Goal: Task Accomplishment & Management: Use online tool/utility

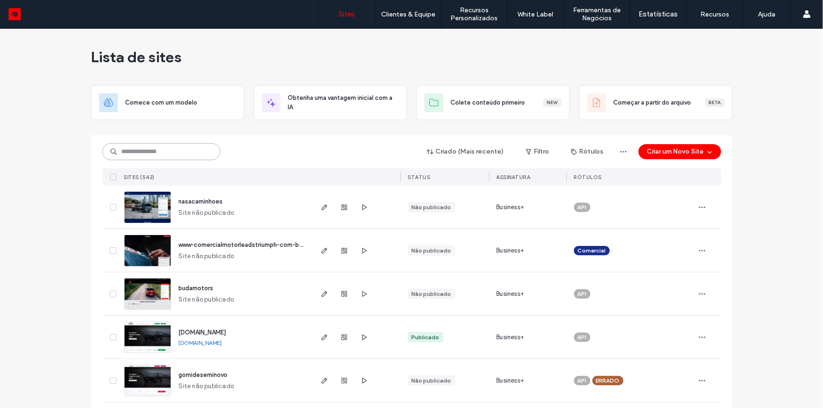
click at [178, 159] on input at bounding box center [161, 151] width 118 height 17
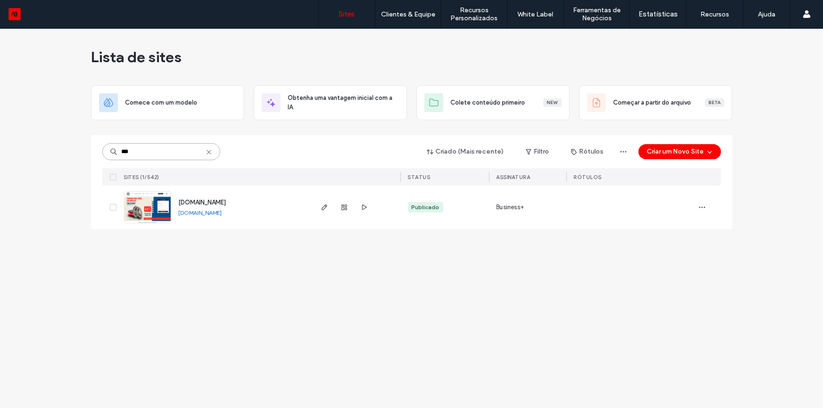
type input "***"
click at [214, 202] on span "[DOMAIN_NAME]" at bounding box center [203, 202] width 48 height 7
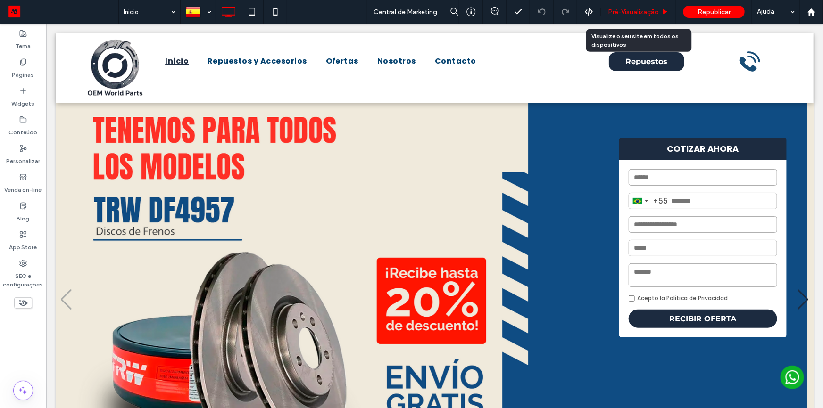
click at [628, 10] on span "Pré-Visualizaçāo" at bounding box center [633, 12] width 51 height 8
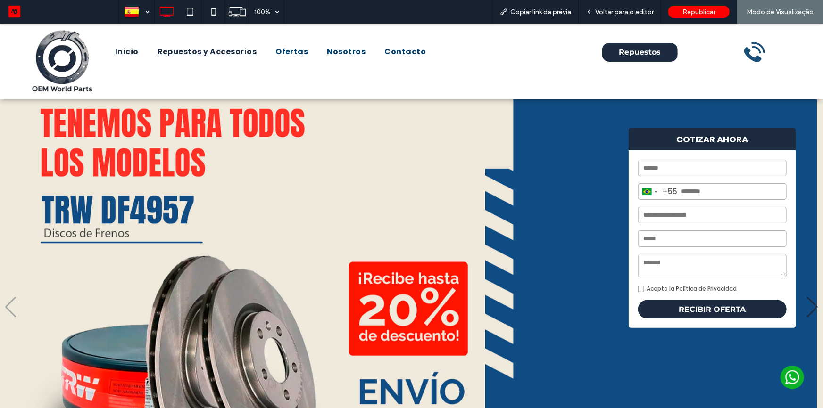
click at [217, 53] on span "Repuestos y Accesorios" at bounding box center [208, 51] width 100 height 11
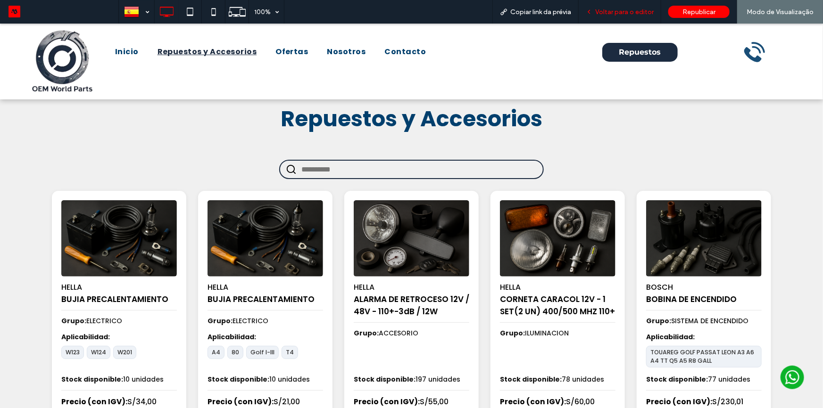
click at [607, 12] on span "Voltar para o editor" at bounding box center [624, 12] width 58 height 8
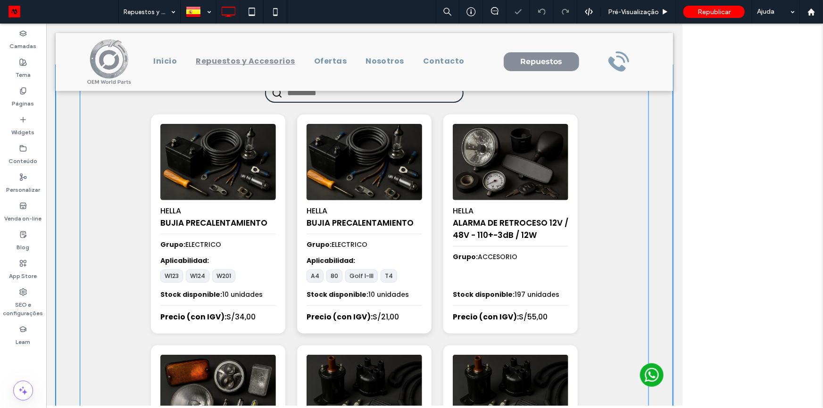
click at [371, 184] on img at bounding box center [363, 162] width 121 height 80
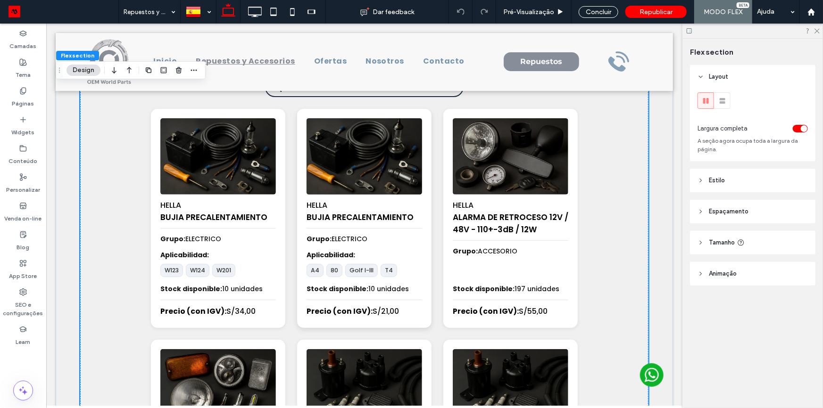
scroll to position [80, 0]
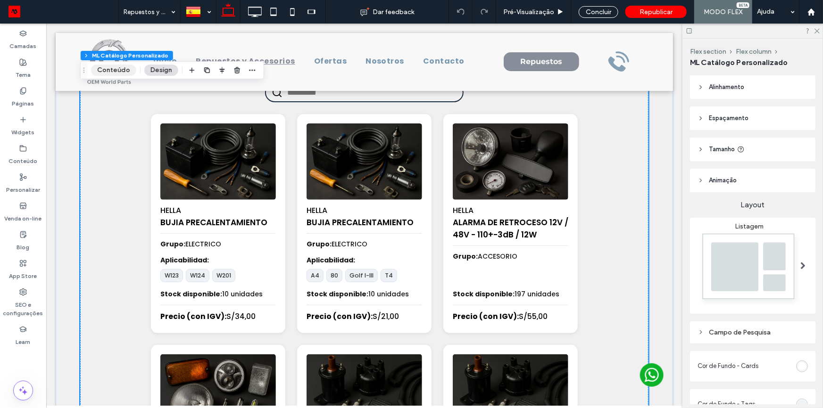
click at [103, 67] on button "Conteúdo" at bounding box center [113, 70] width 45 height 11
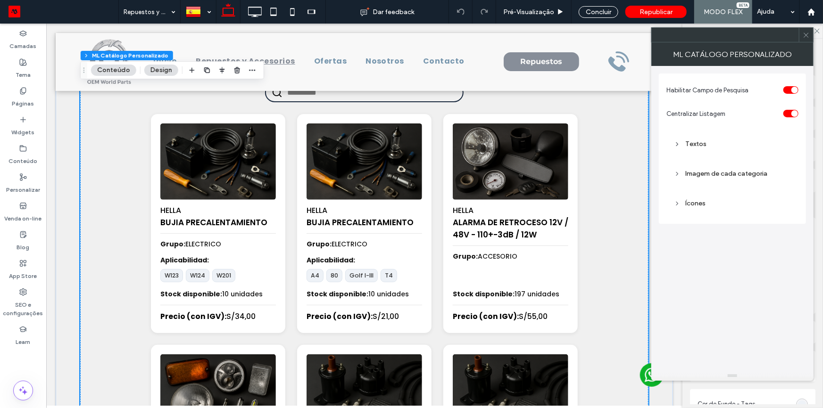
click at [700, 143] on div "Textos" at bounding box center [732, 144] width 117 height 8
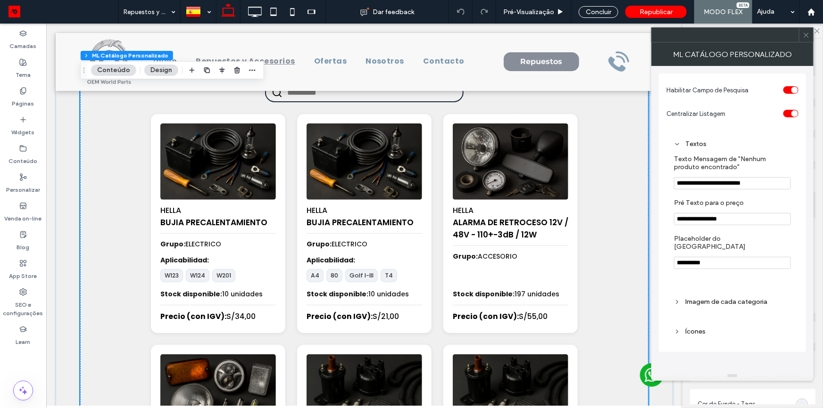
drag, startPoint x: 695, startPoint y: 222, endPoint x: 723, endPoint y: 222, distance: 27.4
click at [723, 222] on input "**********" at bounding box center [732, 219] width 117 height 12
type input "*******"
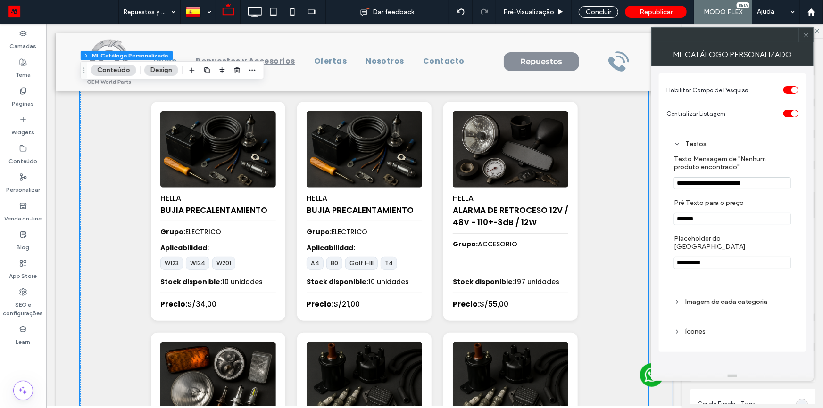
scroll to position [67, 0]
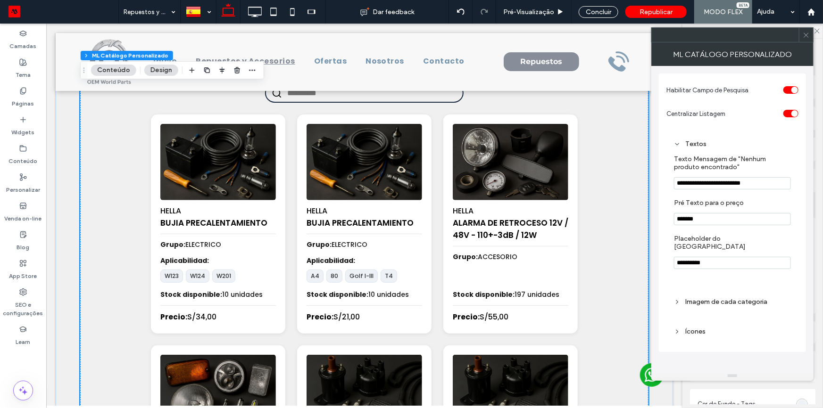
click at [804, 35] on icon at bounding box center [806, 35] width 7 height 7
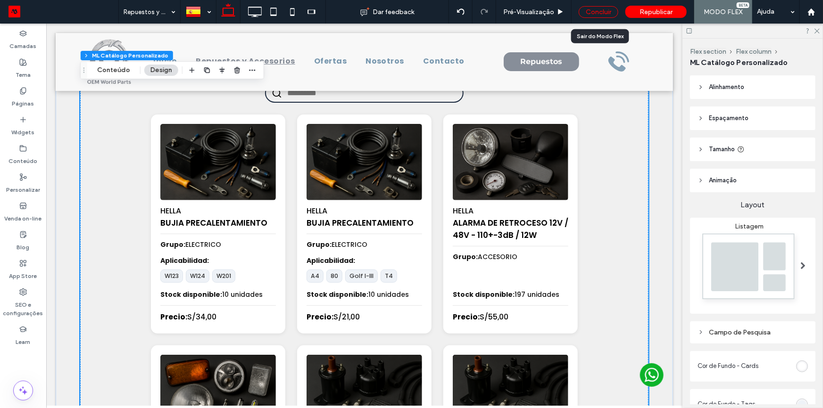
drag, startPoint x: 590, startPoint y: 9, endPoint x: 514, endPoint y: 38, distance: 80.6
click at [590, 9] on div "Concluir" at bounding box center [599, 12] width 40 height 12
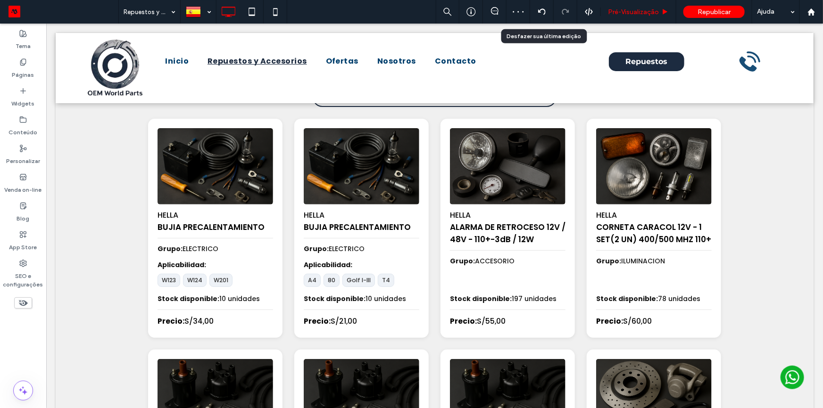
scroll to position [80, 0]
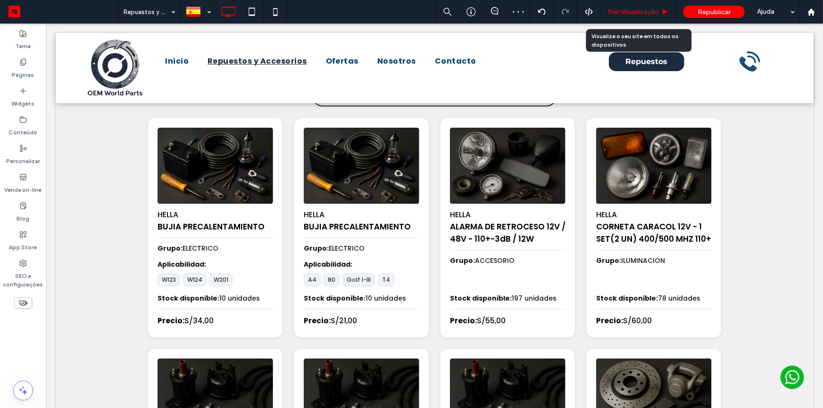
drag, startPoint x: 623, startPoint y: 14, endPoint x: 336, endPoint y: 21, distance: 286.4
click at [623, 14] on span "Pré-Visualizaçāo" at bounding box center [633, 12] width 51 height 8
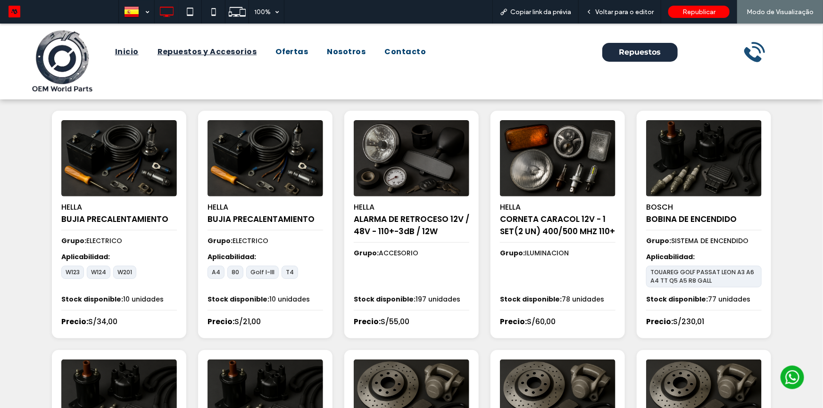
click at [126, 51] on span "Inicio" at bounding box center [127, 51] width 24 height 11
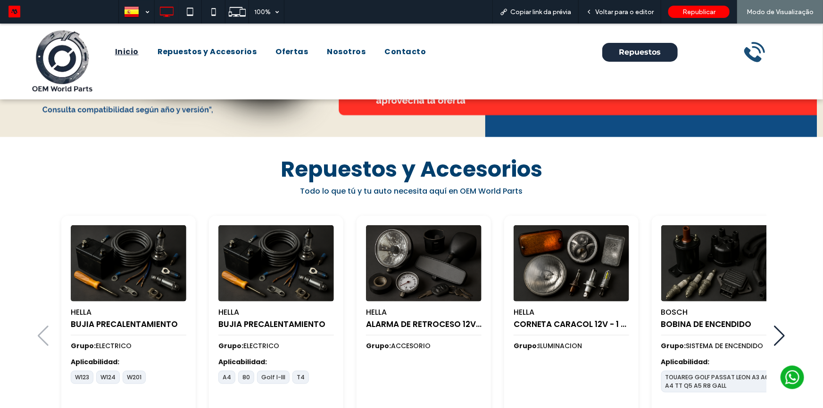
scroll to position [434, 0]
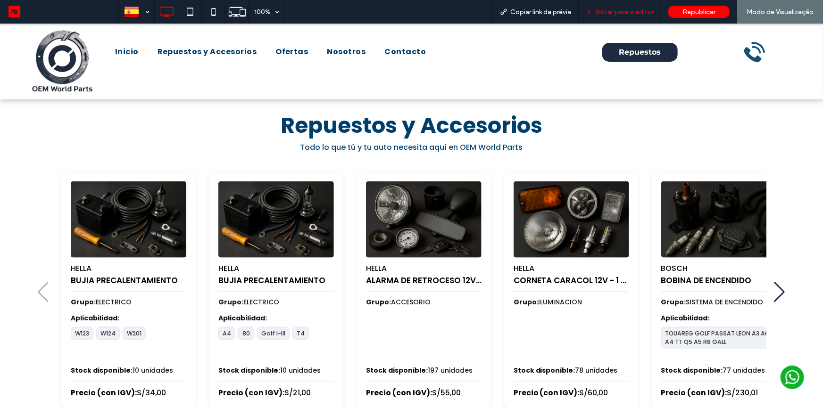
click at [618, 9] on span "Voltar para o editor" at bounding box center [624, 12] width 58 height 8
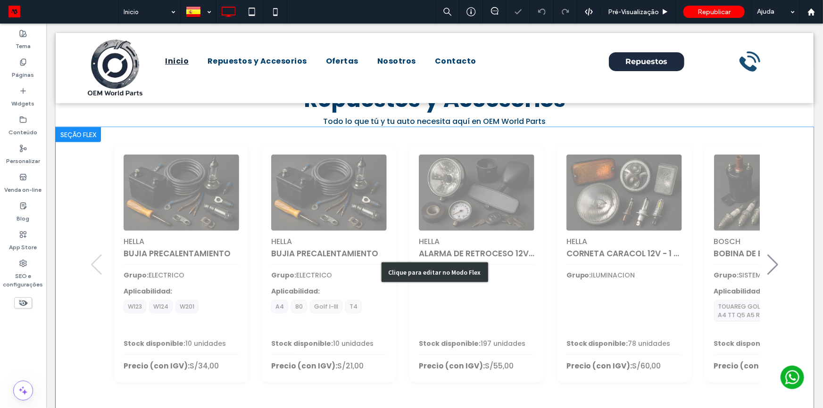
click at [433, 220] on div "Clique para editar no Modo Flex" at bounding box center [434, 272] width 758 height 290
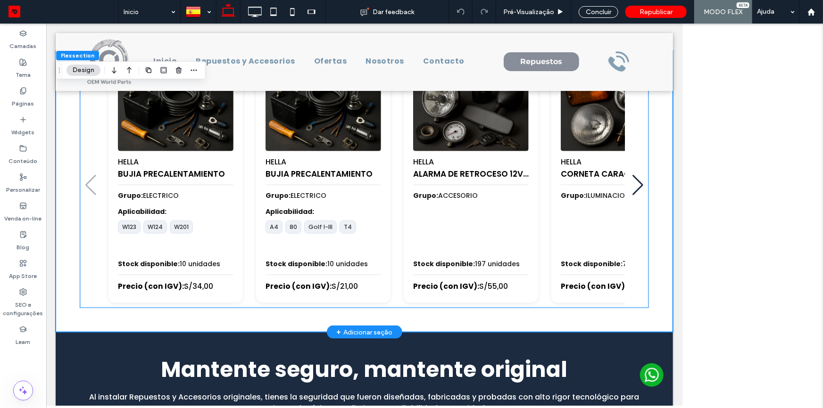
click at [394, 208] on div "HELLA BUJIA PRECALENTAMIENTO Grupo: ELECTRICO Aplicabilidad: W123 W124 W201 Sto…" at bounding box center [368, 184] width 530 height 238
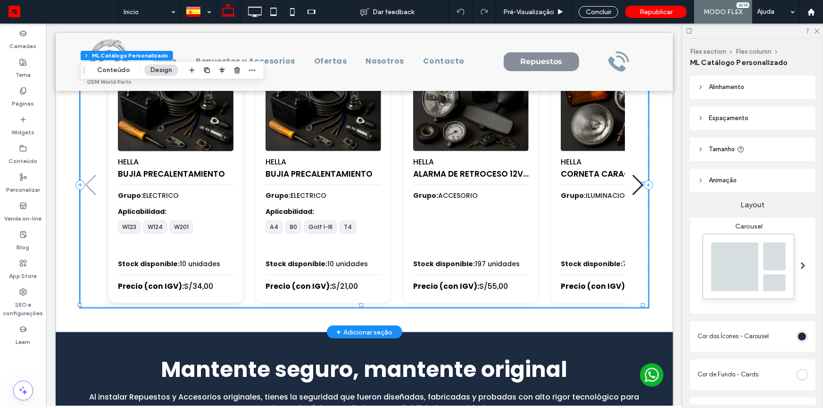
scroll to position [416, 0]
click at [117, 75] on button "Conteúdo" at bounding box center [113, 70] width 45 height 11
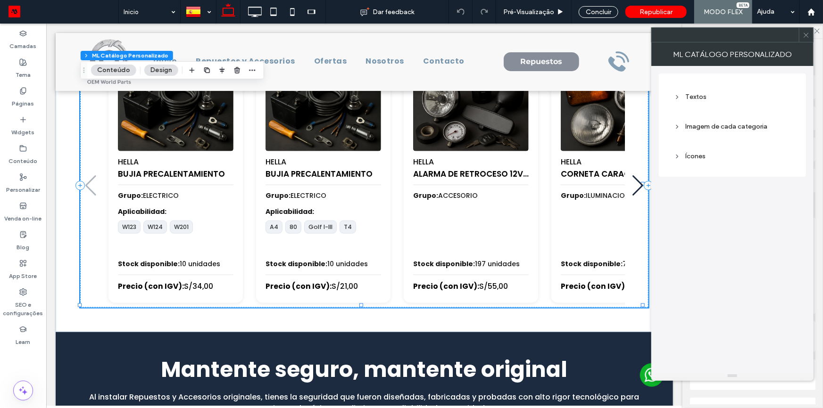
click at [685, 93] on div "Textos" at bounding box center [732, 97] width 117 height 8
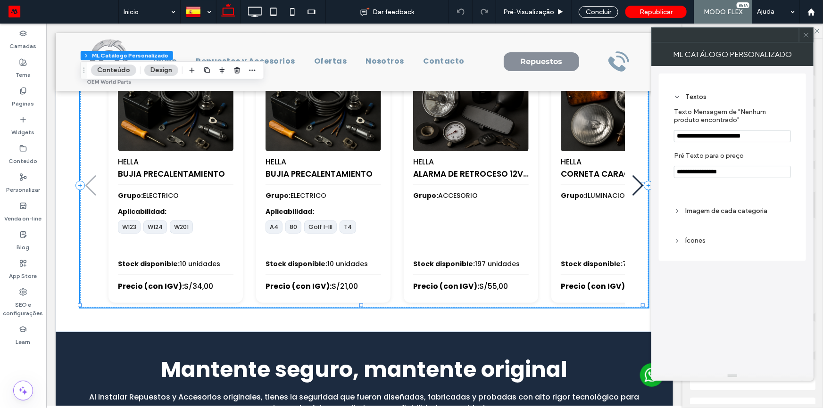
drag, startPoint x: 695, startPoint y: 175, endPoint x: 722, endPoint y: 175, distance: 26.9
click at [722, 175] on input "**********" at bounding box center [732, 172] width 117 height 12
type input "*******"
click at [802, 35] on div at bounding box center [806, 35] width 14 height 14
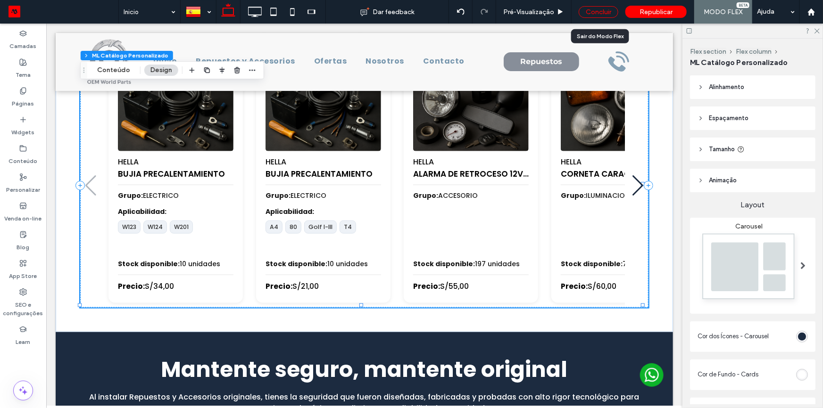
click at [608, 8] on div "Concluir" at bounding box center [599, 12] width 40 height 12
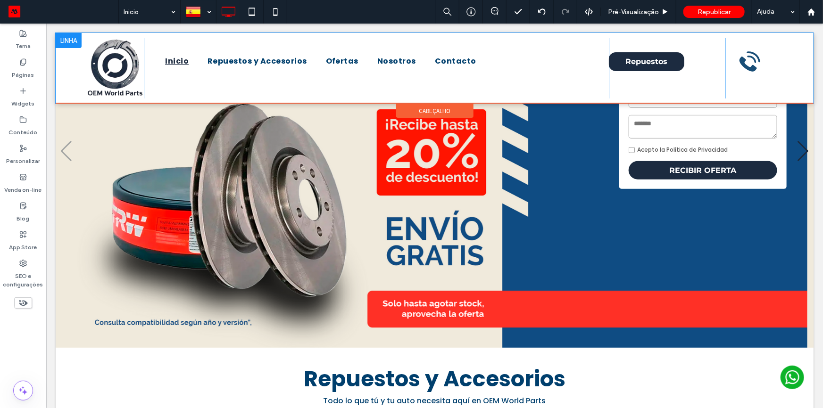
scroll to position [214, 0]
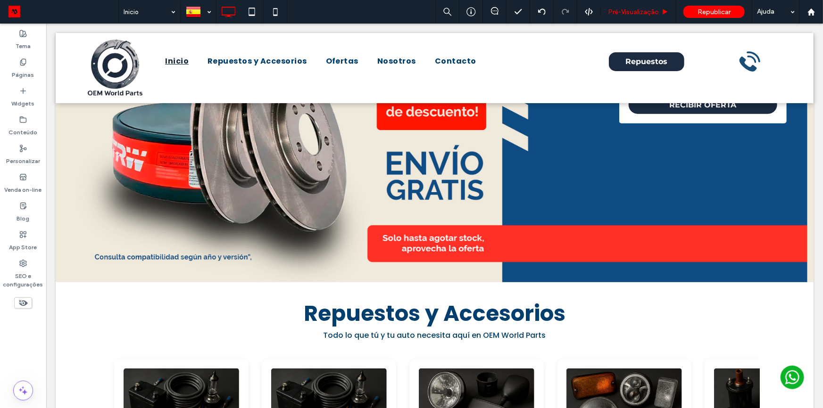
click at [627, 15] on span "Pré-Visualizaçāo" at bounding box center [633, 12] width 51 height 8
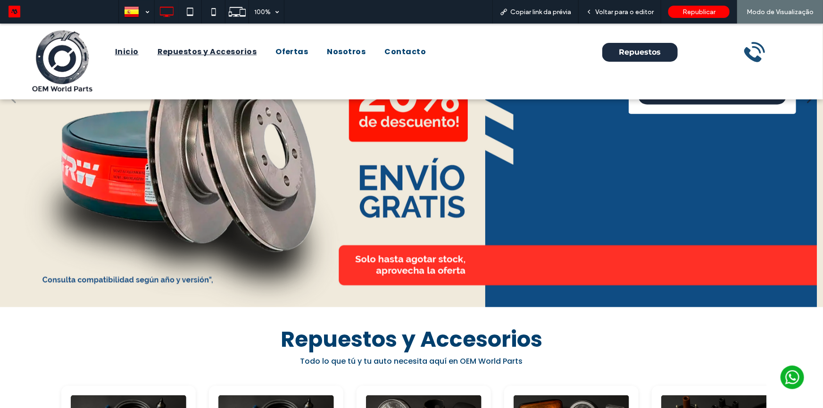
click at [215, 58] on link "Repuestos y Accesorios" at bounding box center [207, 51] width 118 height 23
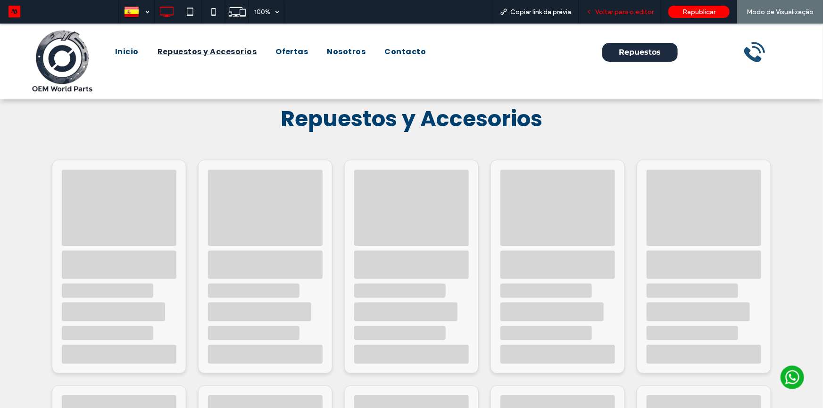
click at [617, 13] on span "Voltar para o editor" at bounding box center [624, 12] width 58 height 8
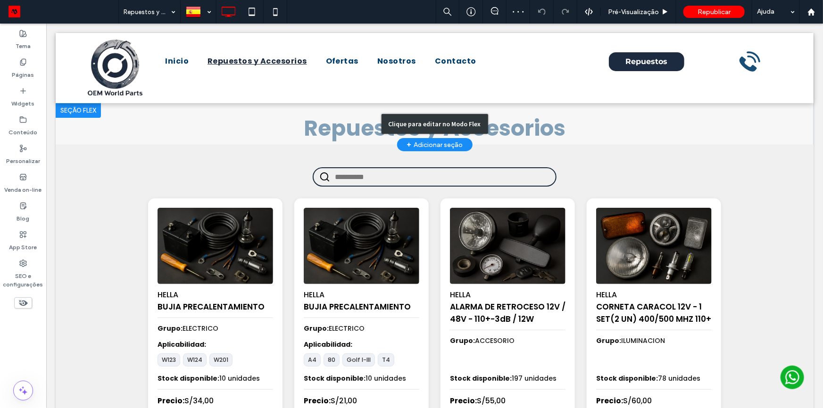
click at [297, 133] on div "Clique para editar no Modo Flex" at bounding box center [434, 123] width 758 height 42
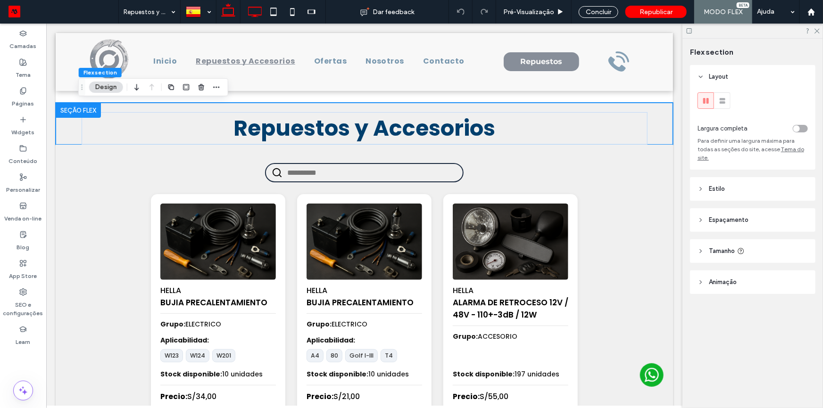
click at [248, 16] on icon at bounding box center [254, 11] width 19 height 19
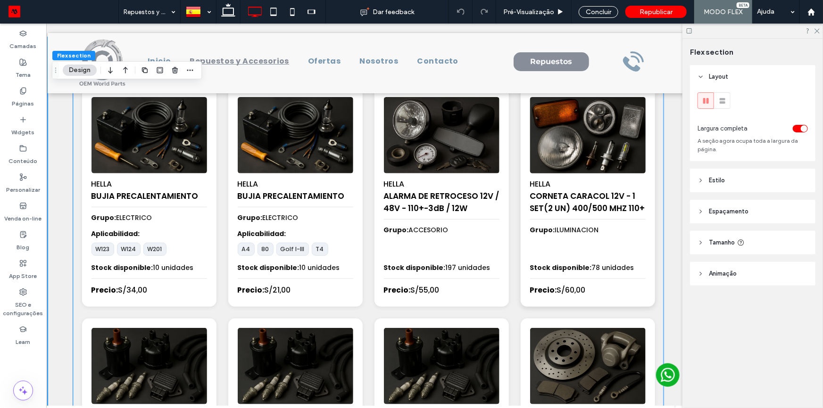
scroll to position [121, 0]
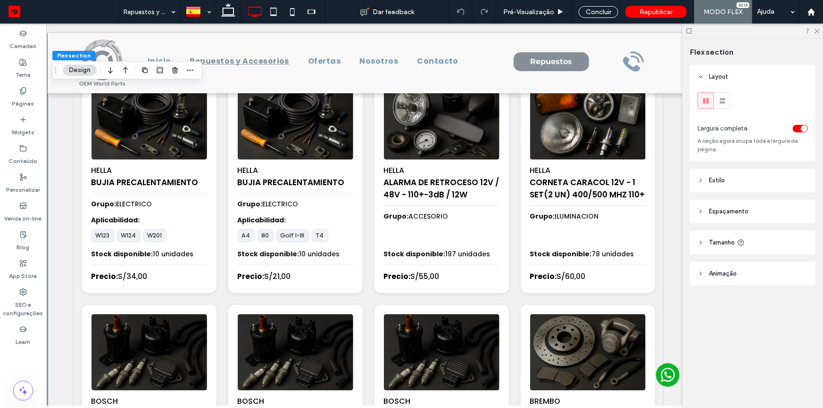
click at [738, 217] on span "Espaçamento" at bounding box center [729, 211] width 40 height 9
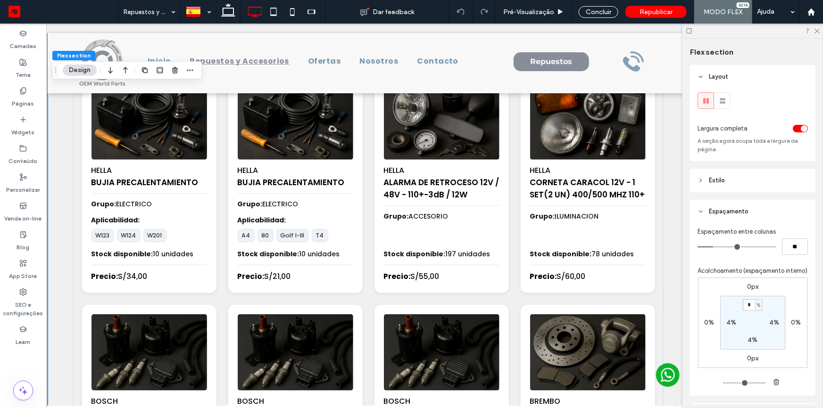
click at [750, 311] on input "*" at bounding box center [749, 306] width 12 height 12
type input "*"
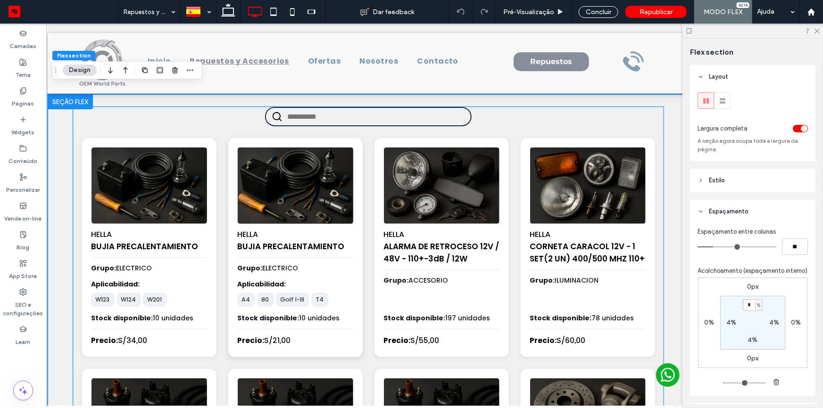
scroll to position [0, 0]
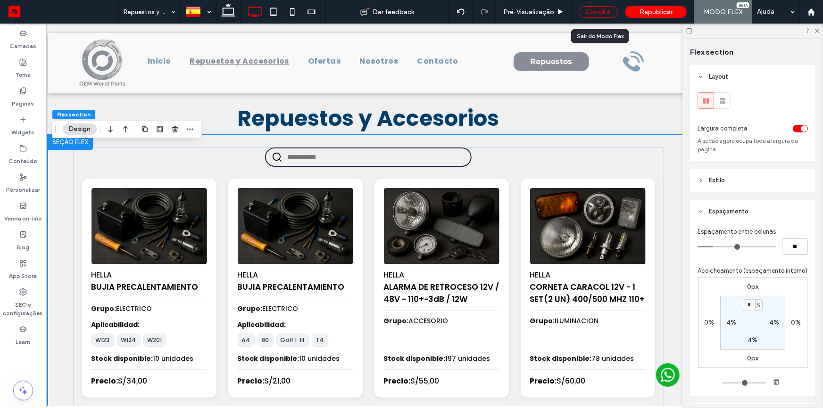
click at [598, 10] on div "Concluir" at bounding box center [599, 12] width 40 height 12
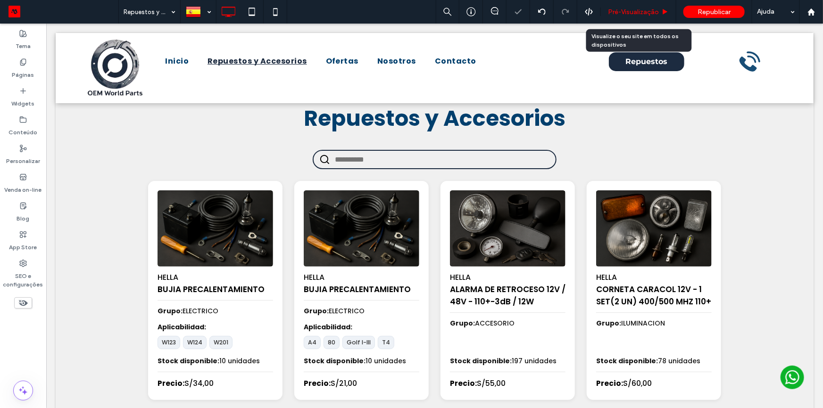
click at [624, 10] on span "Pré-Visualizaçāo" at bounding box center [633, 12] width 51 height 8
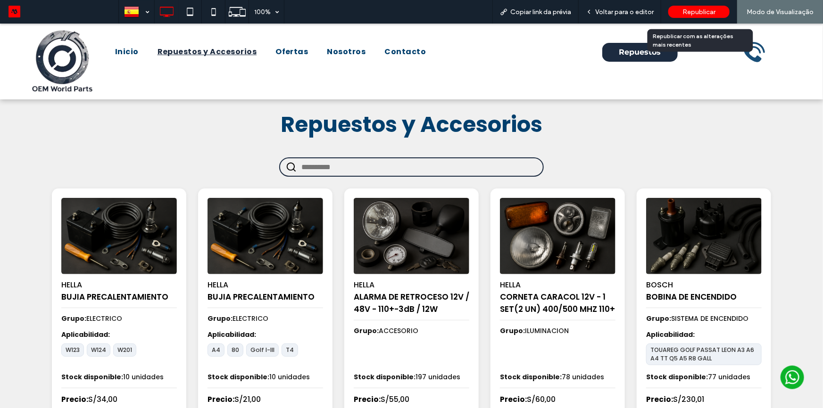
click at [685, 12] on span "Republicar" at bounding box center [699, 12] width 33 height 8
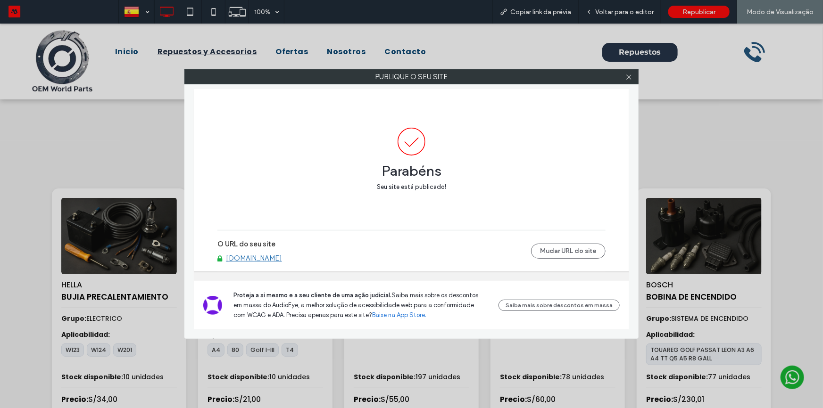
click at [624, 78] on div at bounding box center [629, 77] width 14 height 14
click at [628, 78] on icon at bounding box center [628, 77] width 7 height 7
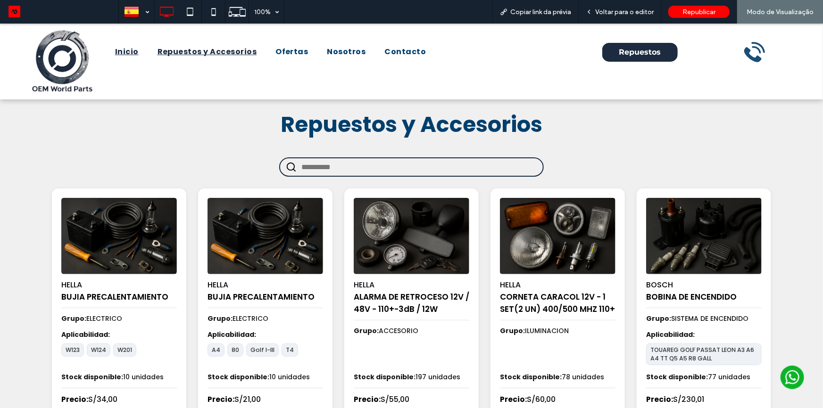
click at [108, 43] on link "Inicio" at bounding box center [127, 51] width 42 height 23
click at [128, 54] on div at bounding box center [411, 204] width 823 height 408
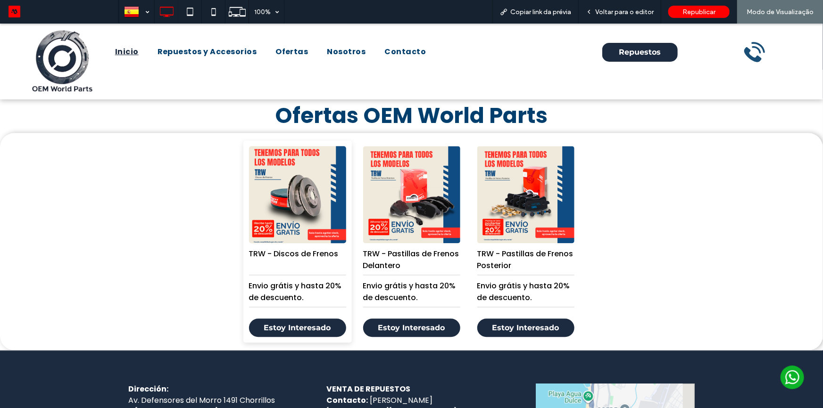
scroll to position [1014, 0]
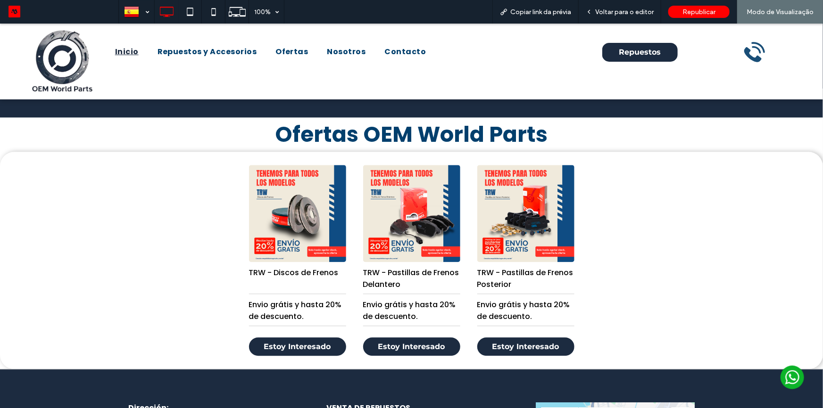
click at [161, 206] on div "TRW - Discos de Frenos Envio grátis y hasta 20% de descuento. Estoy Interesado …" at bounding box center [411, 259] width 823 height 217
click at [609, 10] on span "Voltar para o editor" at bounding box center [624, 12] width 58 height 8
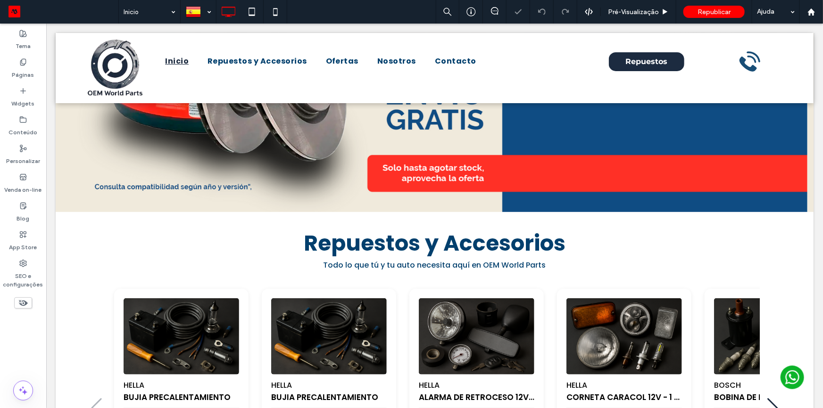
scroll to position [456, 0]
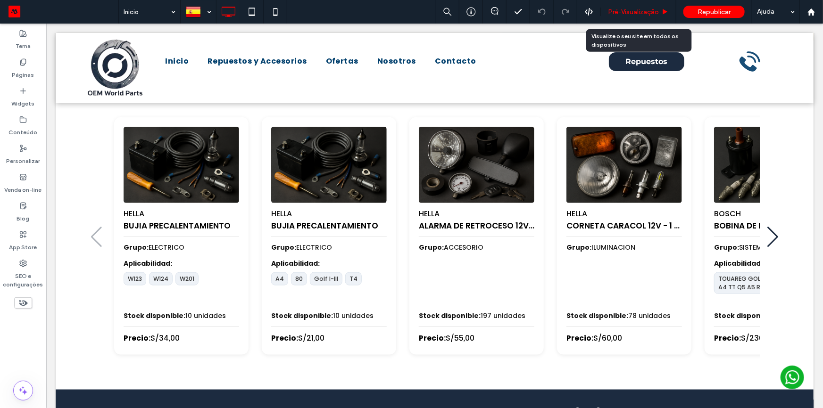
click at [639, 14] on span "Pré-Visualizaçāo" at bounding box center [633, 12] width 51 height 8
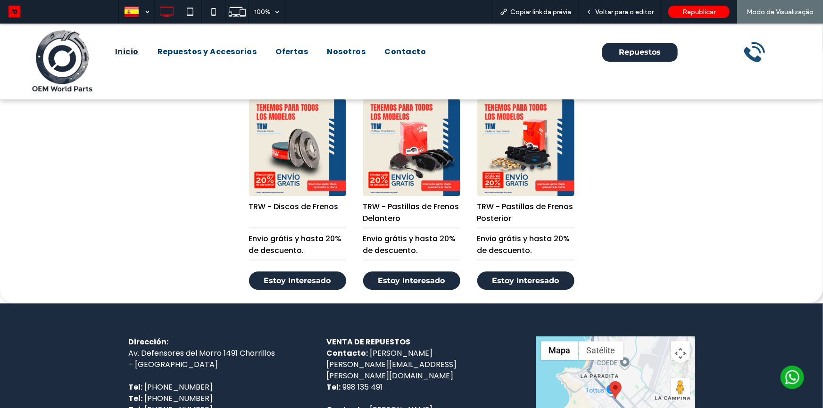
scroll to position [1019, 0]
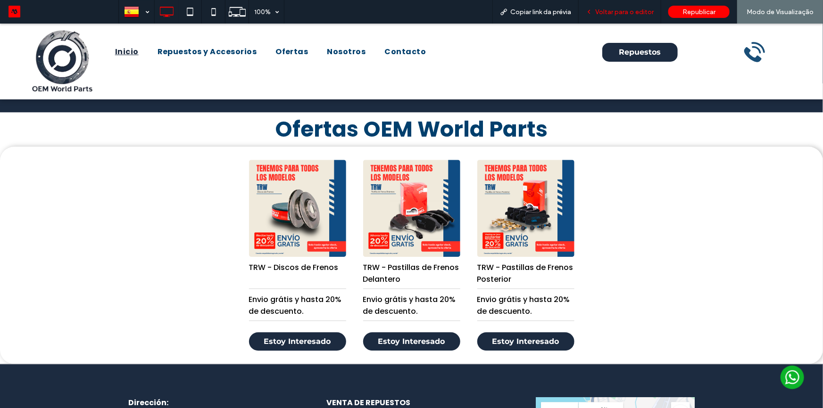
click at [625, 17] on div "Voltar para o editor" at bounding box center [620, 12] width 83 height 24
click at [612, 11] on span "Voltar para o editor" at bounding box center [624, 12] width 58 height 8
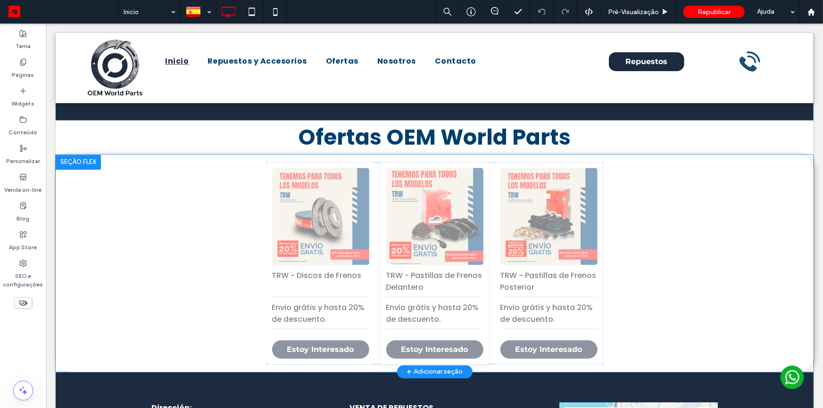
click at [405, 202] on div "Clique para editar no Modo Flex" at bounding box center [434, 262] width 758 height 217
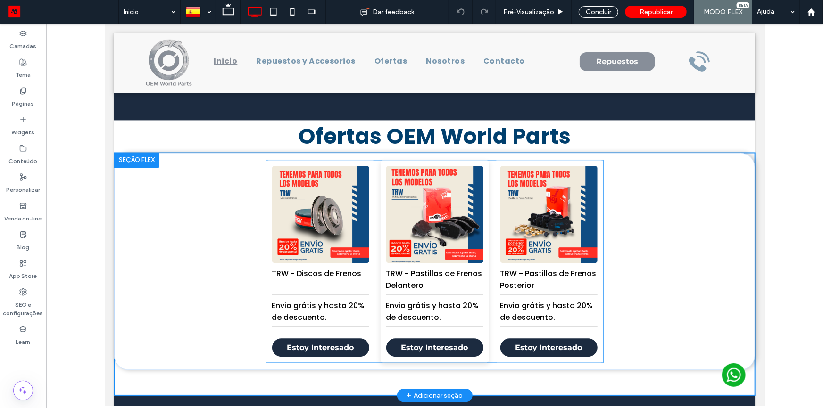
click at [440, 197] on div "TRW - Pastillas de Frenos Delantero Envio grátis y hasta 20% de descuento. Esto…" at bounding box center [434, 261] width 108 height 202
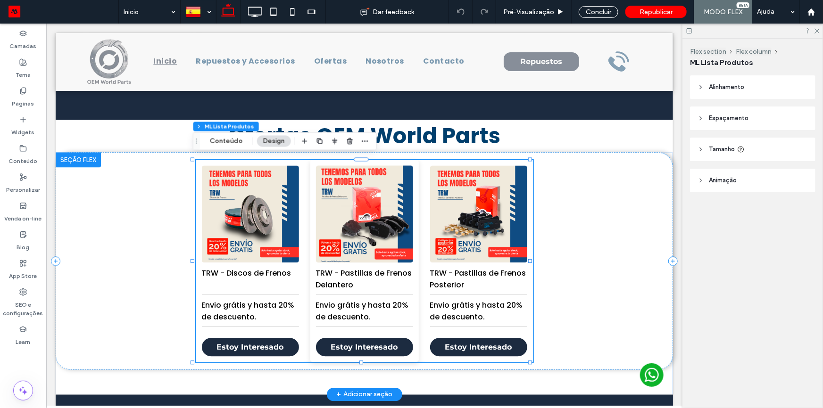
scroll to position [888, 0]
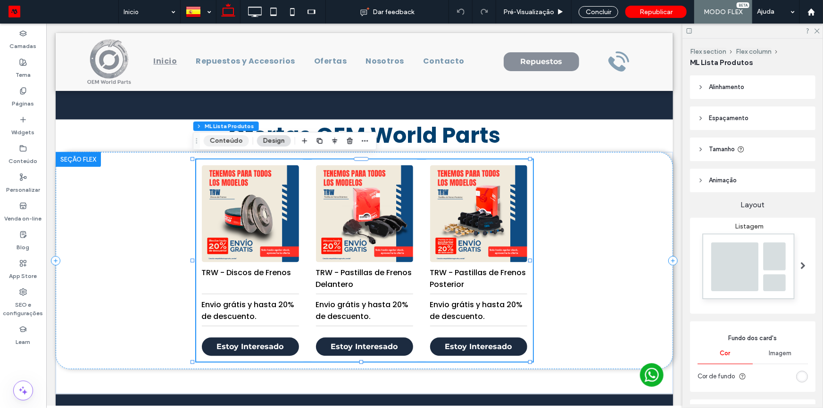
click at [230, 141] on button "Conteúdo" at bounding box center [226, 140] width 45 height 11
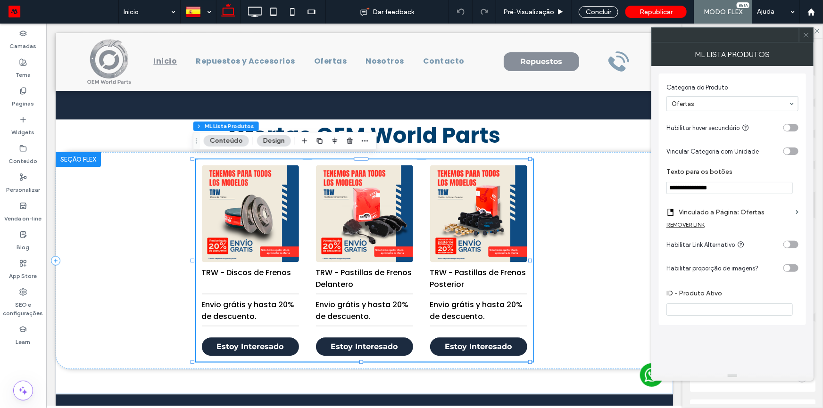
click at [809, 34] on icon at bounding box center [806, 35] width 7 height 7
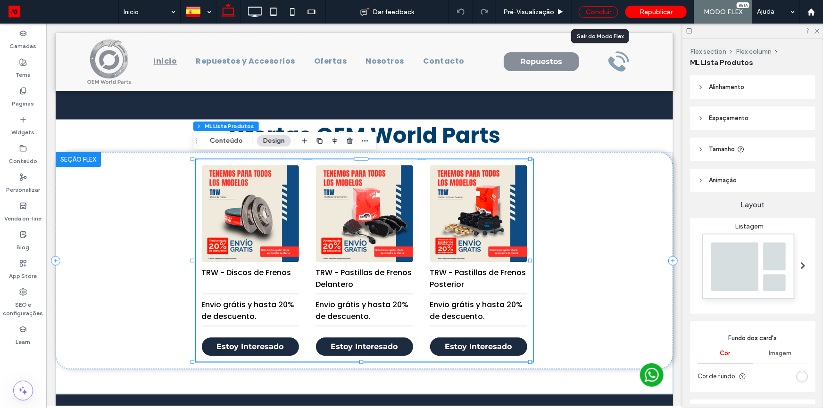
click at [606, 10] on div "Concluir" at bounding box center [599, 12] width 40 height 12
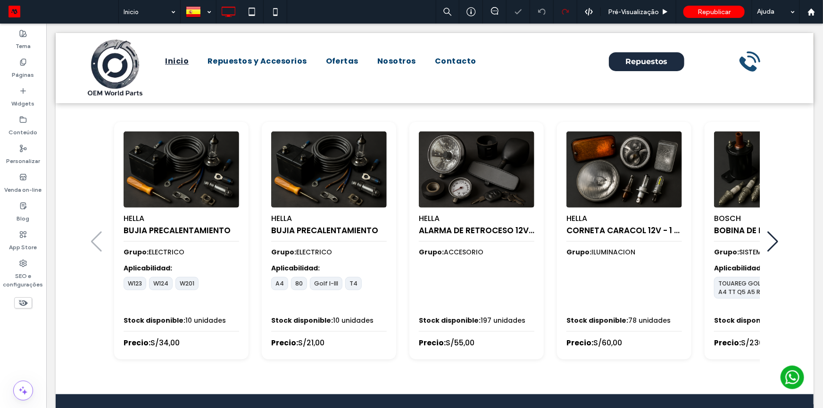
scroll to position [374, 0]
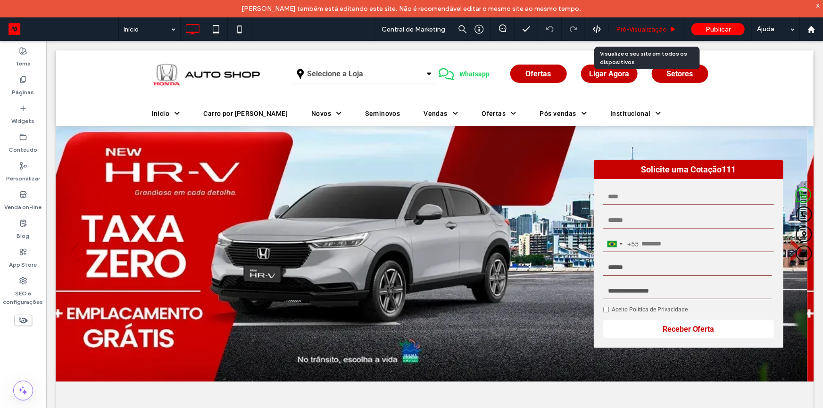
click at [645, 29] on span "Pré-Visualizaçāo" at bounding box center [641, 29] width 51 height 8
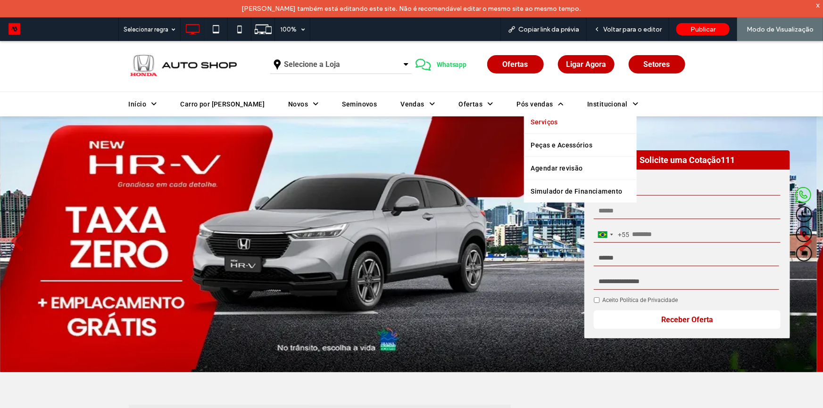
click at [524, 128] on link "Serviços" at bounding box center [580, 121] width 113 height 23
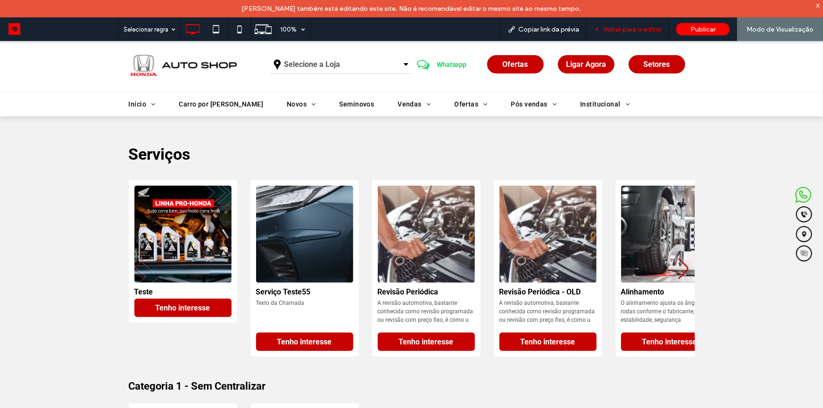
click at [638, 27] on span "Voltar para o editor" at bounding box center [632, 29] width 58 height 8
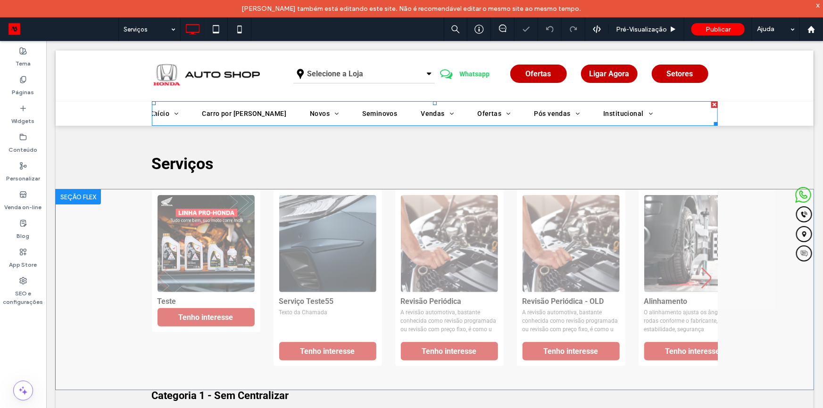
click at [353, 253] on div "Clique para editar no Modo Flex" at bounding box center [434, 289] width 758 height 200
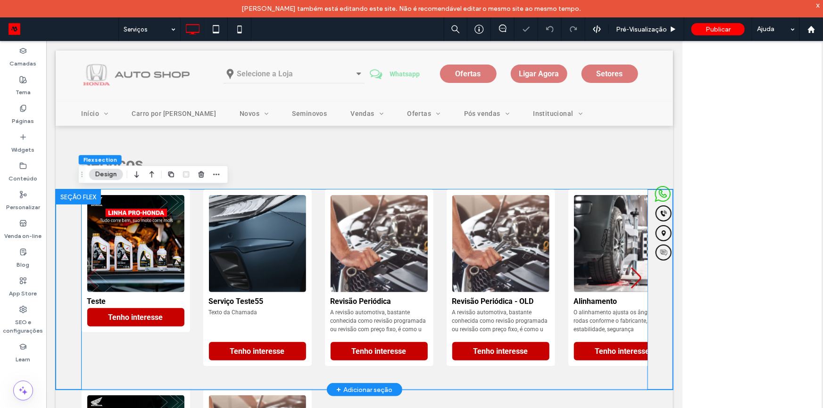
click at [340, 248] on img "3 / 5" at bounding box center [378, 243] width 102 height 102
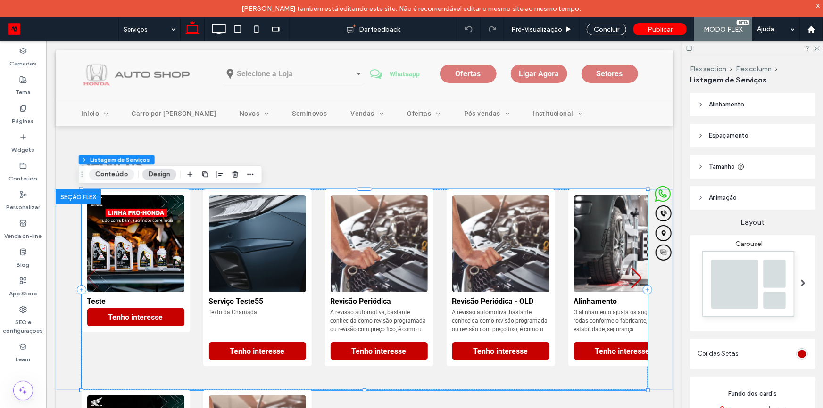
drag, startPoint x: 125, startPoint y: 173, endPoint x: 158, endPoint y: 148, distance: 41.3
click at [125, 173] on button "Conteúdo" at bounding box center [111, 174] width 45 height 11
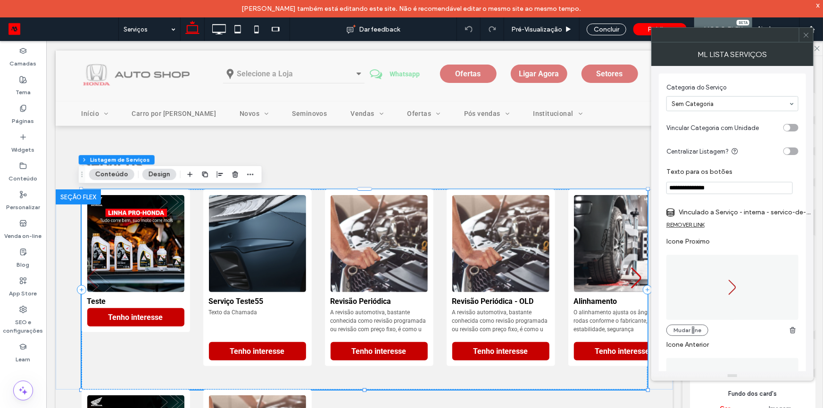
click at [723, 215] on label "Vinculado a Serviço - interna - servico-de-revisao-periodica-honda-sao-paulo" at bounding box center [745, 212] width 132 height 17
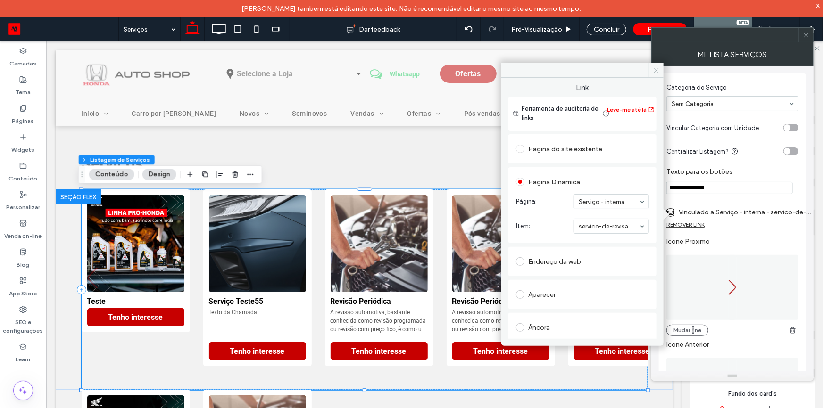
click at [656, 75] on span at bounding box center [656, 70] width 15 height 14
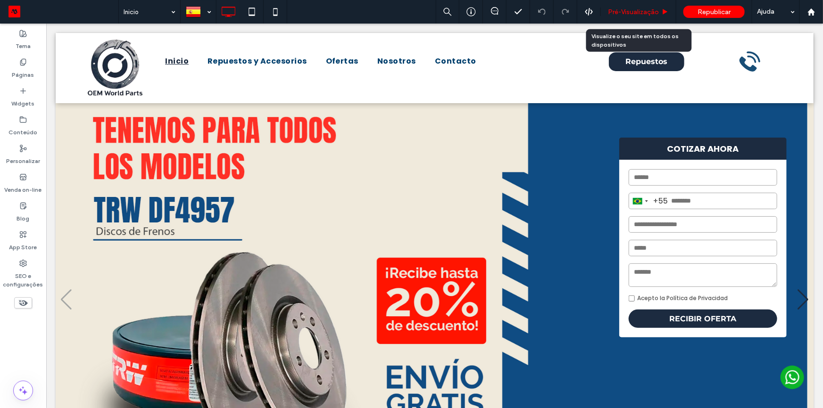
click at [630, 14] on span "Pré-Visualizaçāo" at bounding box center [633, 12] width 51 height 8
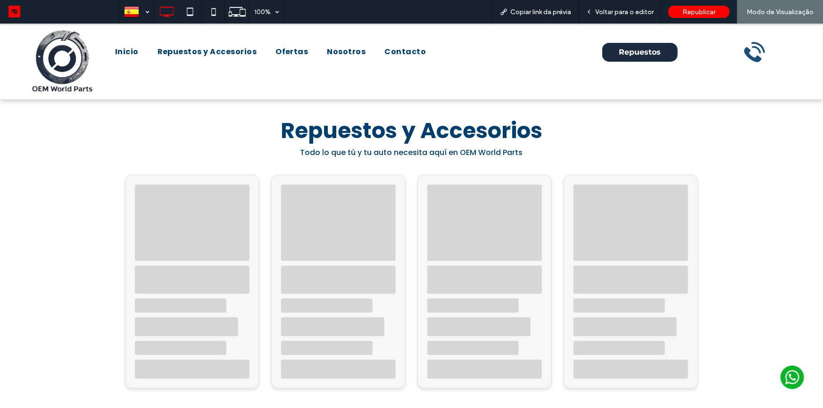
scroll to position [434, 0]
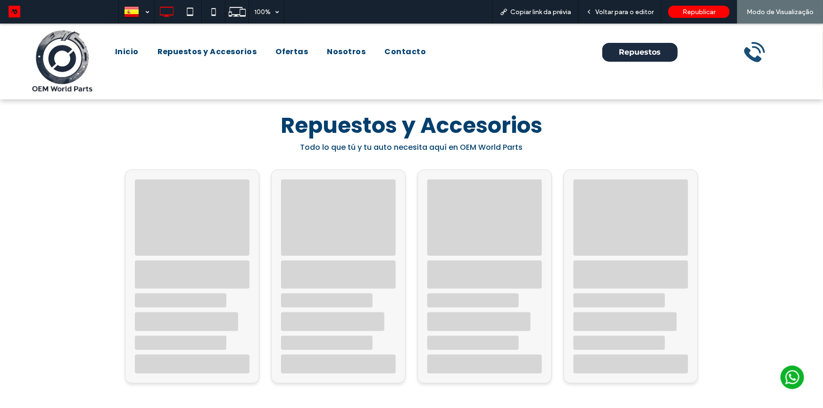
click at [582, 112] on h1 "Repuestos y Accesorios" at bounding box center [412, 125] width 566 height 33
click at [633, 14] on span "Voltar para o editor" at bounding box center [624, 12] width 58 height 8
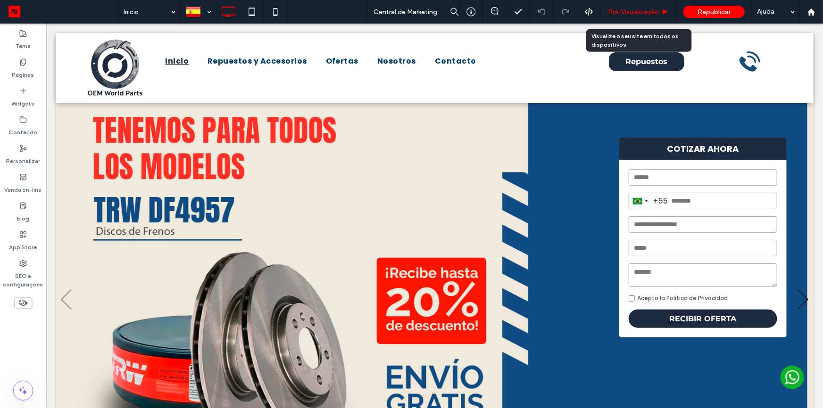
drag, startPoint x: 642, startPoint y: 16, endPoint x: 521, endPoint y: 6, distance: 122.1
click at [642, 16] on div "Pré-Visualizaçāo" at bounding box center [638, 12] width 75 height 24
click at [641, 10] on span "Pré-Visualizaçāo" at bounding box center [633, 12] width 51 height 8
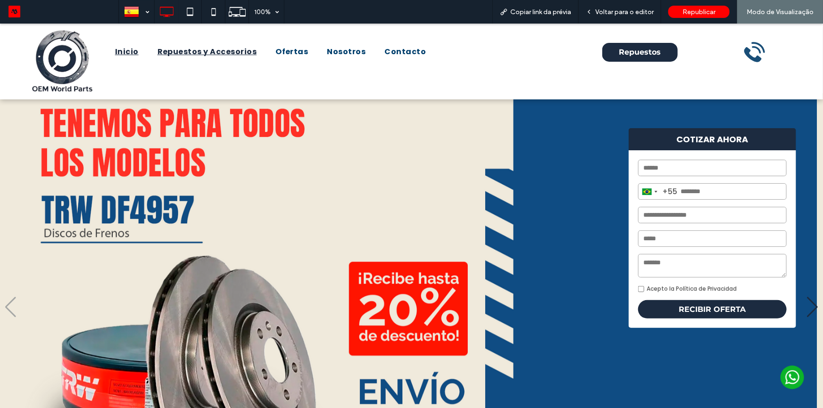
click at [235, 54] on span "Repuestos y Accesorios" at bounding box center [208, 51] width 100 height 11
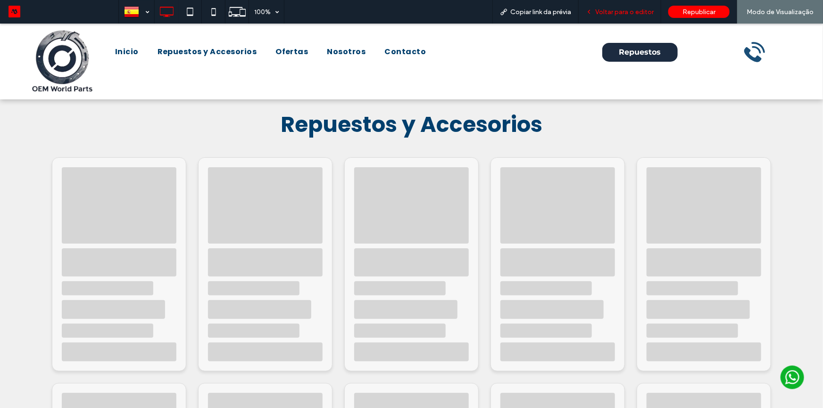
click at [613, 18] on div "Voltar para o editor" at bounding box center [620, 12] width 83 height 24
click at [619, 14] on span "Voltar para o editor" at bounding box center [624, 12] width 58 height 8
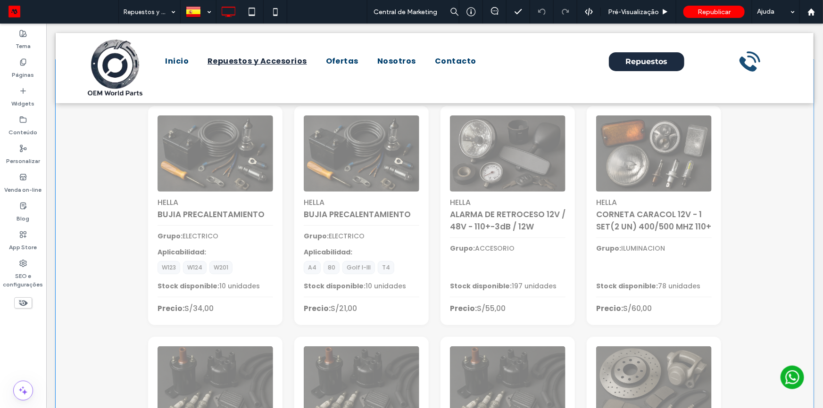
scroll to position [85, 0]
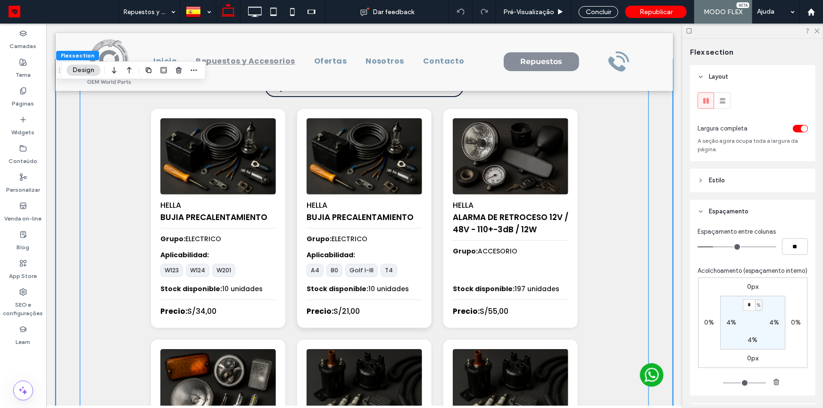
click at [425, 198] on div "HELLA BUJIA PRECALENTAMIENTO Grupo: ELECTRICO Aplicabilidad: A4 80 Golf I-III T…" at bounding box center [364, 217] width 134 height 219
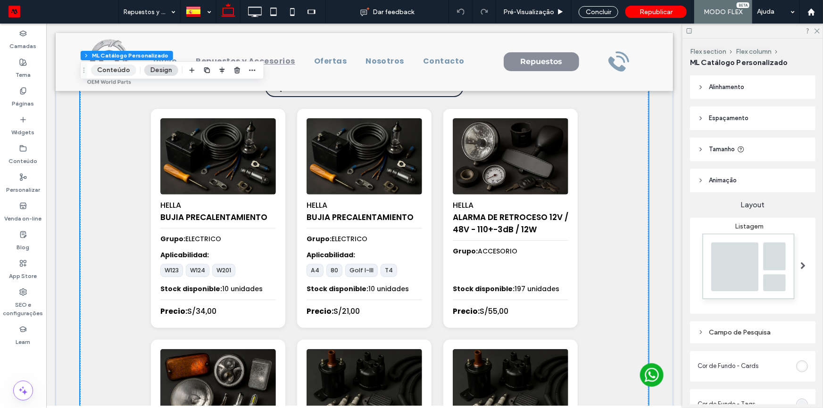
click at [118, 66] on button "Conteúdo" at bounding box center [113, 70] width 45 height 11
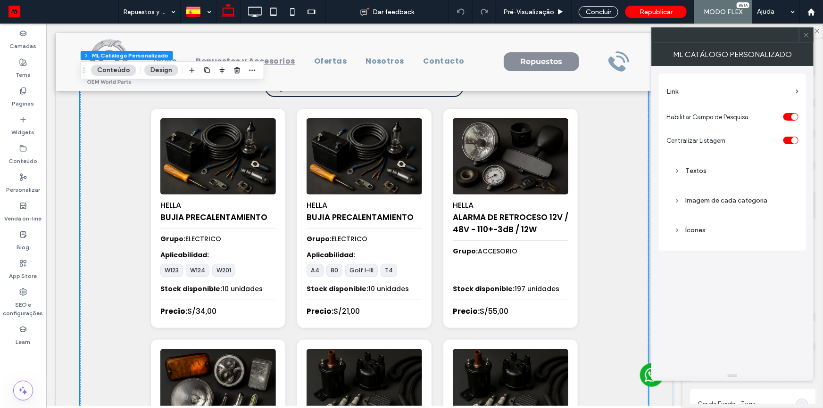
drag, startPoint x: 803, startPoint y: 34, endPoint x: 689, endPoint y: 45, distance: 115.2
click at [803, 34] on icon at bounding box center [806, 35] width 7 height 7
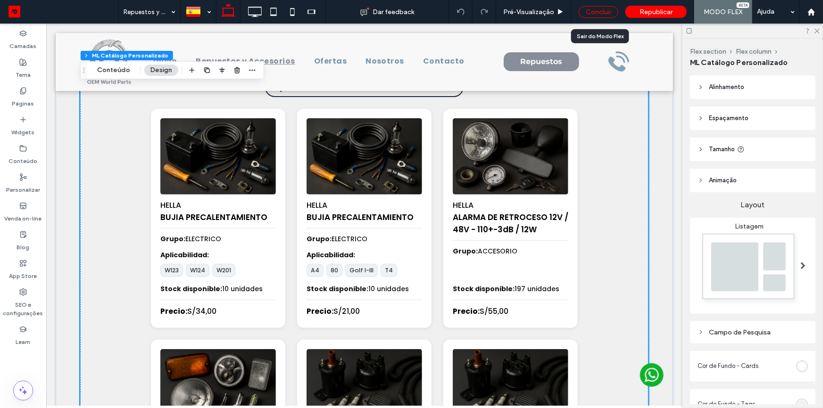
click at [608, 14] on div "Concluir" at bounding box center [599, 12] width 40 height 12
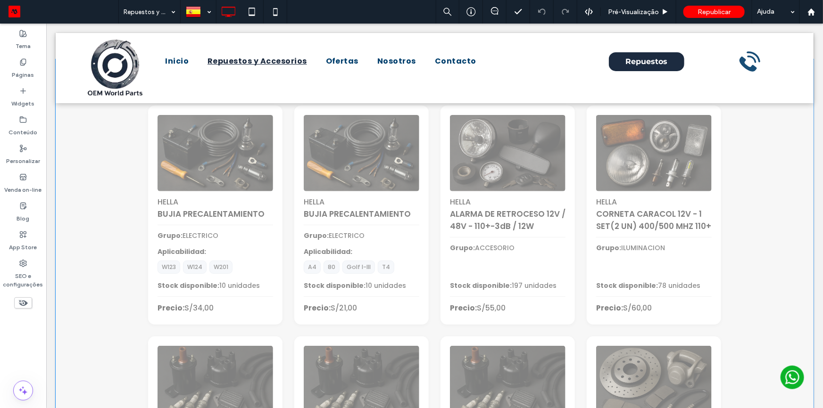
scroll to position [0, 0]
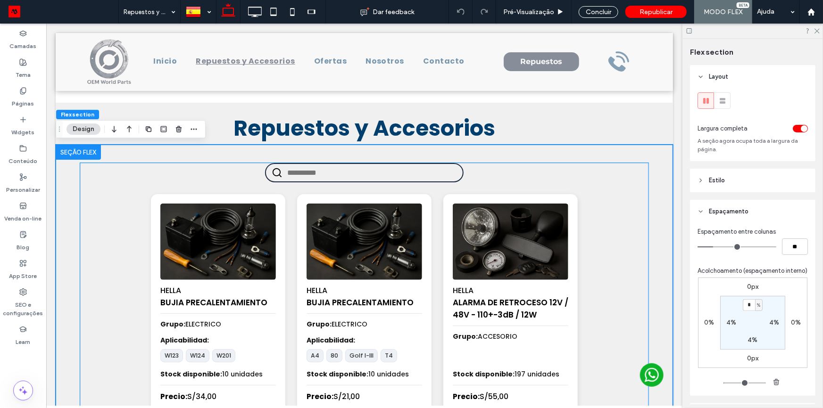
click at [443, 230] on div "HELLA ALARMA DE RETROCESO 12V / 48V - 110+-3dB / 12W Grupo: ACCESORIO Stock dis…" at bounding box center [510, 303] width 134 height 219
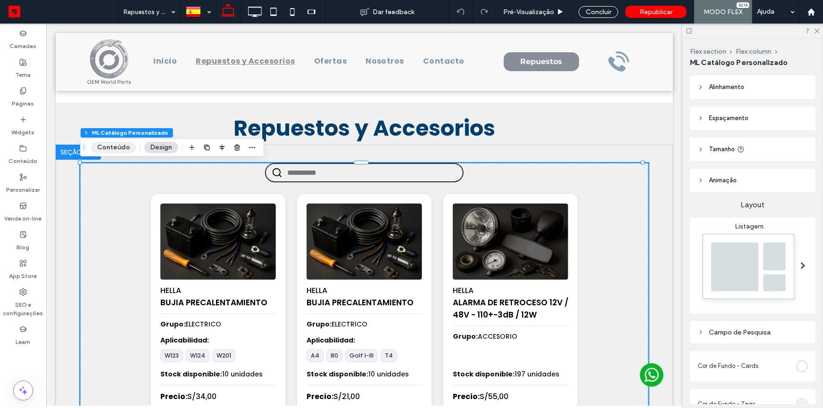
click at [124, 147] on button "Conteúdo" at bounding box center [113, 147] width 45 height 11
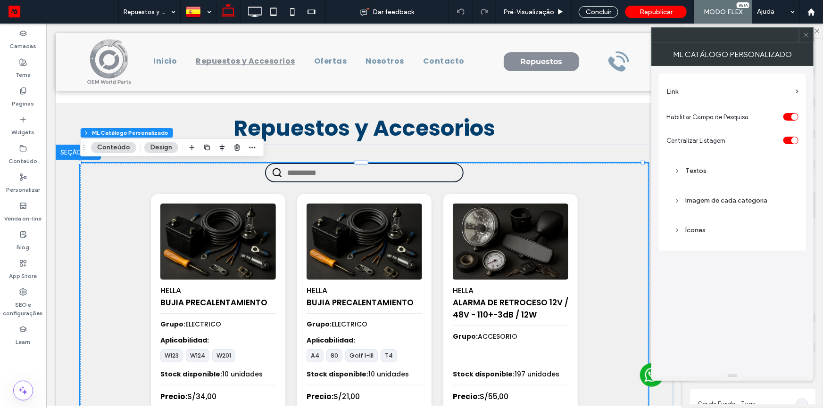
click at [710, 203] on div "Imagem de cada categoria" at bounding box center [732, 201] width 117 height 8
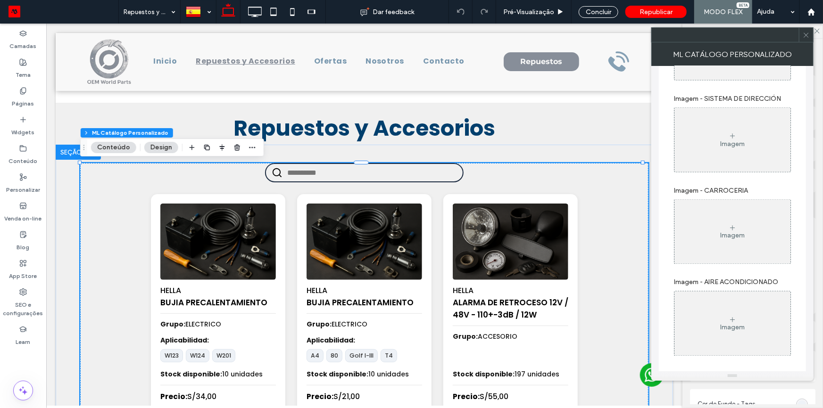
scroll to position [2548, 0]
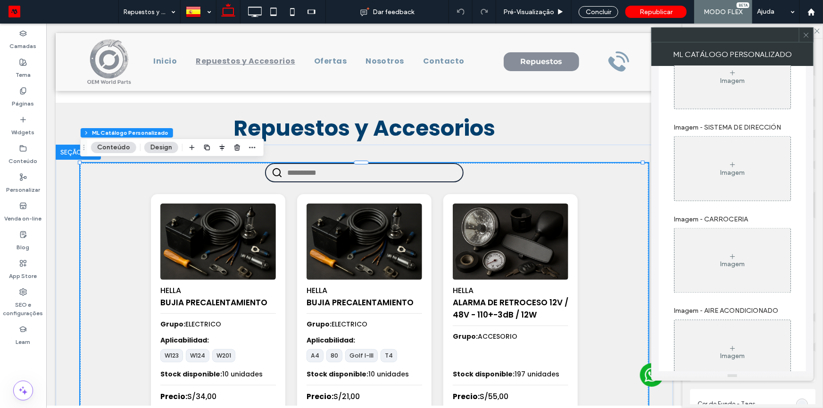
click at [806, 30] on span at bounding box center [806, 35] width 7 height 14
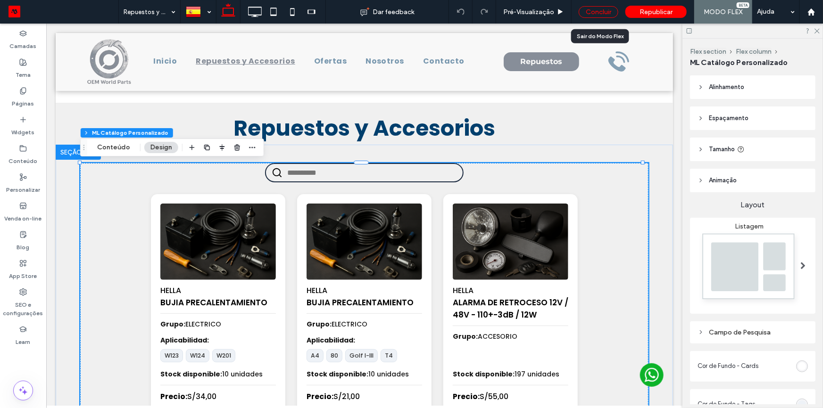
click at [598, 11] on div "Concluir" at bounding box center [599, 12] width 40 height 12
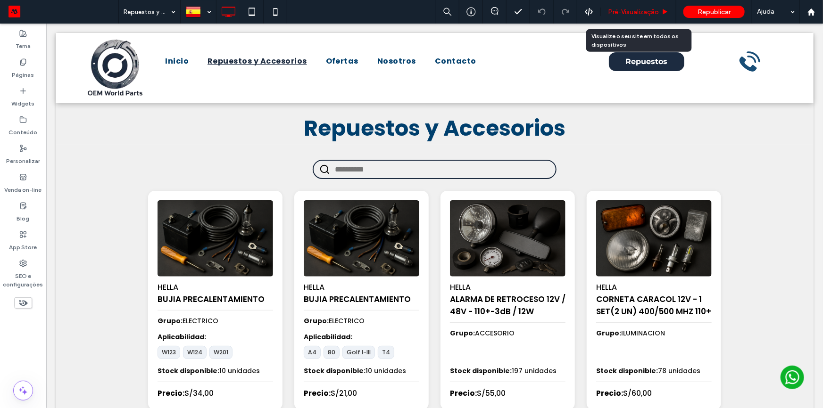
drag, startPoint x: 624, startPoint y: 10, endPoint x: 377, endPoint y: 12, distance: 246.7
click at [624, 10] on span "Pré-Visualizaçāo" at bounding box center [633, 12] width 51 height 8
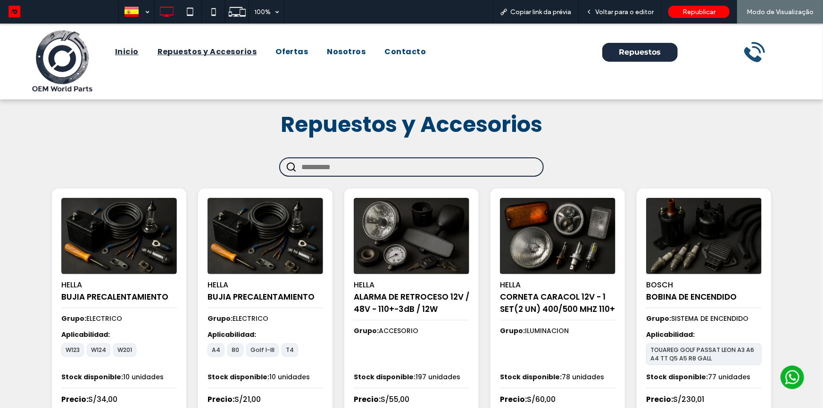
click at [127, 51] on span "Inicio" at bounding box center [127, 51] width 24 height 11
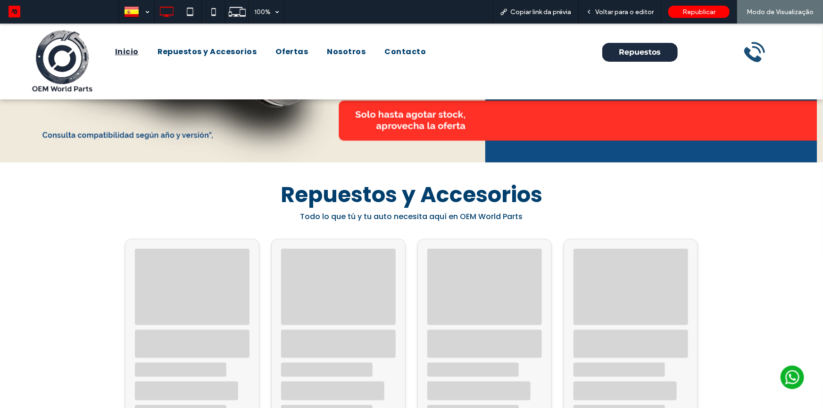
scroll to position [429, 0]
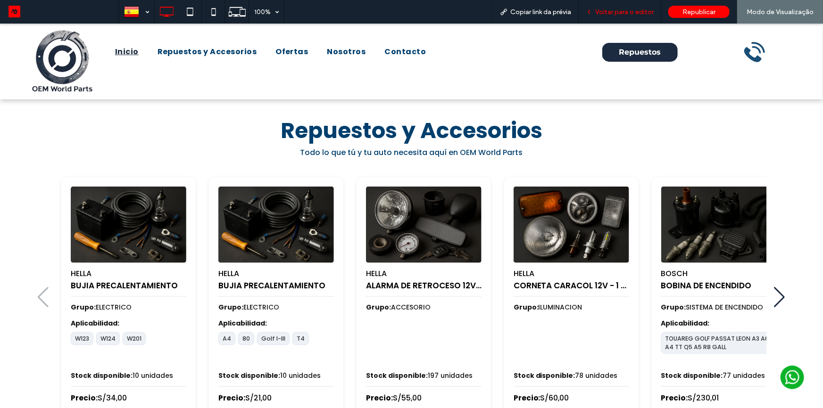
click at [610, 14] on span "Voltar para o editor" at bounding box center [624, 12] width 58 height 8
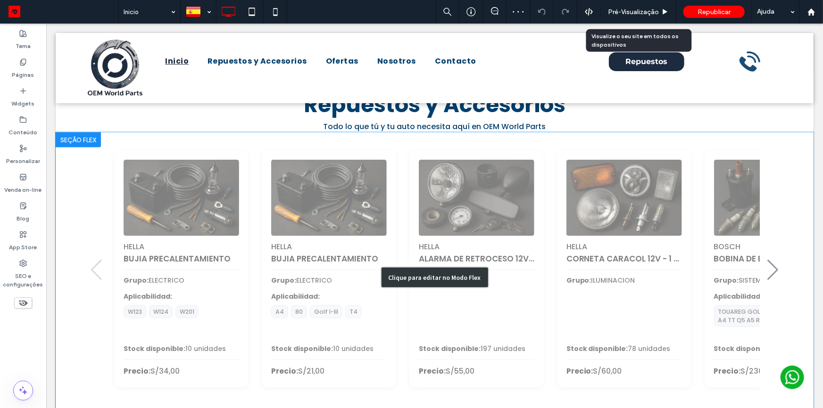
click at [378, 213] on div "Clique para editar no Modo Flex" at bounding box center [434, 277] width 758 height 290
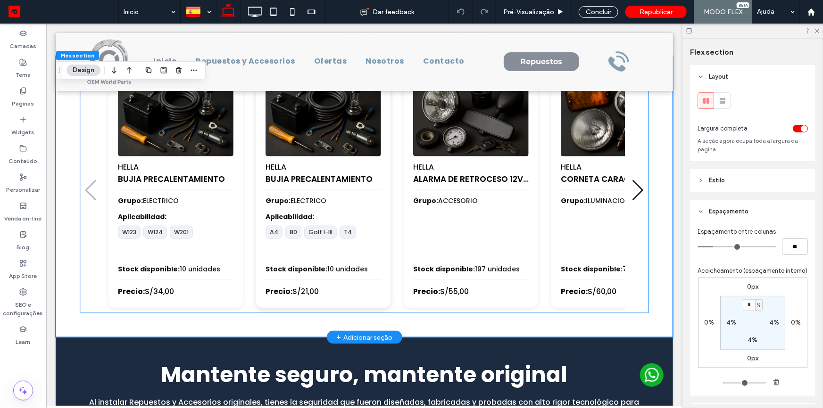
click at [329, 197] on span "Grupo: ELECTRICO" at bounding box center [323, 201] width 116 height 10
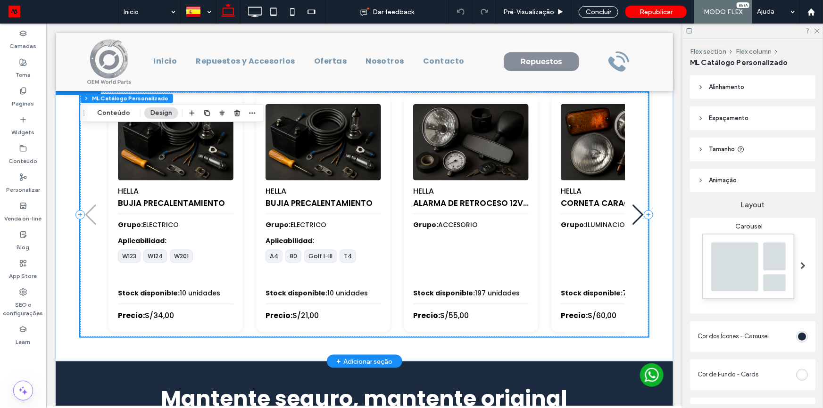
scroll to position [325, 0]
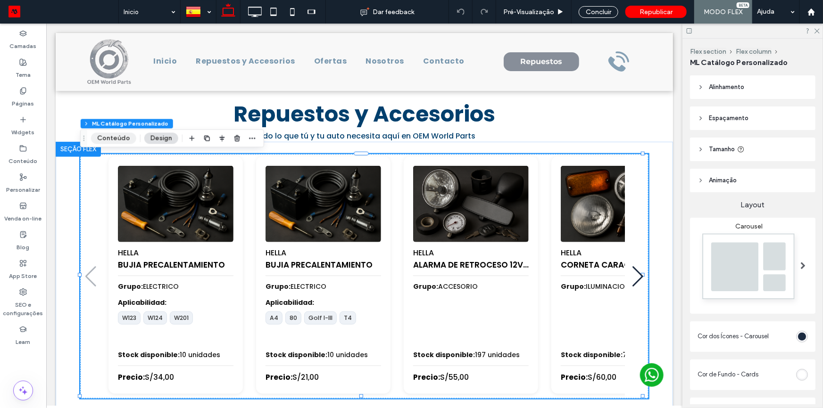
click at [109, 136] on button "Conteúdo" at bounding box center [113, 138] width 45 height 11
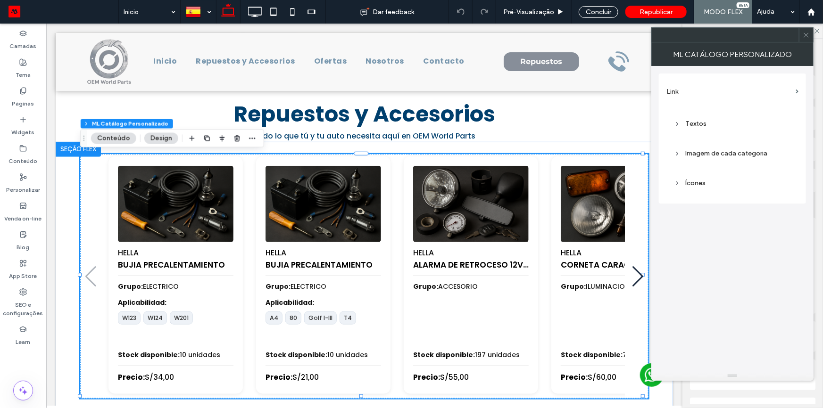
click at [717, 154] on div "Imagem de cada categoria" at bounding box center [732, 154] width 117 height 8
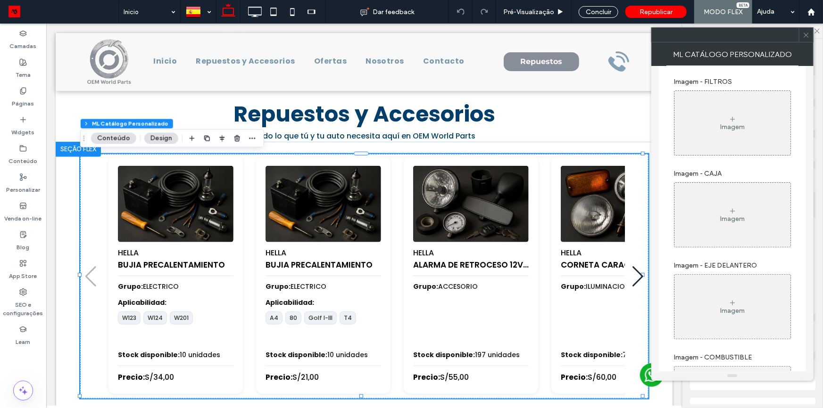
scroll to position [2144, 0]
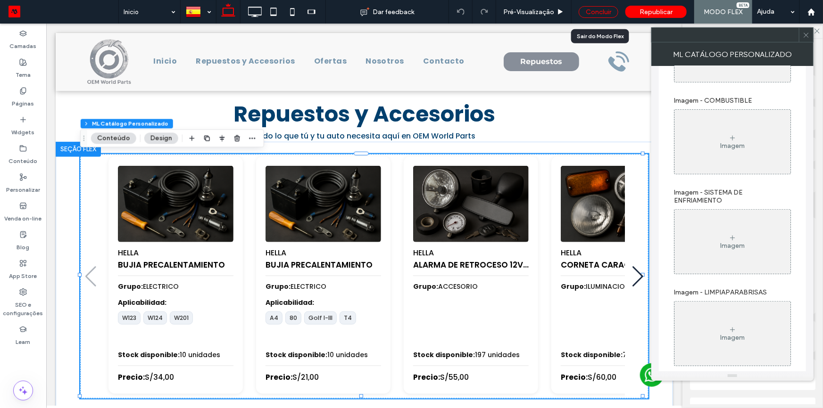
click at [597, 10] on div "Concluir" at bounding box center [599, 12] width 40 height 12
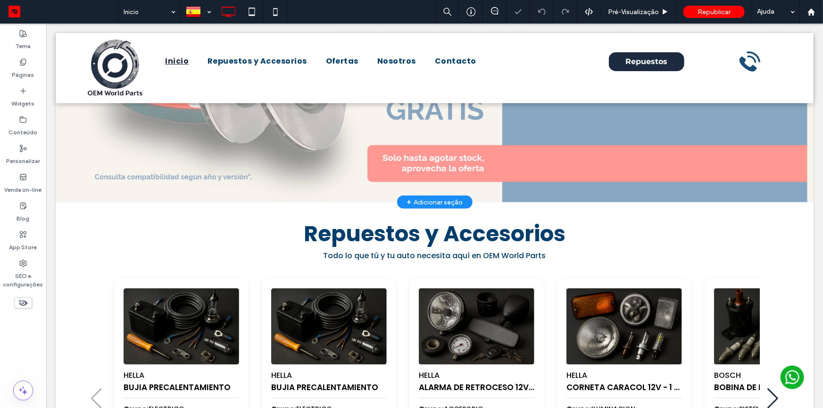
scroll to position [294, 0]
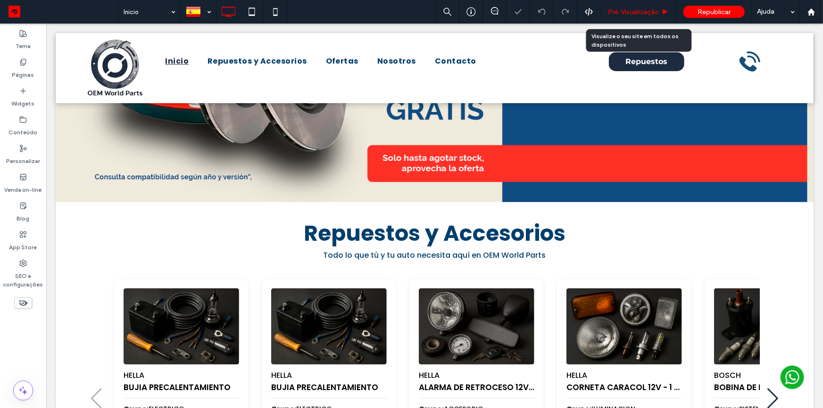
click at [625, 8] on span "Pré-Visualizaçāo" at bounding box center [633, 12] width 51 height 8
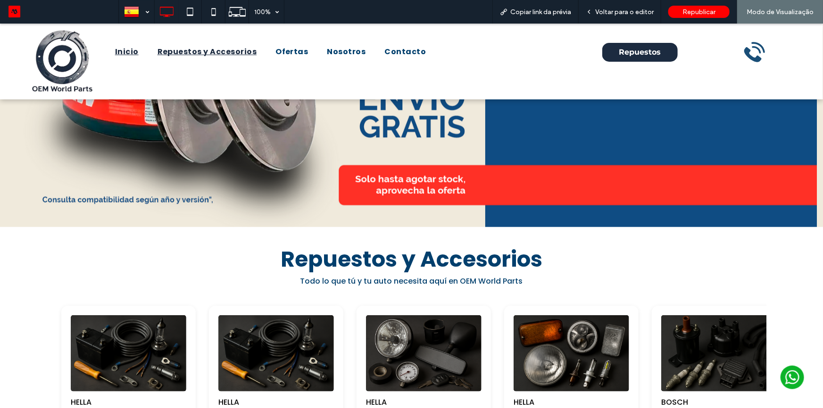
click at [226, 52] on span "Repuestos y Accesorios" at bounding box center [208, 51] width 100 height 11
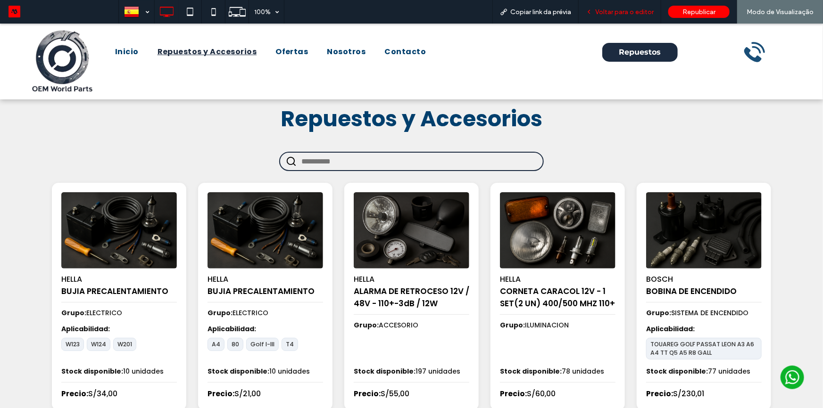
click at [628, 9] on span "Voltar para o editor" at bounding box center [624, 12] width 58 height 8
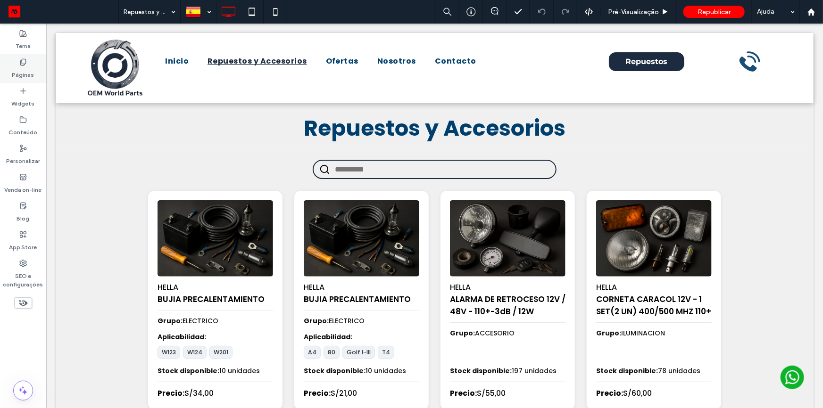
click at [35, 73] on div "Páginas" at bounding box center [23, 68] width 46 height 29
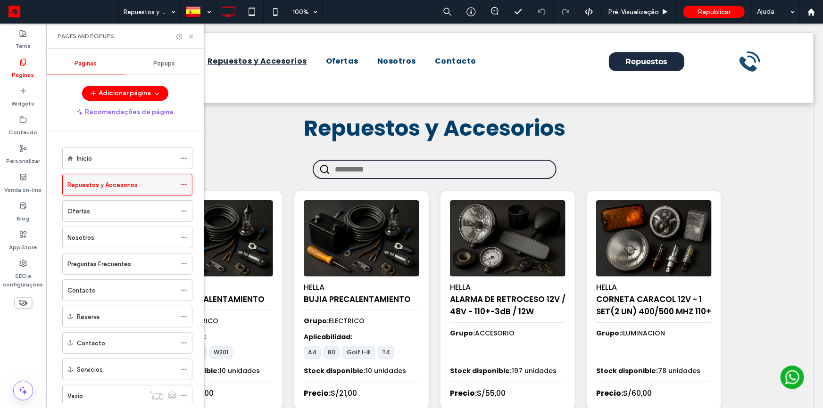
click at [183, 184] on use at bounding box center [183, 184] width 5 height 1
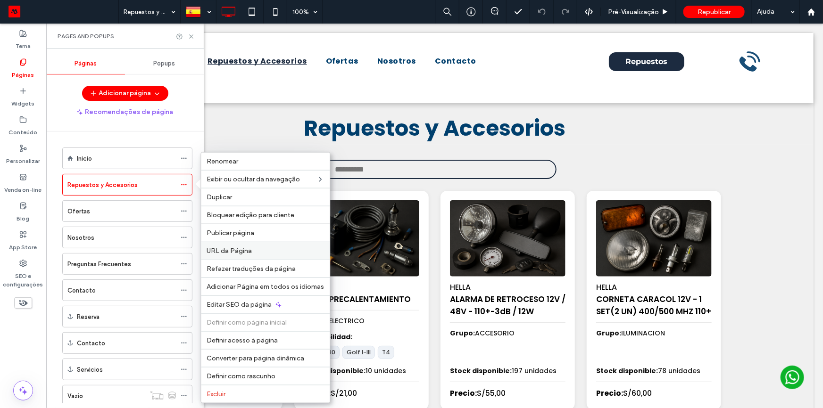
click at [264, 253] on label "URL da Página" at bounding box center [265, 251] width 117 height 8
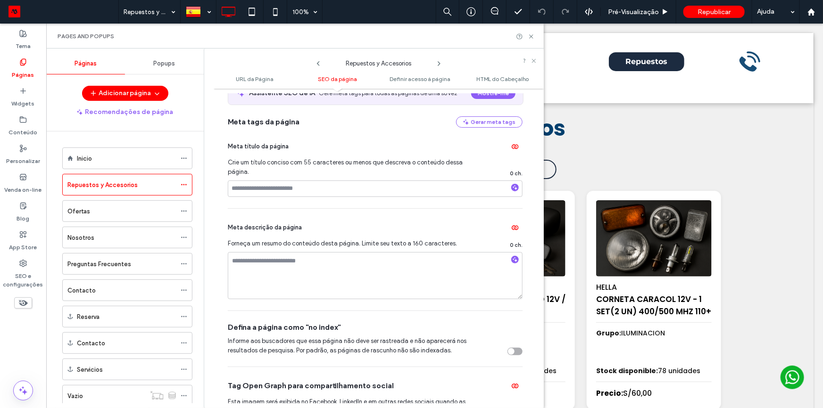
scroll to position [171, 0]
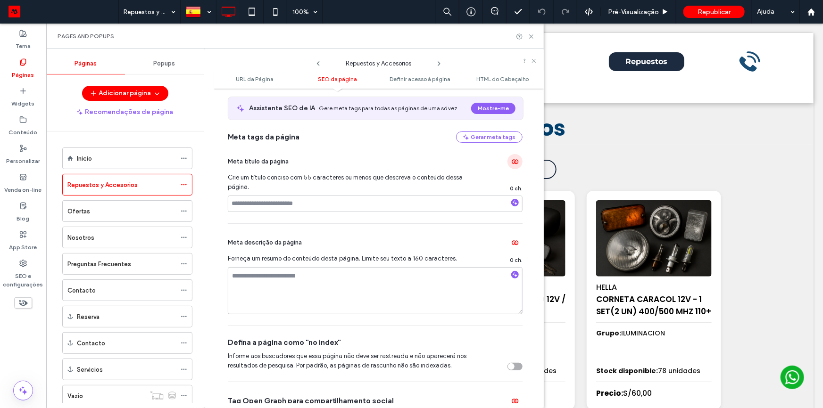
click at [511, 165] on icon "button" at bounding box center [515, 162] width 8 height 8
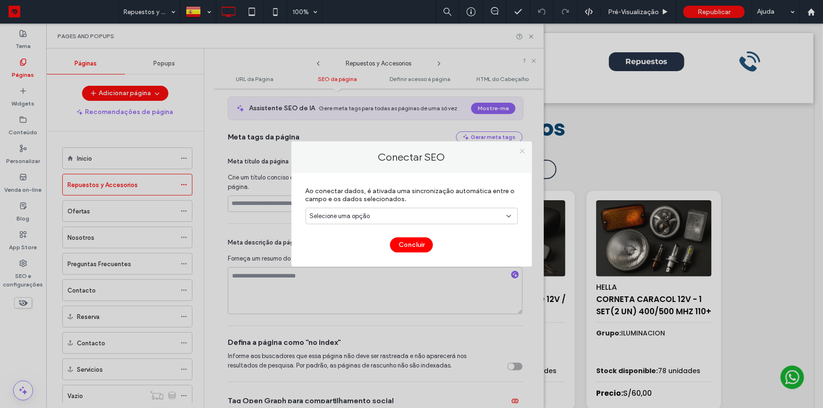
click at [524, 153] on use at bounding box center [522, 151] width 5 height 5
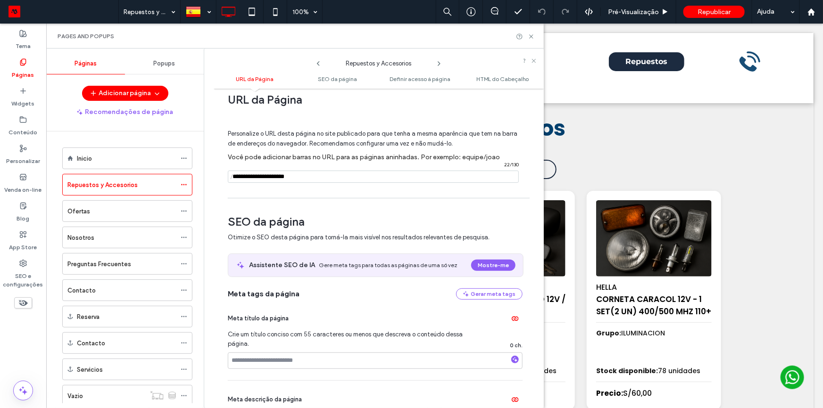
scroll to position [0, 0]
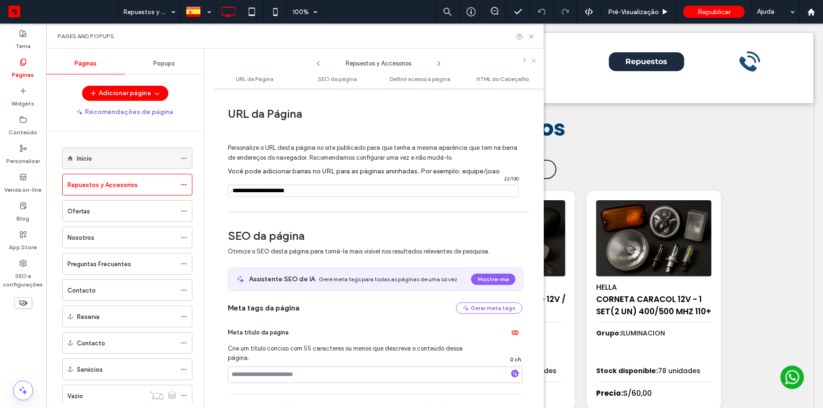
click at [185, 158] on icon at bounding box center [184, 158] width 7 height 7
click at [376, 162] on span "Personalize o URL desta página no site publicado para que tenha a mesma aparênc…" at bounding box center [373, 153] width 290 height 32
drag, startPoint x: 531, startPoint y: 35, endPoint x: 484, endPoint y: 57, distance: 51.5
click at [531, 35] on icon at bounding box center [531, 36] width 7 height 7
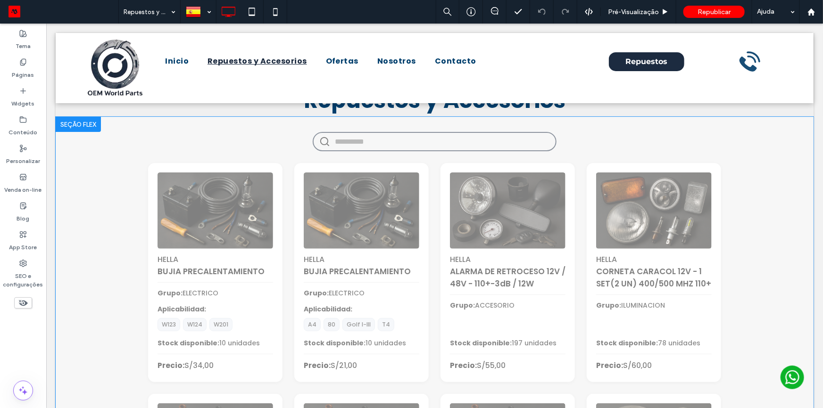
scroll to position [42, 0]
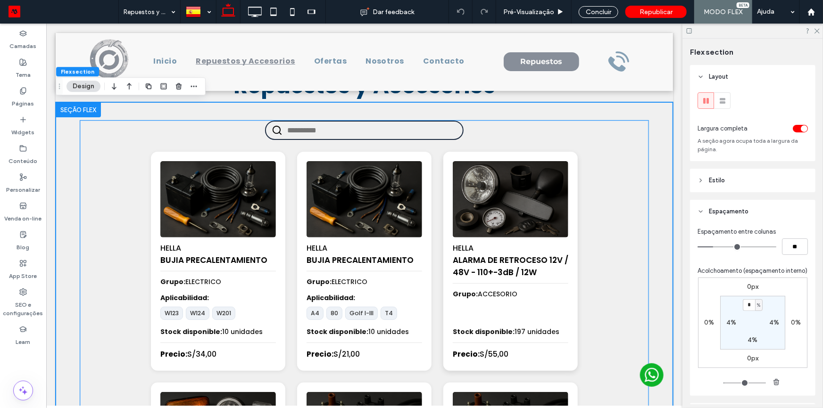
click at [533, 244] on div "HELLA ALARMA DE RETROCESO 12V / 48V - 110+-3dB / 12W" at bounding box center [510, 260] width 116 height 46
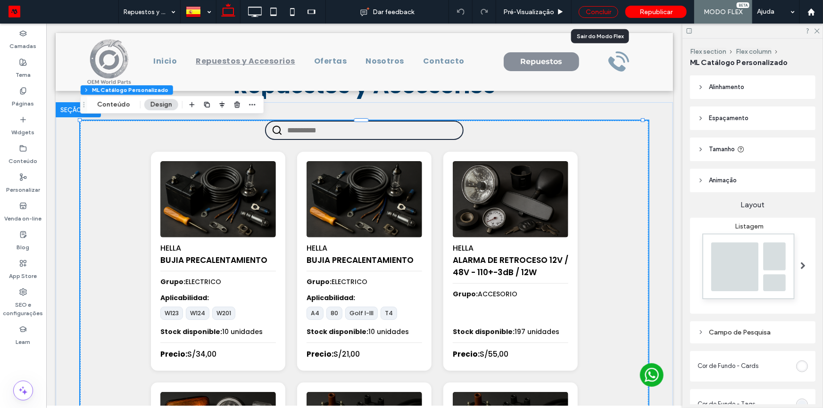
click at [595, 10] on div "Concluir" at bounding box center [599, 12] width 40 height 12
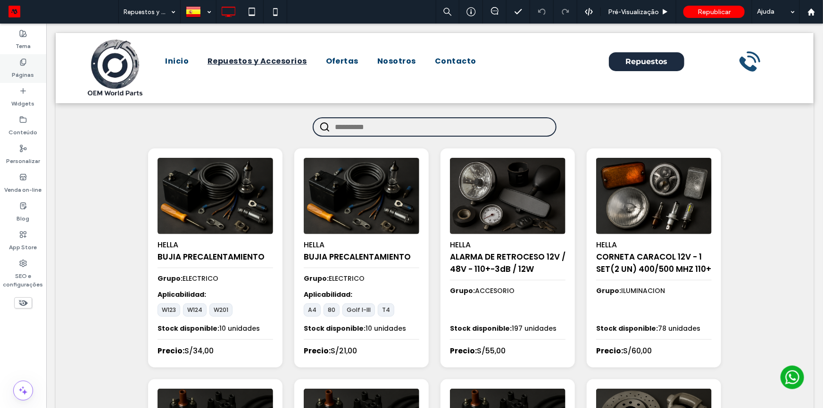
click at [31, 66] on label "Páginas" at bounding box center [23, 72] width 22 height 13
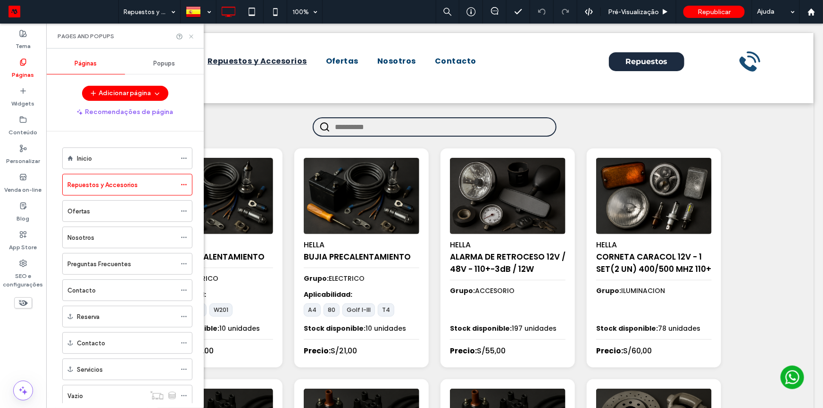
click at [188, 35] on icon at bounding box center [191, 36] width 7 height 7
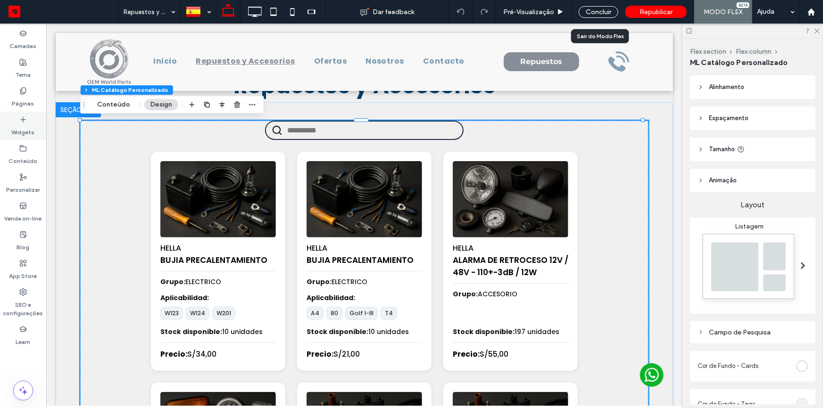
click at [591, 12] on div "Concluir" at bounding box center [599, 12] width 40 height 12
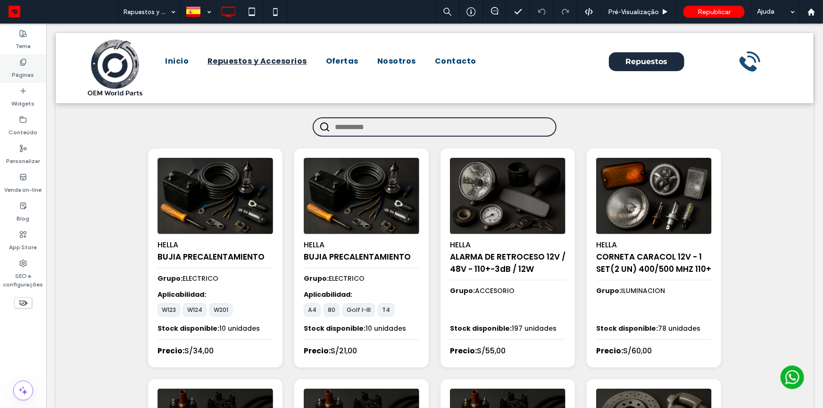
click at [27, 75] on label "Páginas" at bounding box center [23, 72] width 22 height 13
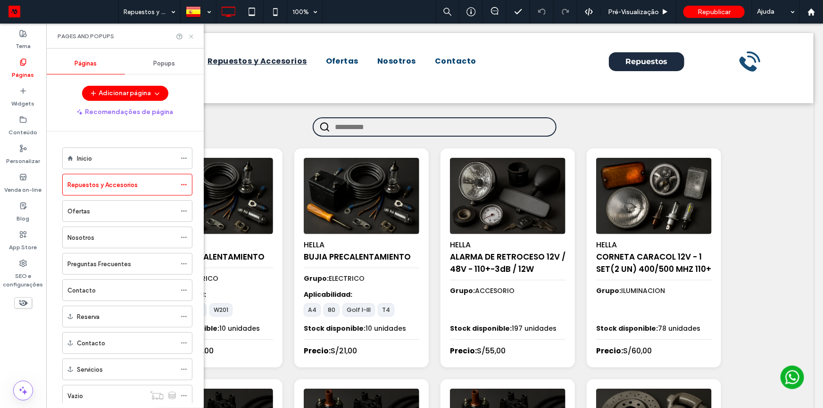
drag, startPoint x: 192, startPoint y: 35, endPoint x: 252, endPoint y: 152, distance: 131.6
click at [192, 35] on use at bounding box center [191, 36] width 4 height 4
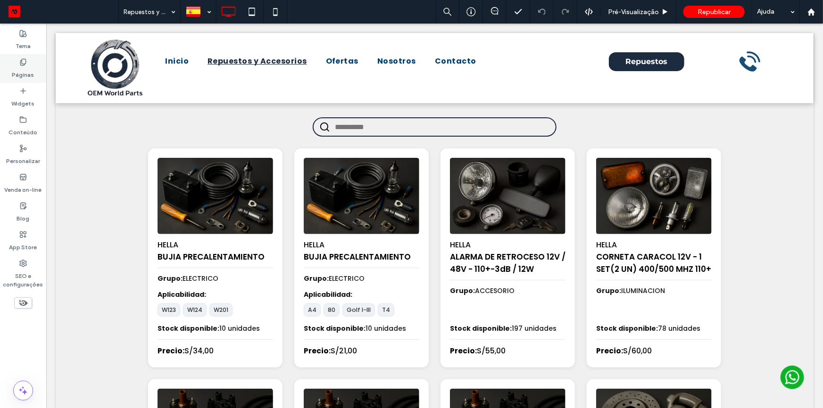
click at [26, 74] on label "Páginas" at bounding box center [23, 72] width 22 height 13
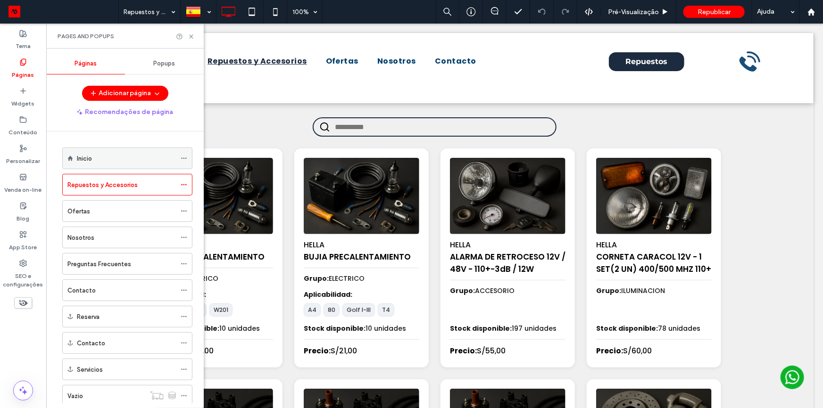
click at [185, 158] on icon at bounding box center [184, 158] width 7 height 7
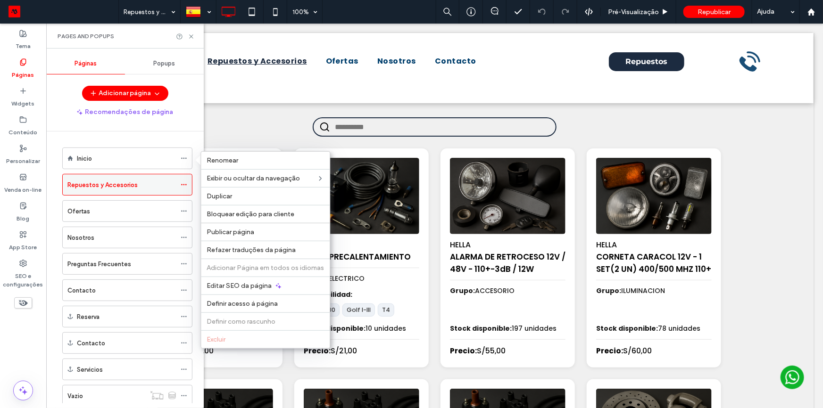
click at [185, 183] on icon at bounding box center [184, 185] width 7 height 7
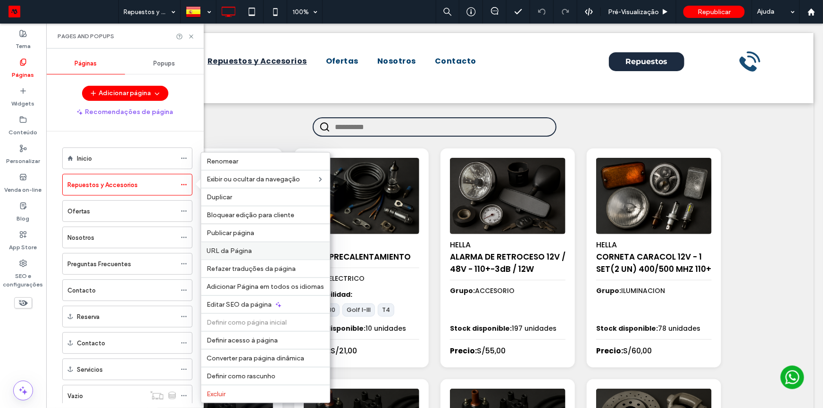
click at [243, 251] on span "URL da Página" at bounding box center [229, 251] width 45 height 8
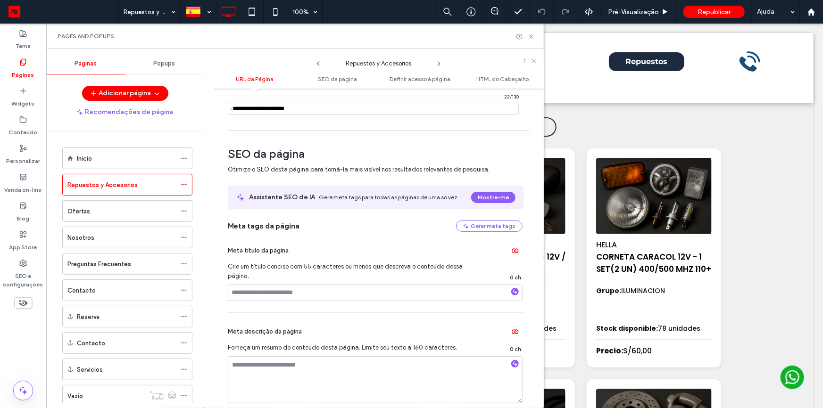
scroll to position [85, 0]
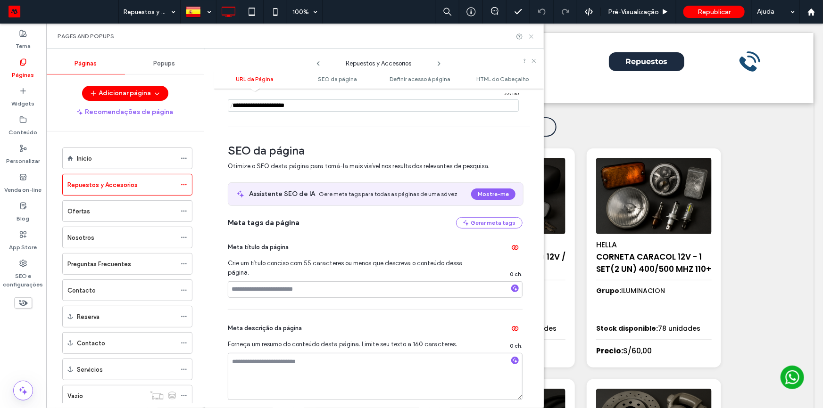
click at [532, 38] on icon at bounding box center [531, 36] width 7 height 7
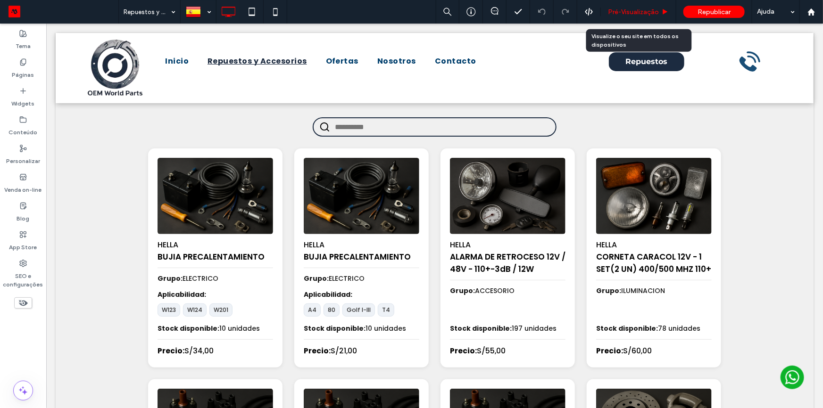
click at [648, 14] on span "Pré-Visualizaçāo" at bounding box center [633, 12] width 51 height 8
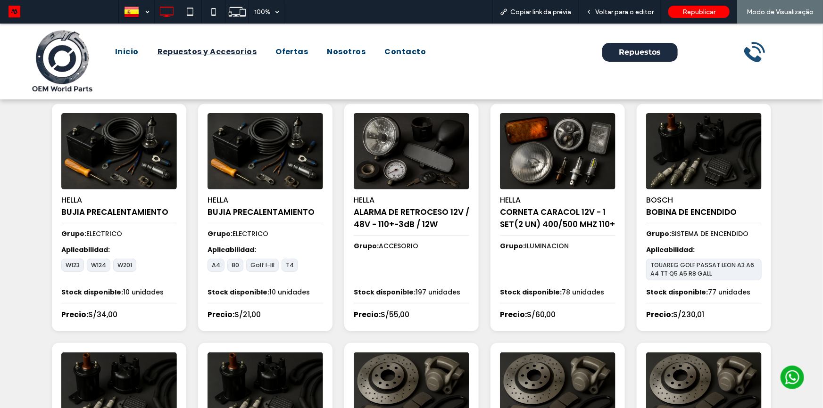
scroll to position [85, 0]
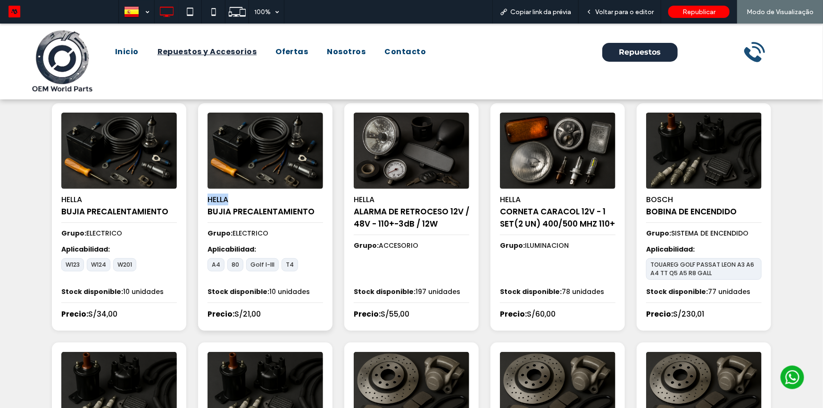
drag, startPoint x: 206, startPoint y: 201, endPoint x: 226, endPoint y: 202, distance: 20.8
click at [226, 202] on div "HELLA BUJIA PRECALENTAMIENTO" at bounding box center [266, 206] width 116 height 34
click at [208, 215] on h4 "BUJIA PRECALENTAMIENTO" at bounding box center [266, 211] width 116 height 12
drag, startPoint x: 204, startPoint y: 215, endPoint x: 303, endPoint y: 215, distance: 98.6
click at [303, 215] on h4 "BUJIA PRECALENTAMIENTO" at bounding box center [266, 211] width 116 height 12
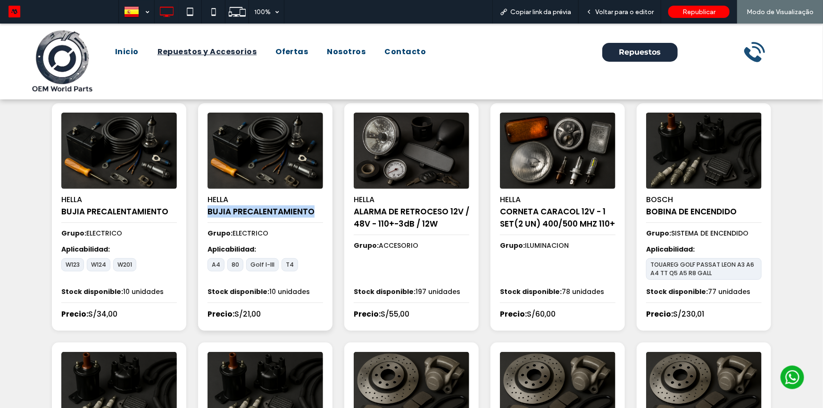
click at [303, 215] on h4 "BUJIA PRECALENTAMIENTO" at bounding box center [266, 211] width 116 height 12
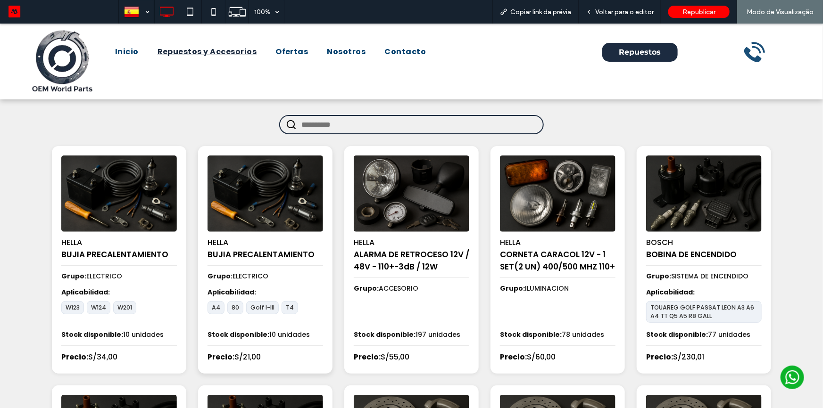
click at [216, 243] on span "HELLA" at bounding box center [218, 242] width 21 height 11
click at [208, 254] on h4 "BUJIA PRECALENTAMIENTO" at bounding box center [266, 254] width 116 height 12
drag, startPoint x: 204, startPoint y: 254, endPoint x: 316, endPoint y: 259, distance: 111.9
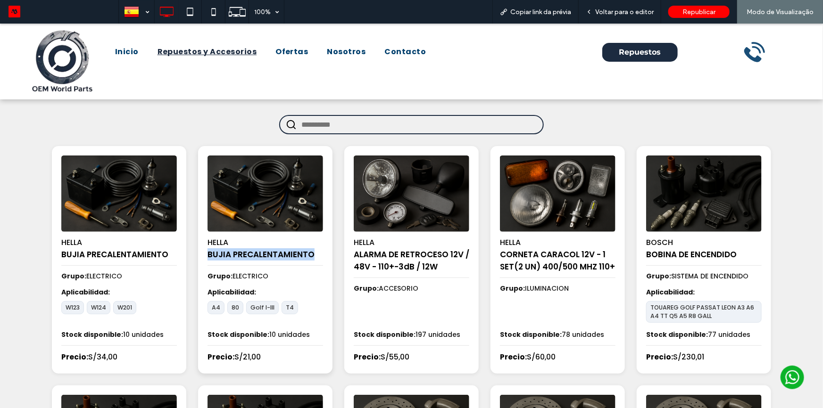
click at [316, 259] on h4 "BUJIA PRECALENTAMIENTO" at bounding box center [266, 254] width 116 height 12
click at [208, 246] on span "HELLA" at bounding box center [218, 242] width 21 height 11
click at [271, 250] on h4 "BUJIA PRECALENTAMIENTO" at bounding box center [266, 254] width 116 height 12
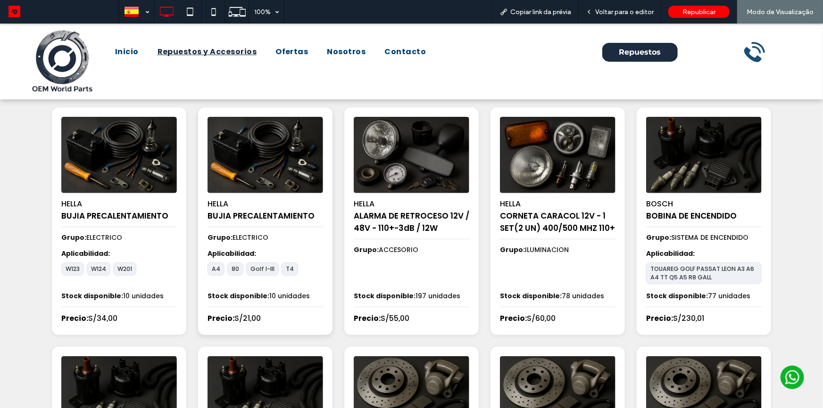
scroll to position [128, 0]
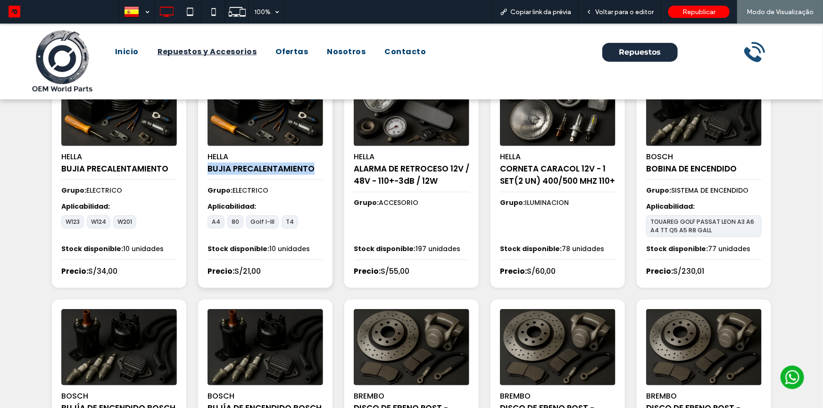
drag, startPoint x: 206, startPoint y: 169, endPoint x: 308, endPoint y: 171, distance: 101.9
click at [308, 171] on h4 "BUJIA PRECALENTAMIENTO" at bounding box center [266, 168] width 116 height 12
copy h4 "BUJIA PRECALENTAMIENTO"
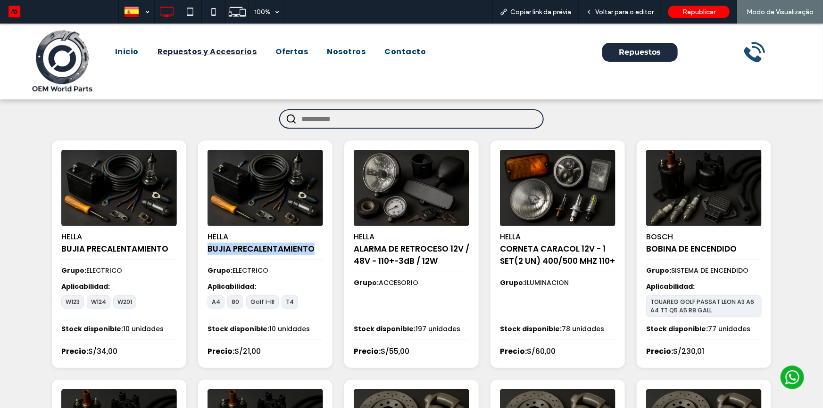
scroll to position [0, 0]
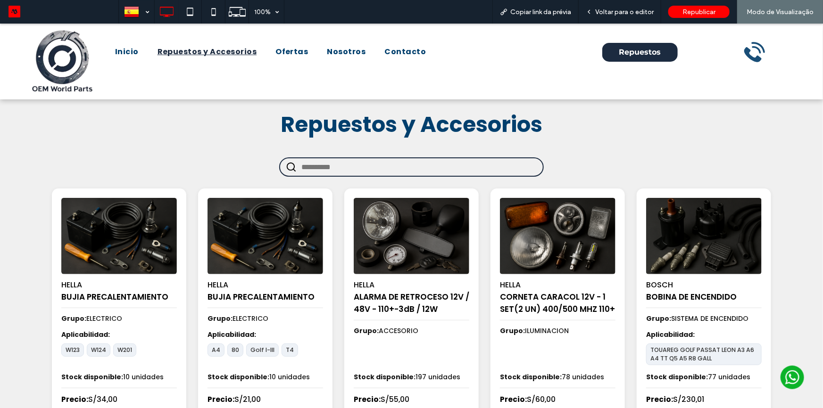
click at [349, 166] on input "text" at bounding box center [419, 166] width 236 height 17
paste input "**********"
type input "**********"
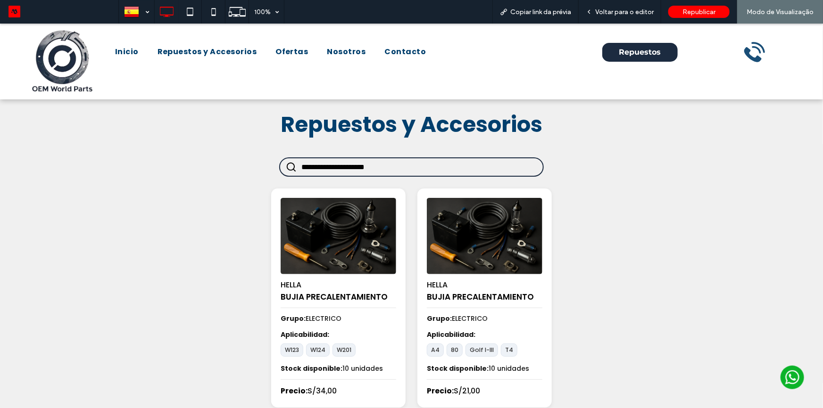
click at [345, 168] on input "**********" at bounding box center [419, 166] width 236 height 17
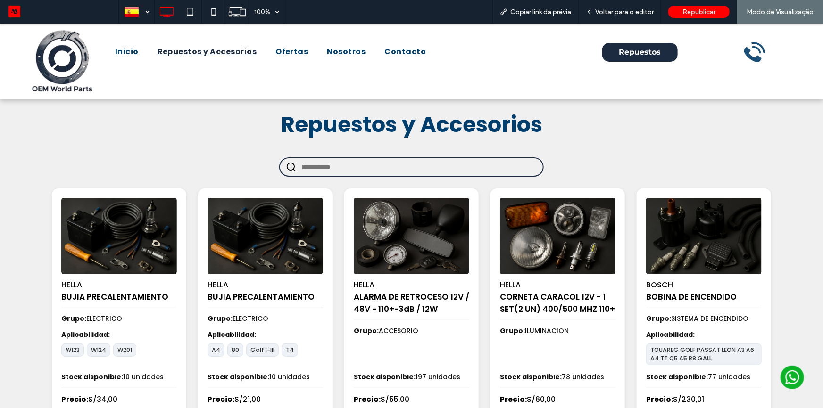
click at [486, 136] on span "Repuestos y Accesorios" at bounding box center [412, 124] width 262 height 30
click at [611, 16] on div "Voltar para o editor" at bounding box center [620, 12] width 83 height 24
click at [634, 11] on span "Voltar para o editor" at bounding box center [624, 12] width 58 height 8
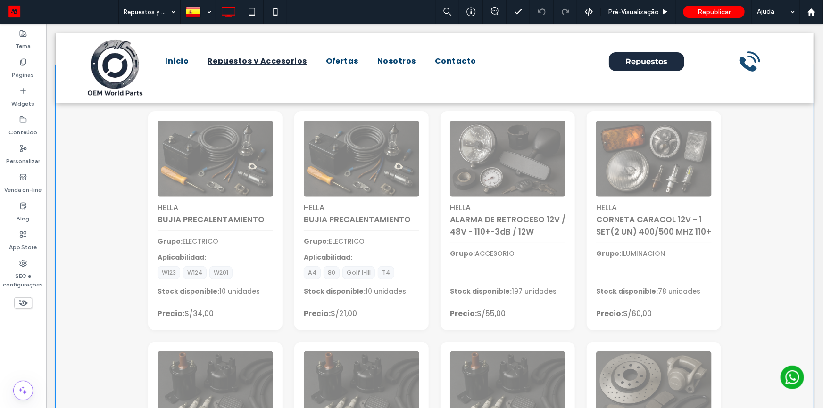
scroll to position [85, 0]
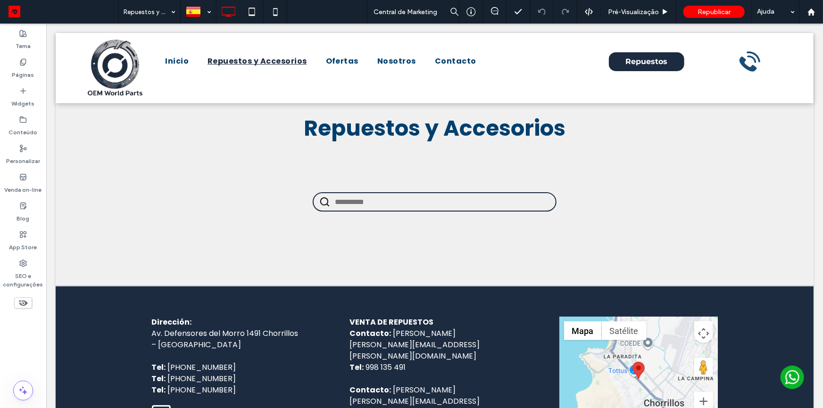
click at [48, 242] on body "Click To Paste Linha Inicio Repuestos y Accesorios Ofertas Nosotros Preguntas F…" at bounding box center [434, 259] width 777 height 472
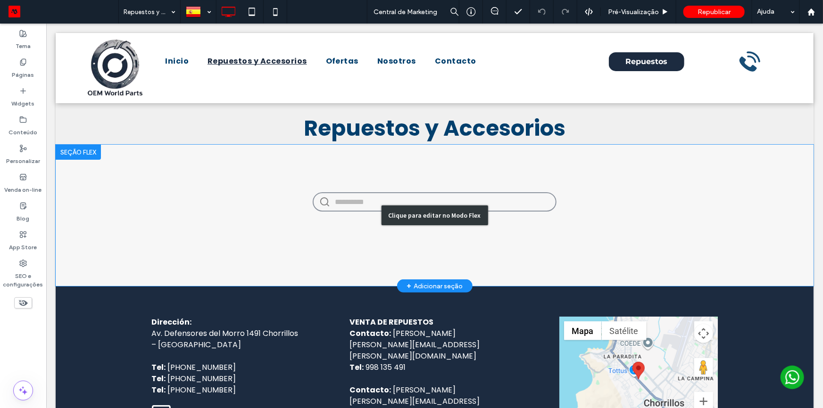
click at [445, 193] on div "Clique para editar no Modo Flex" at bounding box center [434, 215] width 758 height 142
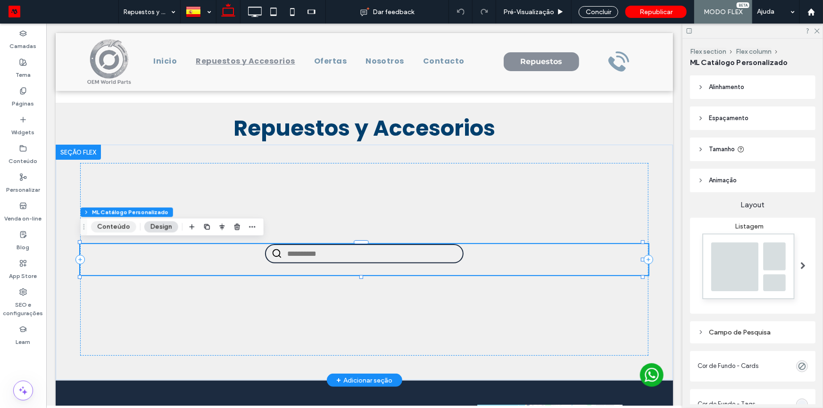
drag, startPoint x: 110, startPoint y: 230, endPoint x: 378, endPoint y: 214, distance: 268.9
click at [110, 230] on button "Conteúdo" at bounding box center [113, 227] width 45 height 11
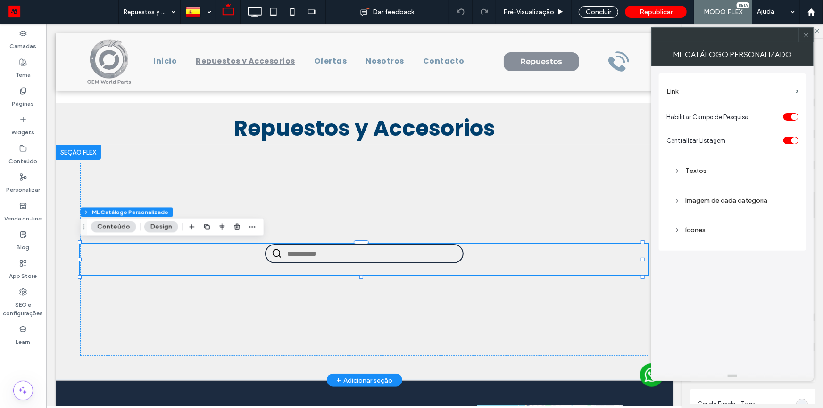
click at [698, 172] on div "Textos" at bounding box center [732, 171] width 117 height 8
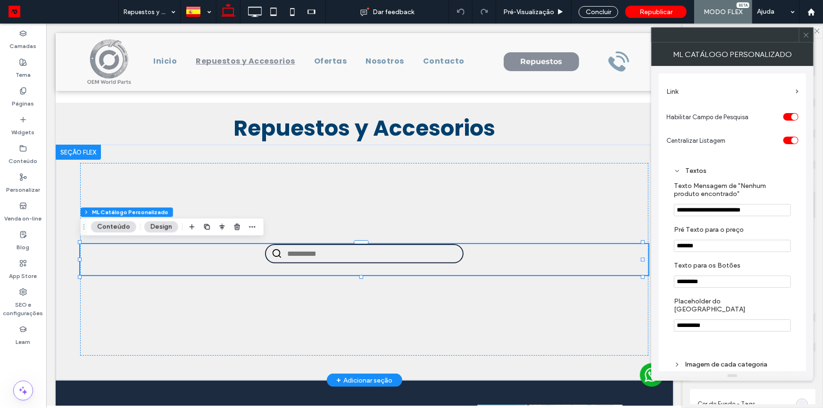
click at [699, 287] on input "*********" at bounding box center [732, 282] width 117 height 12
drag, startPoint x: 806, startPoint y: 37, endPoint x: 651, endPoint y: 33, distance: 154.8
click at [806, 37] on icon at bounding box center [806, 35] width 7 height 7
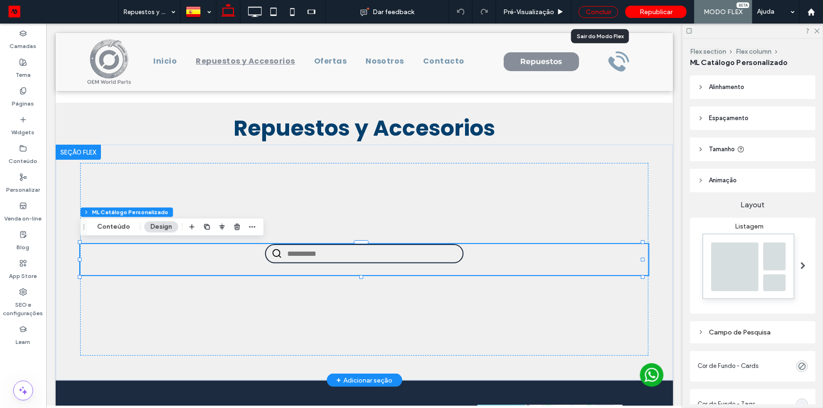
click at [613, 17] on div "Concluir" at bounding box center [599, 12] width 40 height 12
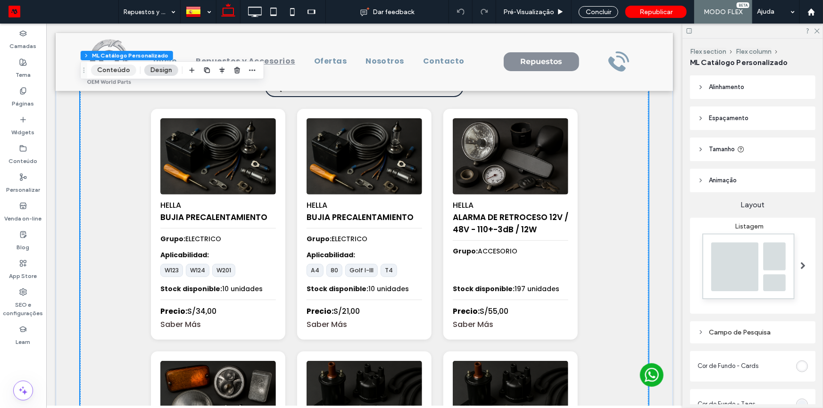
click at [125, 71] on button "Conteúdo" at bounding box center [113, 70] width 45 height 11
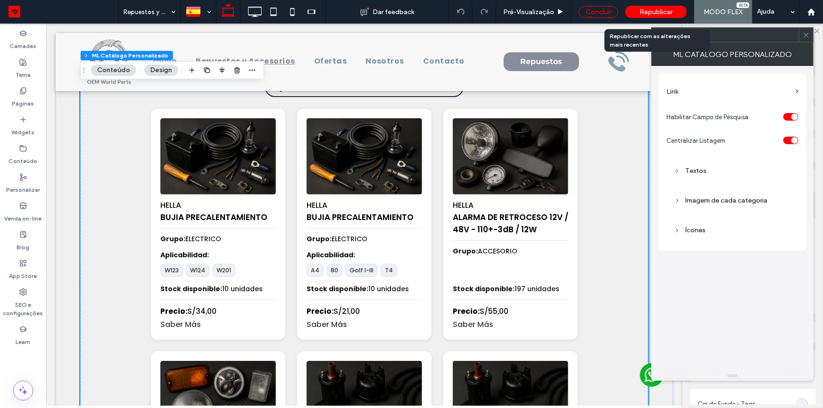
click at [600, 10] on div "Concluir" at bounding box center [599, 12] width 40 height 12
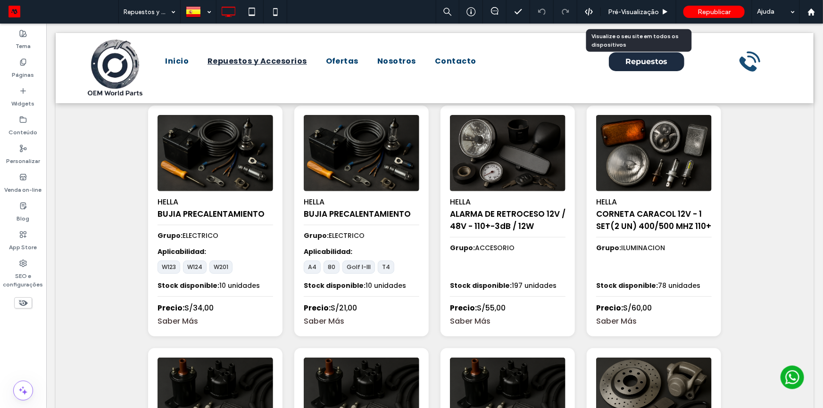
click at [630, 11] on span "Pré-Visualizaçāo" at bounding box center [633, 12] width 51 height 8
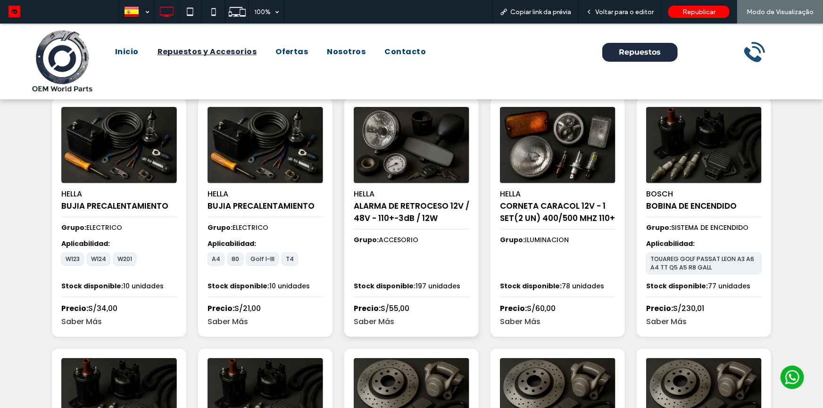
click at [371, 321] on link "Saber Más" at bounding box center [412, 322] width 116 height 12
click at [624, 13] on span "Voltar para o editor" at bounding box center [624, 12] width 58 height 8
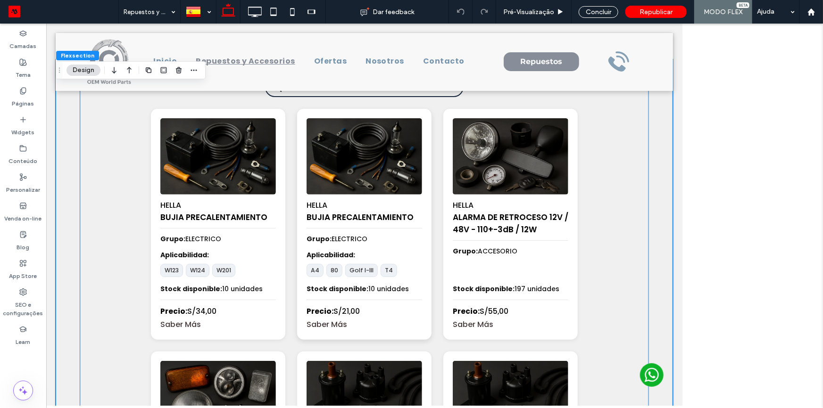
click at [414, 199] on div "HELLA BUJIA PRECALENTAMIENTO" at bounding box center [364, 211] width 116 height 34
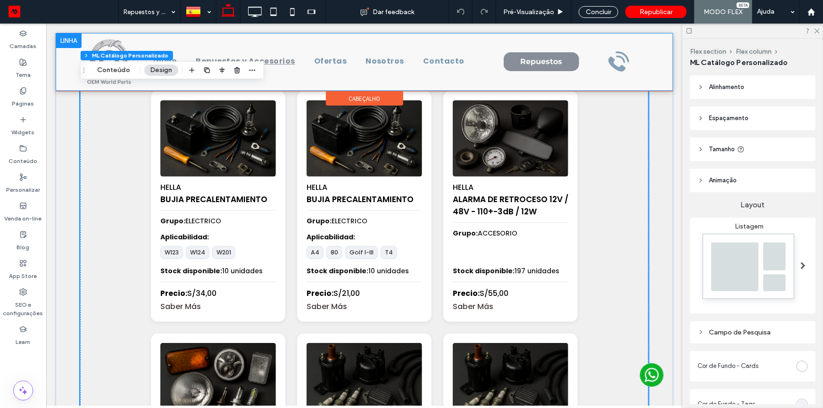
scroll to position [73, 0]
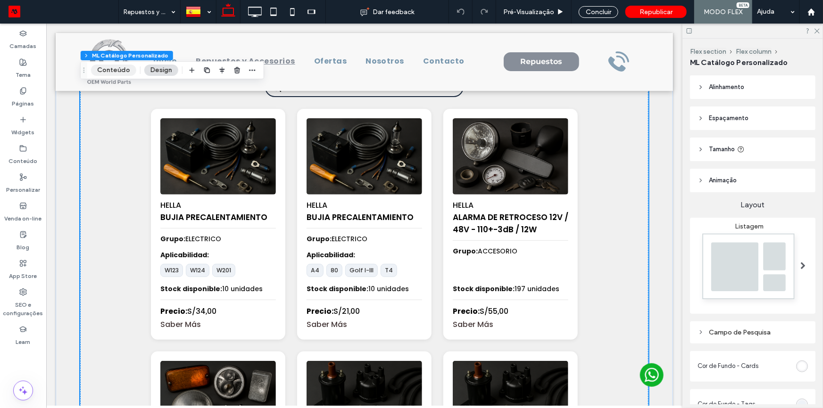
click at [124, 71] on button "Conteúdo" at bounding box center [113, 70] width 45 height 11
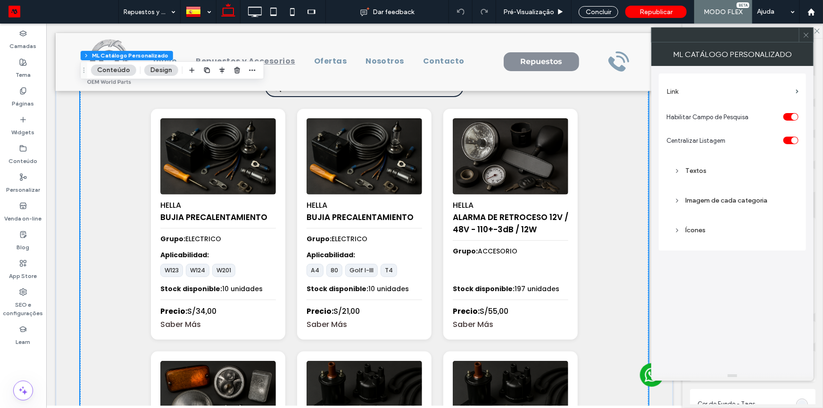
click at [693, 170] on div "Textos" at bounding box center [732, 171] width 117 height 8
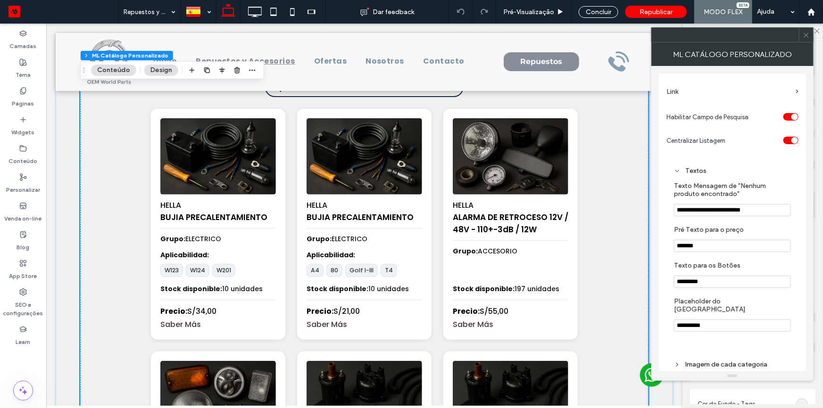
click at [690, 170] on div "Textos" at bounding box center [732, 171] width 117 height 8
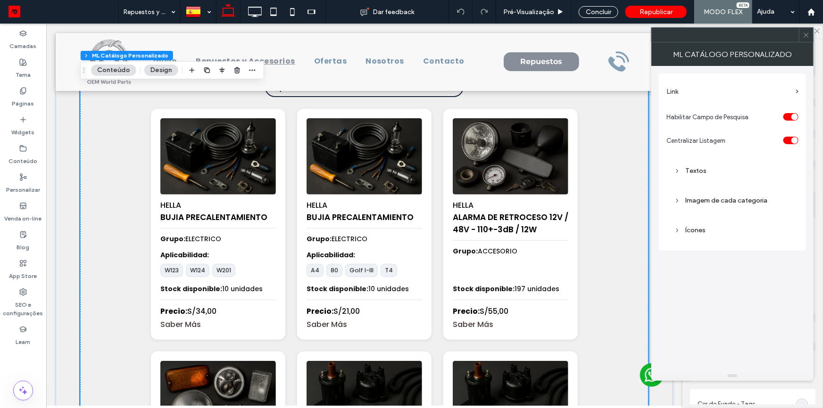
click at [695, 87] on label "Link" at bounding box center [729, 91] width 125 height 17
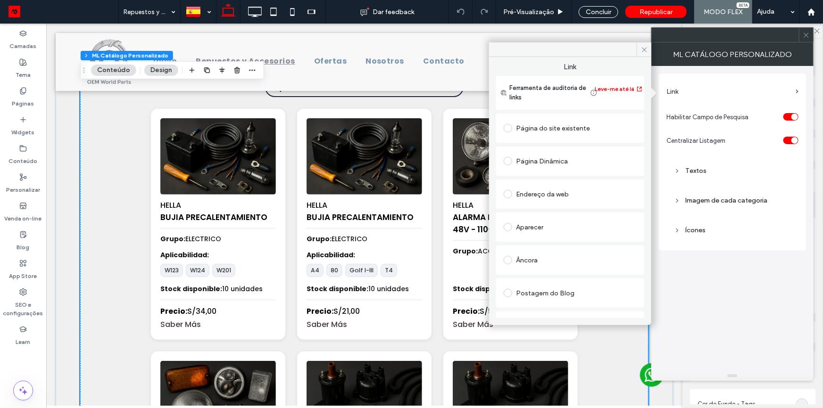
click at [537, 231] on div "Aparecer" at bounding box center [570, 227] width 133 height 15
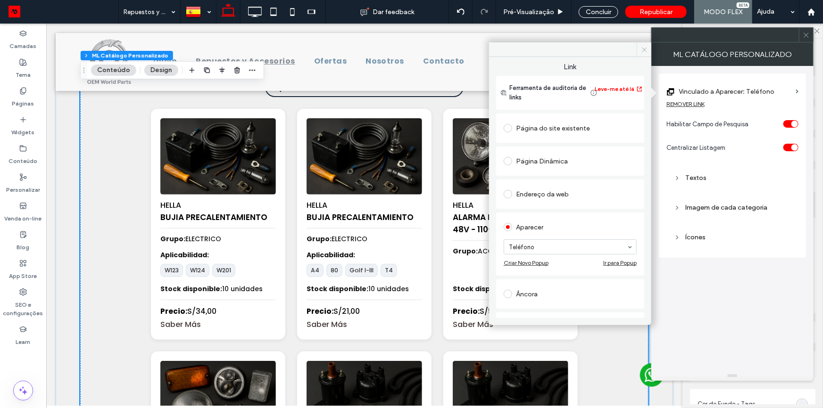
click at [639, 47] on span at bounding box center [644, 49] width 15 height 14
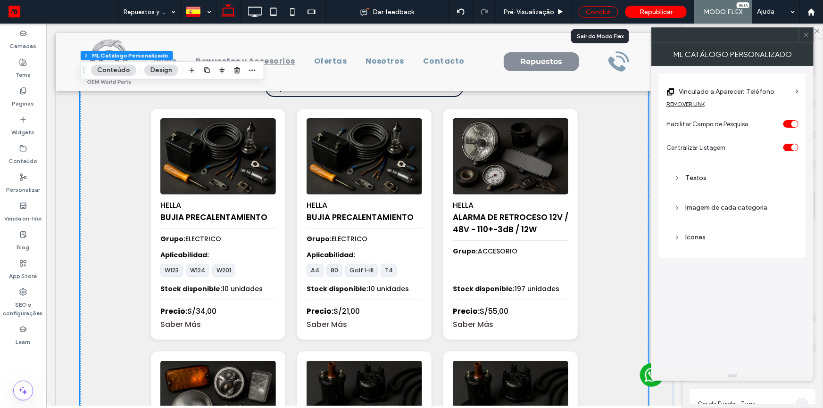
click at [601, 6] on div "Concluir" at bounding box center [599, 12] width 40 height 12
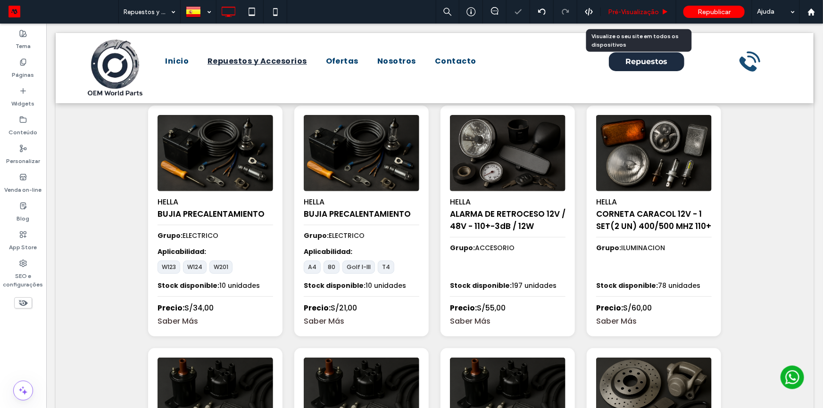
click at [611, 11] on span "Pré-Visualizaçāo" at bounding box center [633, 12] width 51 height 8
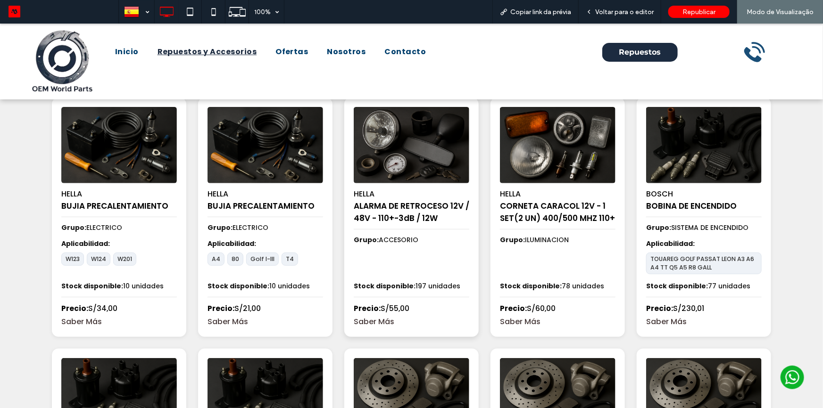
click at [375, 325] on link "Saber Más" at bounding box center [412, 322] width 116 height 12
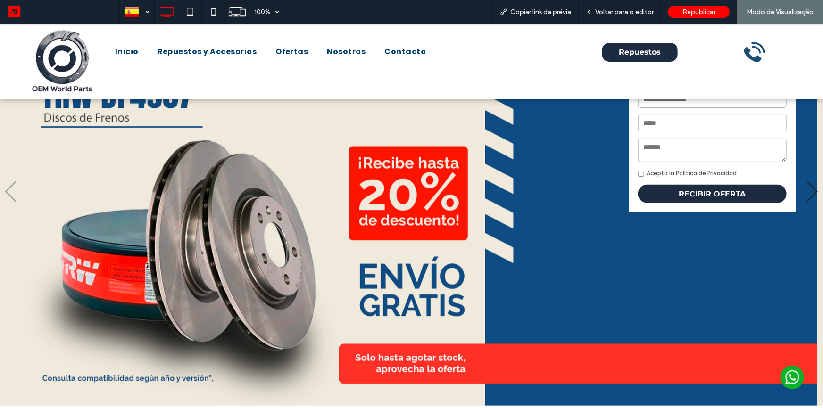
scroll to position [214, 0]
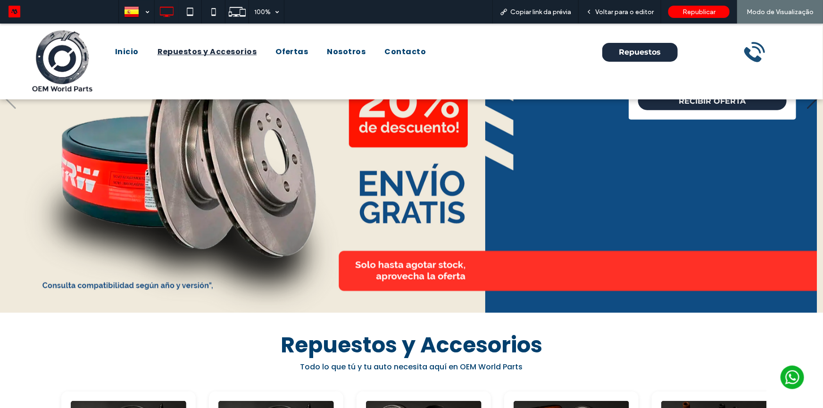
click at [221, 49] on span "Repuestos y Accesorios" at bounding box center [208, 51] width 100 height 11
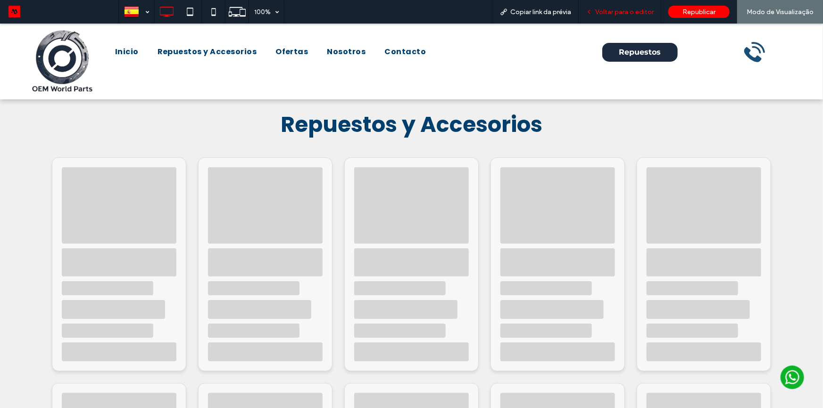
click at [617, 8] on span "Voltar para o editor" at bounding box center [624, 12] width 58 height 8
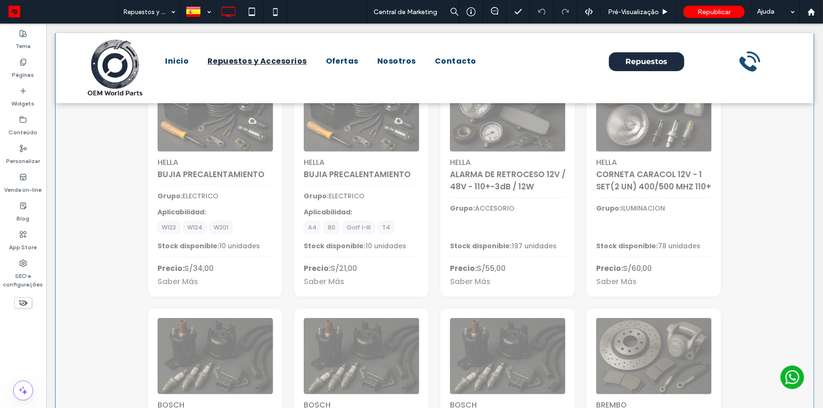
scroll to position [214, 0]
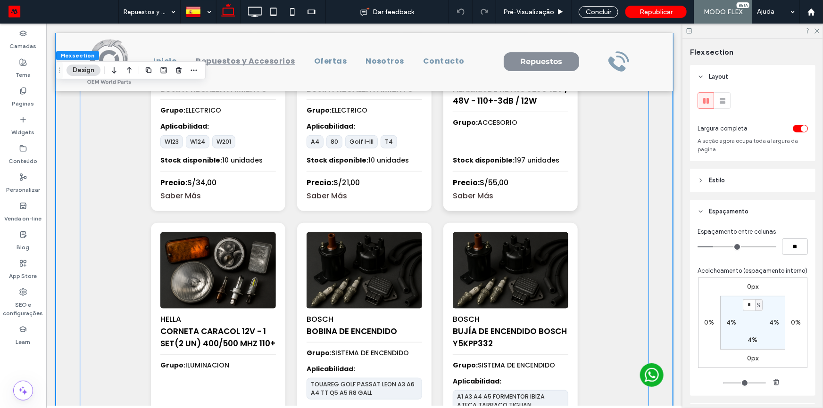
click at [486, 150] on div "HELLA ALARMA DE RETROCESO 12V / 48V - 110+-3dB / 12W Grupo: ACCESORIO Stock dis…" at bounding box center [510, 95] width 134 height 231
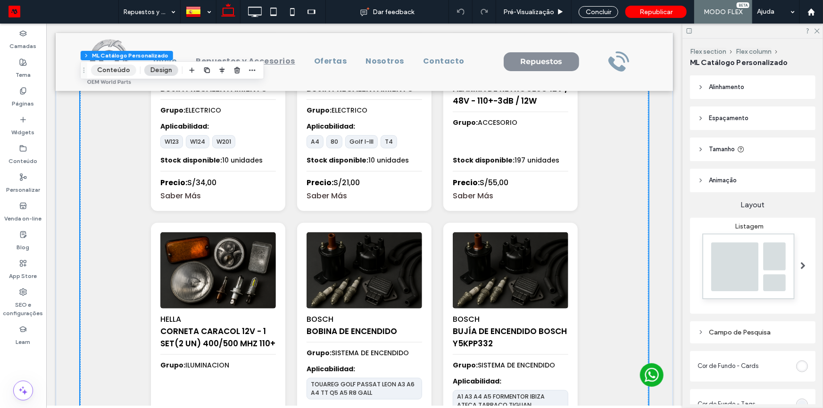
drag, startPoint x: 101, startPoint y: 68, endPoint x: 342, endPoint y: 107, distance: 243.7
click at [101, 68] on button "Conteúdo" at bounding box center [113, 70] width 45 height 11
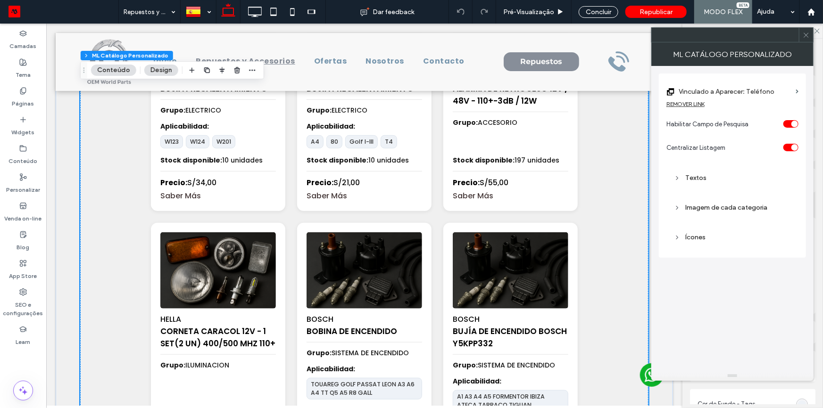
click at [807, 34] on use at bounding box center [806, 35] width 5 height 5
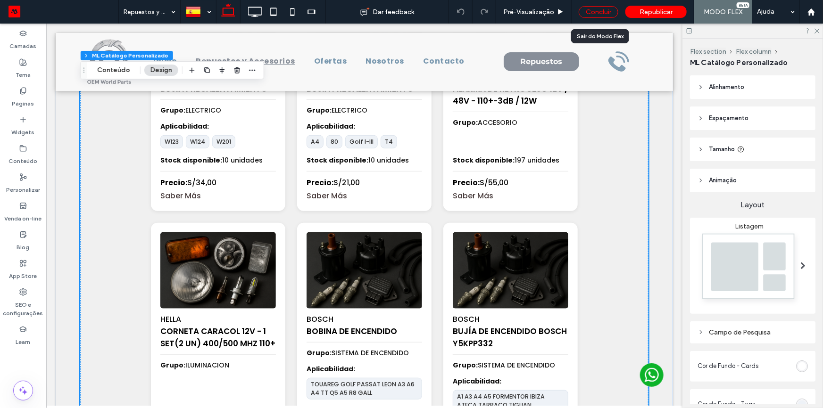
click at [599, 7] on div "Concluir" at bounding box center [599, 12] width 40 height 12
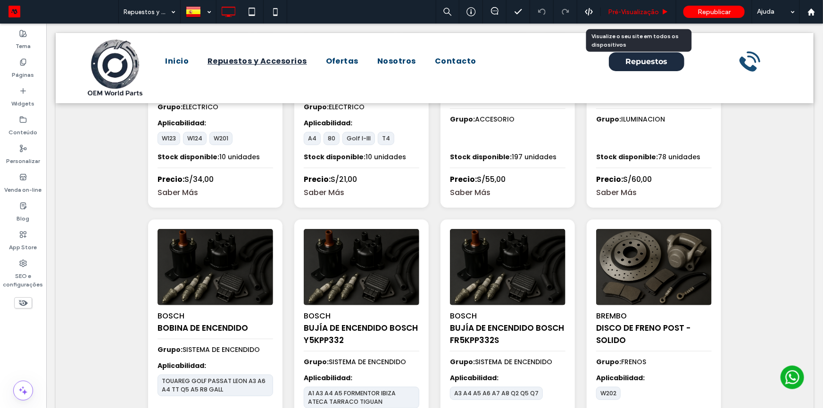
click at [622, 15] on span "Pré-Visualizaçāo" at bounding box center [633, 12] width 51 height 8
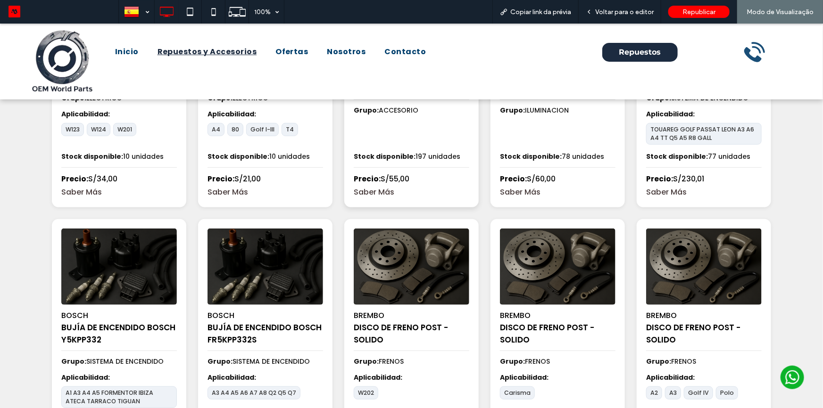
scroll to position [221, 0]
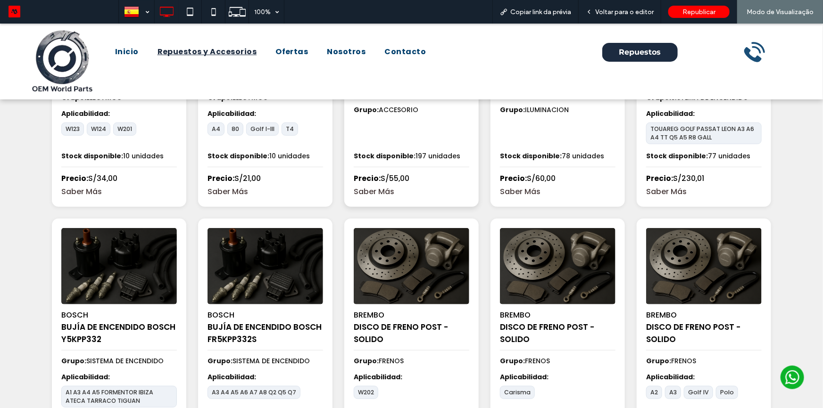
click at [379, 192] on link "Saber Más" at bounding box center [412, 191] width 116 height 12
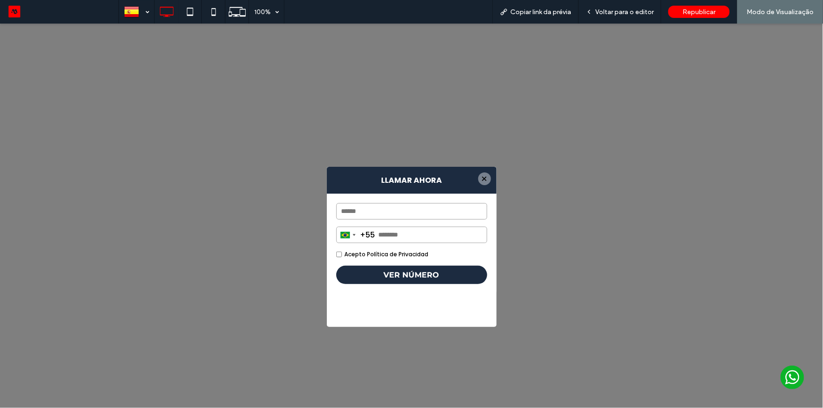
click at [483, 177] on div at bounding box center [484, 178] width 13 height 13
click at [484, 177] on div at bounding box center [484, 178] width 13 height 13
click at [483, 176] on div at bounding box center [484, 178] width 13 height 13
click at [600, 6] on div "Voltar para o editor" at bounding box center [620, 12] width 83 height 24
click at [604, 9] on span "Voltar para o editor" at bounding box center [624, 12] width 58 height 8
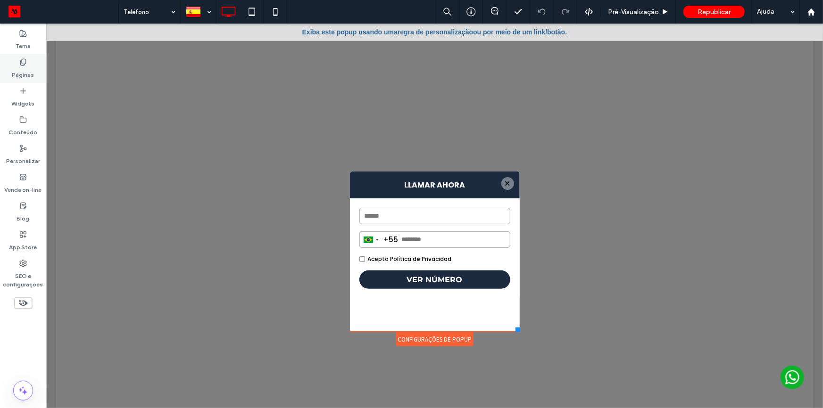
click at [18, 65] on div "Páginas" at bounding box center [23, 68] width 46 height 29
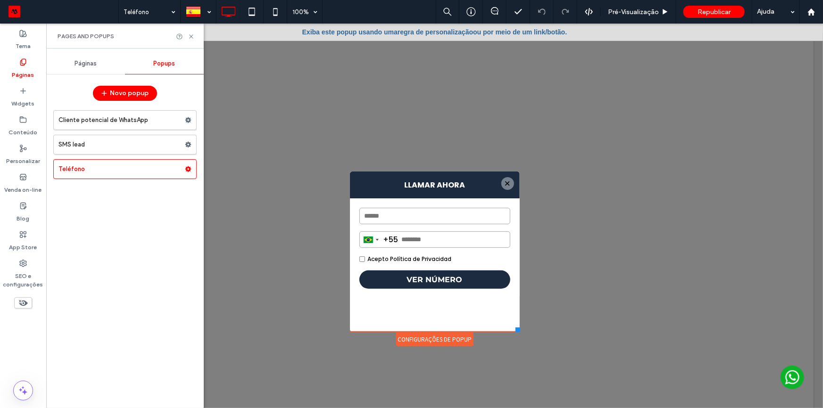
click at [79, 69] on div "Páginas" at bounding box center [85, 63] width 79 height 21
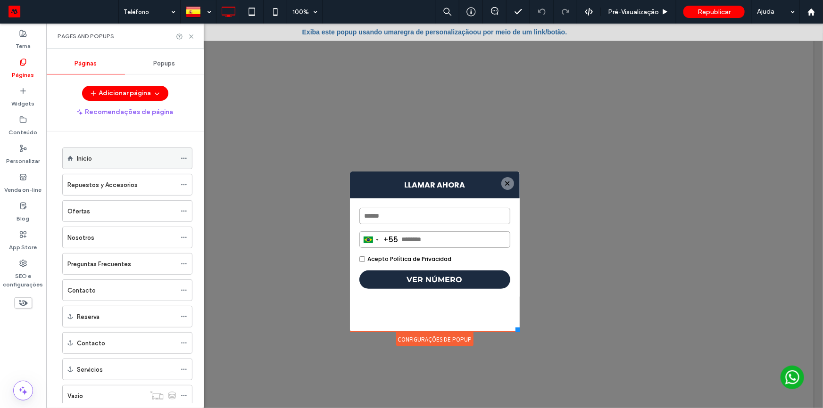
click at [101, 155] on div "Inicio" at bounding box center [126, 159] width 99 height 10
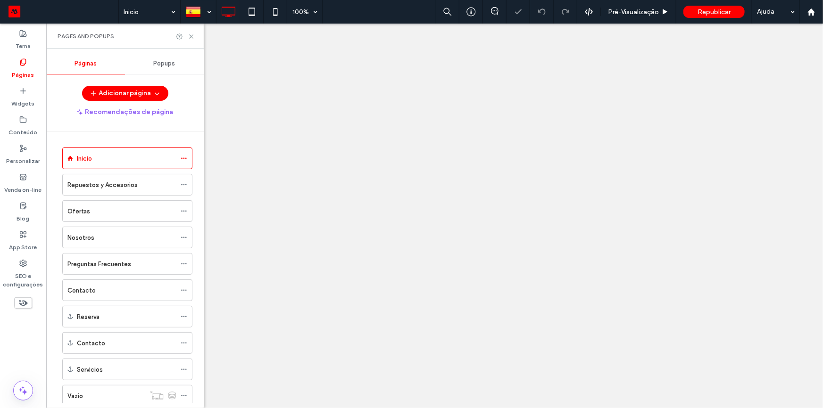
click at [190, 38] on icon at bounding box center [191, 36] width 7 height 7
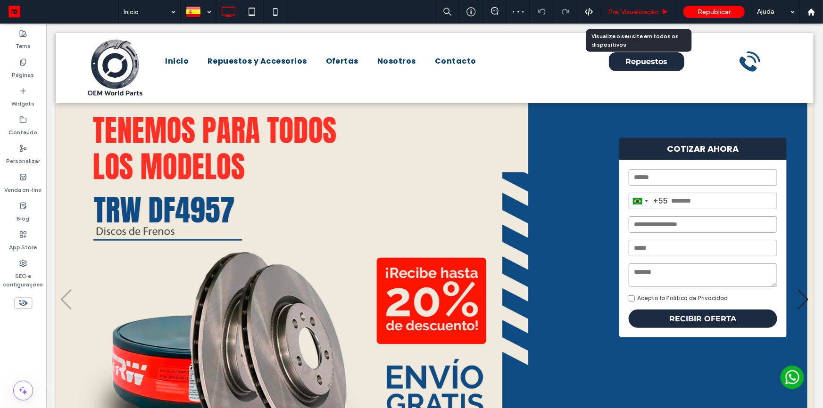
click at [615, 9] on span "Pré-Visualizaçāo" at bounding box center [633, 12] width 51 height 8
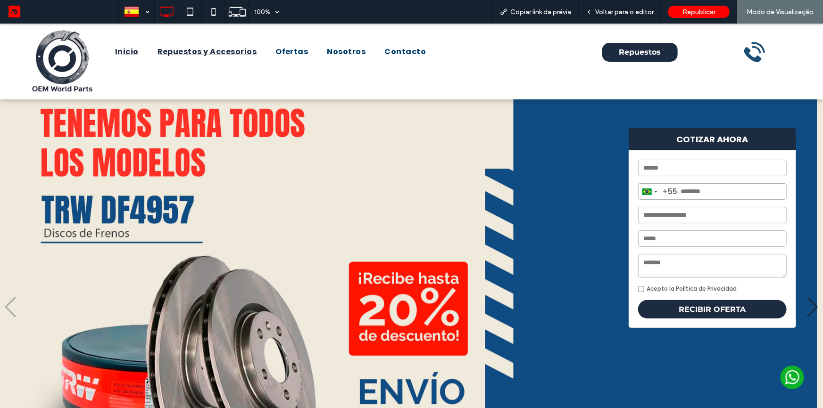
click at [194, 51] on span "Repuestos y Accesorios" at bounding box center [208, 51] width 100 height 11
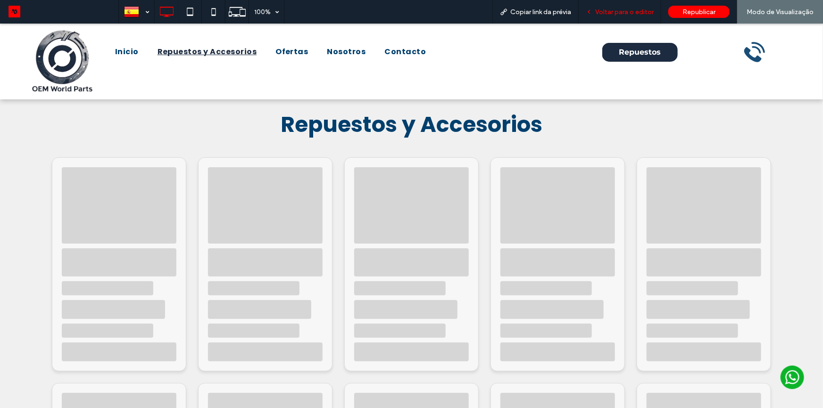
click at [602, 11] on span "Voltar para o editor" at bounding box center [624, 12] width 58 height 8
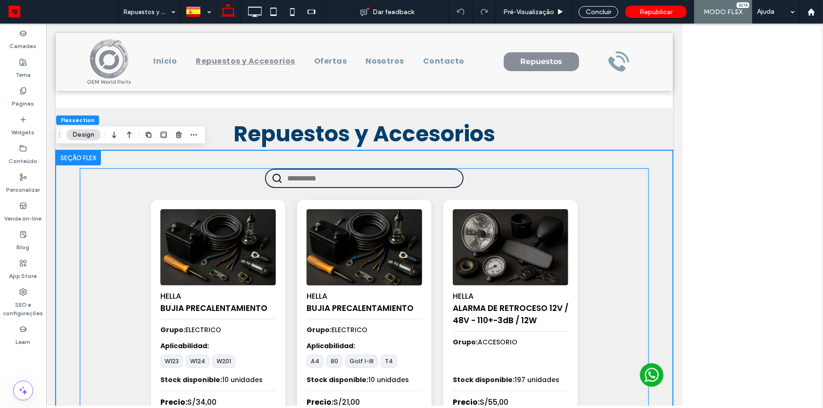
click at [332, 242] on img at bounding box center [363, 247] width 121 height 80
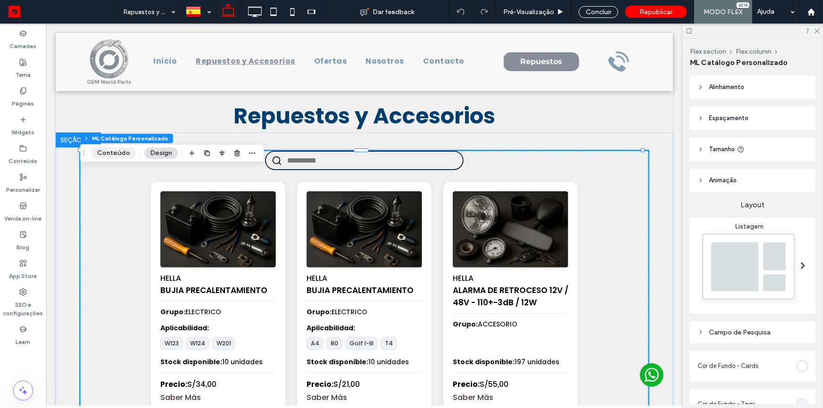
click at [119, 157] on button "Conteúdo" at bounding box center [113, 153] width 45 height 11
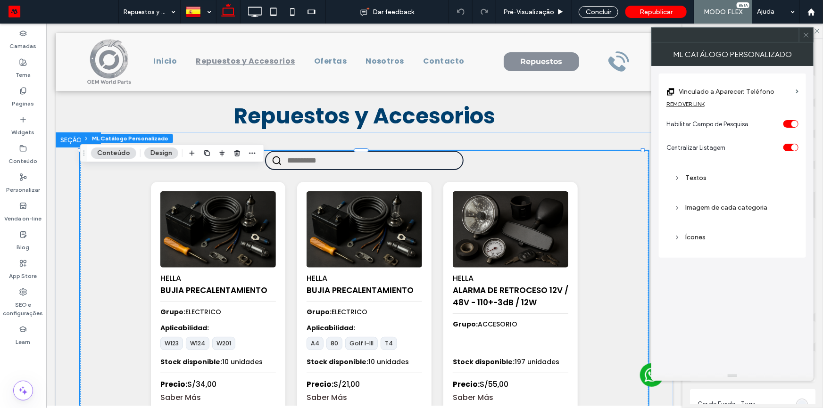
click at [731, 94] on label "Vinculado a Aparecer: Teléfono" at bounding box center [735, 91] width 113 height 17
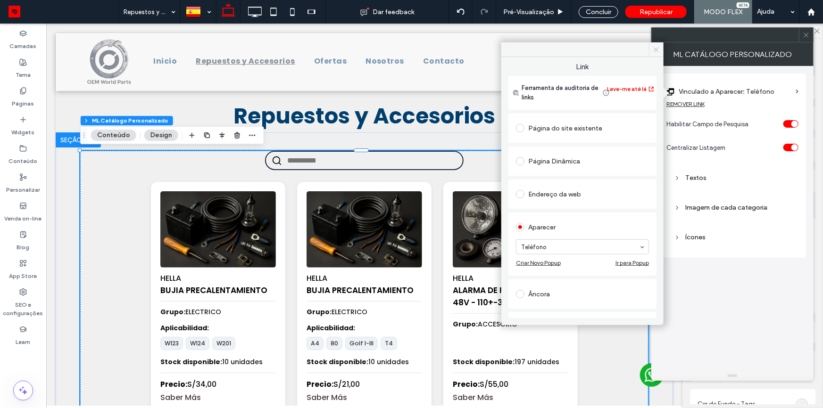
click at [657, 51] on icon at bounding box center [656, 49] width 7 height 7
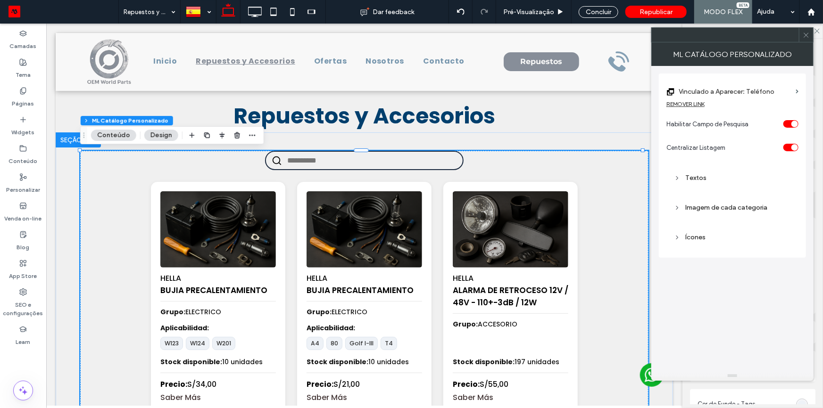
click at [689, 106] on div "REMOVER LINK" at bounding box center [686, 103] width 38 height 7
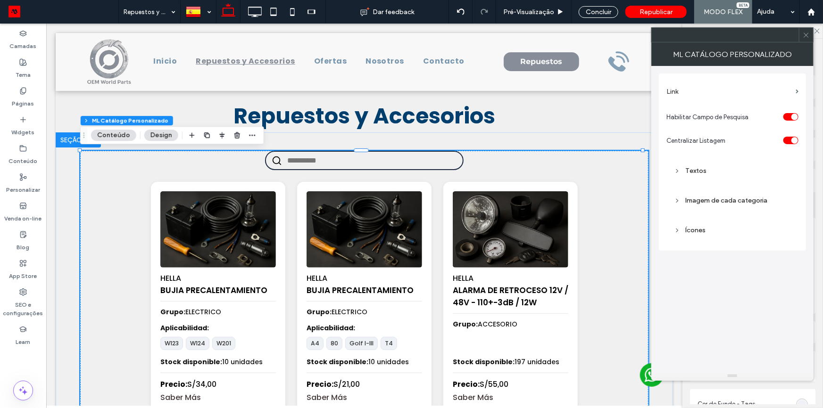
click at [717, 94] on label "Link" at bounding box center [729, 91] width 125 height 17
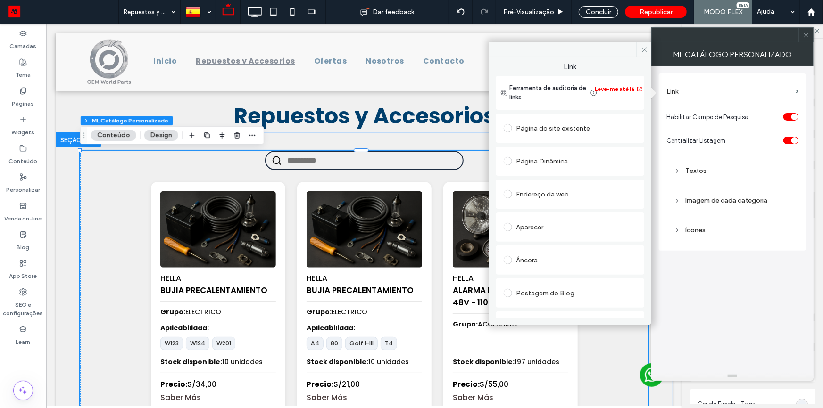
click at [569, 130] on div "Página do site existente" at bounding box center [570, 128] width 133 height 15
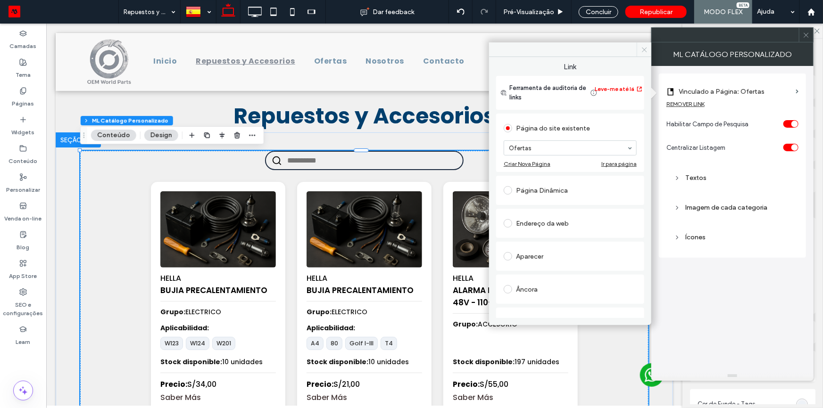
drag, startPoint x: 645, startPoint y: 44, endPoint x: 605, endPoint y: 29, distance: 42.8
click at [645, 44] on span at bounding box center [644, 49] width 15 height 14
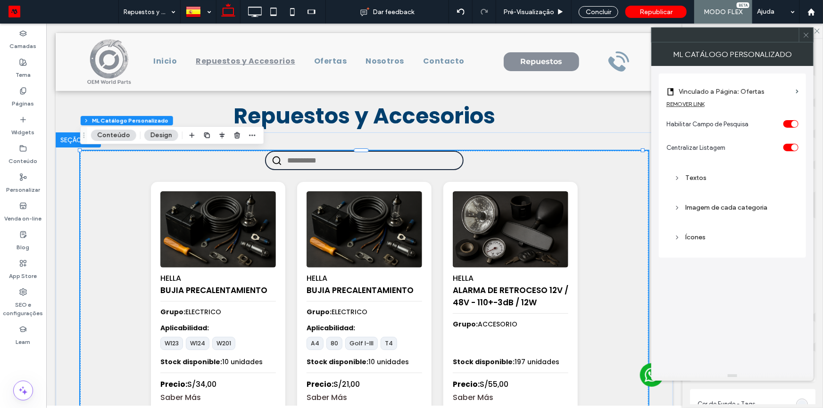
click at [803, 38] on icon at bounding box center [806, 35] width 7 height 7
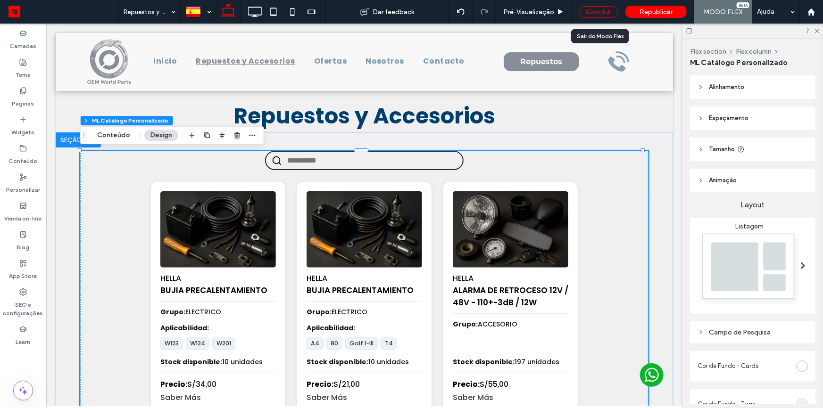
click at [600, 13] on div "Concluir" at bounding box center [599, 12] width 40 height 12
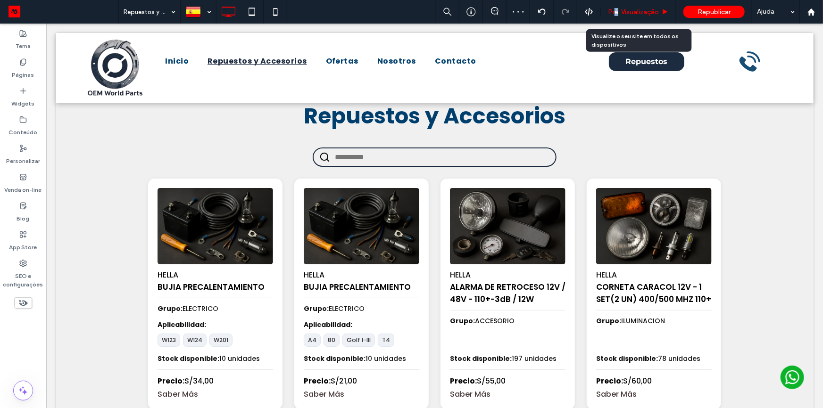
click at [617, 11] on span "Pré-Visualizaçāo" at bounding box center [633, 12] width 51 height 8
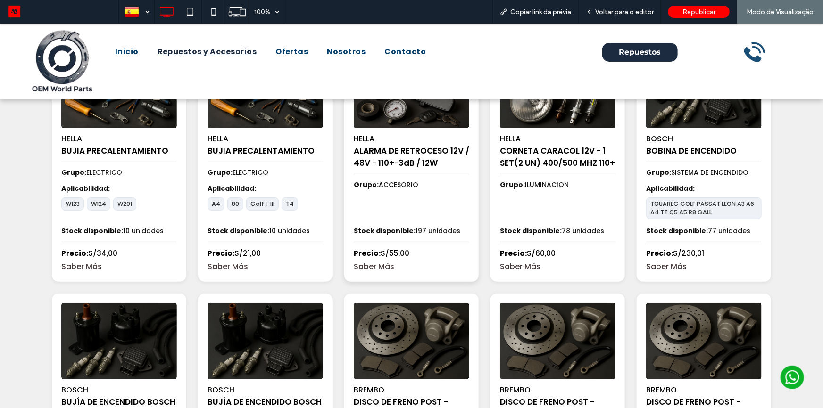
scroll to position [146, 0]
click at [365, 267] on link "Saber Más" at bounding box center [412, 266] width 116 height 12
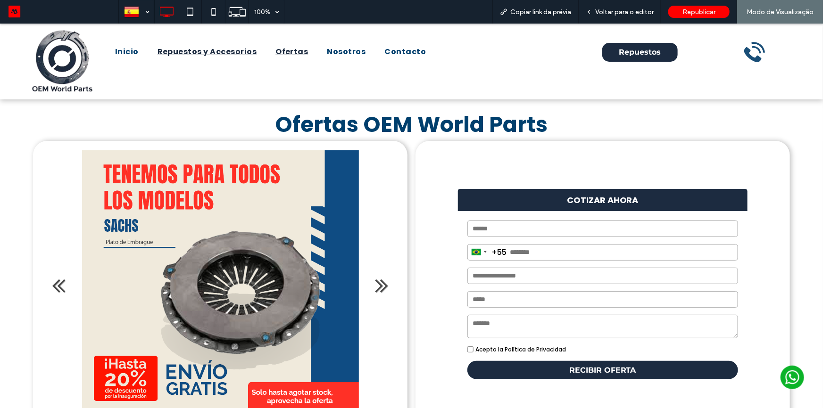
click at [225, 54] on span "Repuestos y Accesorios" at bounding box center [208, 51] width 100 height 11
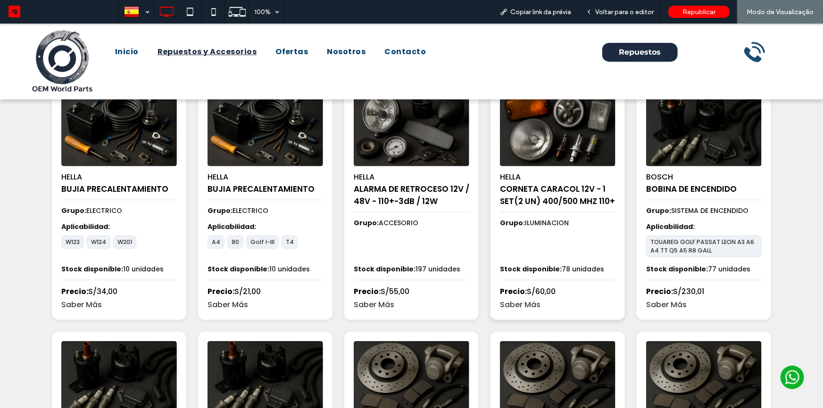
scroll to position [171, 0]
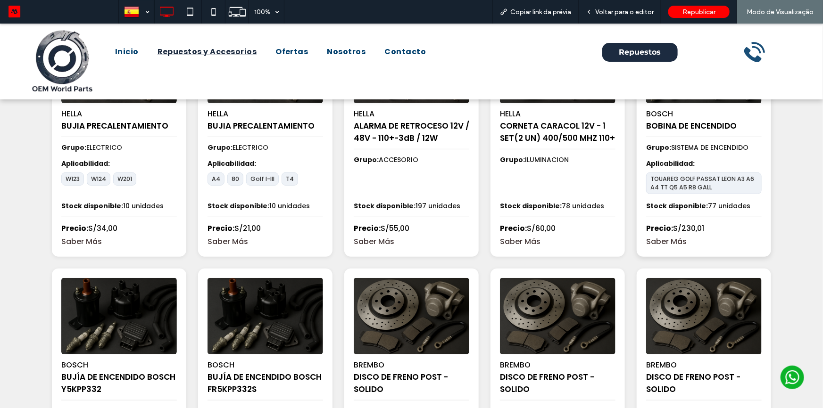
click at [667, 243] on link "Saber Más" at bounding box center [704, 241] width 116 height 12
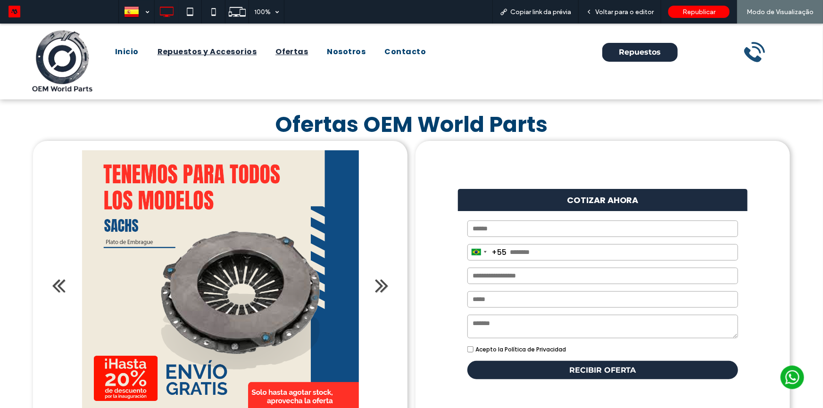
click at [234, 50] on span "Repuestos y Accesorios" at bounding box center [208, 51] width 100 height 11
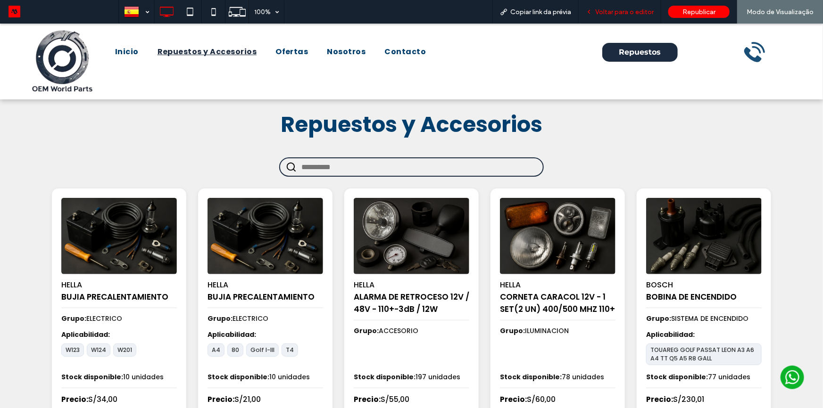
click at [621, 10] on span "Voltar para o editor" at bounding box center [624, 12] width 58 height 8
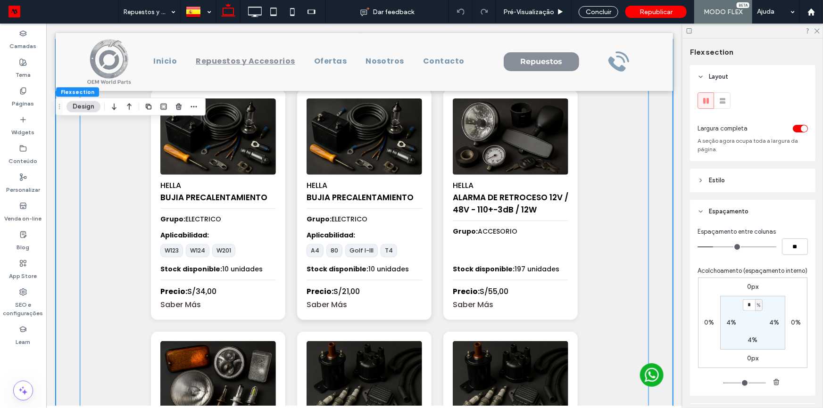
scroll to position [112, 0]
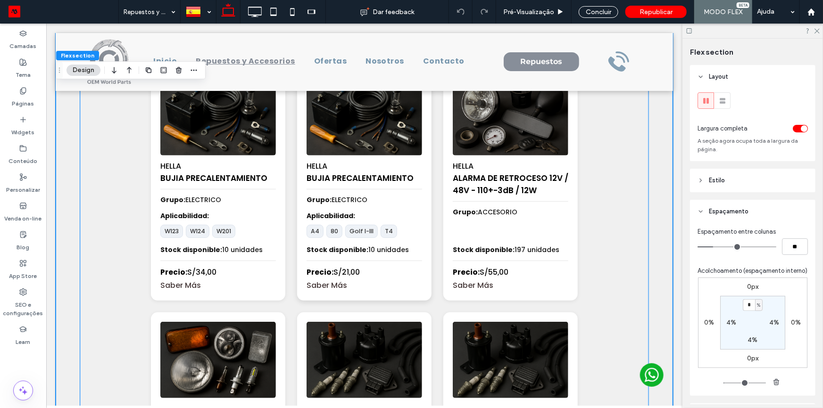
click at [406, 163] on div "HELLA BUJIA PRECALENTAMIENTO" at bounding box center [364, 172] width 116 height 34
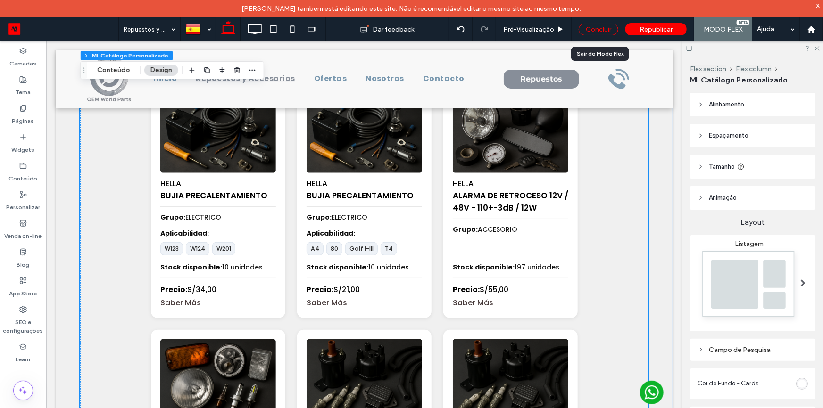
click at [606, 26] on div "Concluir" at bounding box center [599, 30] width 40 height 12
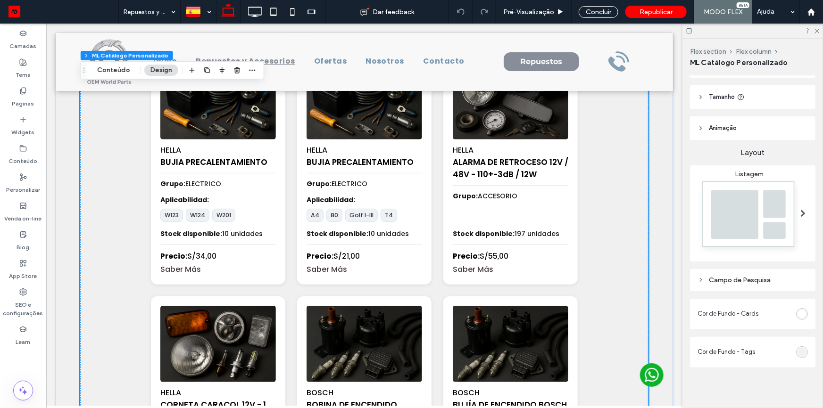
scroll to position [55, 0]
click at [609, 10] on div "Concluir" at bounding box center [599, 12] width 40 height 12
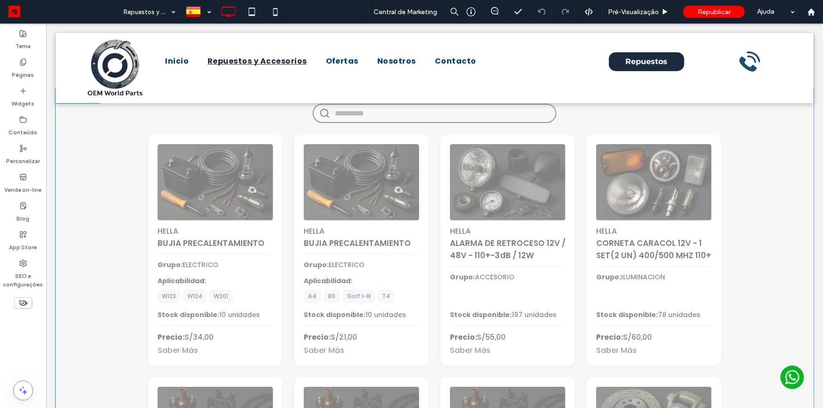
scroll to position [85, 0]
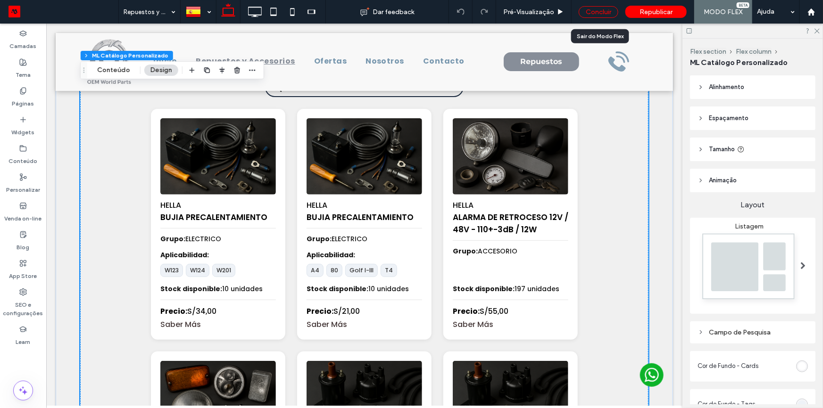
drag, startPoint x: 592, startPoint y: 7, endPoint x: 6, endPoint y: 33, distance: 586.0
click at [592, 7] on div "Concluir" at bounding box center [599, 12] width 40 height 12
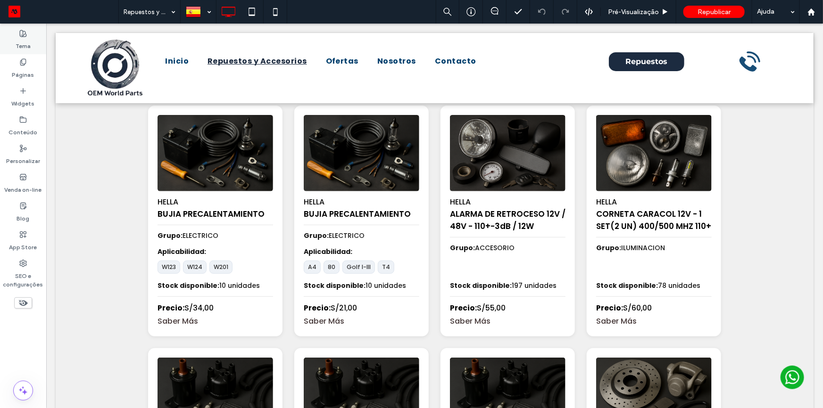
click at [23, 36] on use at bounding box center [23, 33] width 7 height 7
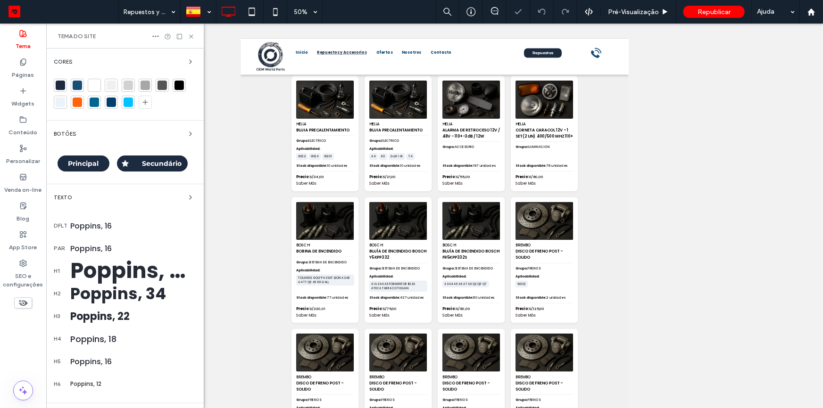
scroll to position [86, 0]
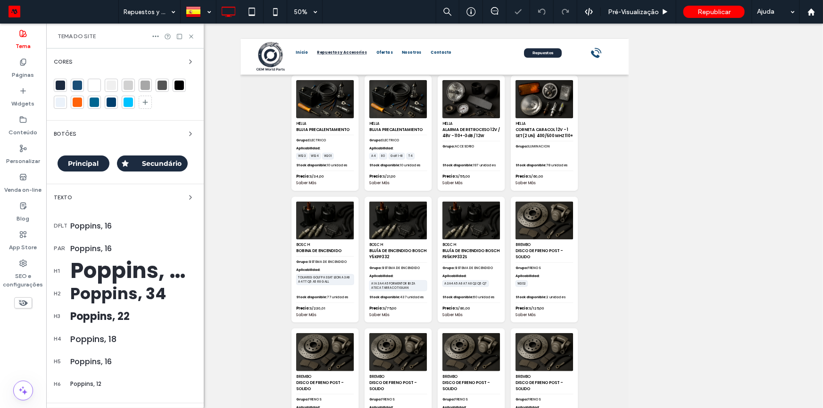
click at [156, 134] on div "Botões" at bounding box center [125, 133] width 142 height 11
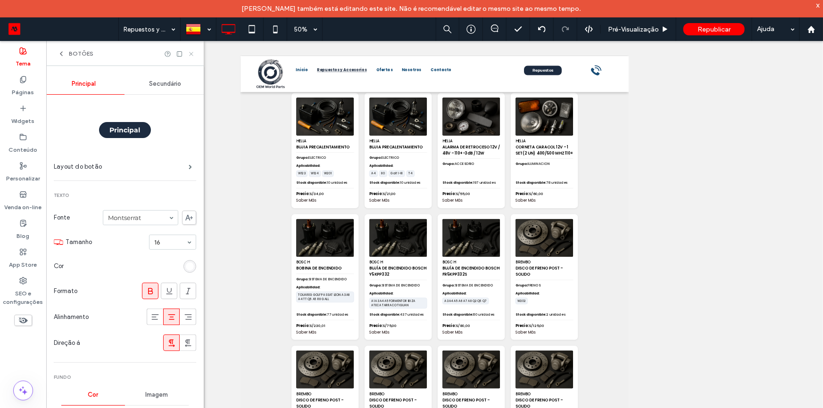
click at [191, 53] on use at bounding box center [191, 54] width 4 height 4
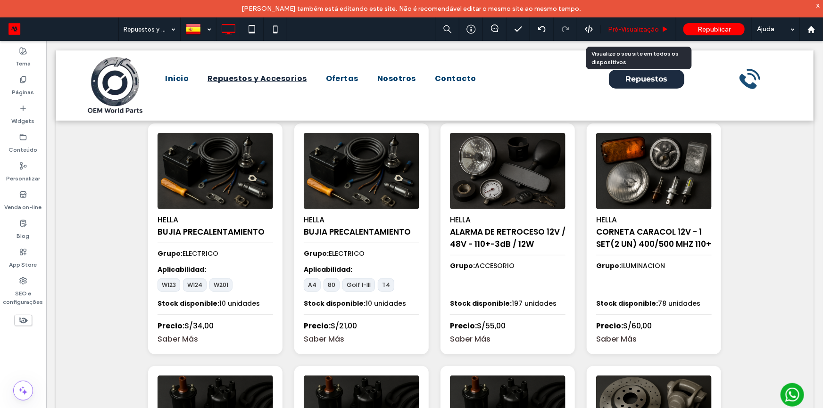
drag, startPoint x: 621, startPoint y: 30, endPoint x: 474, endPoint y: 8, distance: 148.8
click at [621, 30] on span "Pré-Visualizaçāo" at bounding box center [633, 29] width 51 height 8
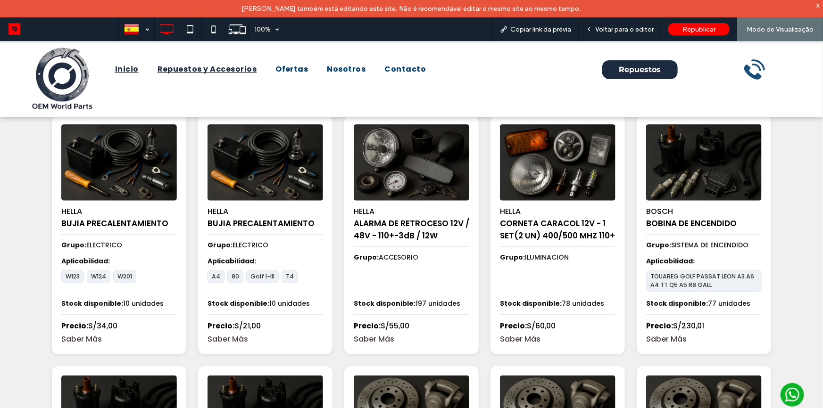
click at [116, 69] on span "Inicio" at bounding box center [127, 68] width 24 height 11
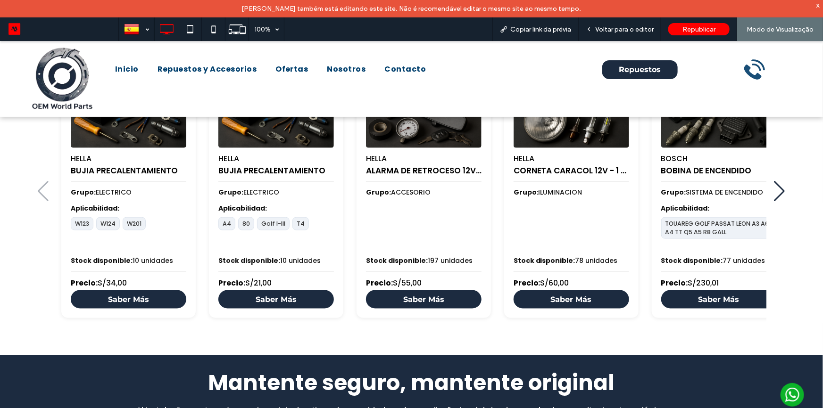
scroll to position [561, 0]
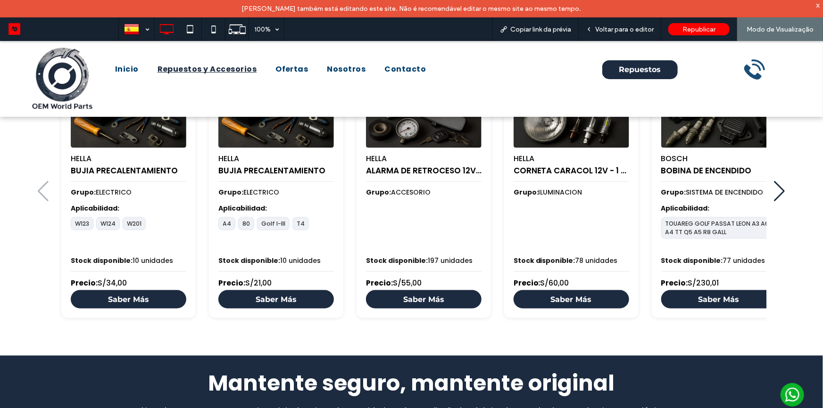
click at [213, 67] on span "Repuestos y Accesorios" at bounding box center [208, 68] width 100 height 11
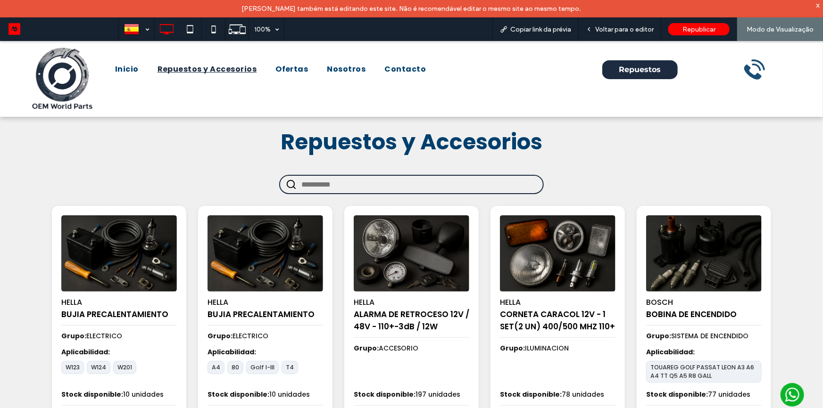
scroll to position [128, 0]
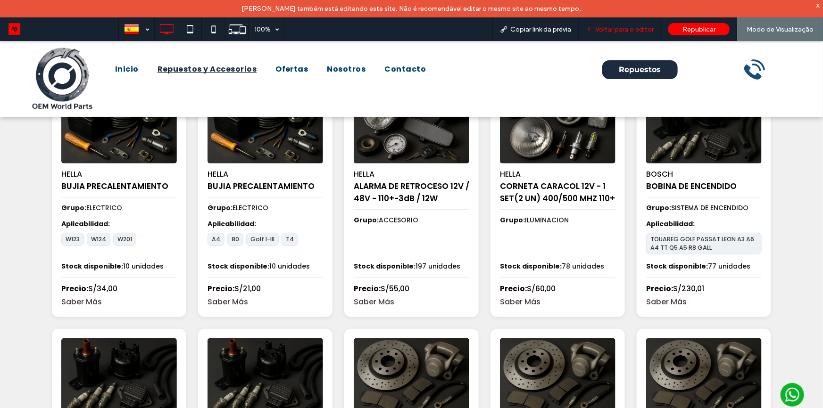
click at [617, 31] on span "Voltar para o editor" at bounding box center [624, 29] width 58 height 8
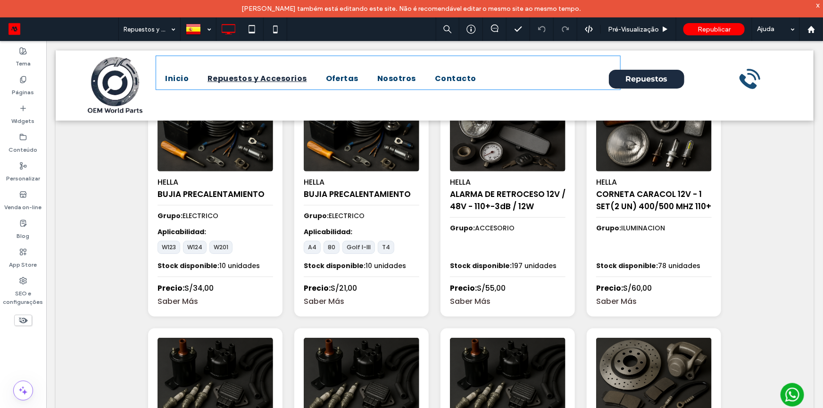
scroll to position [127, 0]
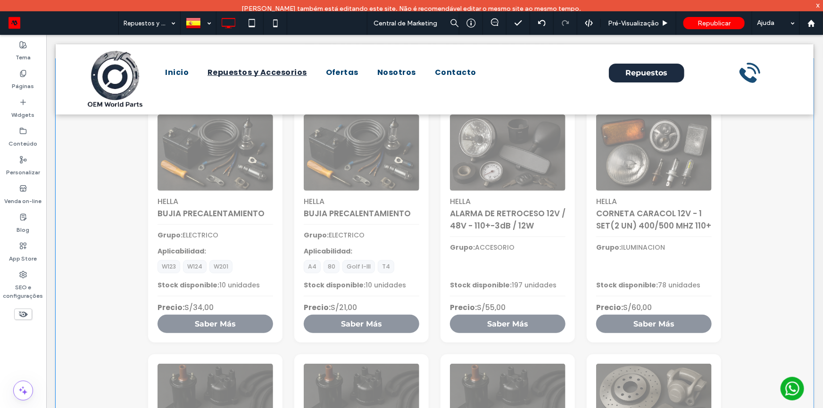
scroll to position [171, 0]
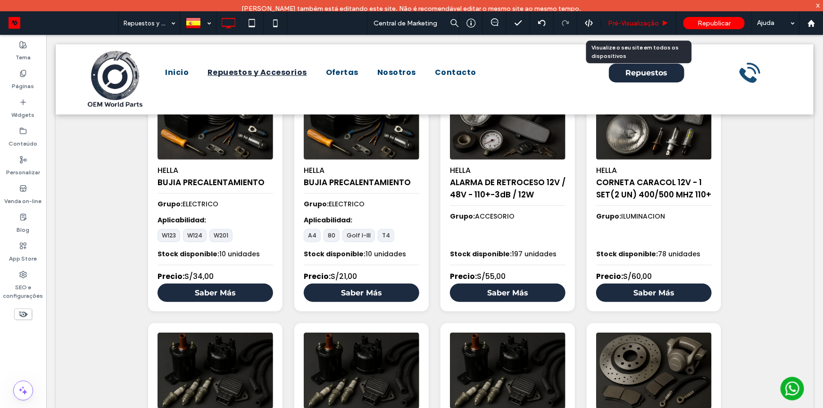
click at [637, 25] on span "Pré-Visualizaçāo" at bounding box center [633, 23] width 51 height 8
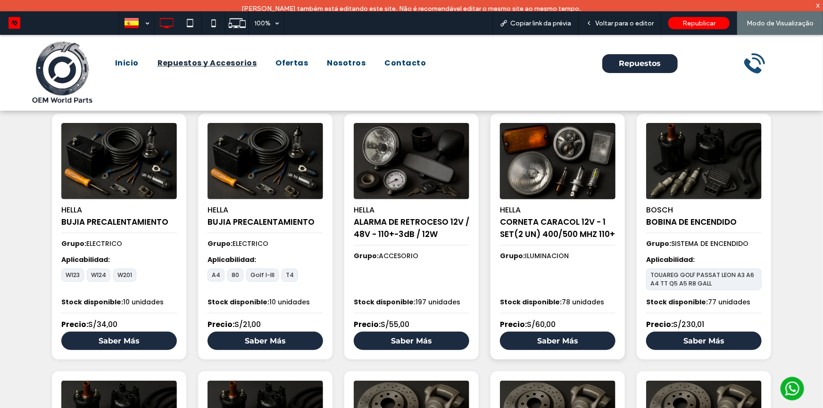
scroll to position [92, 0]
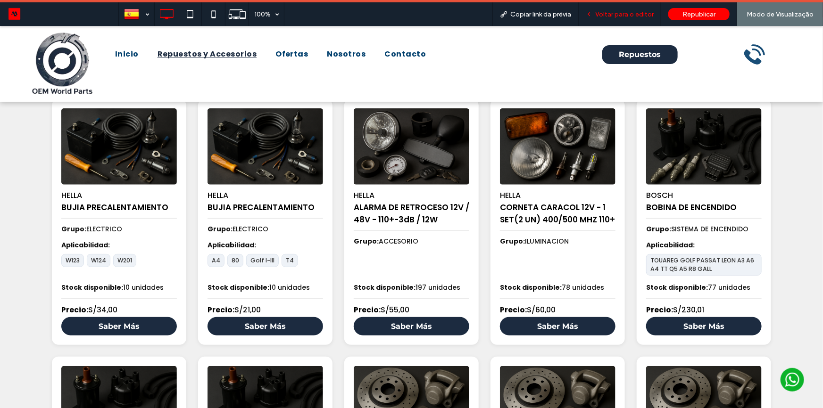
click at [615, 15] on span "Voltar para o editor" at bounding box center [624, 14] width 58 height 8
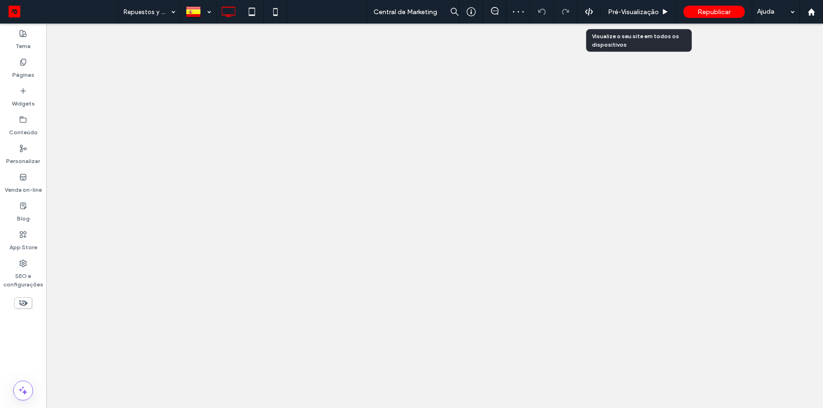
click at [648, 14] on span "Pré-Visualizaçāo" at bounding box center [633, 12] width 51 height 8
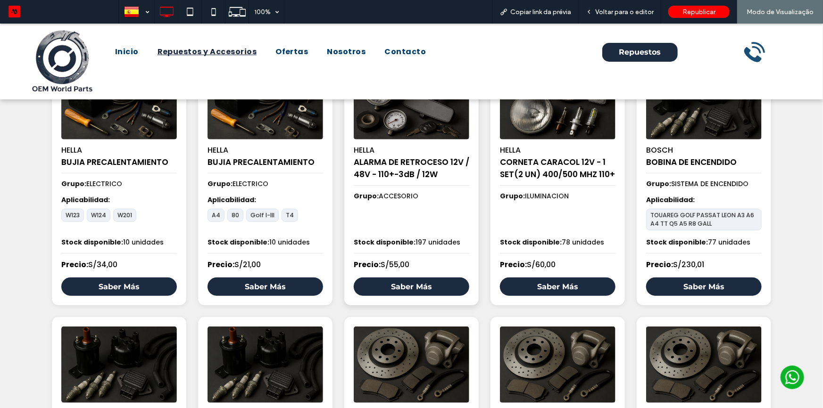
scroll to position [135, 0]
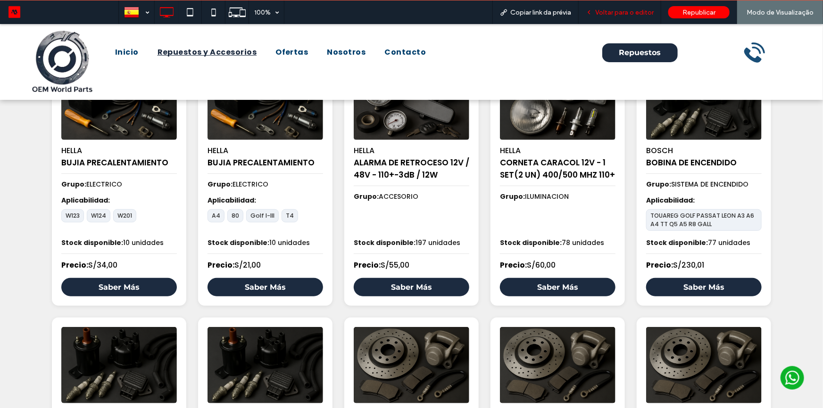
drag, startPoint x: 636, startPoint y: 15, endPoint x: 332, endPoint y: 9, distance: 303.8
click at [636, 15] on span "Voltar para o editor" at bounding box center [624, 12] width 58 height 8
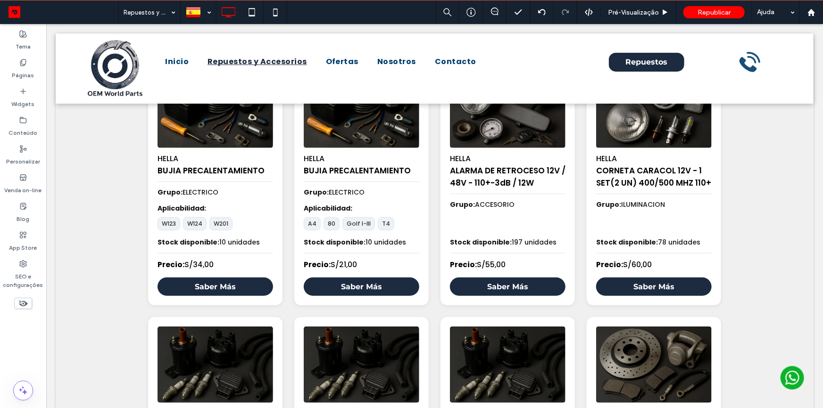
scroll to position [134, 0]
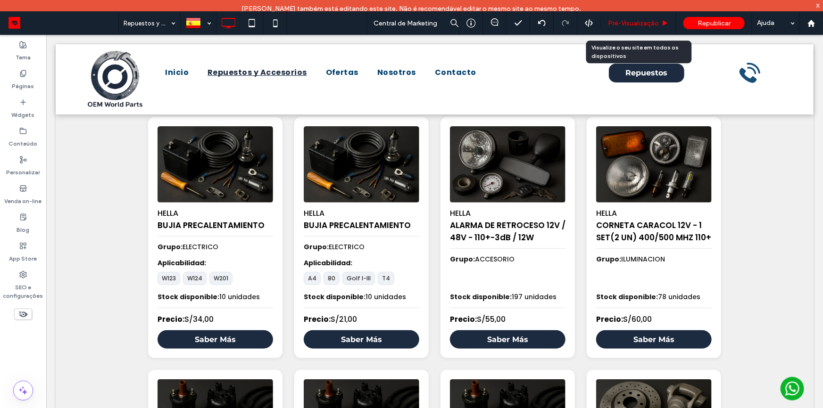
click at [648, 26] on span "Pré-Visualizaçāo" at bounding box center [633, 23] width 51 height 8
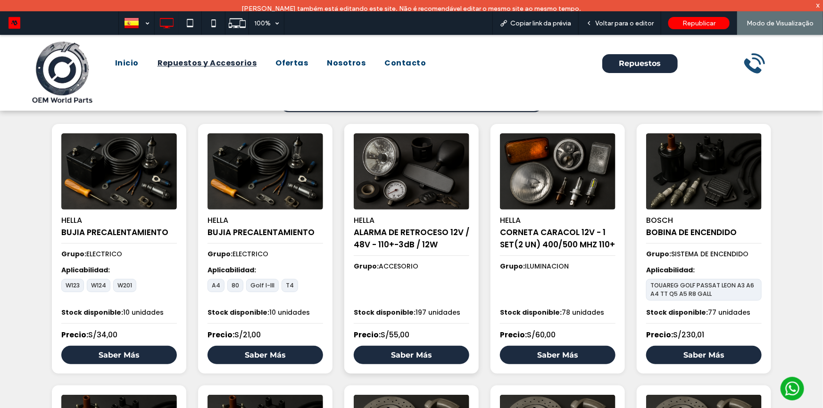
scroll to position [91, 0]
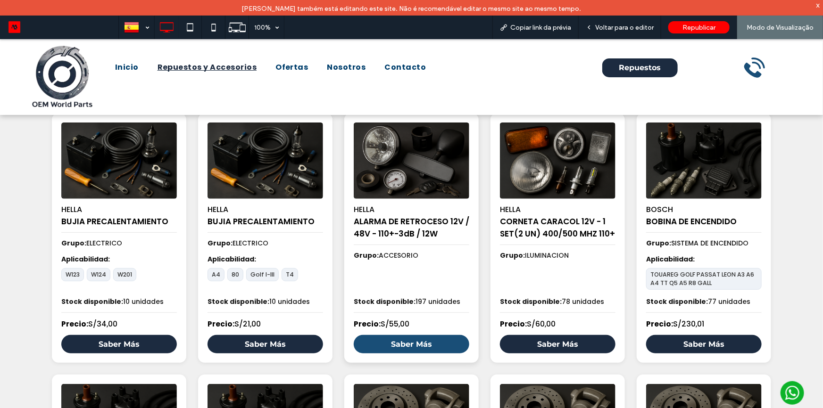
click at [408, 351] on link "Saber Más" at bounding box center [412, 344] width 116 height 18
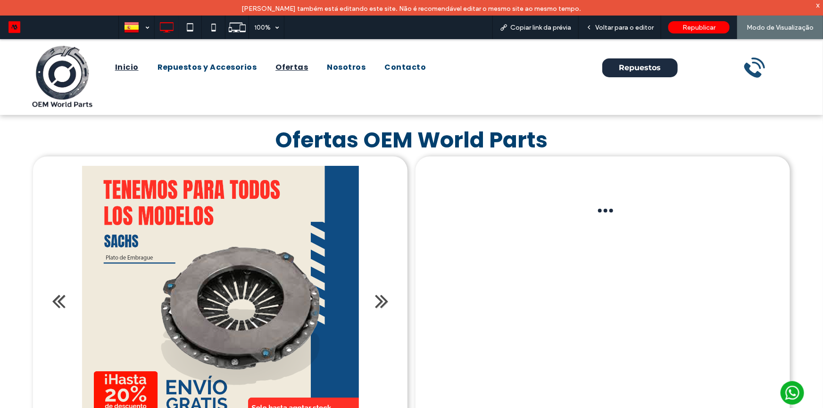
click at [126, 68] on span "Inicio" at bounding box center [127, 66] width 24 height 11
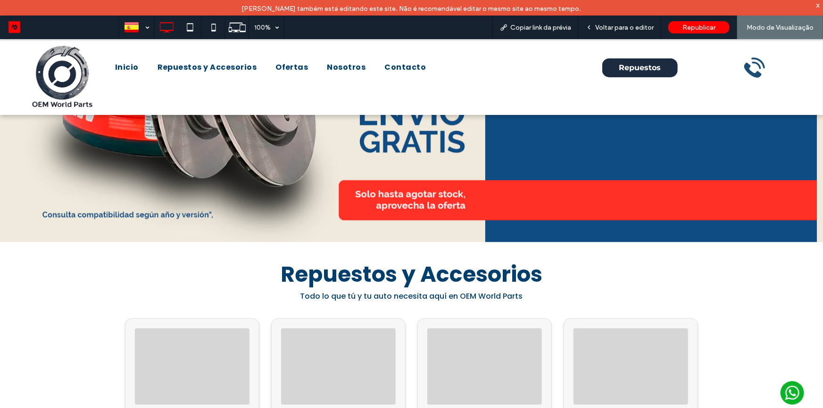
scroll to position [514, 0]
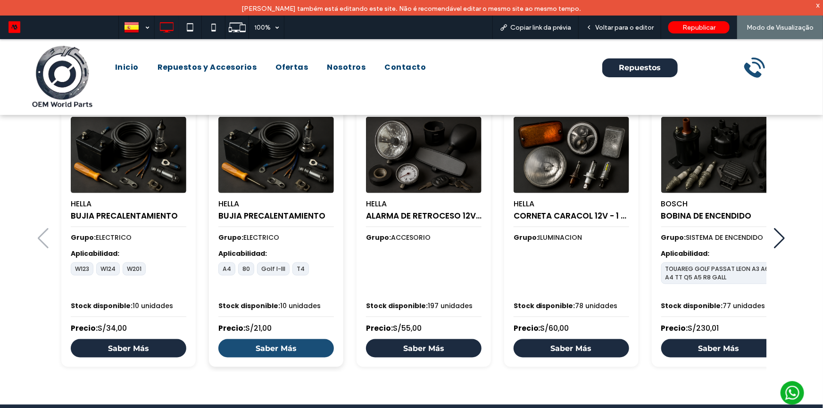
click at [294, 349] on link "Saber Más" at bounding box center [276, 348] width 116 height 18
click at [263, 343] on link "Saber Más" at bounding box center [276, 348] width 116 height 18
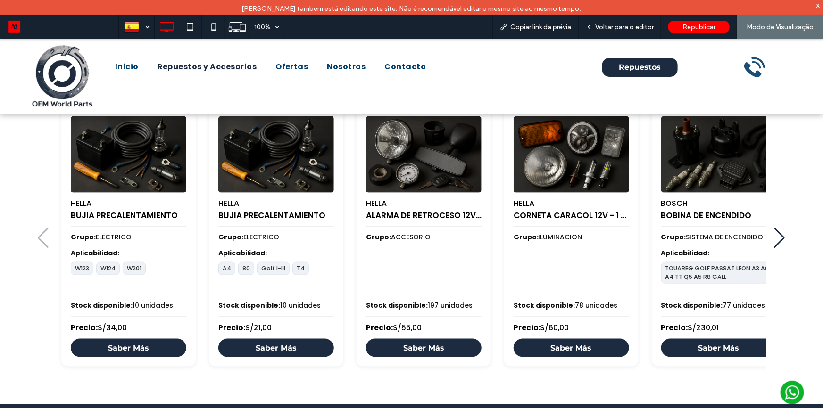
click at [203, 67] on span "Repuestos y Accesorios" at bounding box center [208, 66] width 100 height 11
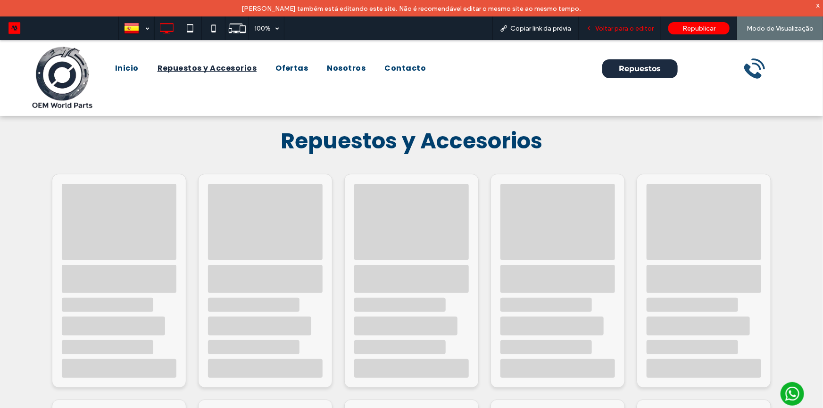
click at [615, 29] on span "Voltar para o editor" at bounding box center [624, 29] width 58 height 8
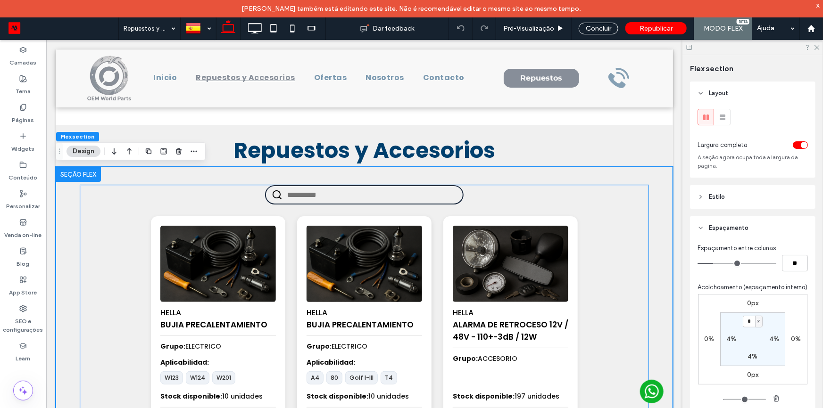
click at [374, 258] on img at bounding box center [363, 264] width 121 height 80
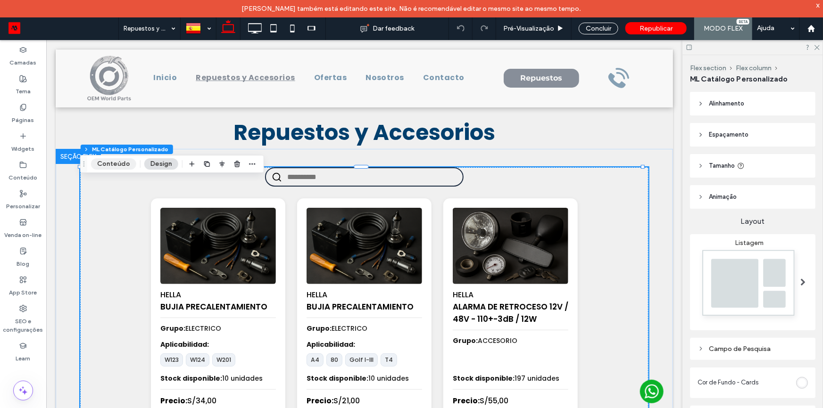
click at [120, 165] on button "Conteúdo" at bounding box center [113, 163] width 45 height 11
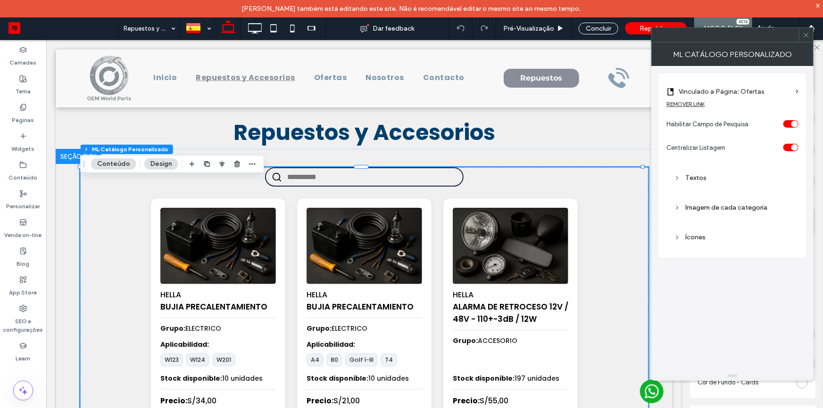
click at [720, 91] on label "Vinculado a Página: Ofertas" at bounding box center [735, 91] width 113 height 17
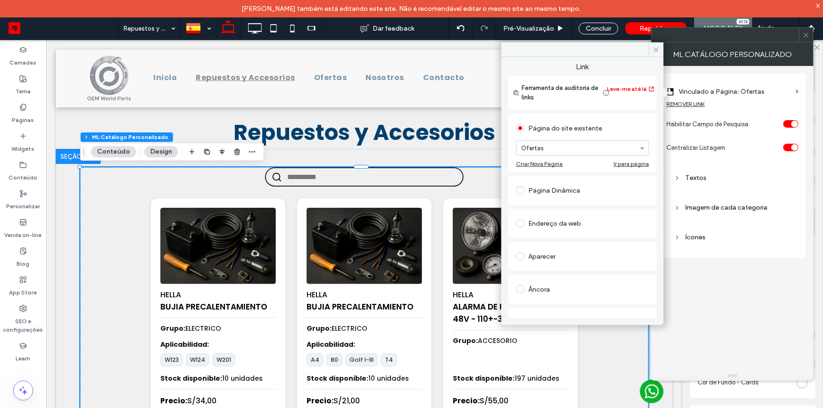
click at [545, 259] on div "Aparecer" at bounding box center [582, 256] width 133 height 15
click at [656, 55] on span at bounding box center [656, 49] width 15 height 14
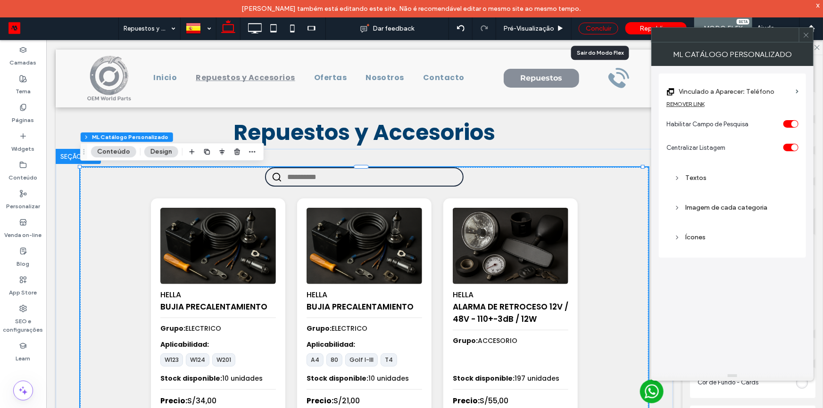
click at [604, 30] on div "Concluir" at bounding box center [599, 29] width 40 height 12
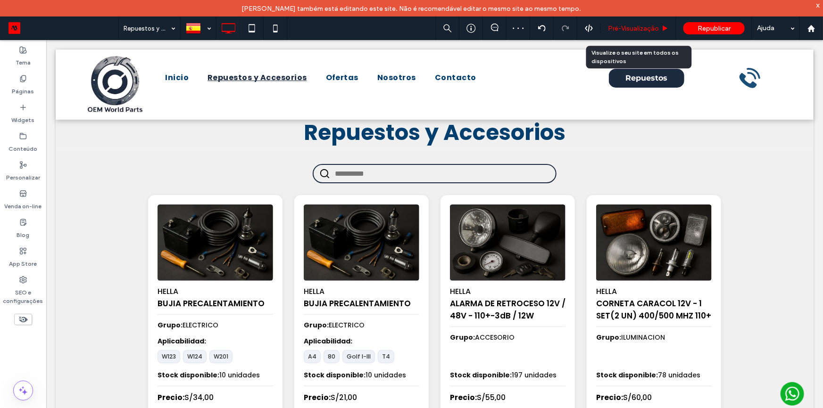
drag, startPoint x: 620, startPoint y: 27, endPoint x: 550, endPoint y: 25, distance: 70.3
click at [620, 27] on span "Pré-Visualizaçāo" at bounding box center [633, 29] width 51 height 8
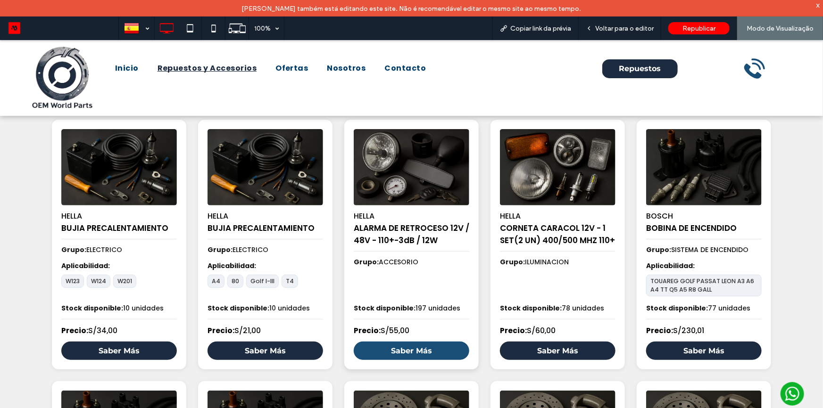
scroll to position [91, 0]
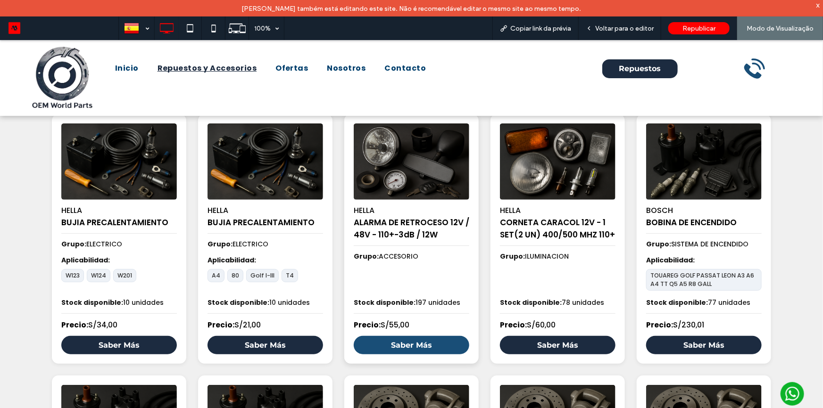
click at [401, 344] on link "Saber Más" at bounding box center [412, 345] width 116 height 18
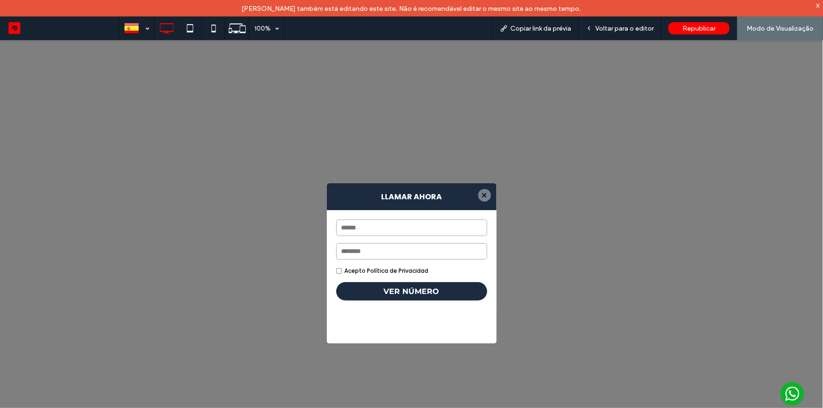
click at [484, 195] on div at bounding box center [484, 195] width 13 height 13
drag, startPoint x: 609, startPoint y: 27, endPoint x: 587, endPoint y: 1, distance: 33.5
click at [609, 27] on span "Voltar para o editor" at bounding box center [624, 29] width 58 height 8
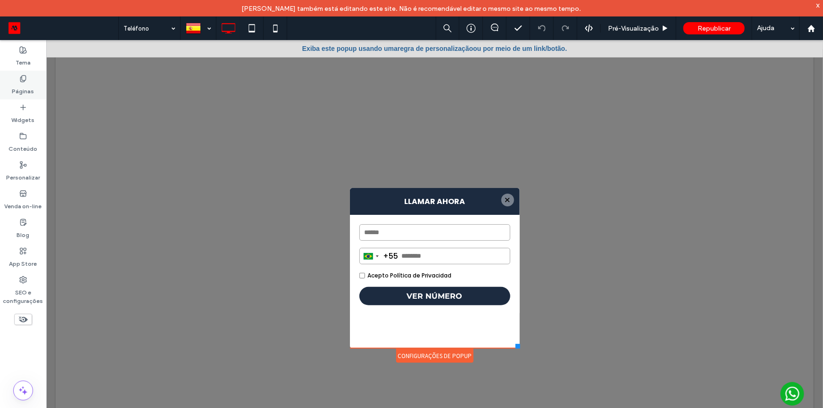
click at [14, 83] on label "Páginas" at bounding box center [23, 89] width 22 height 13
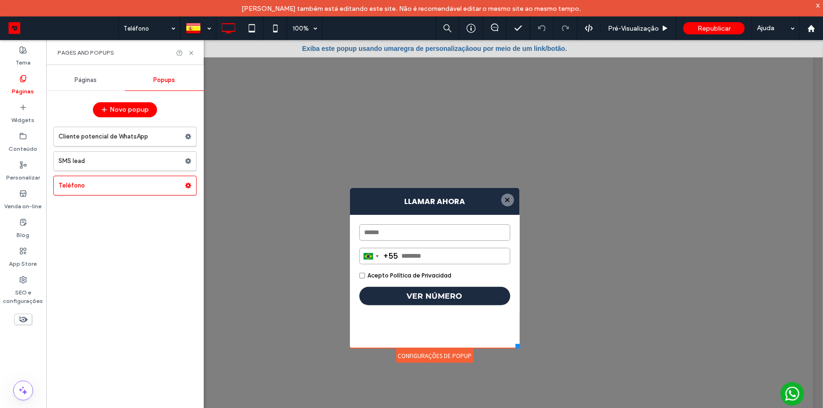
click at [81, 79] on span "Páginas" at bounding box center [86, 80] width 22 height 8
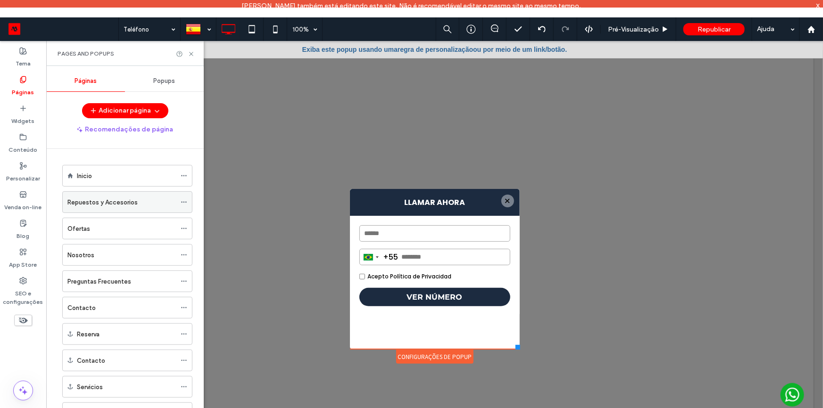
click at [108, 200] on label "Repuestos y Accesorios" at bounding box center [102, 202] width 70 height 17
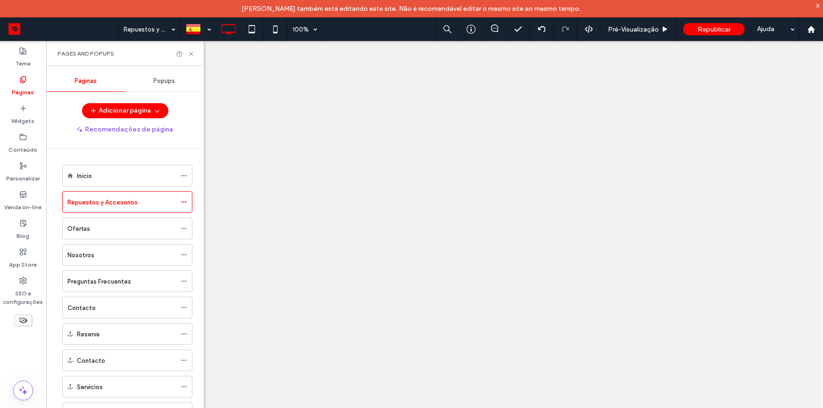
click at [190, 53] on div at bounding box center [411, 204] width 823 height 408
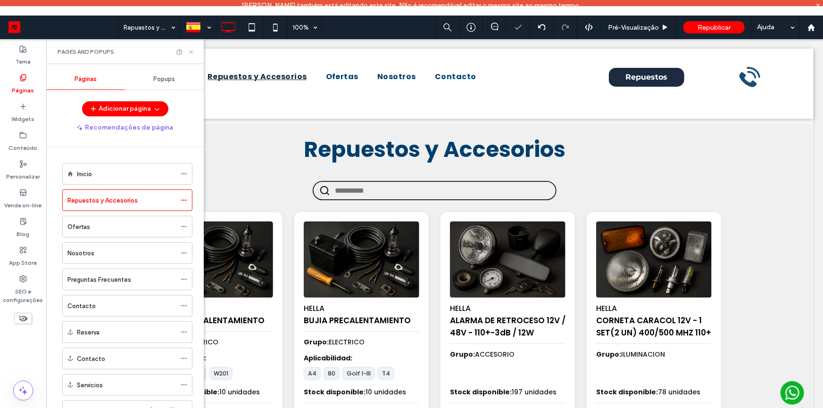
click at [192, 50] on icon at bounding box center [191, 52] width 7 height 7
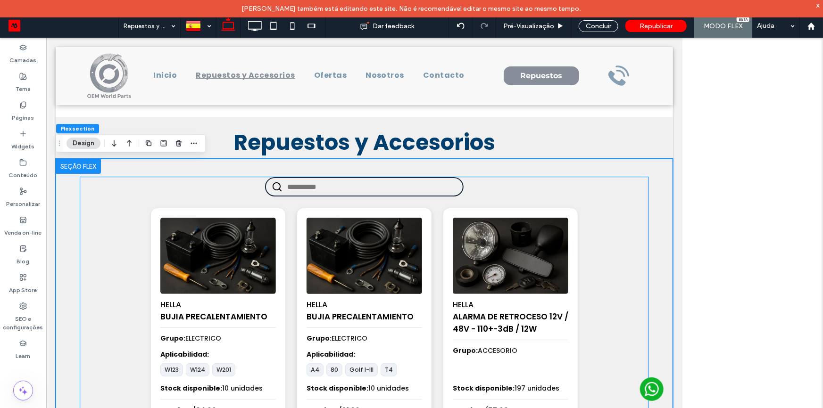
click at [394, 277] on img at bounding box center [363, 256] width 121 height 80
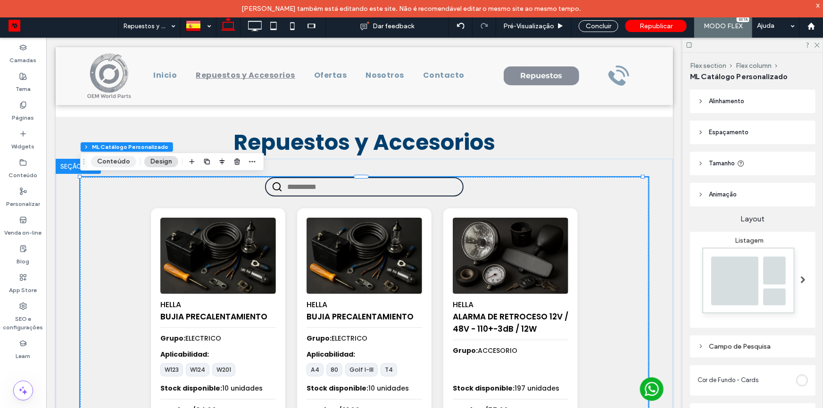
click at [120, 161] on button "Conteúdo" at bounding box center [113, 161] width 45 height 11
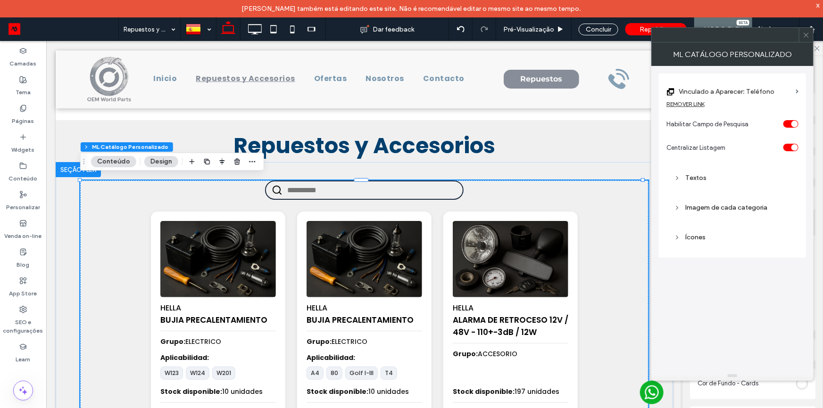
click at [707, 210] on div "Imagem de cada categoria" at bounding box center [732, 208] width 117 height 8
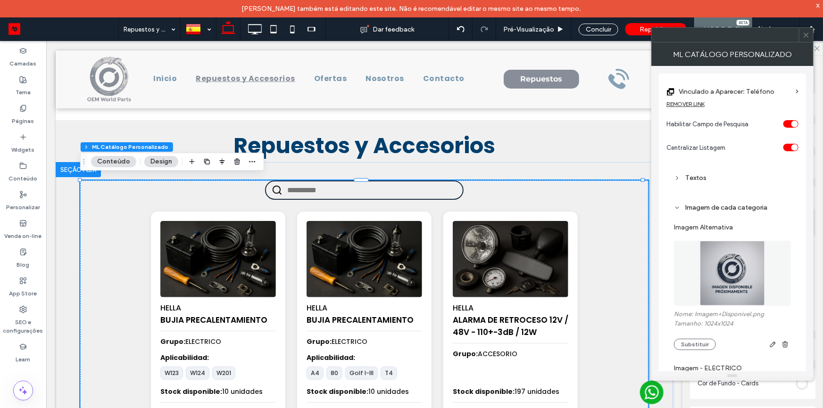
click at [701, 210] on div "Imagem de cada categoria" at bounding box center [732, 208] width 117 height 8
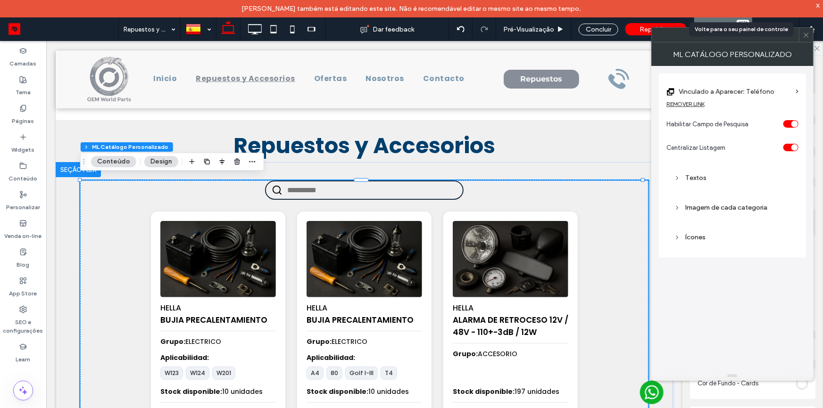
click at [806, 35] on icon at bounding box center [806, 35] width 7 height 7
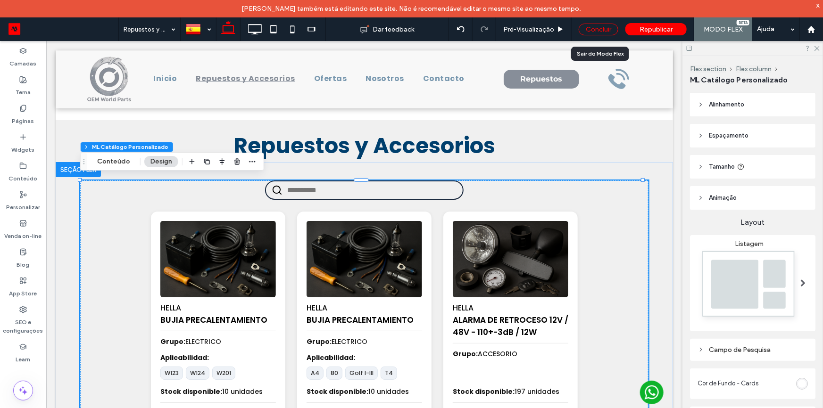
click at [597, 28] on div "Concluir" at bounding box center [599, 30] width 40 height 12
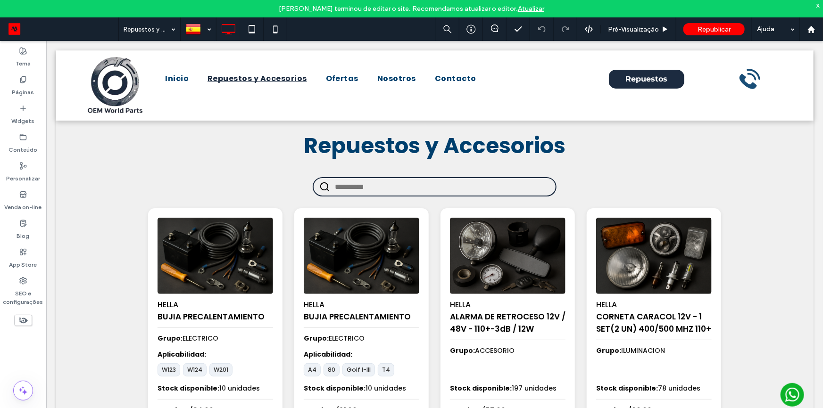
drag, startPoint x: 532, startPoint y: 9, endPoint x: 518, endPoint y: 30, distance: 25.5
click at [532, 9] on link "Atualizar" at bounding box center [531, 9] width 26 height 8
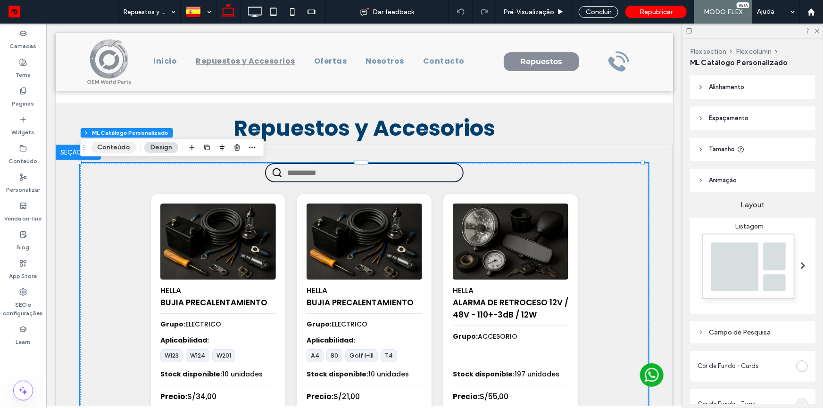
drag, startPoint x: 108, startPoint y: 145, endPoint x: 130, endPoint y: 145, distance: 22.6
click at [108, 145] on button "Conteúdo" at bounding box center [113, 147] width 45 height 11
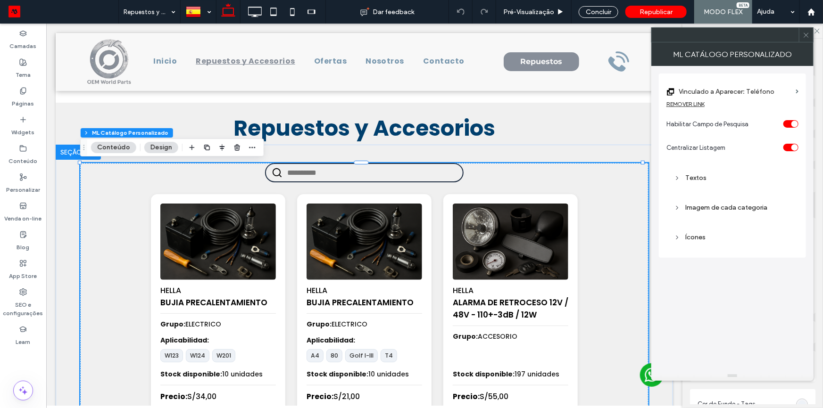
click at [696, 209] on div "Imagem de cada categoria" at bounding box center [732, 208] width 117 height 8
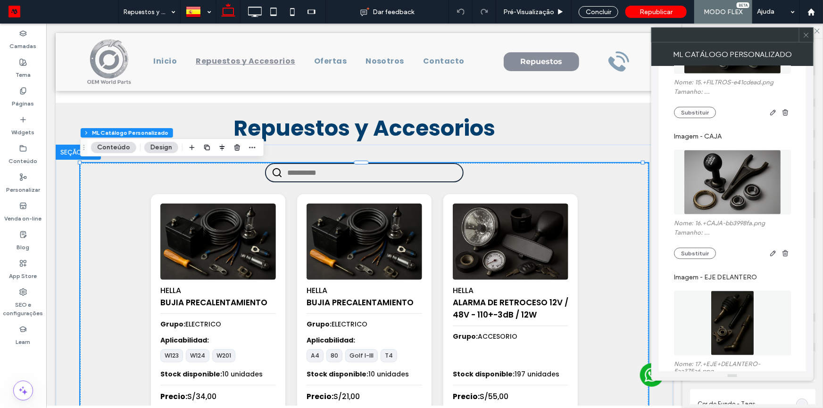
scroll to position [2744, 0]
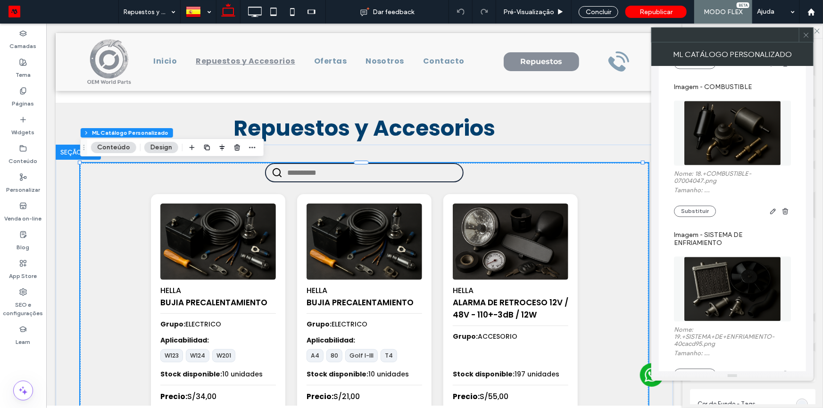
click at [804, 30] on span at bounding box center [806, 35] width 7 height 14
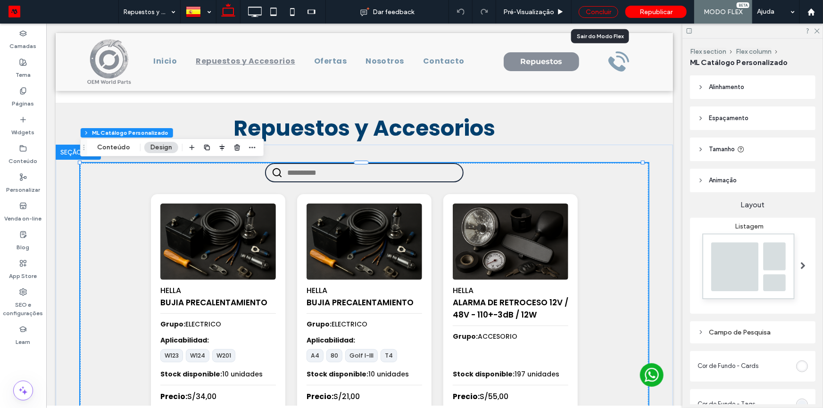
drag, startPoint x: 600, startPoint y: 8, endPoint x: 56, endPoint y: 0, distance: 543.9
click at [600, 8] on div "Concluir" at bounding box center [599, 12] width 40 height 12
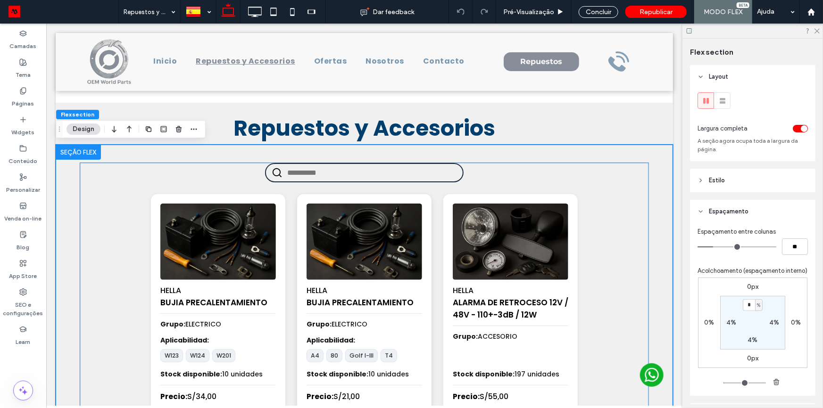
click at [425, 217] on div "HELLA BUJIA PRECALENTAMIENTO Grupo: ELECTRICO Aplicabilidad: A4 80 Golf I-III T…" at bounding box center [364, 315] width 134 height 242
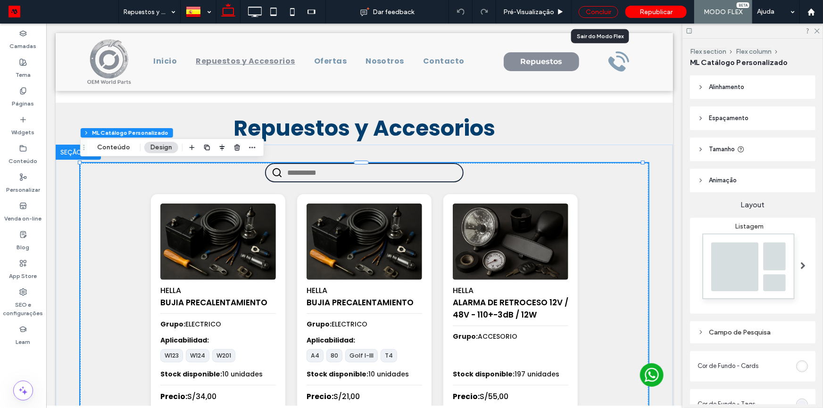
drag, startPoint x: 541, startPoint y: 2, endPoint x: 599, endPoint y: 10, distance: 58.6
click at [599, 10] on div "Concluir" at bounding box center [599, 12] width 40 height 12
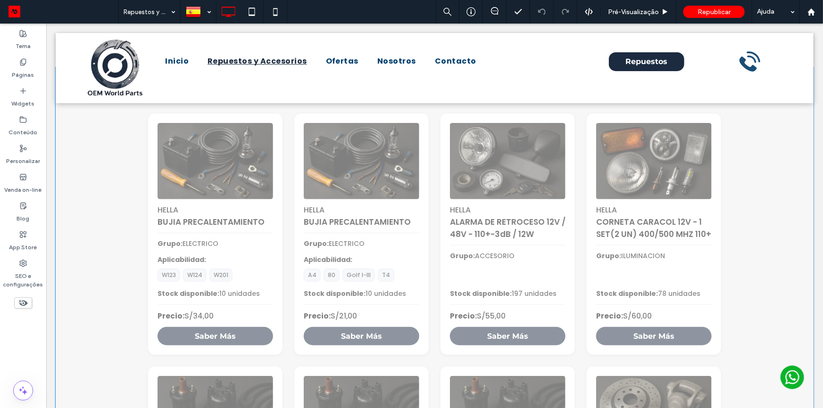
scroll to position [171, 0]
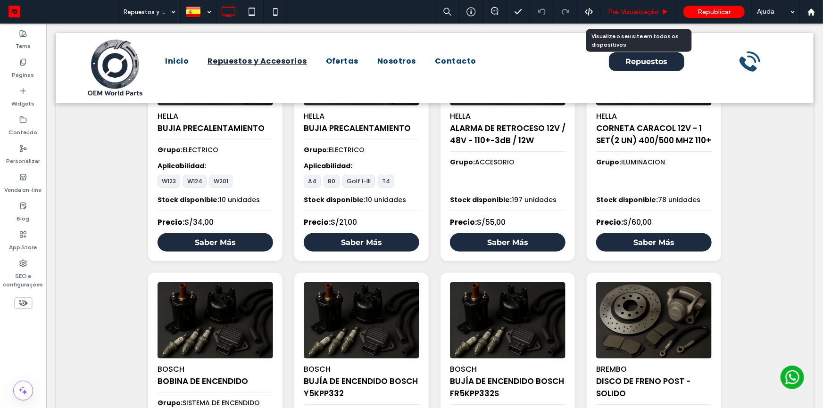
click at [641, 16] on div "Pré-Visualizaçāo" at bounding box center [638, 12] width 75 height 24
click at [654, 12] on span "Pré-Visualizaçāo" at bounding box center [633, 12] width 51 height 8
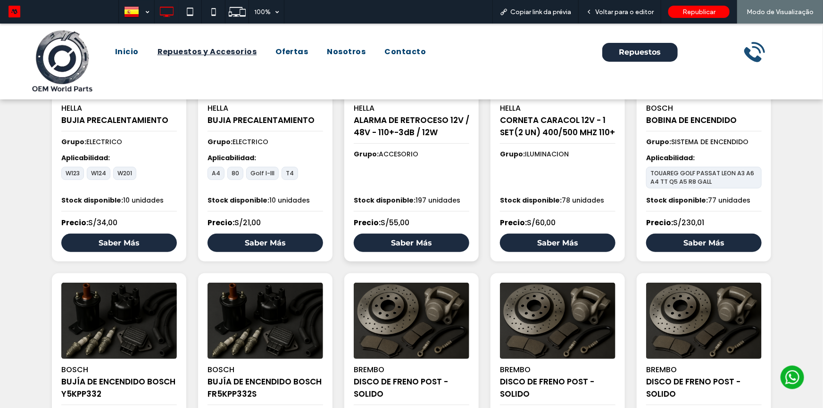
scroll to position [172, 0]
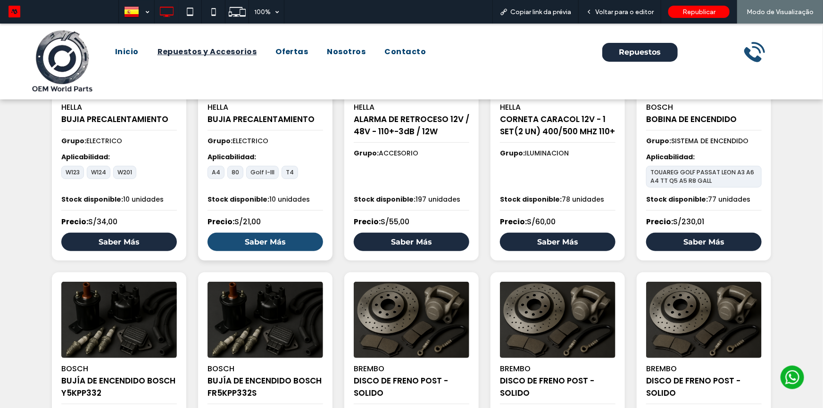
click at [293, 243] on link "Saber Más" at bounding box center [266, 242] width 116 height 18
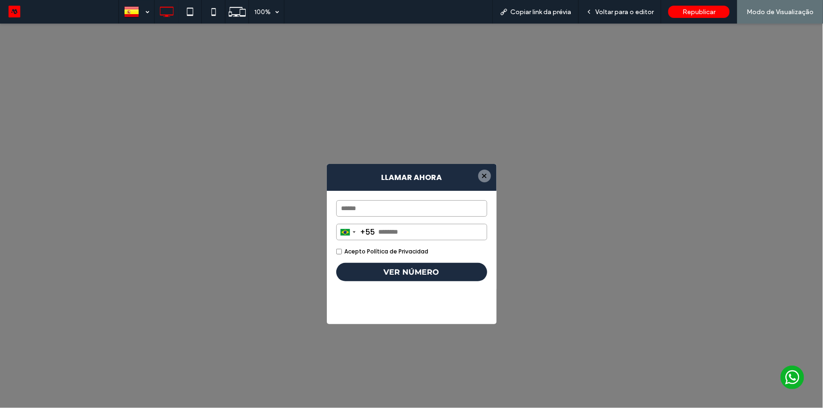
drag, startPoint x: 480, startPoint y: 188, endPoint x: 475, endPoint y: 191, distance: 5.8
click at [612, 8] on span "Voltar para o editor" at bounding box center [624, 12] width 58 height 8
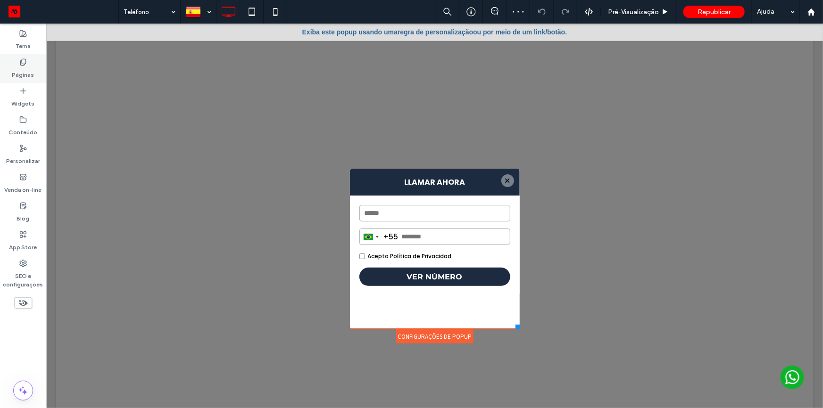
click at [19, 70] on label "Páginas" at bounding box center [23, 72] width 22 height 13
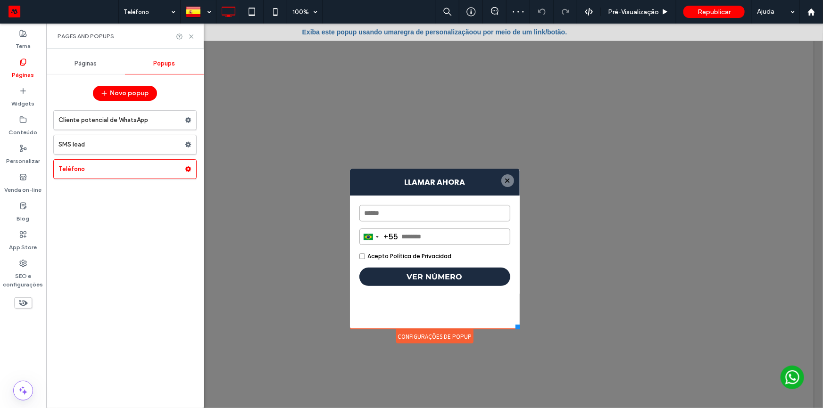
click at [89, 70] on div "Páginas" at bounding box center [85, 63] width 79 height 21
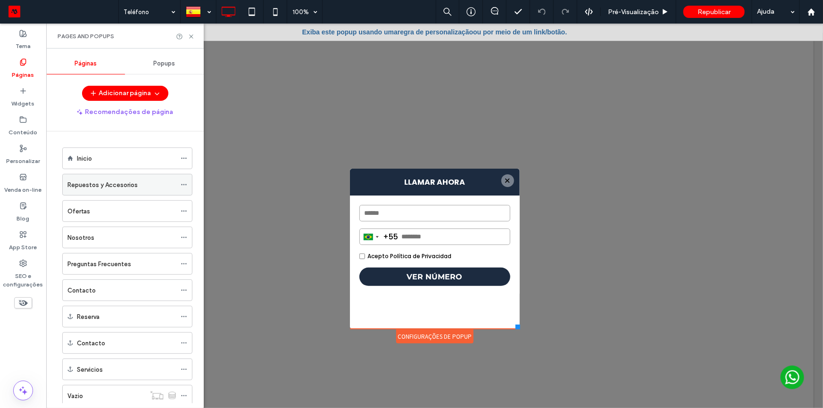
click at [112, 186] on label "Repuestos y Accesorios" at bounding box center [102, 185] width 70 height 17
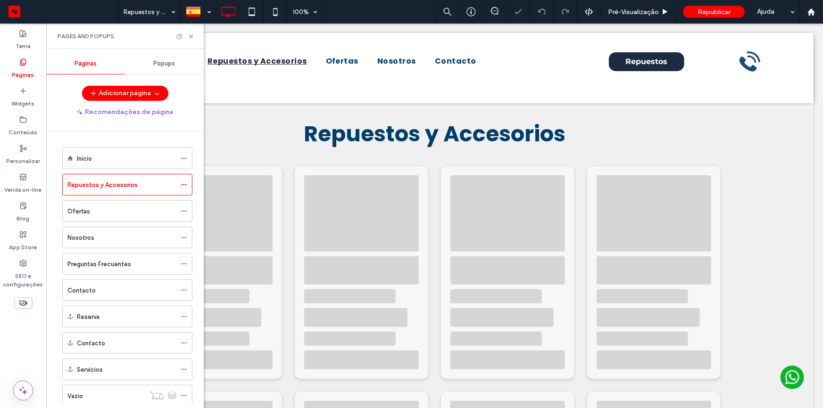
drag, startPoint x: 192, startPoint y: 37, endPoint x: 767, endPoint y: 237, distance: 608.8
click at [192, 37] on use at bounding box center [191, 36] width 4 height 4
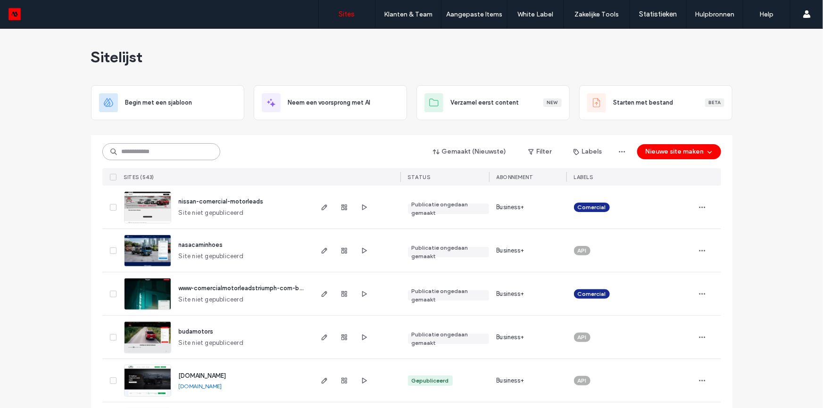
click at [204, 158] on input at bounding box center [161, 151] width 118 height 17
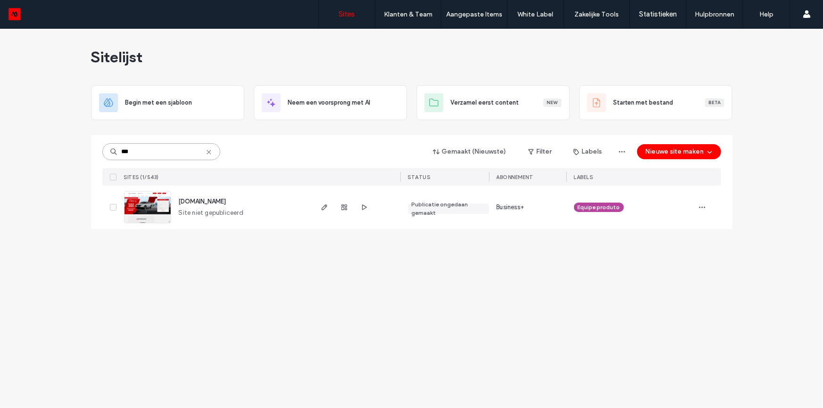
type input "***"
click at [214, 202] on span "[DOMAIN_NAME]" at bounding box center [203, 201] width 48 height 7
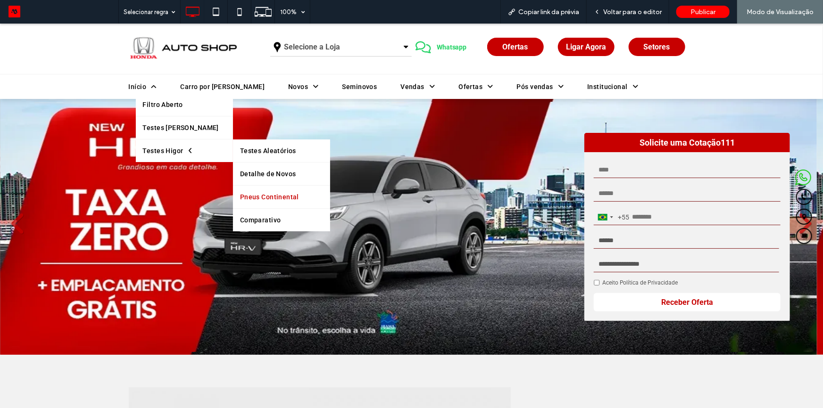
drag, startPoint x: 250, startPoint y: 202, endPoint x: 250, endPoint y: 225, distance: 23.1
click at [250, 202] on link "Pneus Continental" at bounding box center [281, 196] width 97 height 23
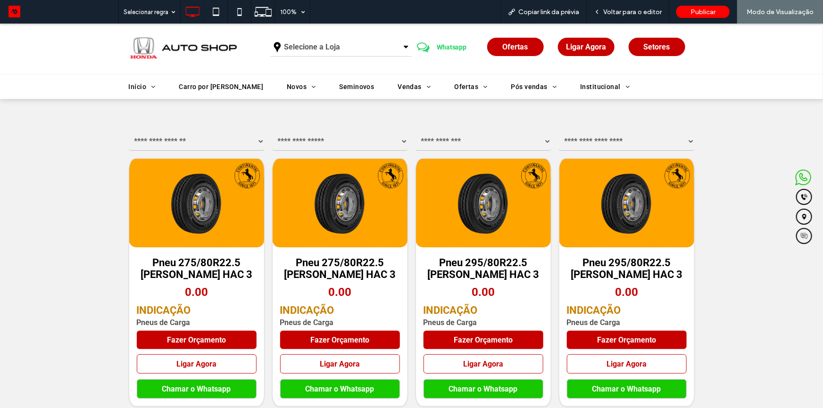
click at [195, 137] on select "**********" at bounding box center [197, 141] width 136 height 19
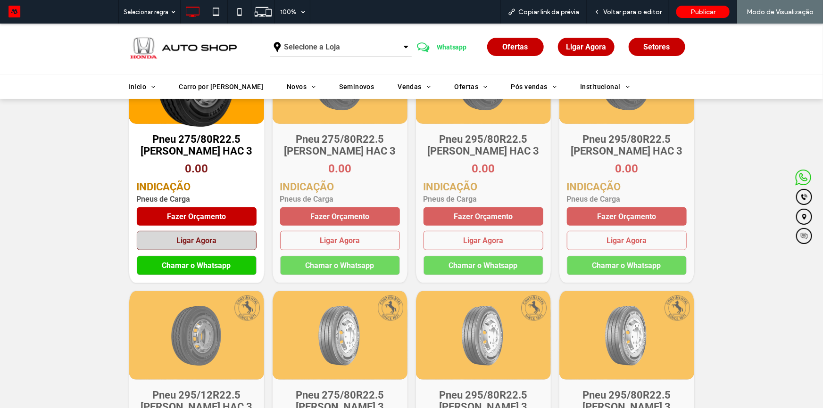
scroll to position [128, 0]
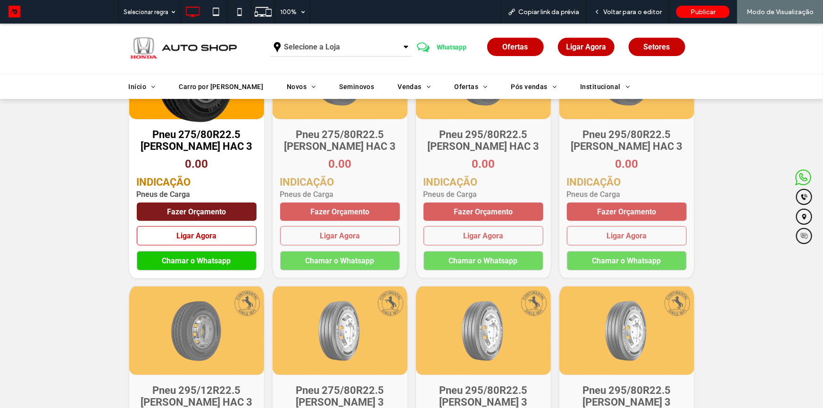
click at [220, 216] on span "Fazer Orçamento" at bounding box center [196, 211] width 59 height 9
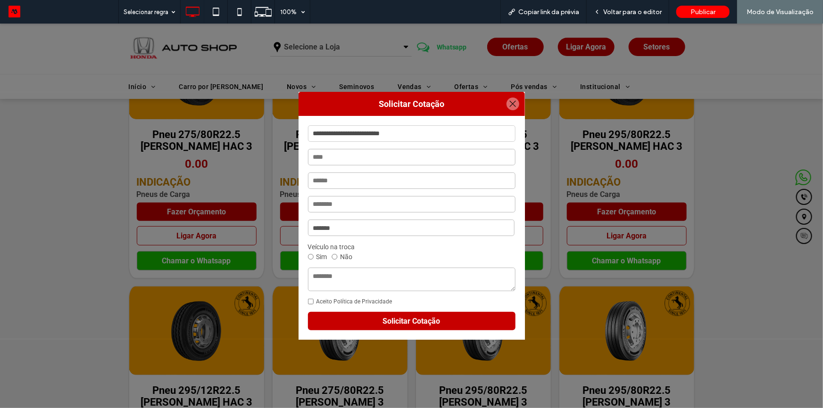
click at [511, 103] on div at bounding box center [513, 103] width 13 height 13
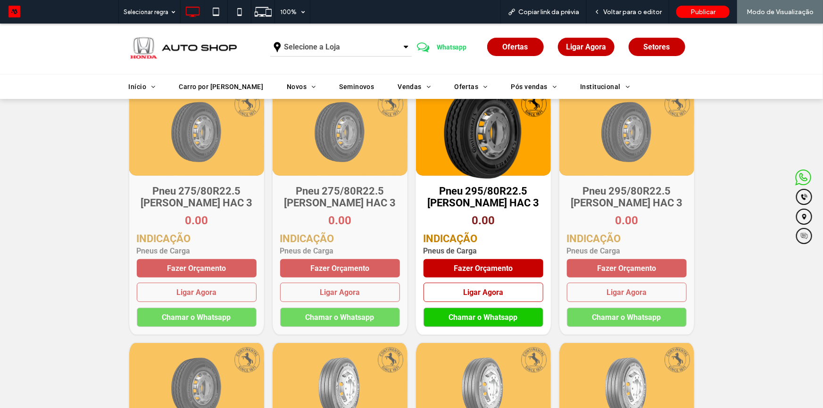
scroll to position [42, 0]
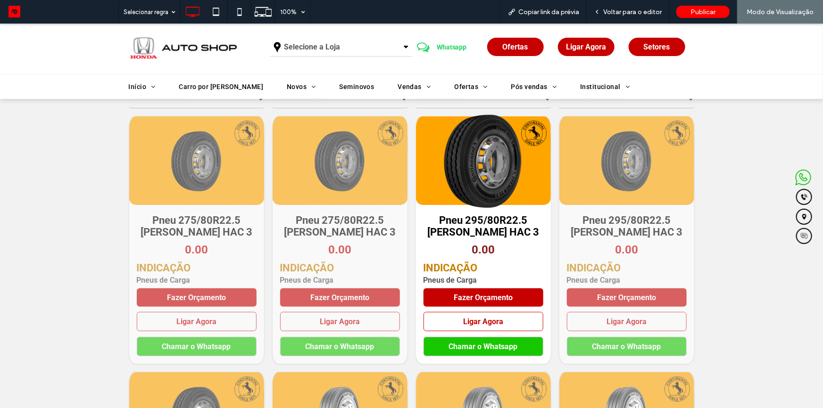
click at [447, 270] on strong "INDICAÇÃO" at bounding box center [484, 268] width 120 height 12
click at [454, 269] on strong "INDICAÇÃO" at bounding box center [484, 268] width 120 height 12
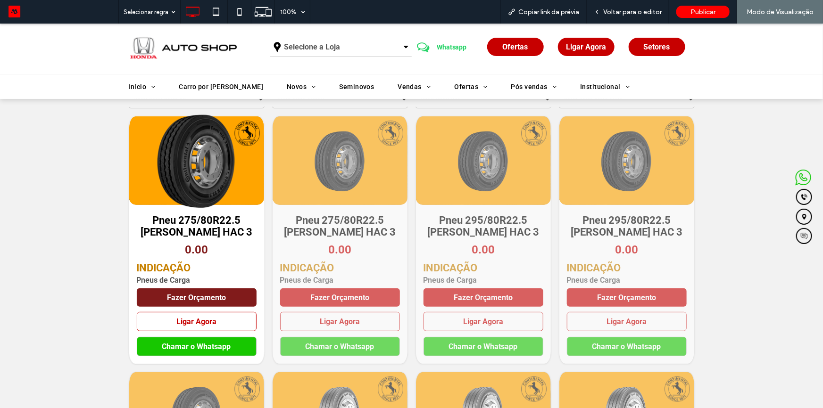
click at [218, 305] on link "Fazer Orçamento" at bounding box center [197, 297] width 120 height 18
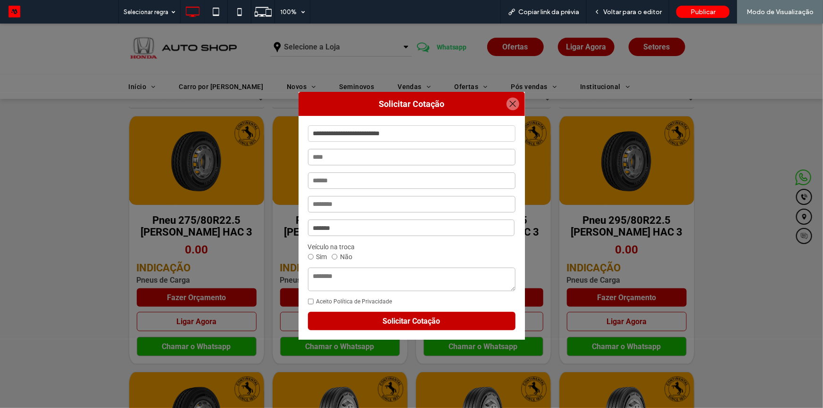
drag, startPoint x: 509, startPoint y: 105, endPoint x: 393, endPoint y: 23, distance: 141.7
click at [509, 105] on div at bounding box center [513, 103] width 13 height 13
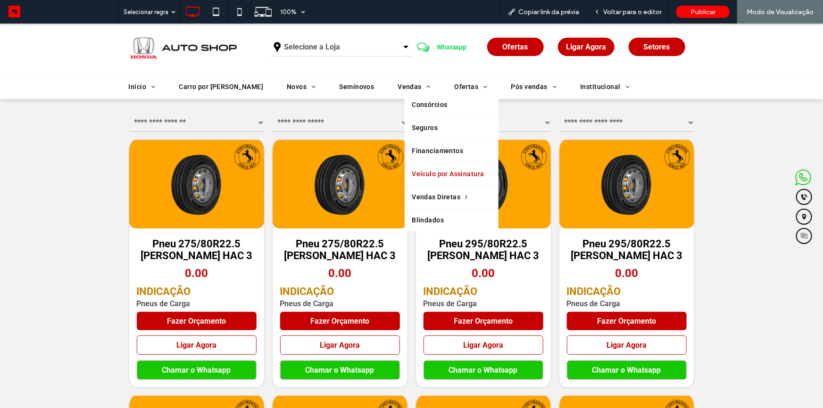
scroll to position [0, 0]
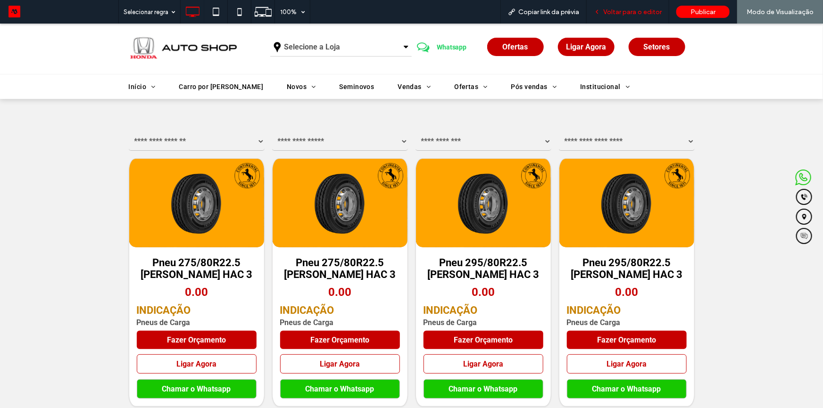
click at [618, 14] on span "Voltar para o editor" at bounding box center [632, 12] width 58 height 8
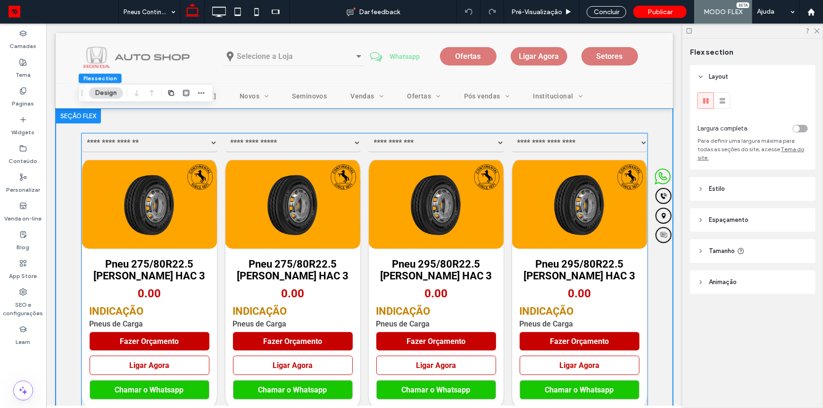
click at [352, 195] on img at bounding box center [293, 204] width 120 height 75
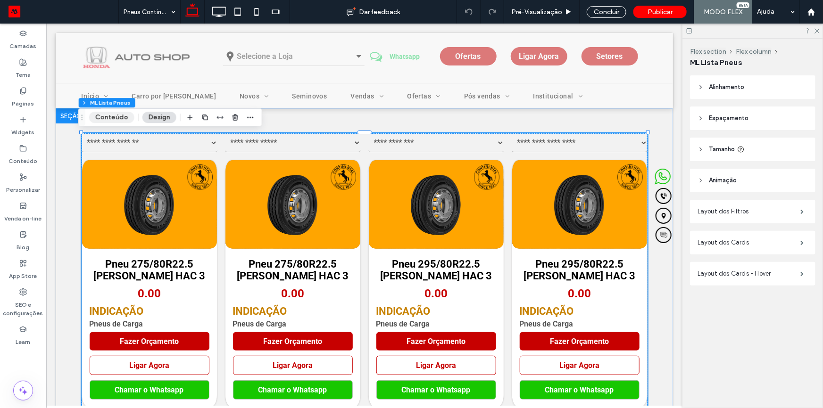
click at [119, 119] on button "Conteúdo" at bounding box center [111, 117] width 45 height 11
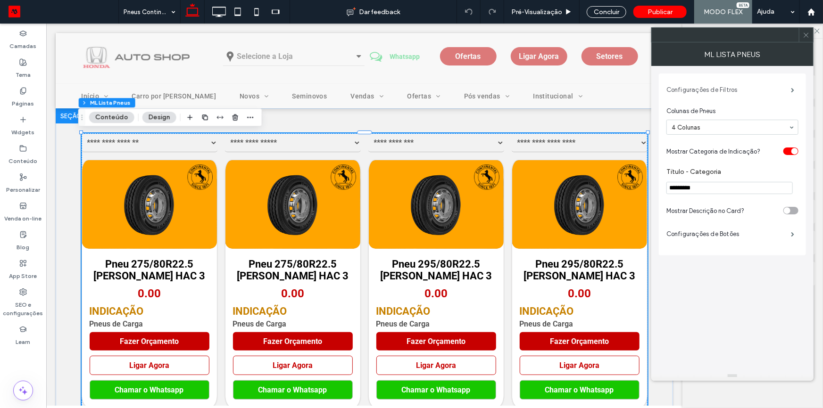
click at [748, 95] on label "Configurações de Filtros" at bounding box center [729, 90] width 125 height 19
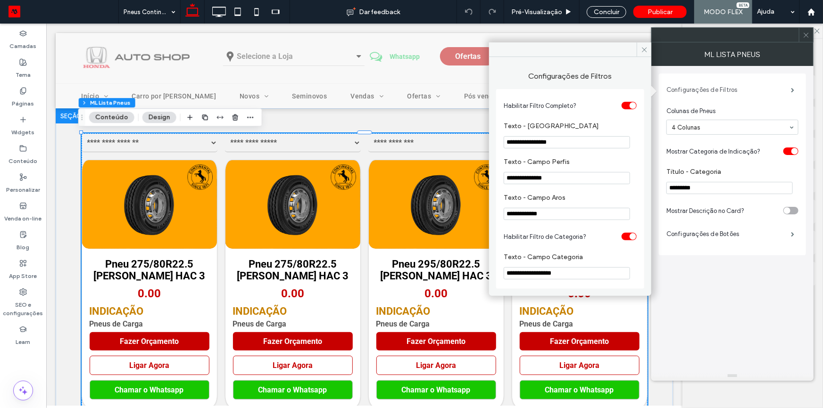
click at [745, 94] on label "Configurações de Filtros" at bounding box center [729, 90] width 125 height 19
click at [717, 239] on label "Configurações de Botões" at bounding box center [729, 234] width 125 height 19
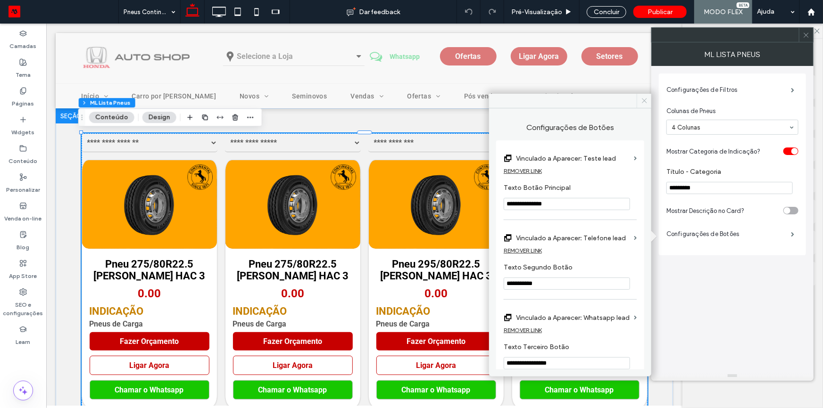
click at [641, 105] on span at bounding box center [644, 101] width 15 height 14
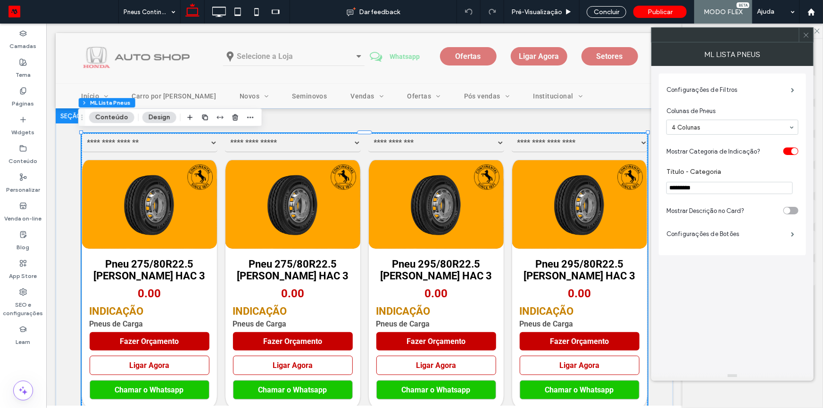
click at [801, 38] on div at bounding box center [806, 35] width 14 height 14
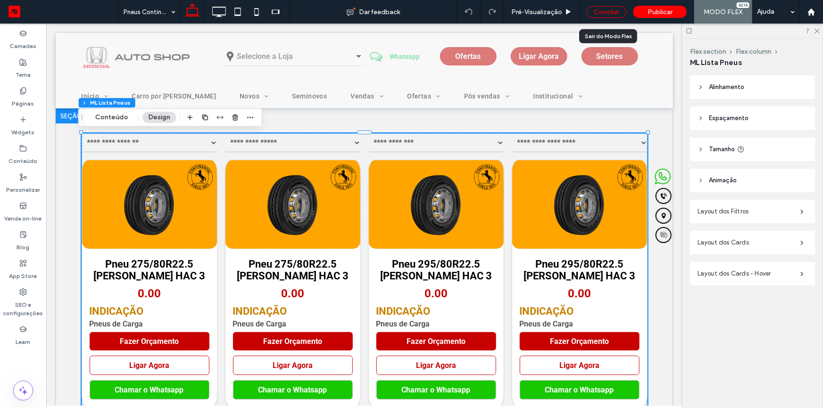
drag, startPoint x: 614, startPoint y: 13, endPoint x: 772, endPoint y: 112, distance: 186.5
click at [614, 13] on div "Concluir" at bounding box center [607, 12] width 40 height 12
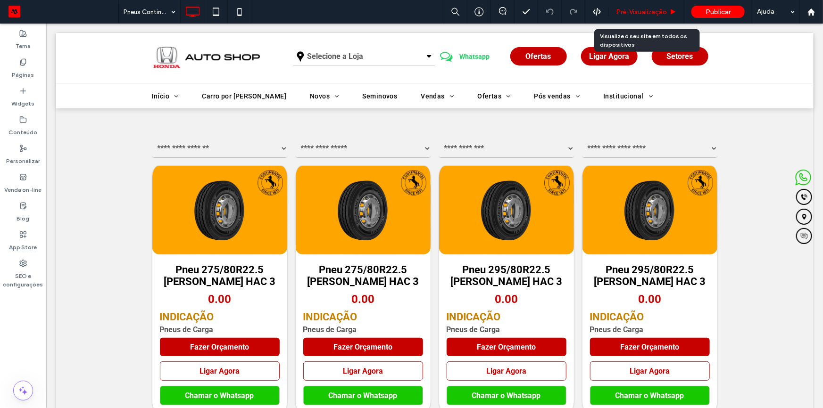
click at [644, 16] on div "Pré-Visualizaçāo" at bounding box center [646, 12] width 75 height 24
click at [646, 11] on span "Pré-Visualizaçāo" at bounding box center [641, 12] width 51 height 8
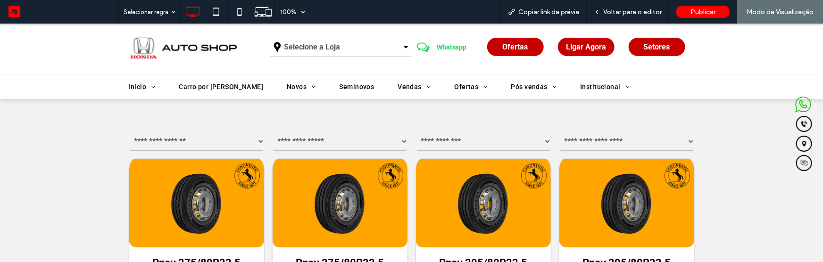
scroll to position [128, 0]
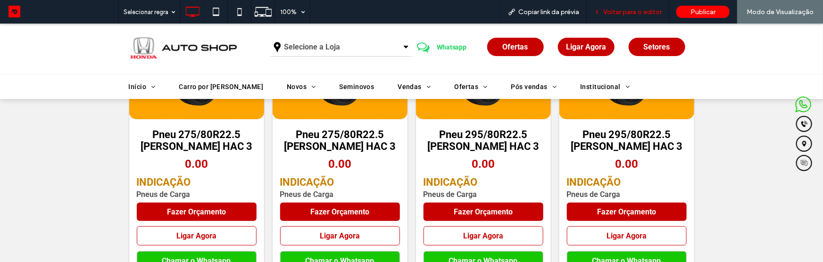
click at [632, 8] on span "Voltar para o editor" at bounding box center [632, 12] width 58 height 8
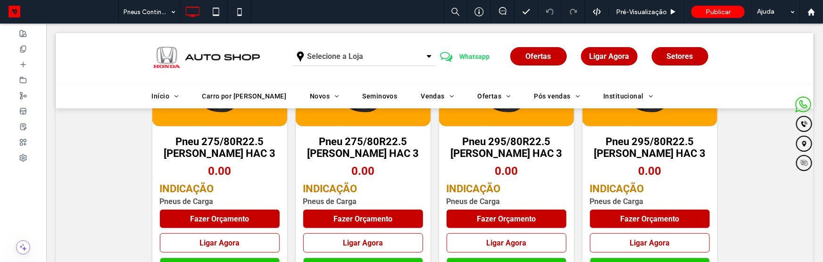
scroll to position [127, 0]
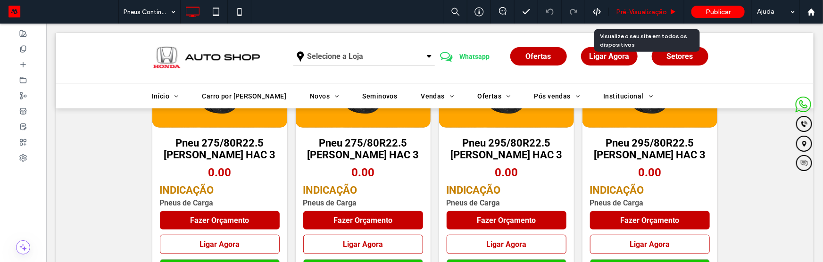
click at [633, 11] on span "Pré-Visualizaçāo" at bounding box center [641, 12] width 51 height 8
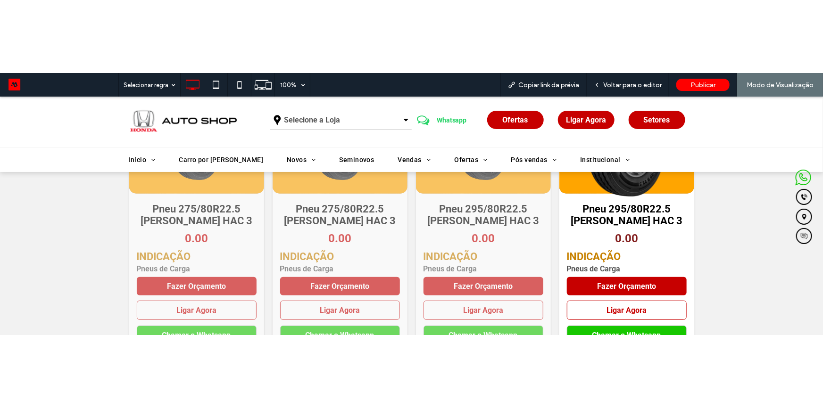
scroll to position [129, 0]
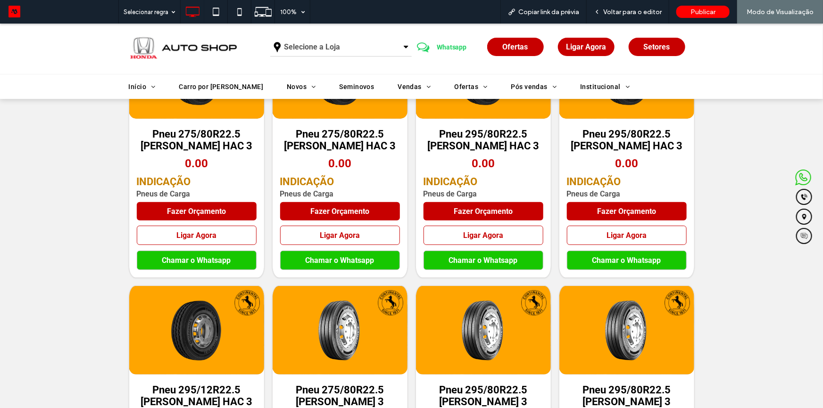
click at [187, 207] on link "Fazer Orçamento" at bounding box center [197, 211] width 120 height 18
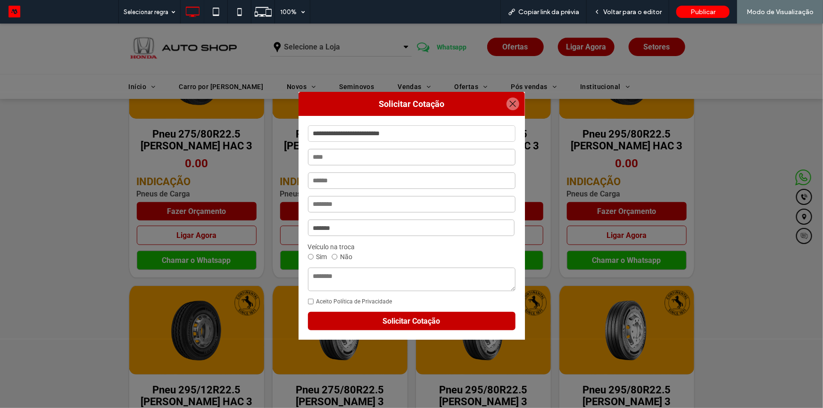
click at [510, 98] on div at bounding box center [513, 103] width 13 height 13
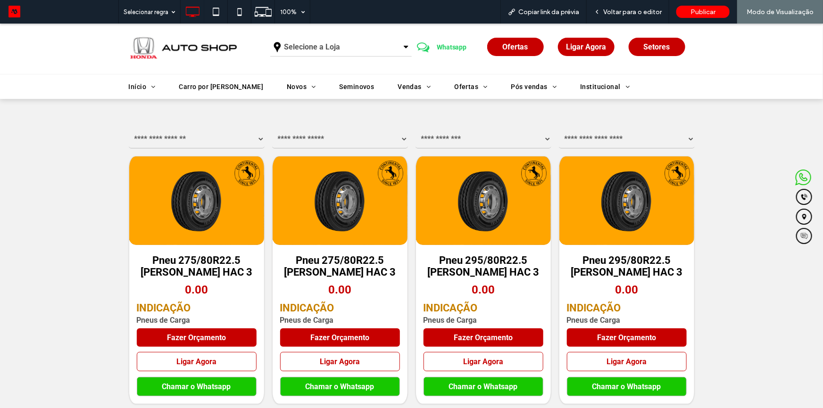
scroll to position [0, 0]
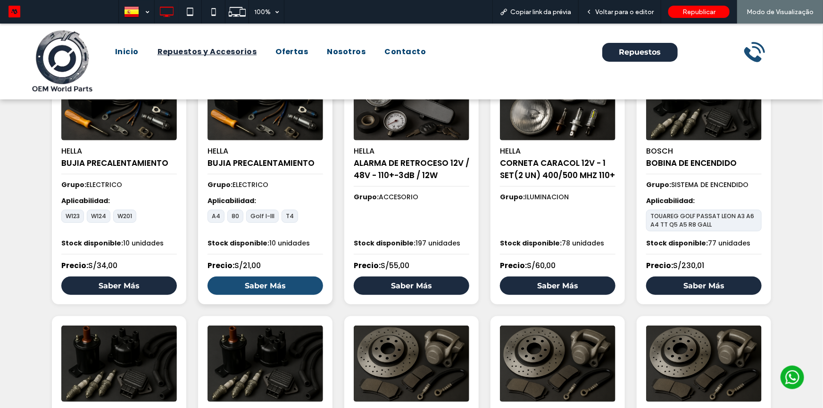
scroll to position [134, 0]
click at [247, 288] on link "Saber Más" at bounding box center [266, 285] width 116 height 18
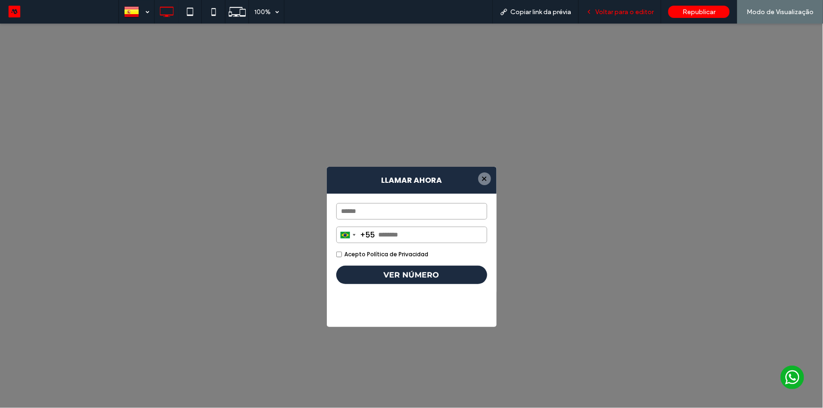
click at [634, 12] on span "Voltar para o editor" at bounding box center [624, 12] width 58 height 8
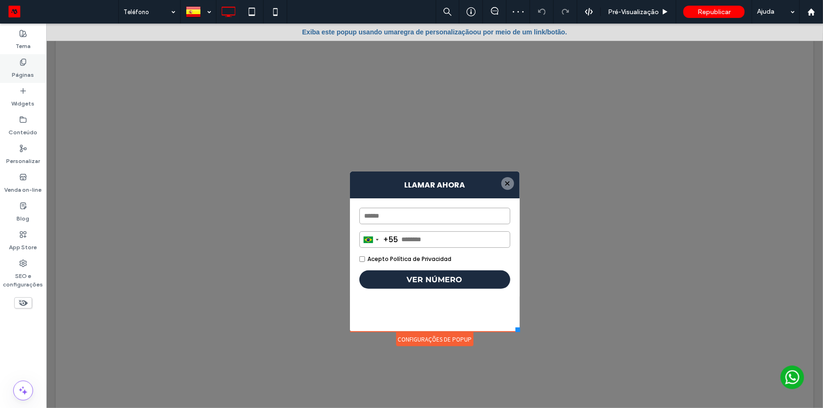
click at [14, 67] on label "Páginas" at bounding box center [23, 72] width 22 height 13
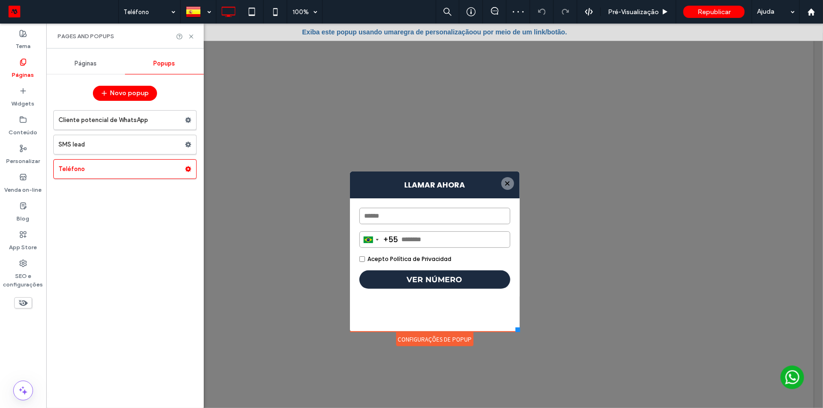
click at [90, 66] on span "Páginas" at bounding box center [86, 64] width 22 height 8
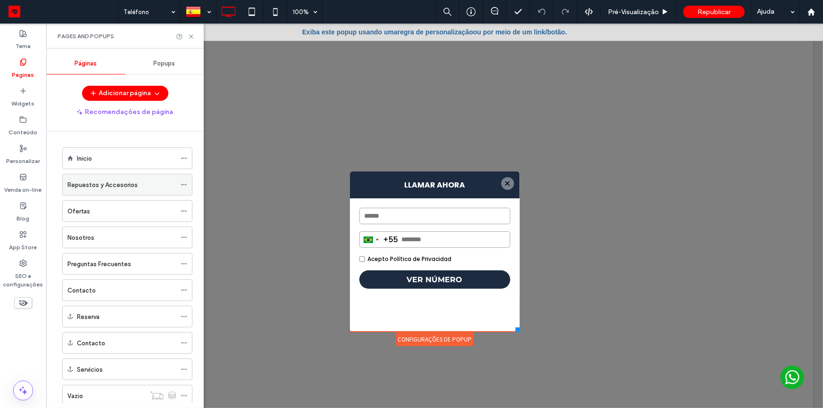
click at [127, 189] on div "Repuestos y Accesorios" at bounding box center [121, 185] width 108 height 21
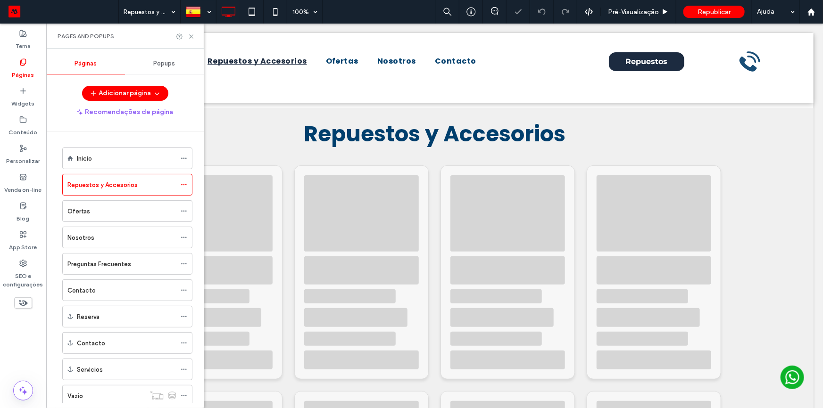
click at [191, 32] on div "Pages and Popups" at bounding box center [125, 36] width 158 height 25
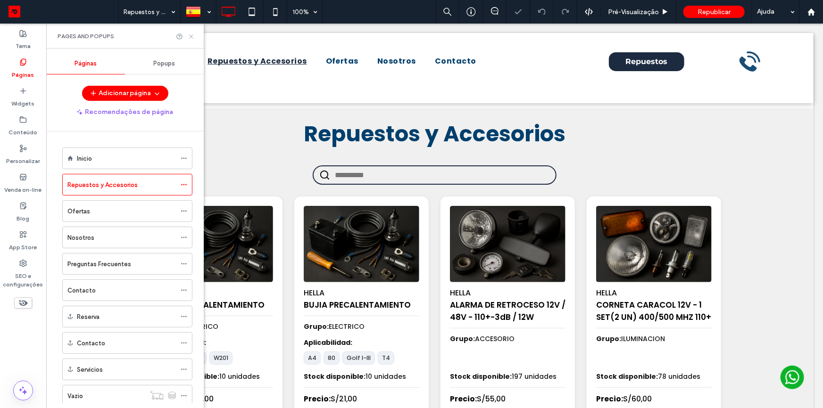
click at [192, 36] on icon at bounding box center [191, 36] width 7 height 7
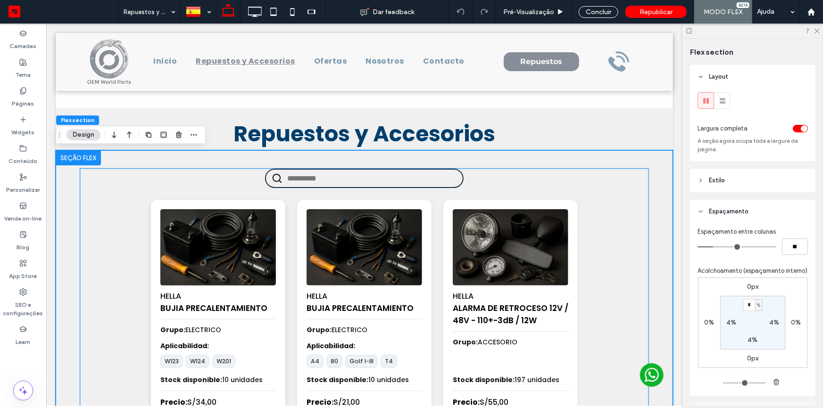
click at [273, 257] on div "HELLA BUJIA PRECALENTAMIENTO Grupo: ELECTRICO Aplicabilidad: W123 W124 W201 Sto…" at bounding box center [217, 321] width 134 height 242
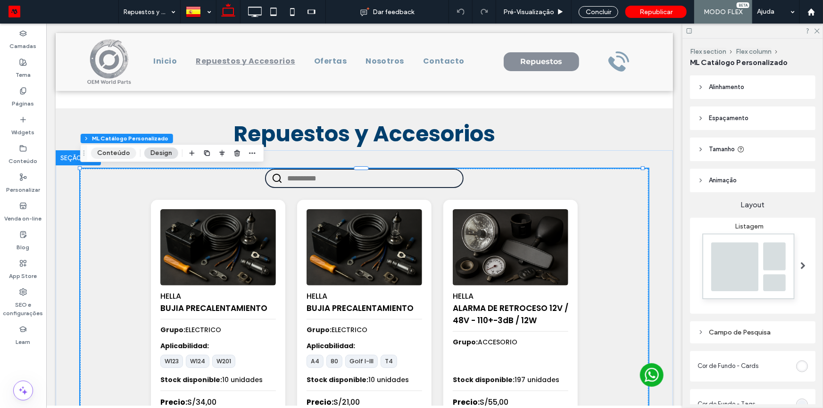
click at [113, 153] on button "Conteúdo" at bounding box center [113, 153] width 45 height 11
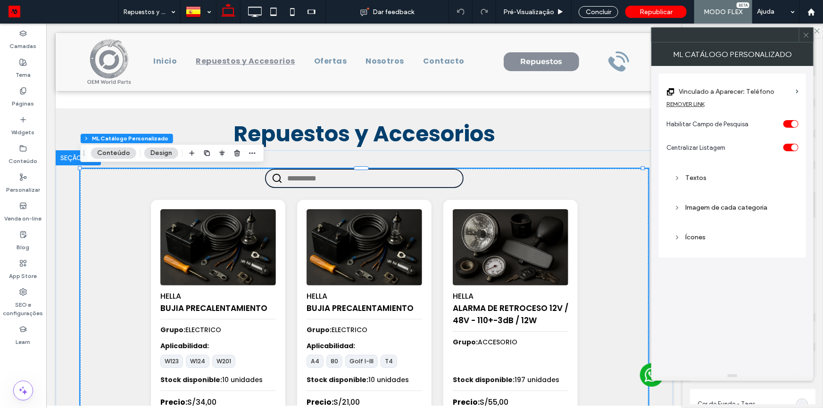
click at [693, 108] on div "REMOVER LINK" at bounding box center [733, 106] width 132 height 12
click at [698, 108] on div "REMOVER LINK" at bounding box center [733, 106] width 132 height 12
click at [698, 106] on div "REMOVER LINK" at bounding box center [686, 103] width 38 height 7
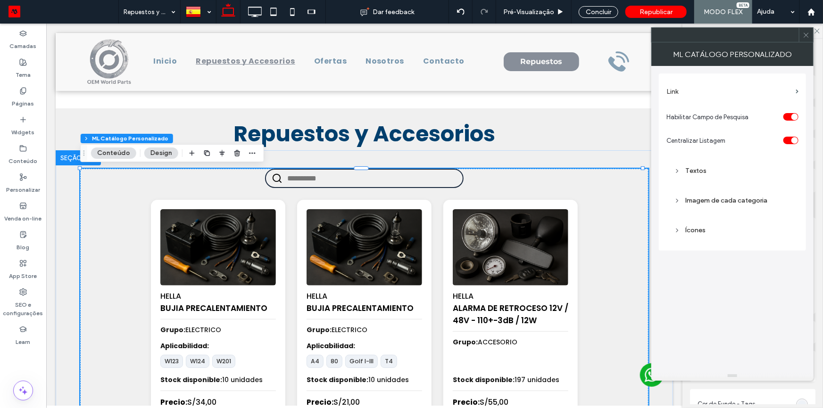
click at [684, 75] on div "Link Habilitar Campo de Pesquisa Centralizar Listagem Textos Imagem de cada cat…" at bounding box center [732, 162] width 147 height 177
click at [689, 88] on label "Link" at bounding box center [729, 91] width 125 height 17
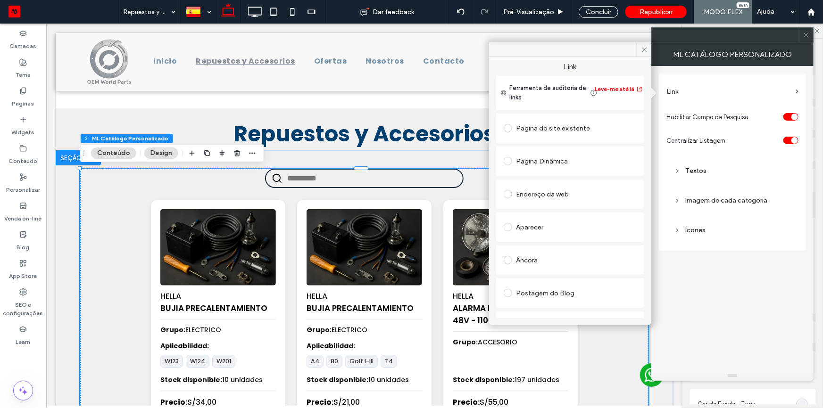
click at [544, 237] on div "Aparecer" at bounding box center [570, 227] width 148 height 29
click at [543, 235] on div "Aparecer" at bounding box center [570, 227] width 133 height 20
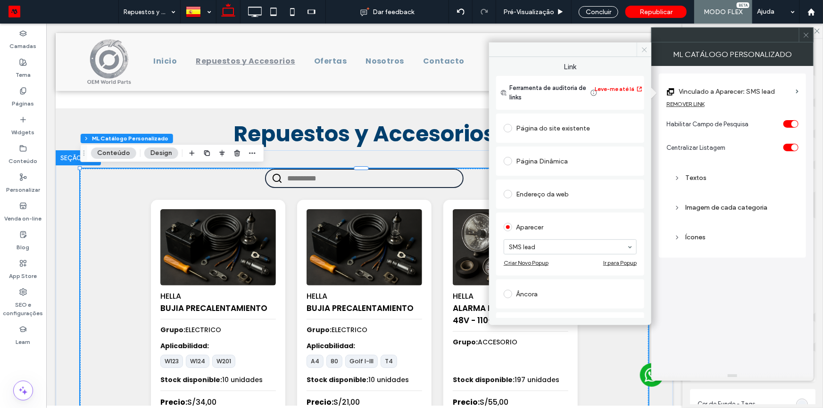
click at [643, 54] on span at bounding box center [644, 49] width 15 height 14
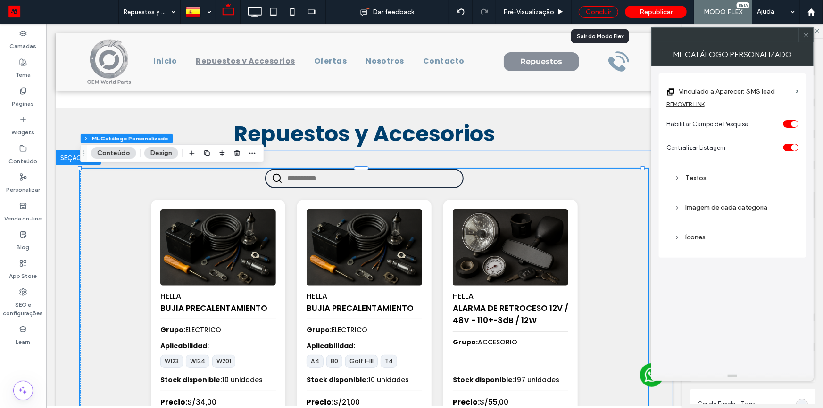
click at [607, 15] on div "Concluir" at bounding box center [599, 12] width 40 height 12
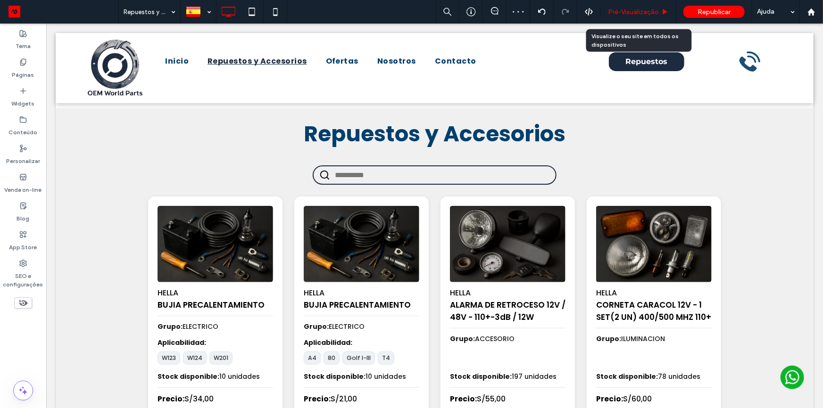
click at [626, 9] on span "Pré-Visualizaçāo" at bounding box center [633, 12] width 51 height 8
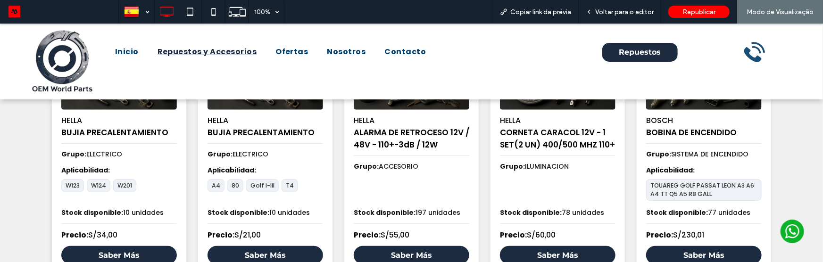
scroll to position [214, 0]
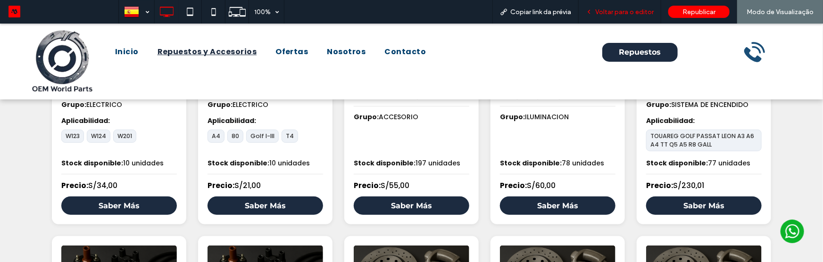
drag, startPoint x: 625, startPoint y: 9, endPoint x: 117, endPoint y: 21, distance: 507.7
click at [625, 9] on span "Voltar para o editor" at bounding box center [624, 12] width 58 height 8
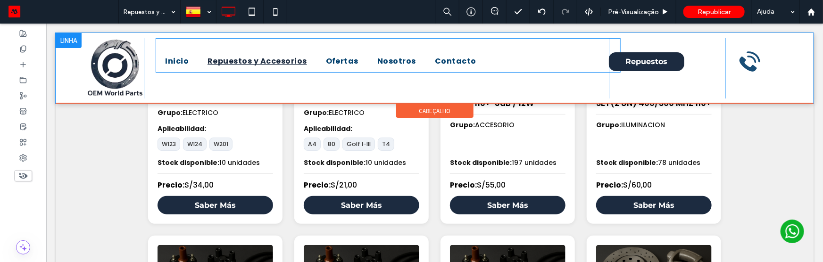
scroll to position [213, 0]
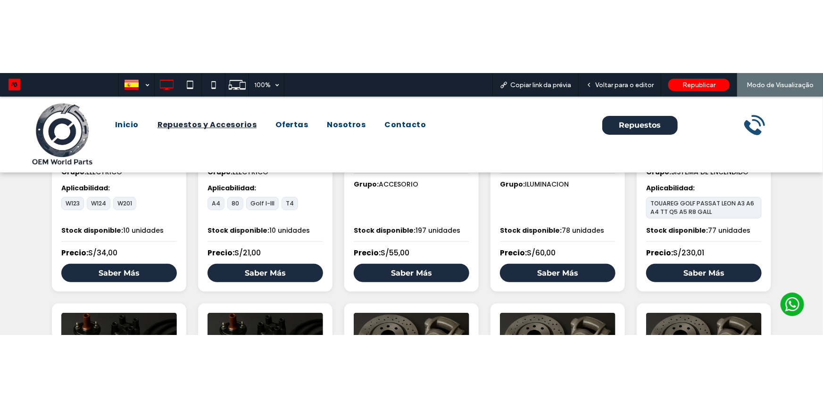
scroll to position [220, 0]
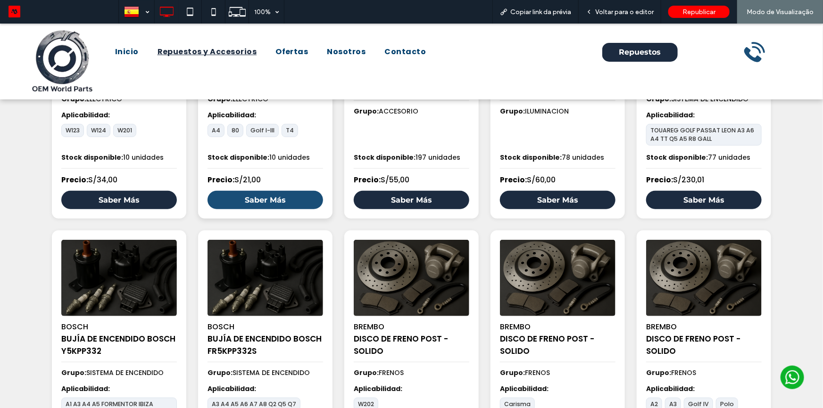
click at [303, 206] on link "Saber Más" at bounding box center [266, 200] width 116 height 18
click at [280, 202] on link "Saber Más" at bounding box center [266, 200] width 116 height 18
click at [292, 202] on link "Saber Más" at bounding box center [266, 200] width 116 height 18
click at [629, 17] on div "Voltar para o editor" at bounding box center [620, 12] width 83 height 24
click at [634, 13] on span "Voltar para o editor" at bounding box center [624, 12] width 58 height 8
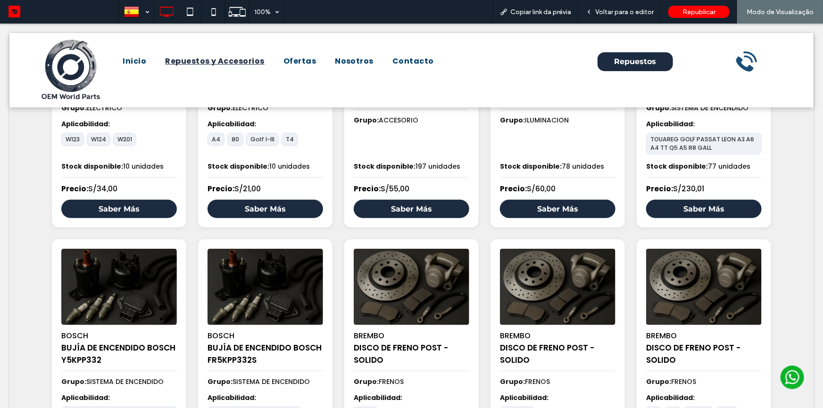
scroll to position [219, 0]
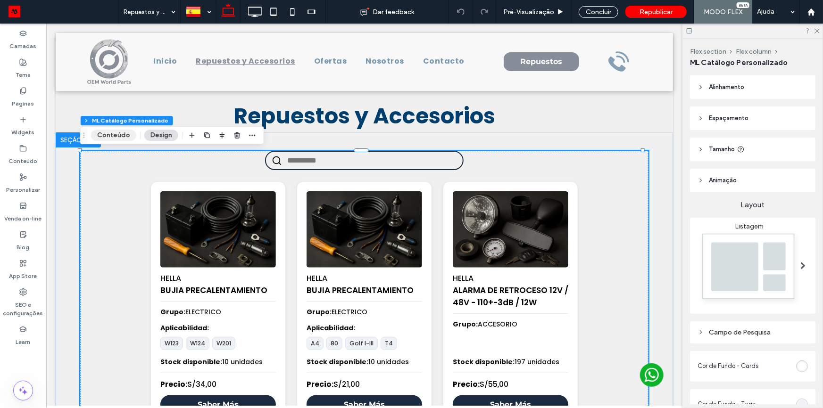
click at [108, 137] on button "Conteúdo" at bounding box center [113, 135] width 45 height 11
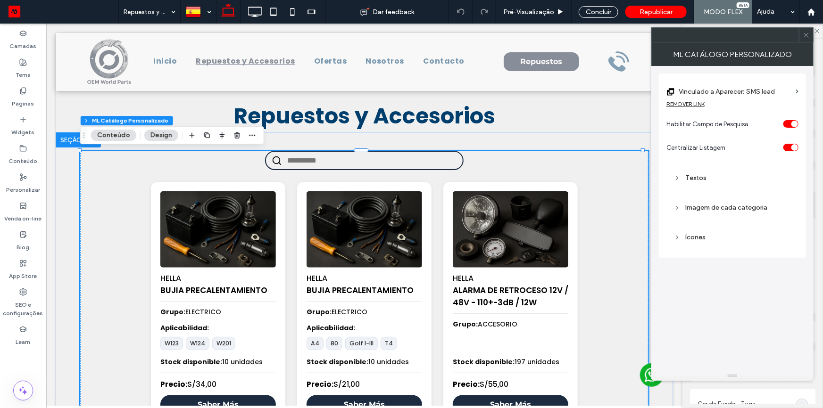
click at [696, 106] on div "REMOVER LINK" at bounding box center [686, 103] width 38 height 7
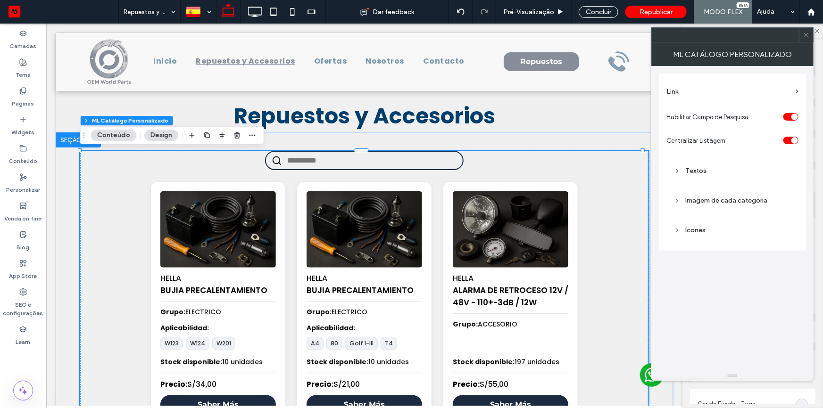
click at [723, 95] on label "Link" at bounding box center [729, 91] width 125 height 17
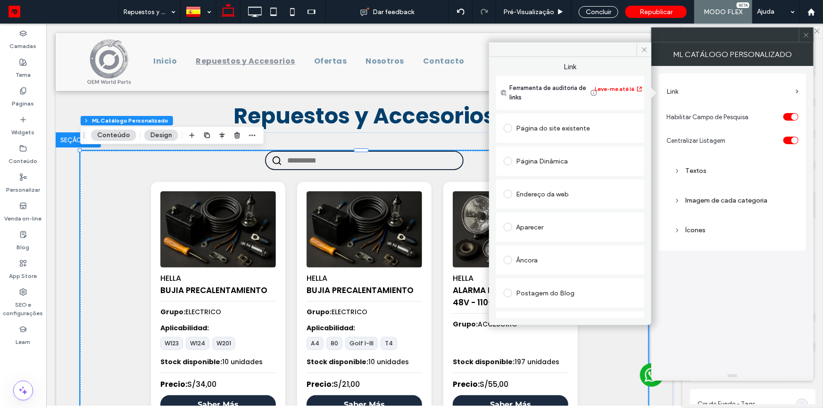
click at [546, 227] on div "Aparecer" at bounding box center [570, 227] width 133 height 15
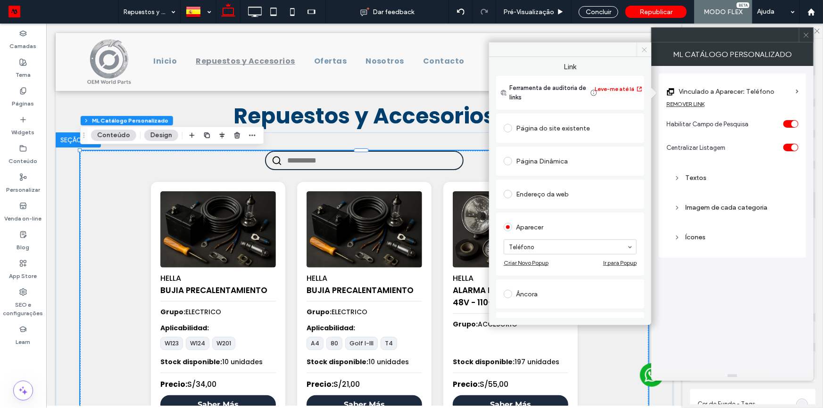
click at [646, 47] on icon at bounding box center [644, 49] width 7 height 7
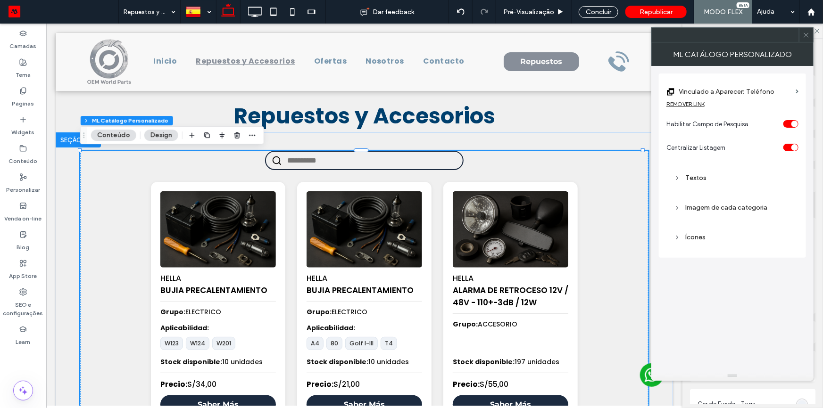
click at [803, 36] on icon at bounding box center [806, 35] width 7 height 7
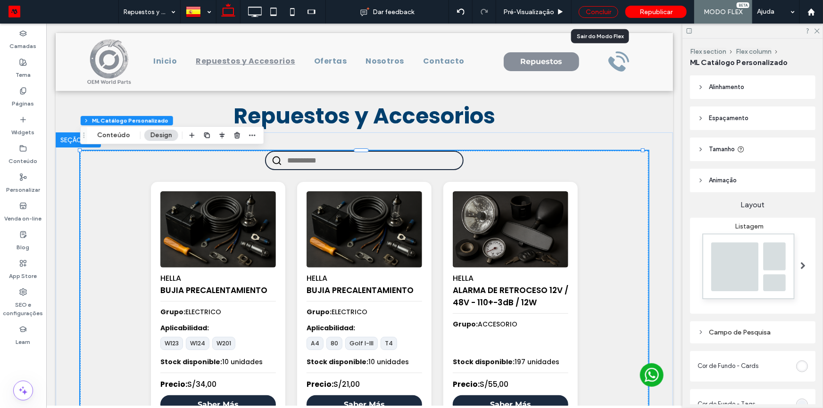
click at [609, 9] on div "Concluir" at bounding box center [599, 12] width 40 height 12
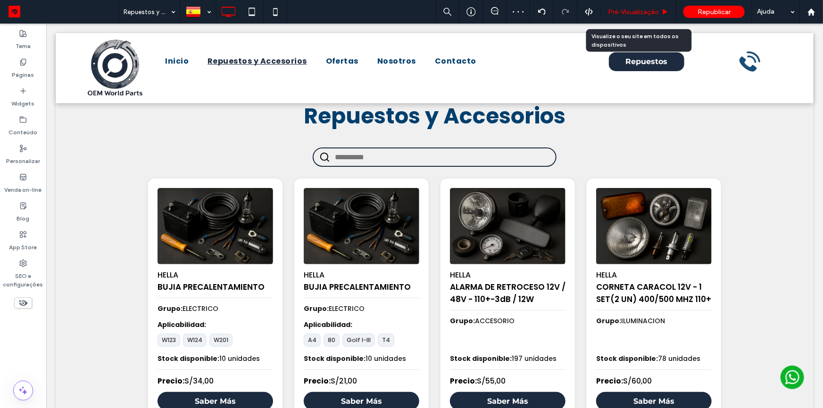
click at [612, 9] on span "Pré-Visualizaçāo" at bounding box center [633, 12] width 51 height 8
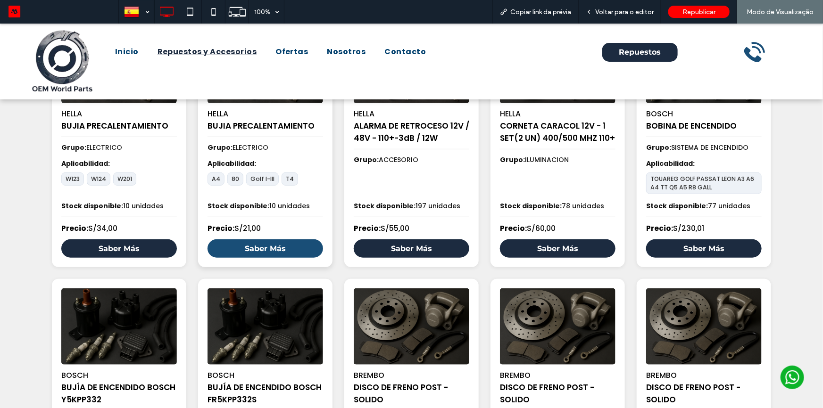
scroll to position [189, 0]
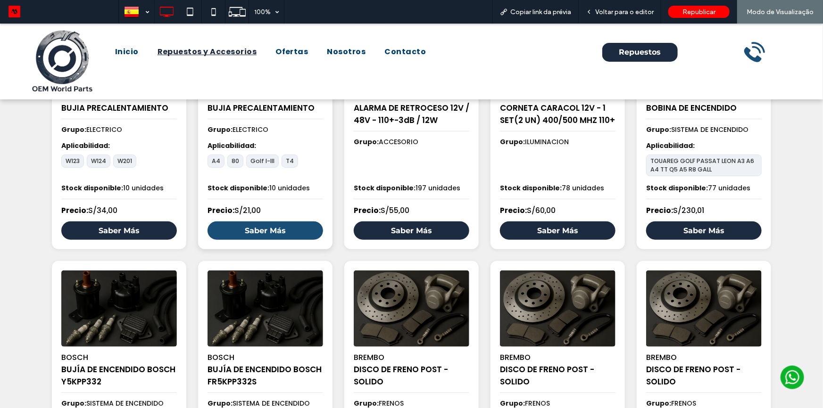
click at [267, 237] on link "Saber Más" at bounding box center [266, 230] width 116 height 18
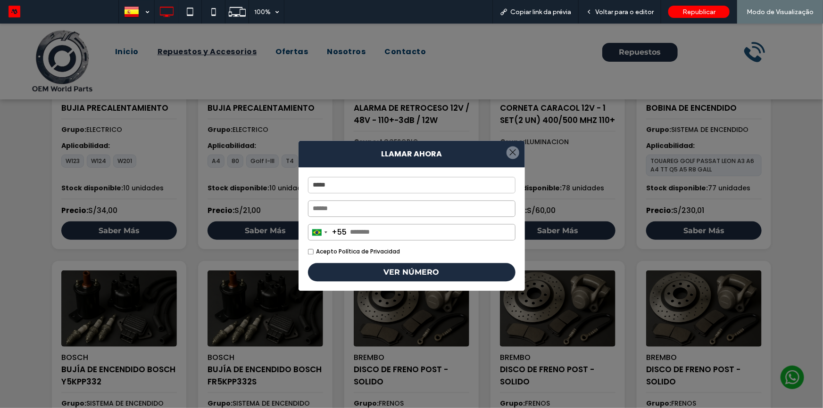
click at [507, 150] on div at bounding box center [513, 152] width 13 height 13
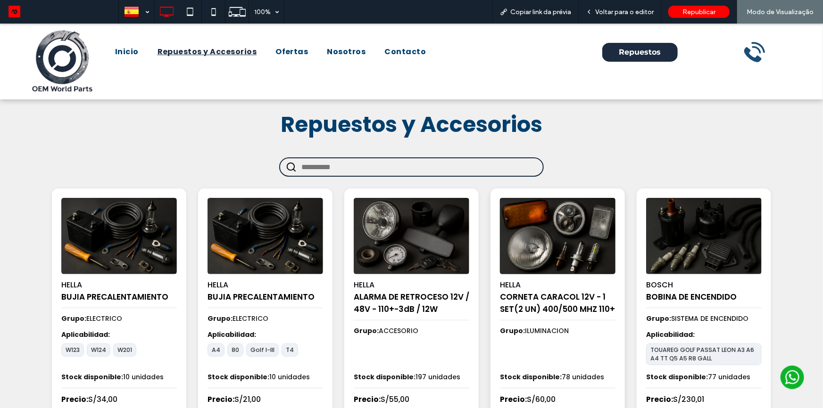
scroll to position [85, 0]
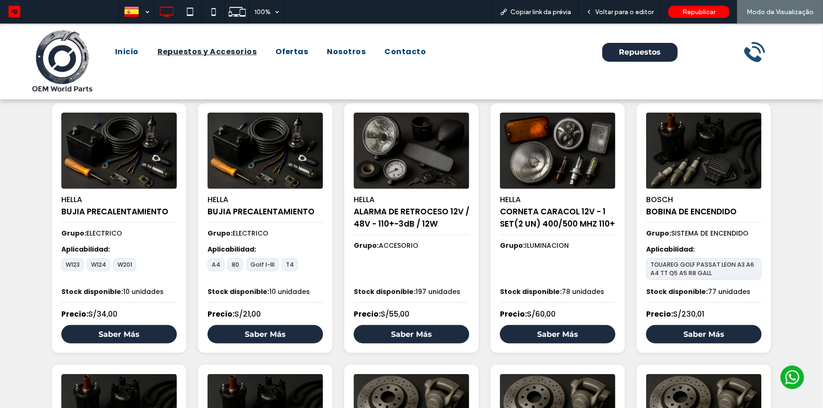
click at [693, 327] on link "Saber Más" at bounding box center [704, 334] width 116 height 18
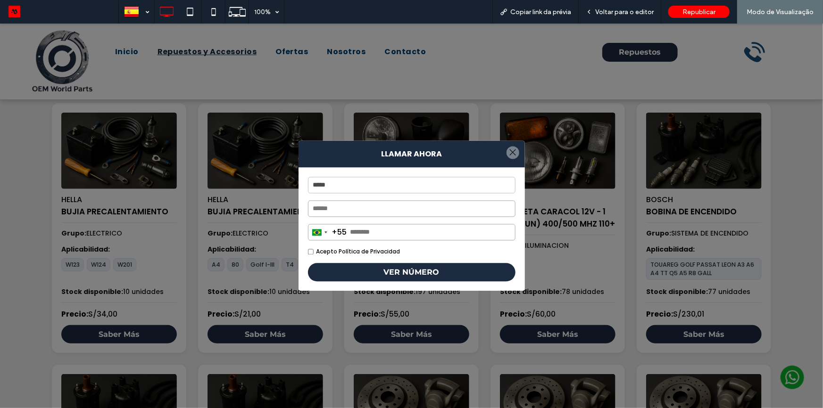
click at [507, 155] on div at bounding box center [513, 152] width 13 height 13
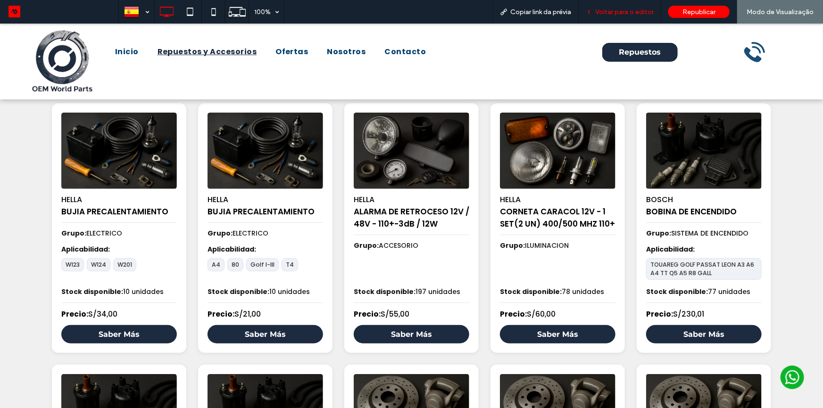
click at [625, 11] on span "Voltar para o editor" at bounding box center [624, 12] width 58 height 8
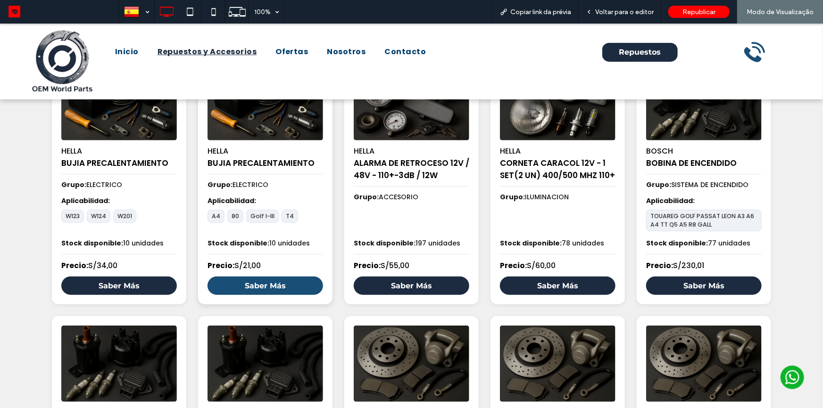
click at [283, 288] on link "Saber Más" at bounding box center [266, 285] width 116 height 18
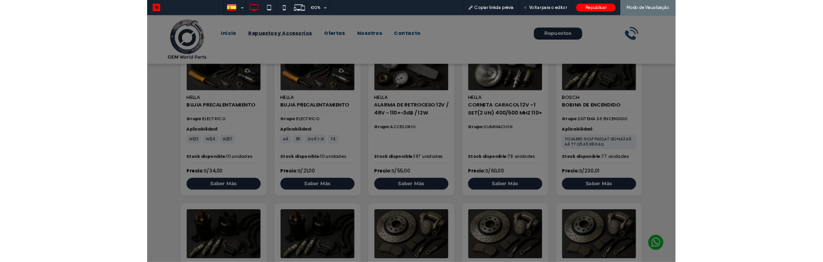
scroll to position [134, 0]
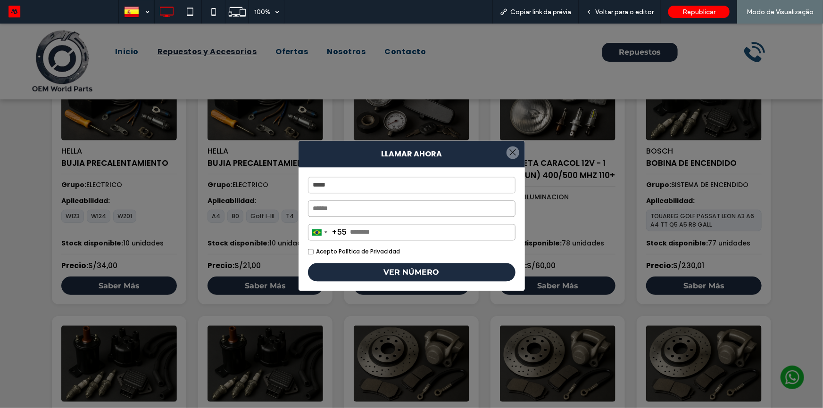
click at [509, 150] on div at bounding box center [513, 152] width 13 height 13
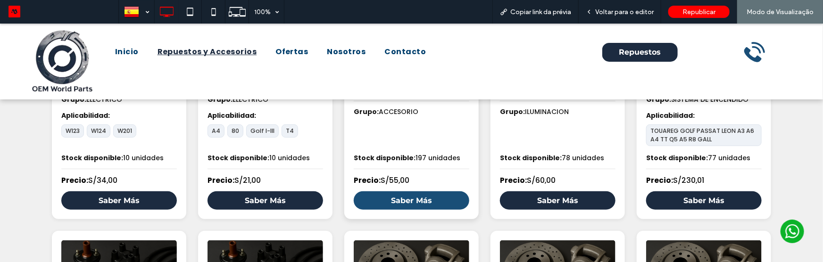
scroll to position [220, 0]
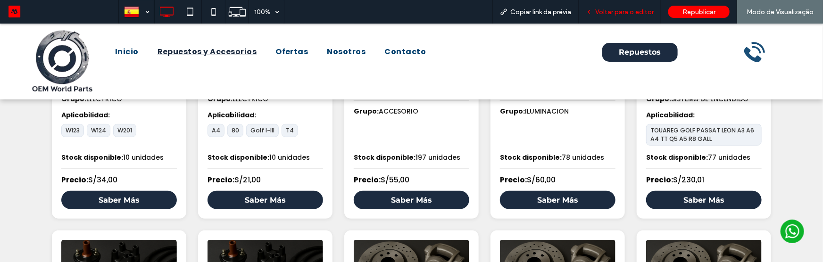
click at [612, 9] on span "Voltar para o editor" at bounding box center [624, 12] width 58 height 8
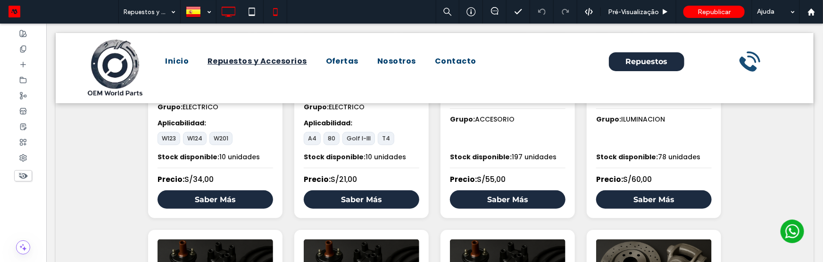
scroll to position [219, 0]
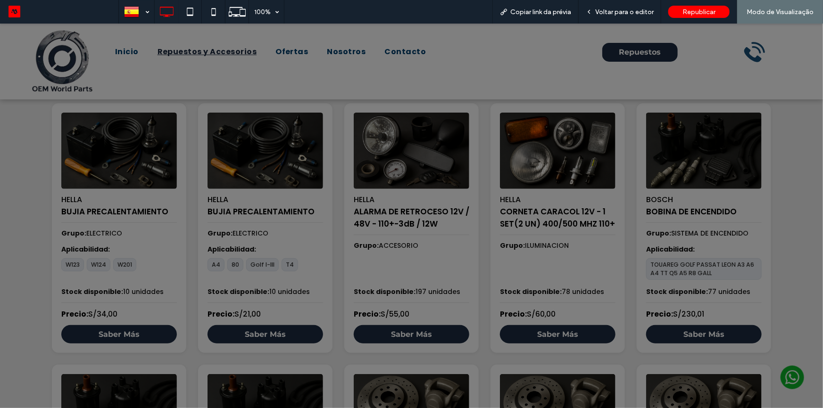
scroll to position [91, 0]
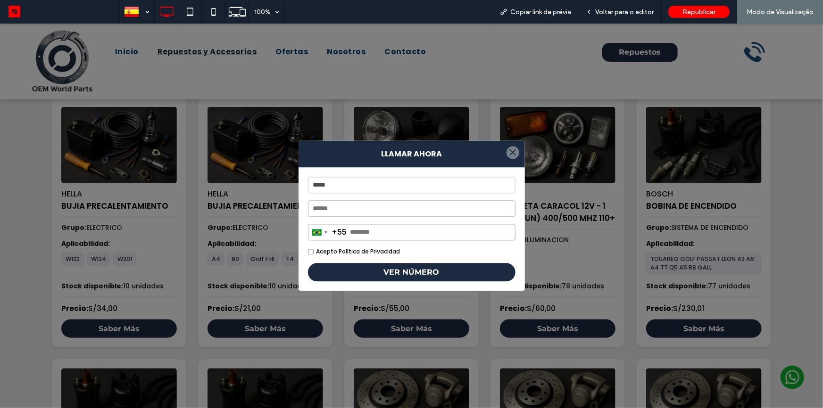
click at [511, 146] on strong "LLAMAR AHORA" at bounding box center [412, 154] width 226 height 27
click at [511, 152] on div at bounding box center [513, 152] width 13 height 13
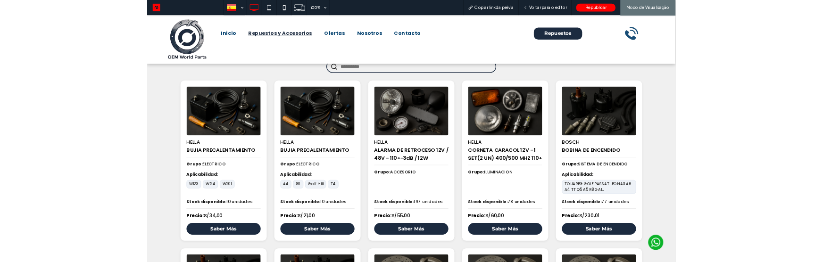
scroll to position [48, 0]
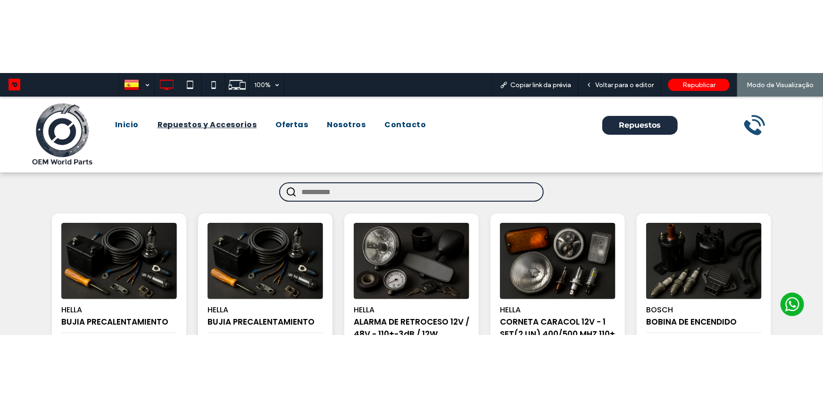
scroll to position [177, 0]
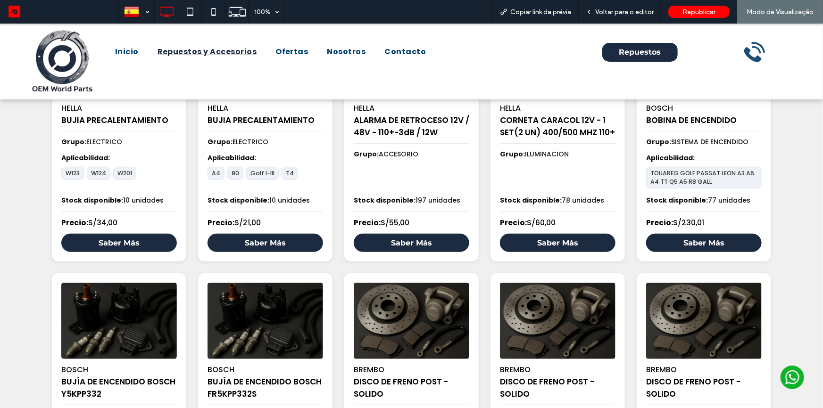
click at [623, 11] on span "Voltar para o editor" at bounding box center [624, 12] width 58 height 8
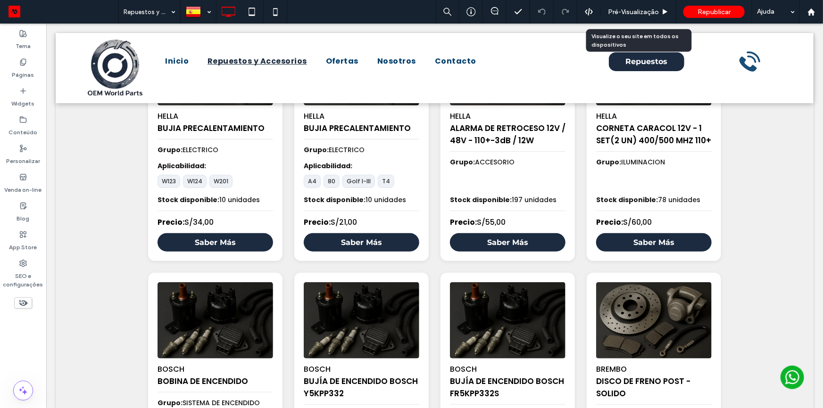
scroll to position [176, 0]
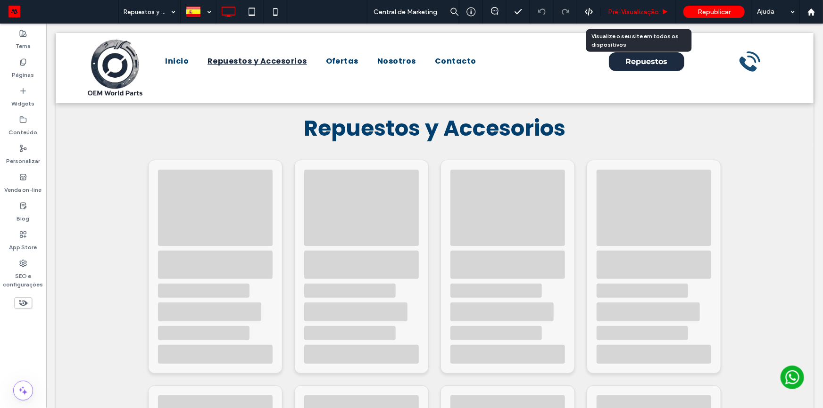
click at [648, 9] on span "Pré-Visualizaçāo" at bounding box center [633, 12] width 51 height 8
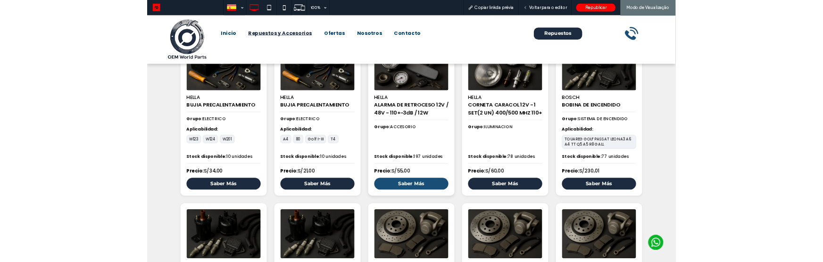
scroll to position [134, 0]
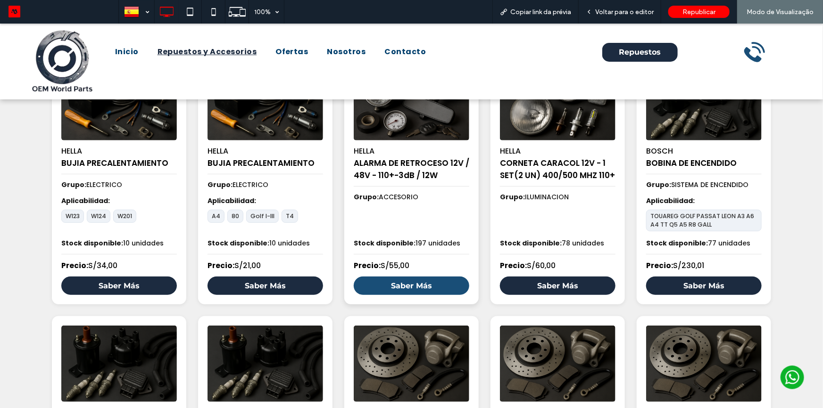
click at [425, 285] on link "Saber Más" at bounding box center [412, 285] width 116 height 18
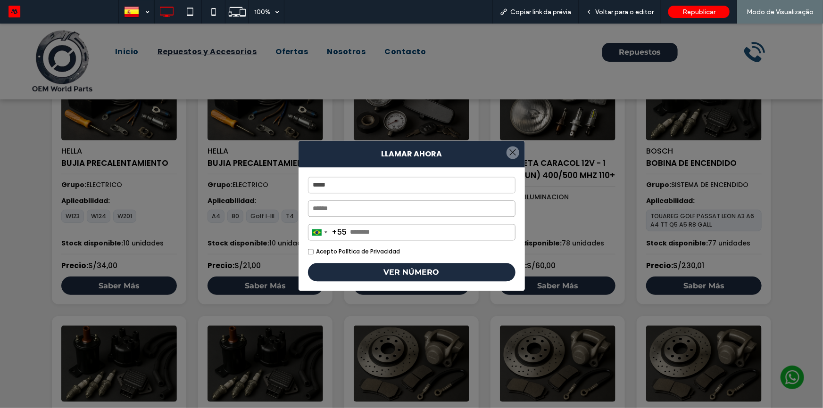
click at [507, 151] on div at bounding box center [513, 152] width 13 height 13
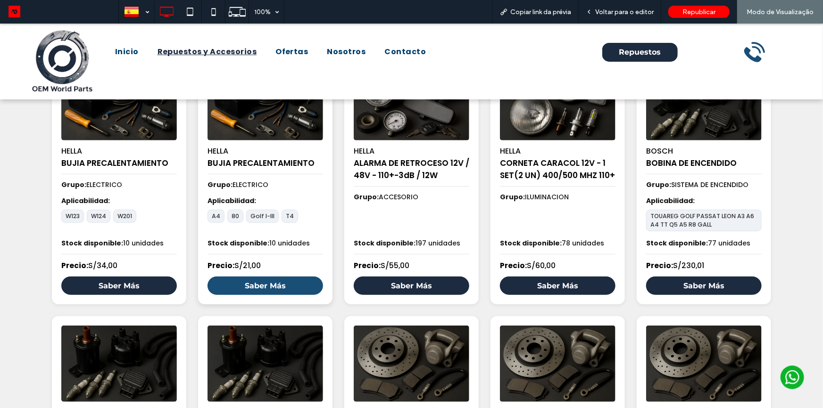
click at [257, 292] on link "Saber Más" at bounding box center [266, 285] width 116 height 18
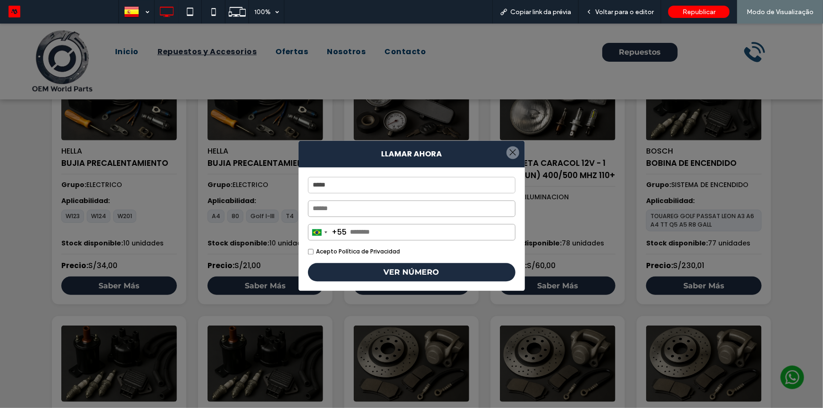
click at [510, 155] on div at bounding box center [513, 152] width 13 height 13
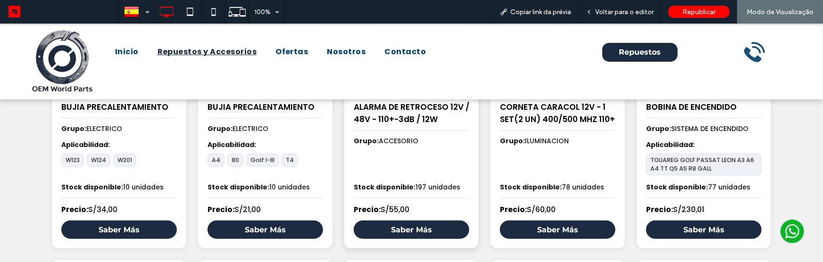
scroll to position [220, 0]
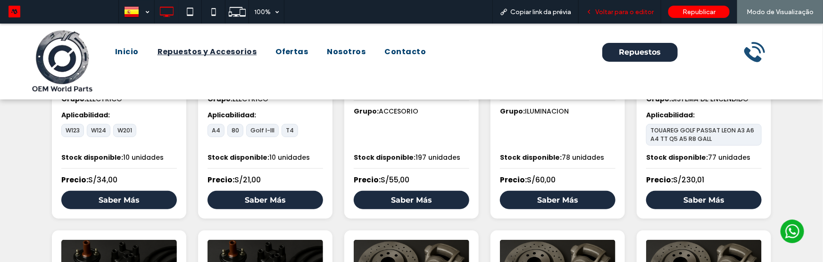
click at [625, 11] on span "Voltar para o editor" at bounding box center [624, 12] width 58 height 8
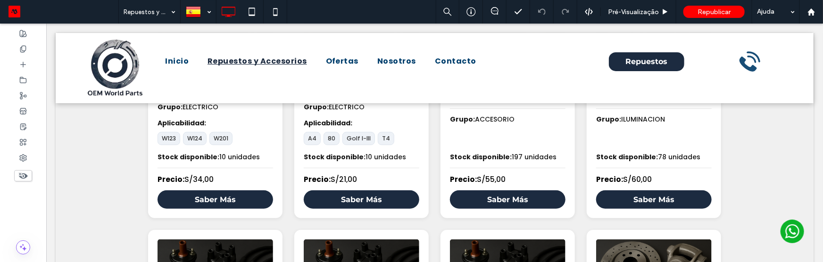
scroll to position [219, 0]
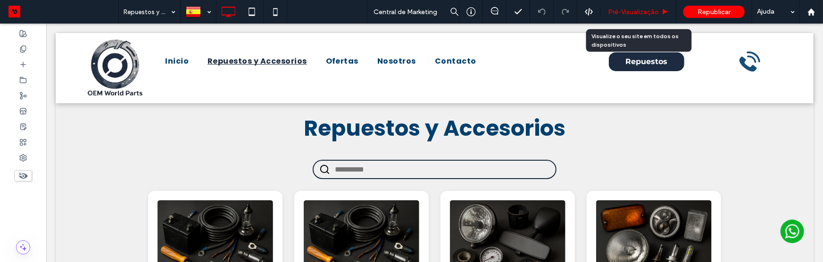
click at [625, 14] on span "Pré-Visualizaçāo" at bounding box center [633, 12] width 51 height 8
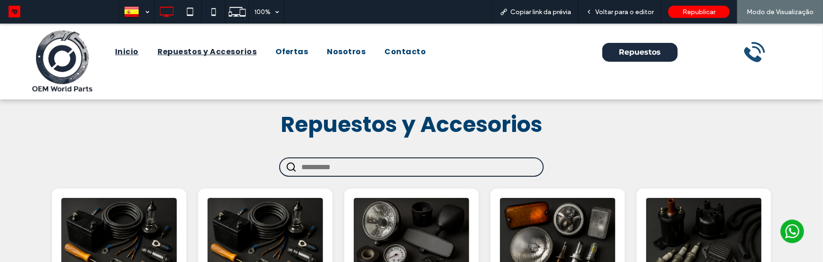
click at [132, 50] on span "Inicio" at bounding box center [127, 51] width 24 height 11
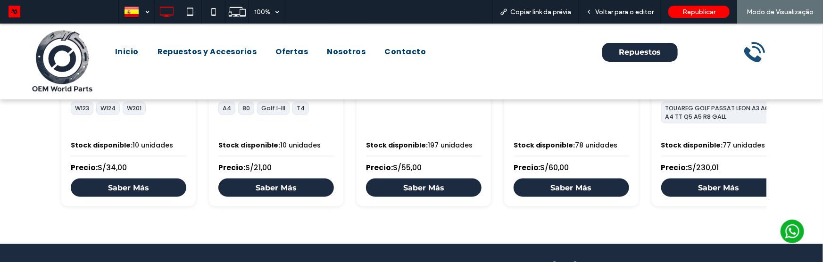
scroll to position [686, 0]
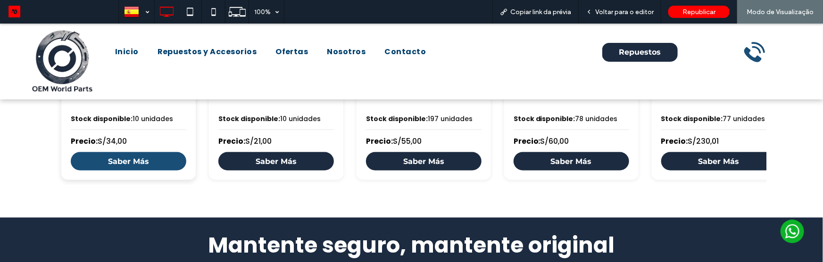
click at [156, 153] on link "Saber Más" at bounding box center [129, 161] width 116 height 18
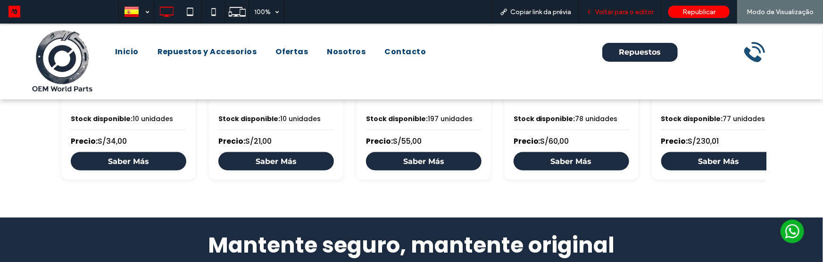
click at [608, 11] on span "Voltar para o editor" at bounding box center [624, 12] width 58 height 8
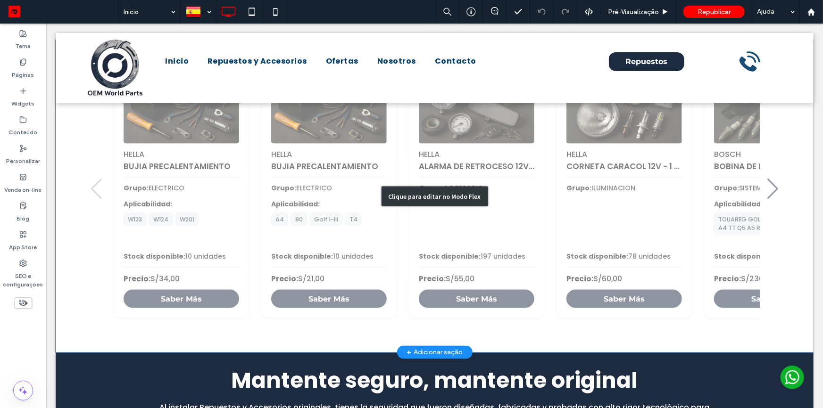
click at [425, 220] on div "Clique para editar no Modo Flex" at bounding box center [434, 196] width 758 height 312
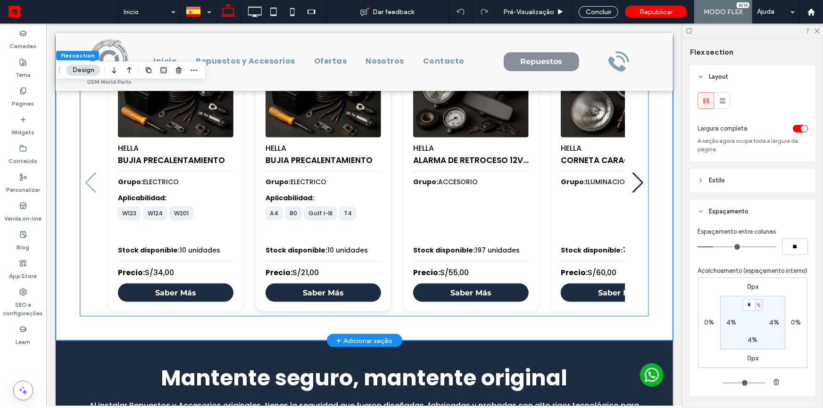
click at [355, 196] on strong "Aplicabilidad:" at bounding box center [323, 198] width 116 height 10
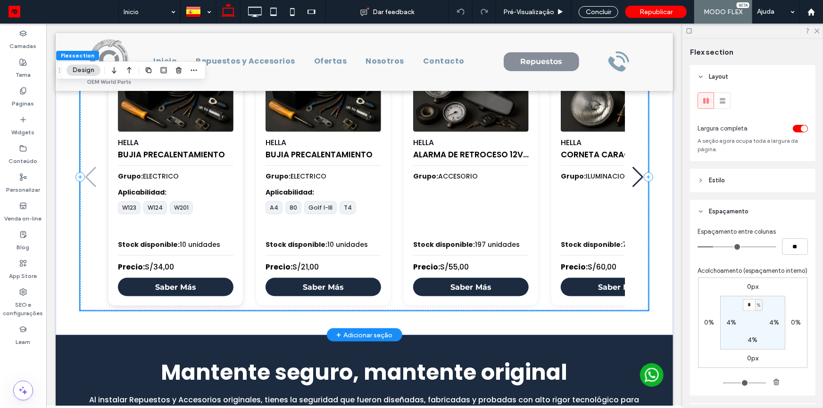
scroll to position [442, 0]
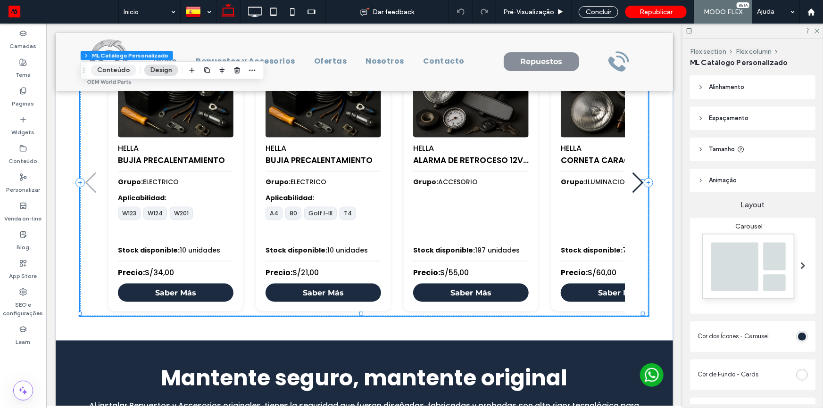
click at [112, 70] on button "Conteúdo" at bounding box center [113, 70] width 45 height 11
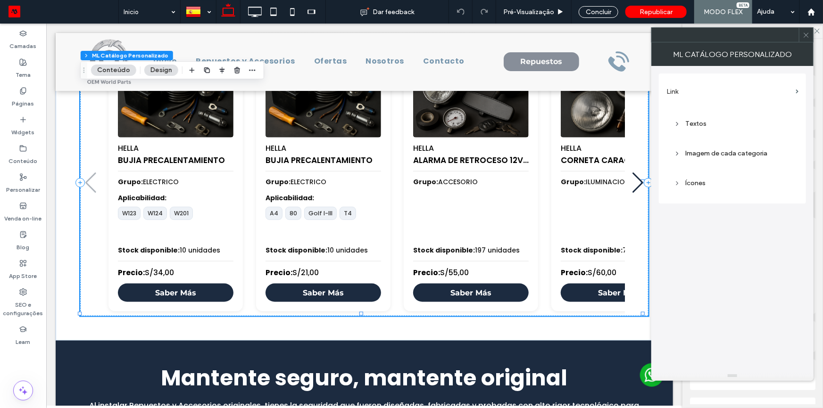
click at [694, 93] on label "Link" at bounding box center [729, 91] width 125 height 17
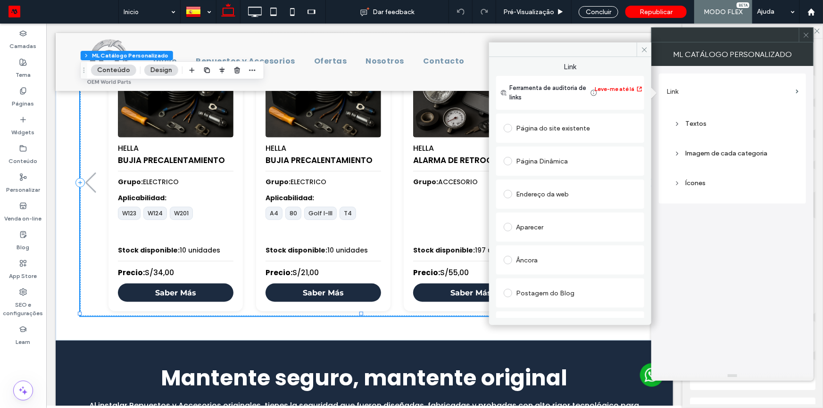
click at [554, 167] on div "Página Dinâmica" at bounding box center [570, 161] width 133 height 15
click at [543, 262] on div "Aparecer" at bounding box center [570, 274] width 133 height 20
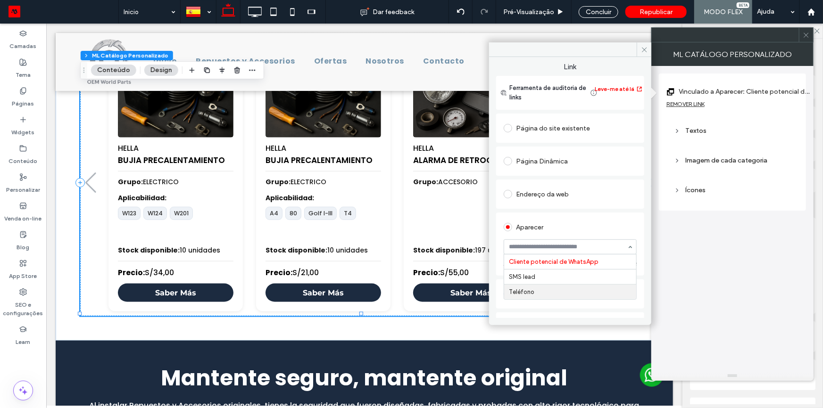
drag, startPoint x: 559, startPoint y: 292, endPoint x: 562, endPoint y: 276, distance: 16.4
click at [640, 51] on span at bounding box center [644, 49] width 15 height 14
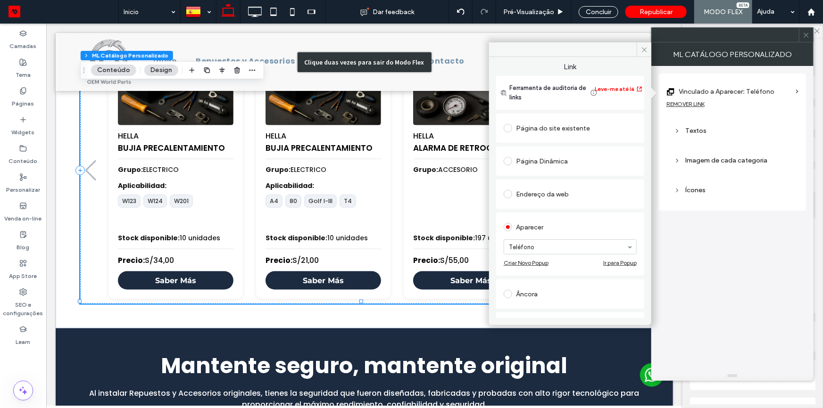
scroll to position [429, 0]
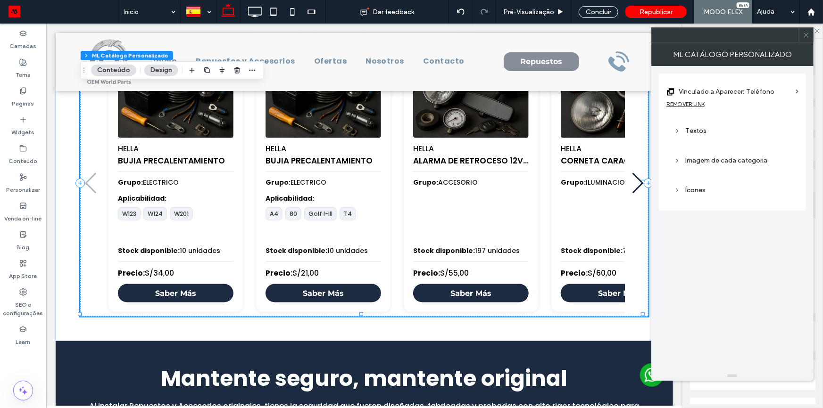
click at [609, 19] on div "Concluir" at bounding box center [599, 12] width 54 height 24
click at [607, 16] on div "Concluir" at bounding box center [599, 12] width 40 height 12
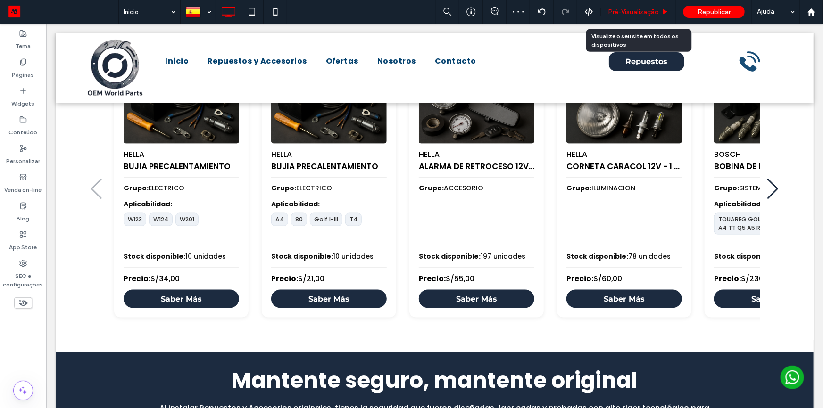
click at [611, 10] on span "Pré-Visualizaçāo" at bounding box center [633, 12] width 51 height 8
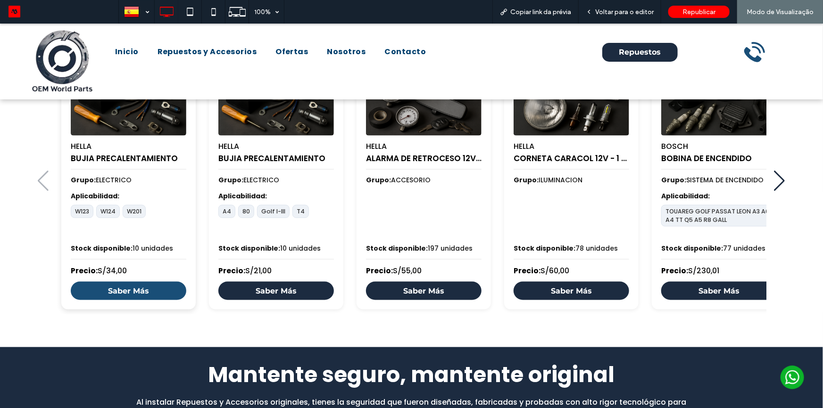
click at [150, 262] on link "Saber Más" at bounding box center [129, 291] width 116 height 18
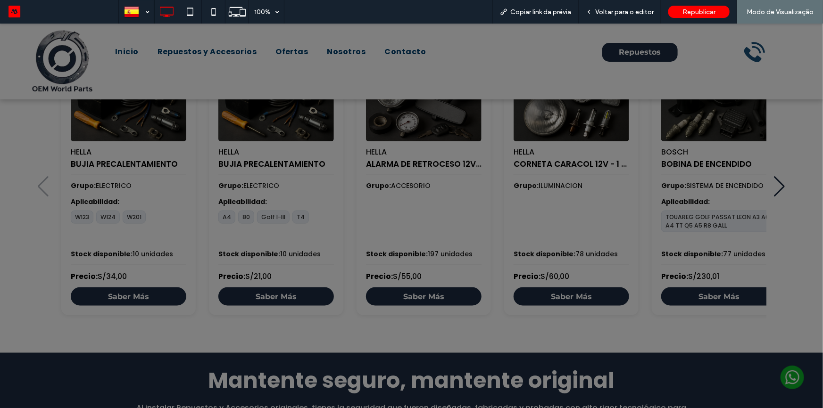
scroll to position [556, 0]
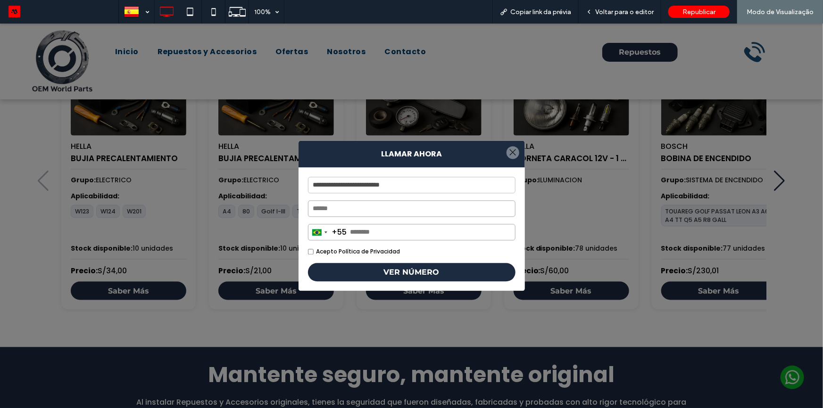
drag, startPoint x: 507, startPoint y: 151, endPoint x: 251, endPoint y: 72, distance: 268.0
click at [507, 151] on div at bounding box center [513, 152] width 13 height 13
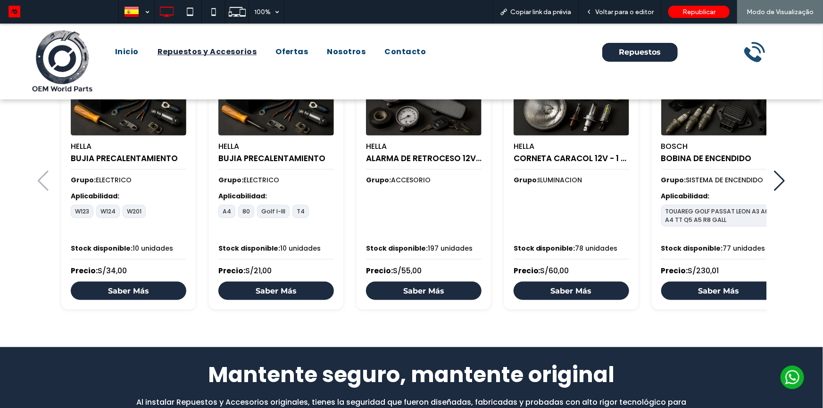
click at [224, 56] on span "Repuestos y Accesorios" at bounding box center [208, 51] width 100 height 11
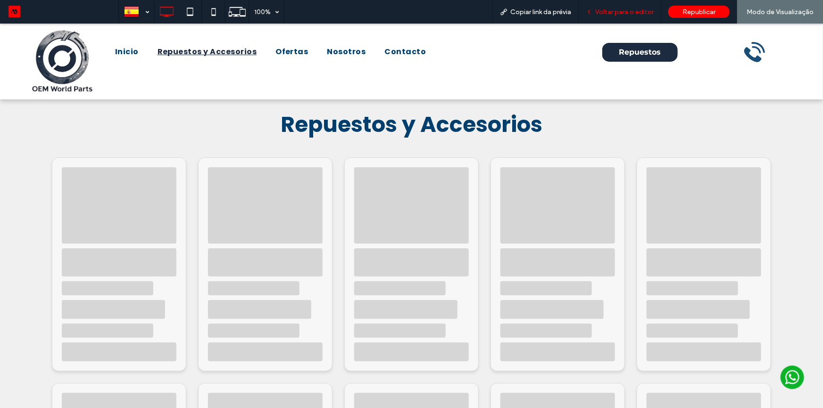
click at [618, 10] on span "Voltar para o editor" at bounding box center [624, 12] width 58 height 8
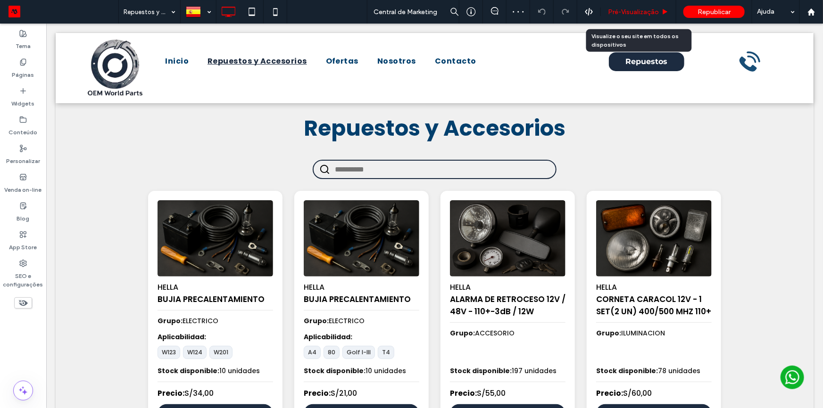
click at [624, 9] on span "Pré-Visualizaçāo" at bounding box center [633, 12] width 51 height 8
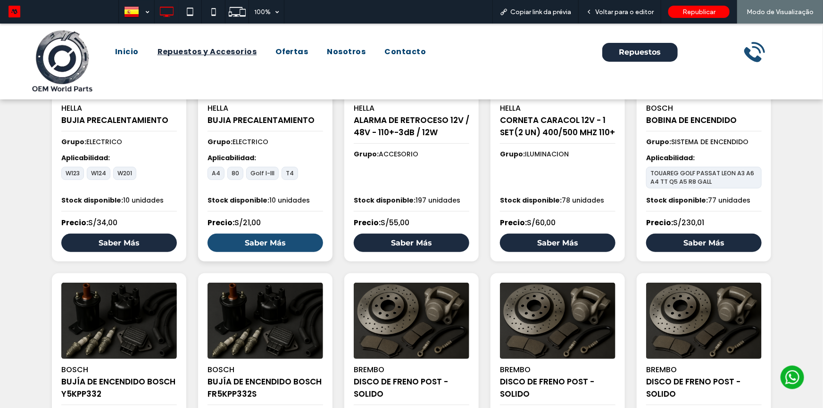
click at [257, 247] on link "Saber Más" at bounding box center [266, 242] width 116 height 18
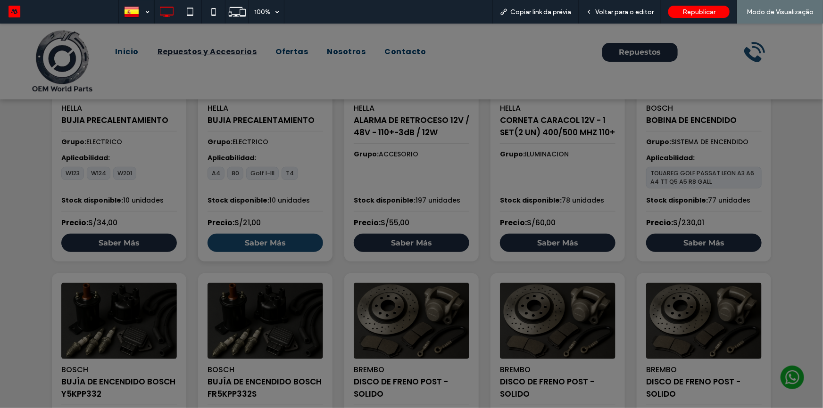
scroll to position [177, 0]
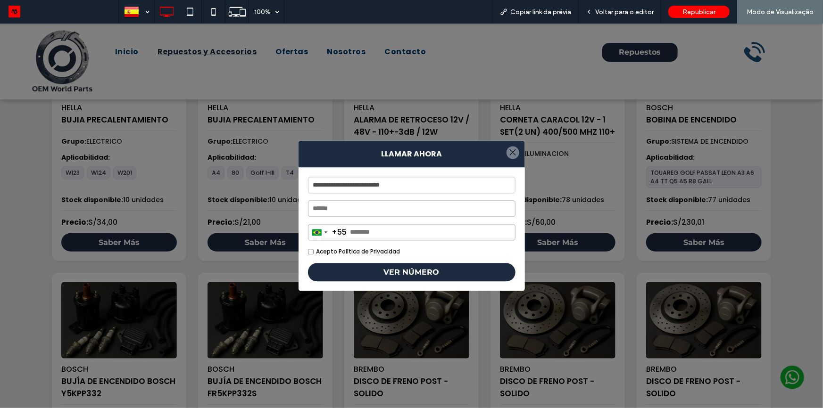
click at [509, 151] on div at bounding box center [513, 152] width 13 height 13
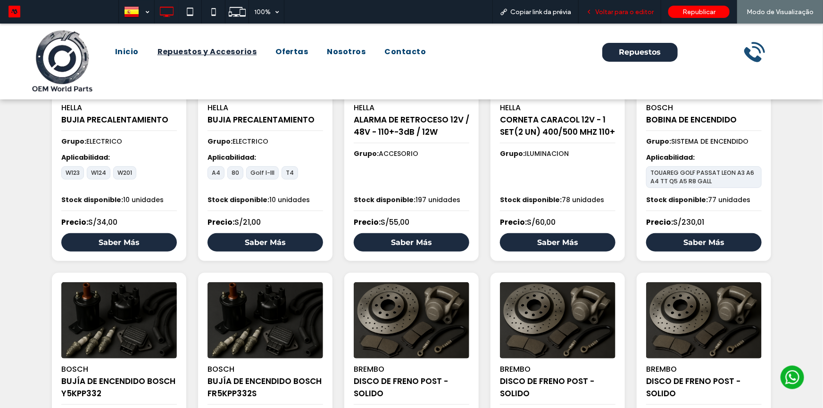
click at [623, 8] on span "Voltar para o editor" at bounding box center [624, 12] width 58 height 8
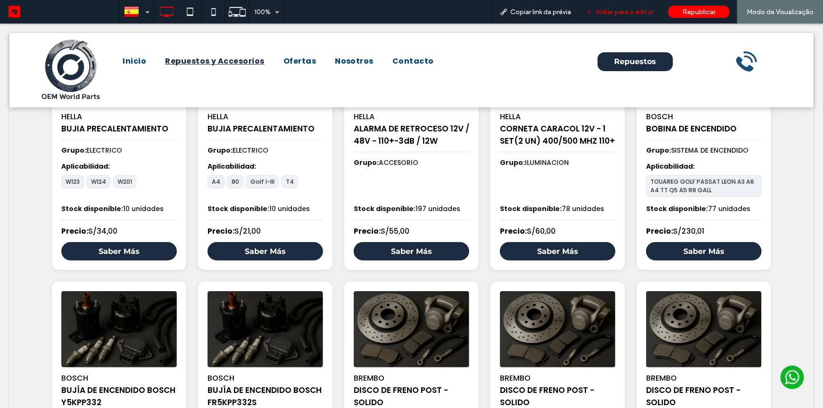
scroll to position [176, 0]
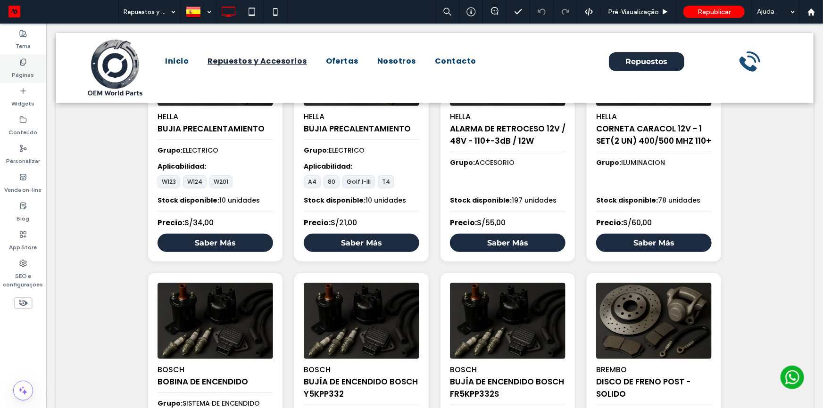
click at [13, 61] on div "Páginas" at bounding box center [23, 68] width 46 height 29
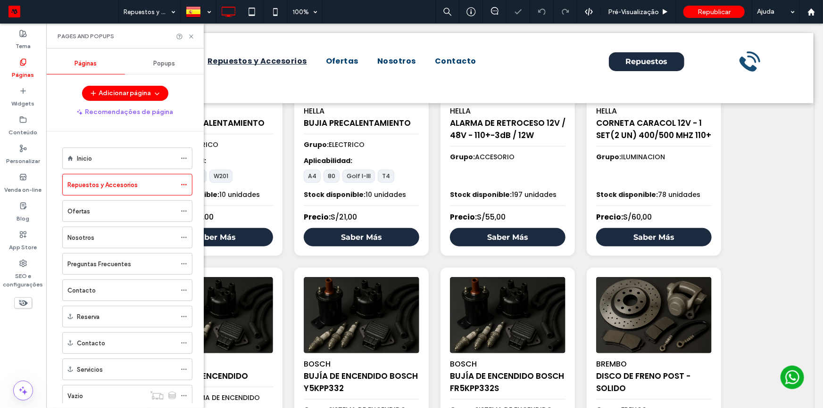
click at [154, 61] on span "Popups" at bounding box center [165, 64] width 22 height 8
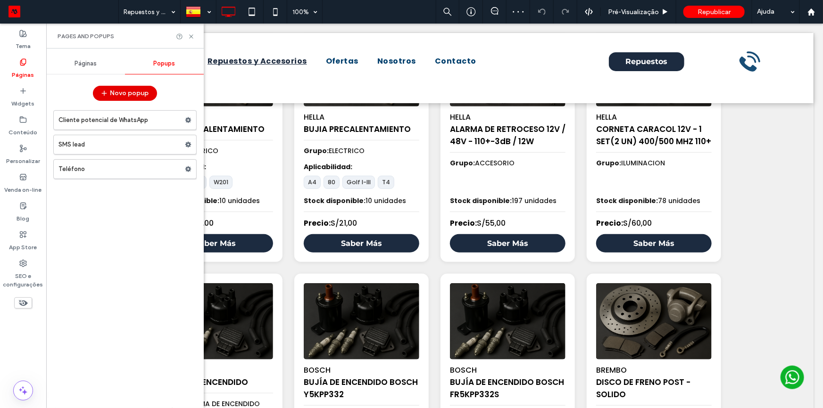
click at [133, 91] on button "Novo popup" at bounding box center [125, 93] width 64 height 15
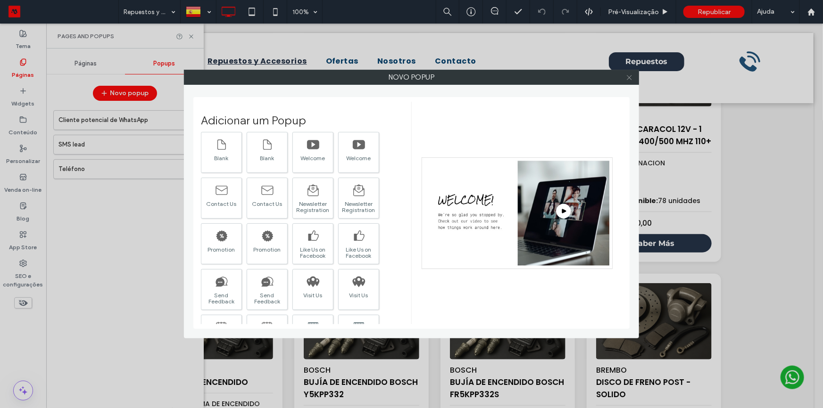
click at [629, 75] on icon at bounding box center [629, 77] width 7 height 7
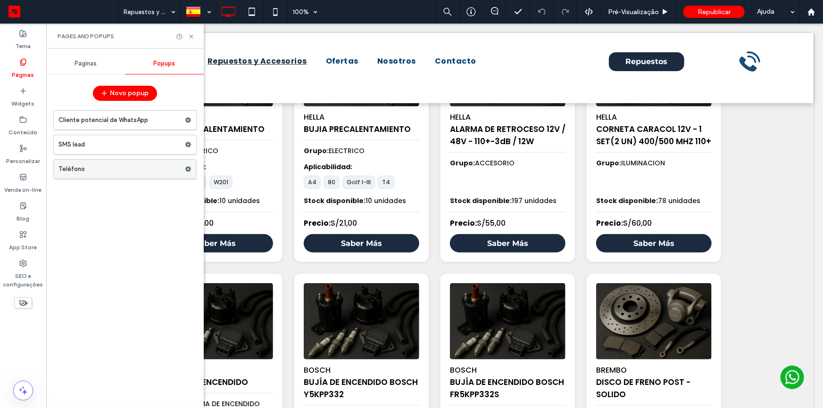
click at [187, 167] on use at bounding box center [188, 170] width 6 height 6
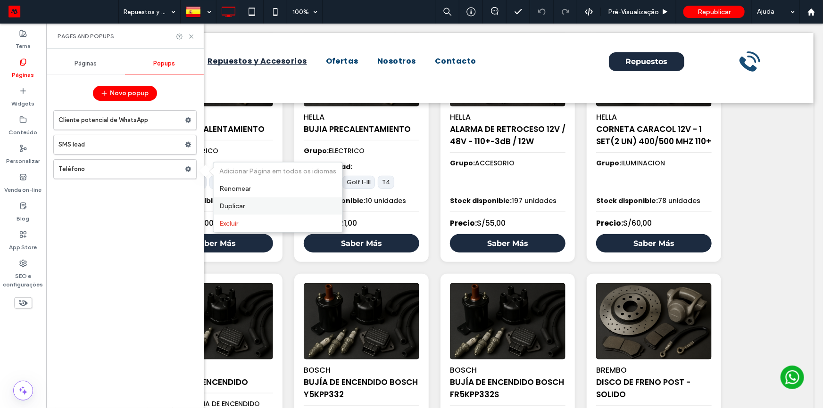
click at [247, 202] on label "Duplicar" at bounding box center [277, 206] width 117 height 8
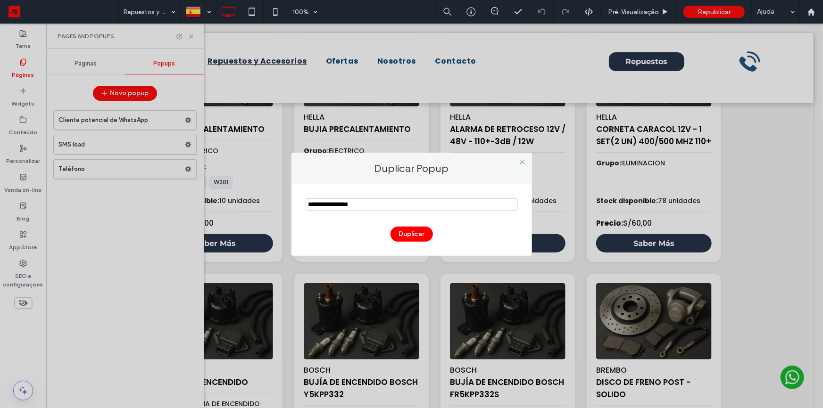
click at [343, 207] on input "notEmpty" at bounding box center [412, 205] width 212 height 12
click at [325, 206] on input "notEmpty" at bounding box center [412, 205] width 212 height 12
click at [332, 205] on input "notEmpty" at bounding box center [412, 205] width 212 height 12
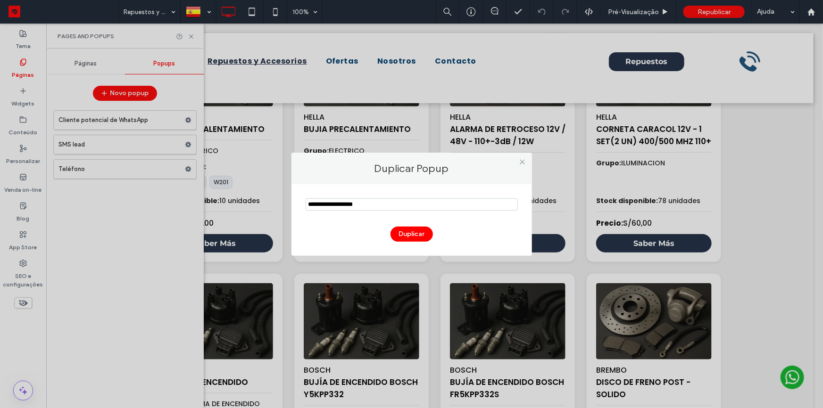
drag, startPoint x: 332, startPoint y: 205, endPoint x: 363, endPoint y: 218, distance: 33.6
click at [332, 205] on input "notEmpty" at bounding box center [412, 205] width 212 height 12
type input "**********"
click at [336, 207] on input "notEmpty" at bounding box center [412, 205] width 212 height 12
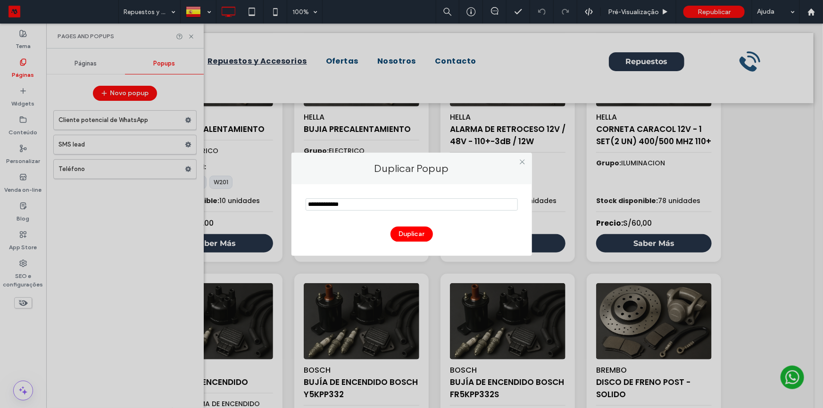
click at [400, 208] on input "notEmpty" at bounding box center [412, 205] width 212 height 12
click at [405, 228] on button "Duplicar" at bounding box center [412, 234] width 42 height 15
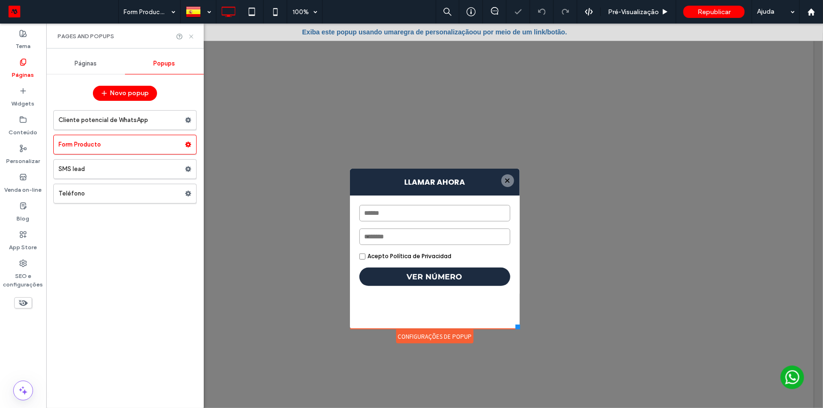
click at [191, 37] on icon at bounding box center [191, 36] width 7 height 7
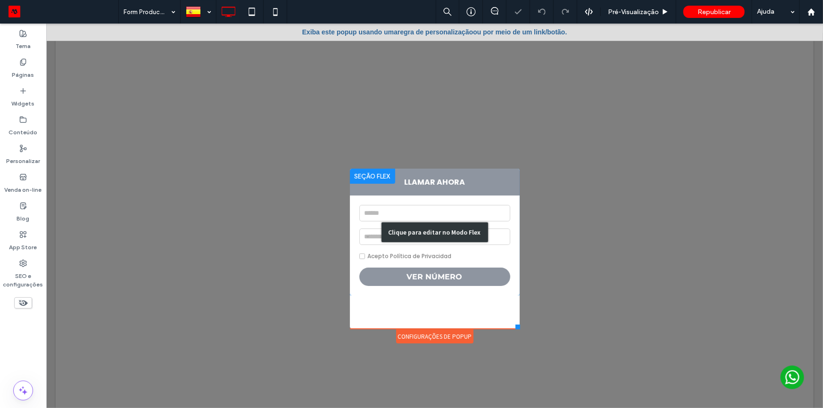
click at [443, 188] on div "Clique para editar no Modo Flex" at bounding box center [435, 231] width 170 height 127
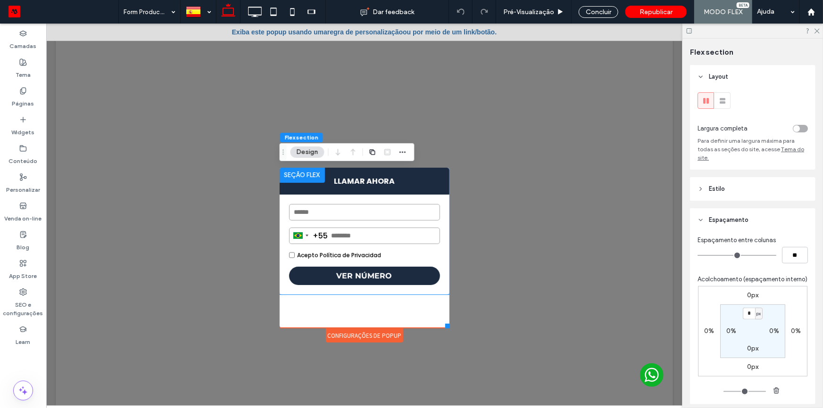
click at [370, 189] on strong "LLAMAR AHORA" at bounding box center [364, 180] width 170 height 27
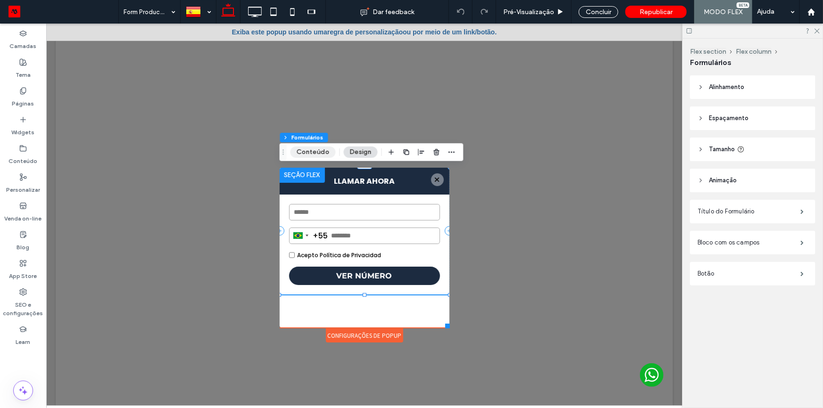
drag, startPoint x: 311, startPoint y: 152, endPoint x: 474, endPoint y: 148, distance: 162.8
click at [311, 152] on button "Conteúdo" at bounding box center [313, 152] width 45 height 11
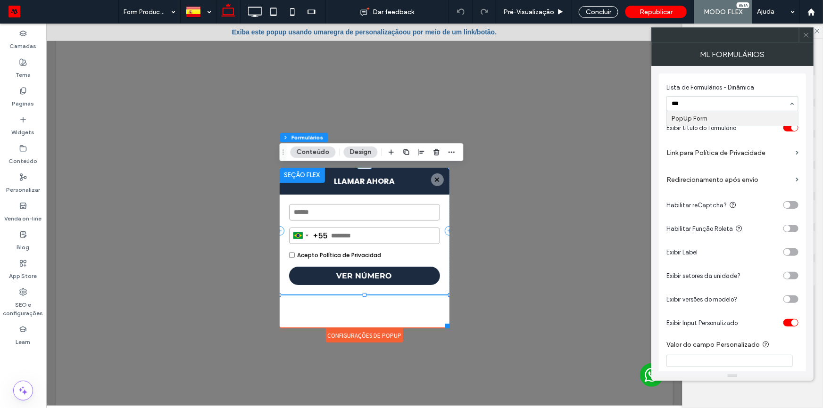
type input "****"
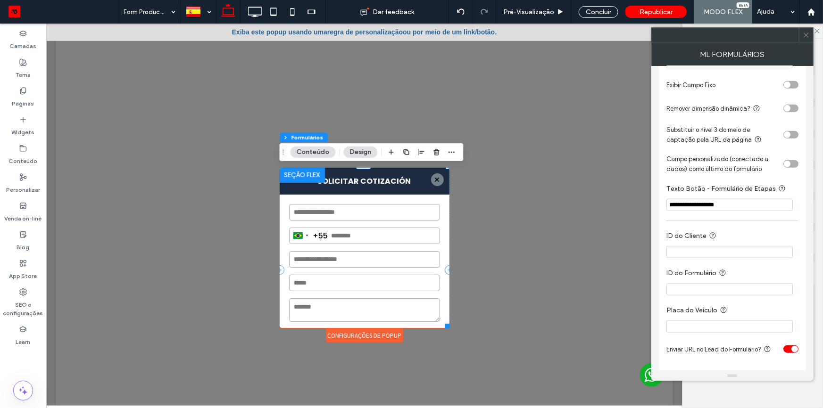
scroll to position [345, 0]
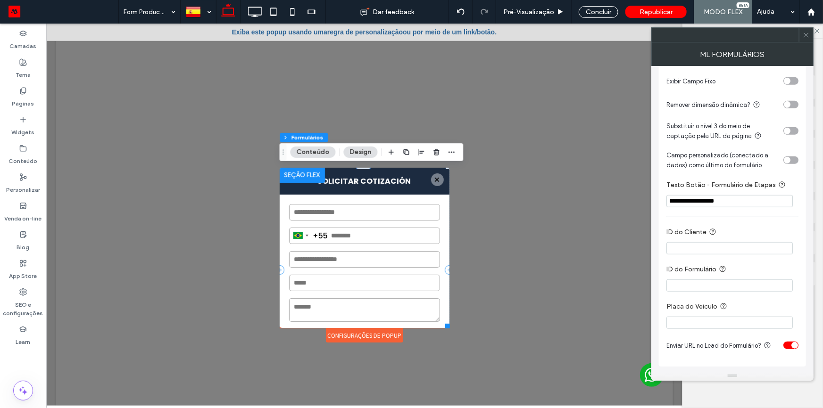
click at [806, 35] on use at bounding box center [806, 35] width 5 height 5
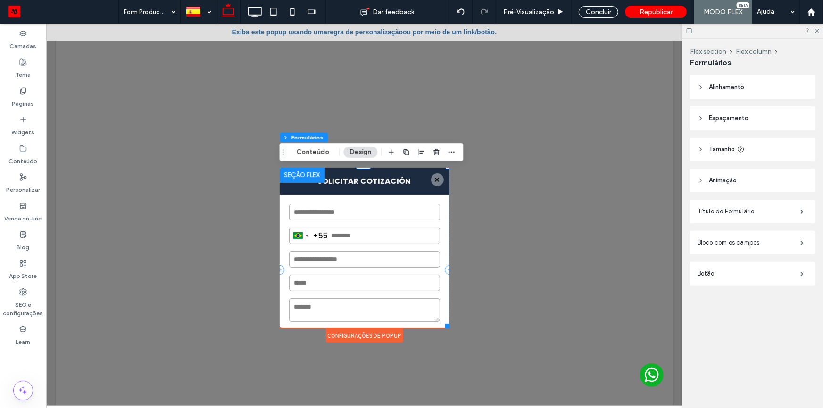
click at [720, 150] on span "Tamanho" at bounding box center [722, 149] width 26 height 9
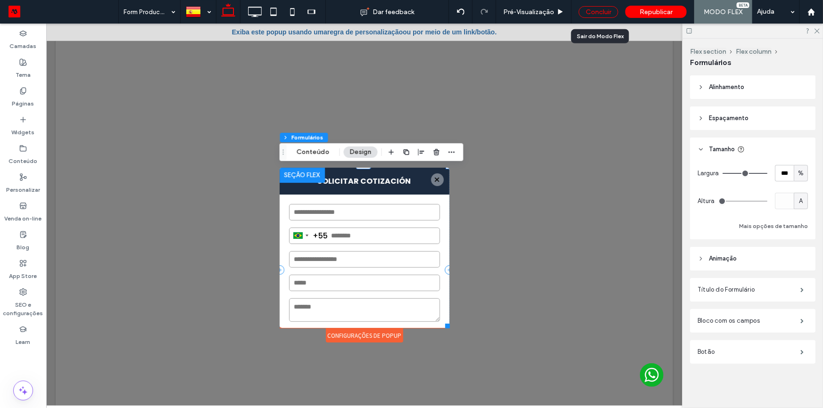
drag, startPoint x: 604, startPoint y: 9, endPoint x: 156, endPoint y: 48, distance: 449.7
click at [604, 9] on div "Concluir" at bounding box center [599, 12] width 40 height 12
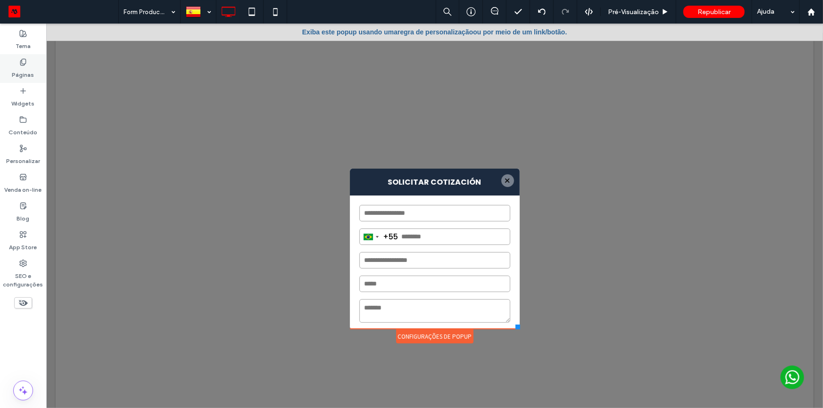
click at [14, 66] on label "Páginas" at bounding box center [23, 72] width 22 height 13
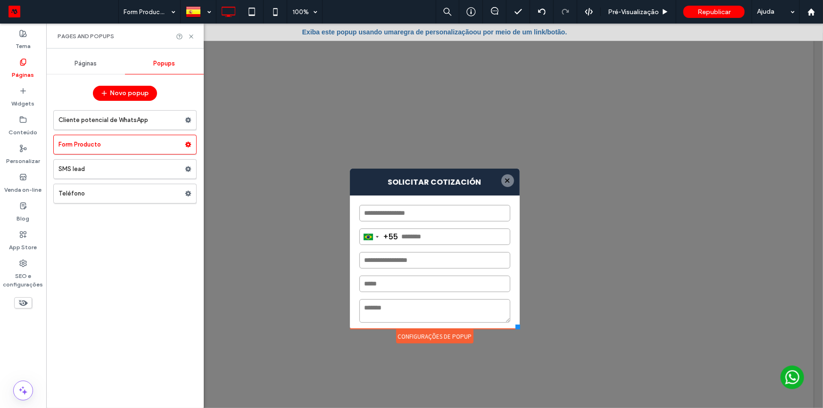
click at [86, 66] on span "Páginas" at bounding box center [86, 64] width 22 height 8
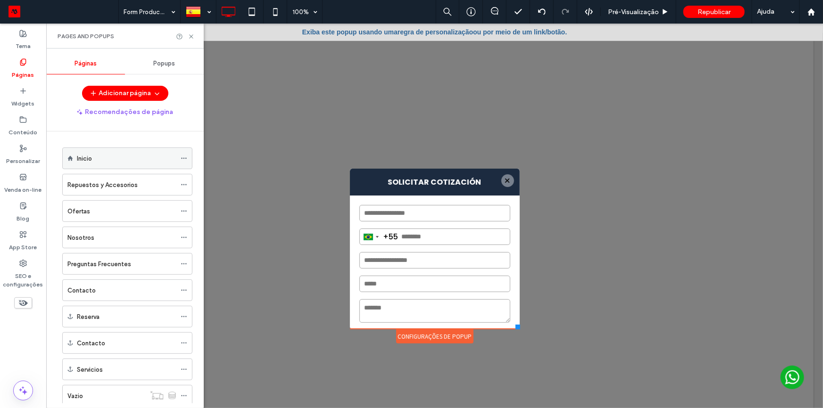
click at [97, 156] on div "Inicio" at bounding box center [126, 159] width 99 height 10
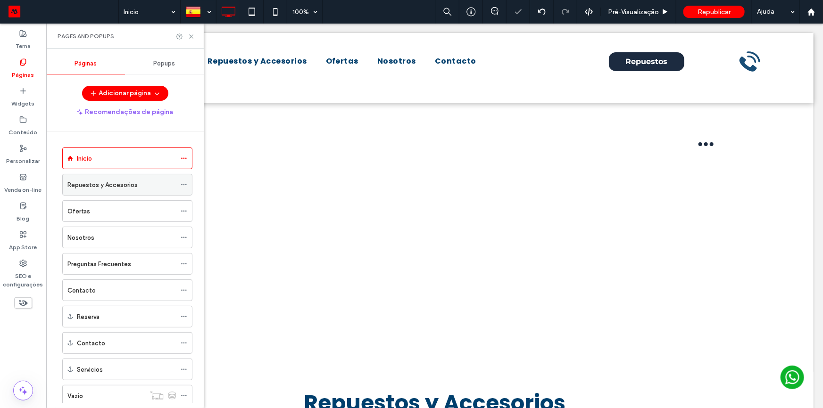
click at [115, 188] on label "Repuestos y Accesorios" at bounding box center [102, 185] width 70 height 17
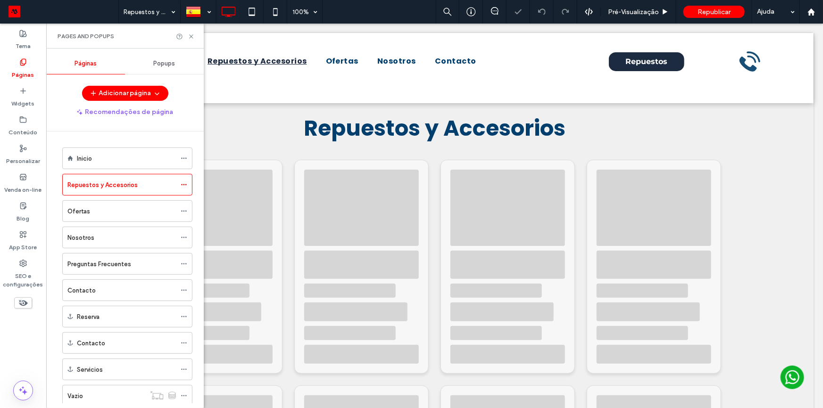
click at [190, 36] on icon at bounding box center [191, 36] width 7 height 7
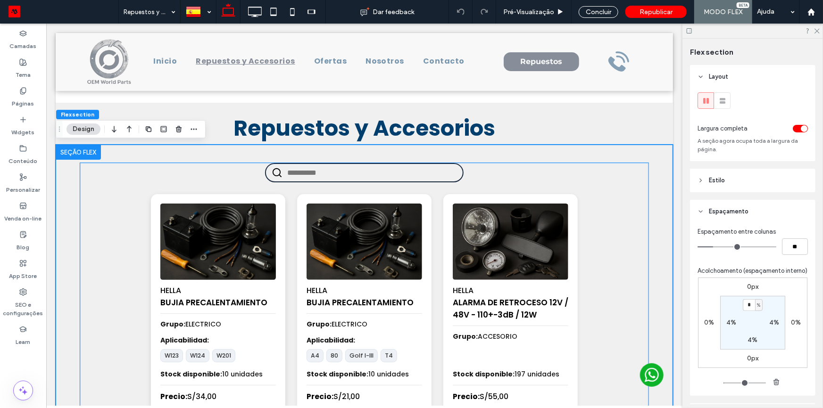
click at [209, 239] on img at bounding box center [217, 241] width 121 height 80
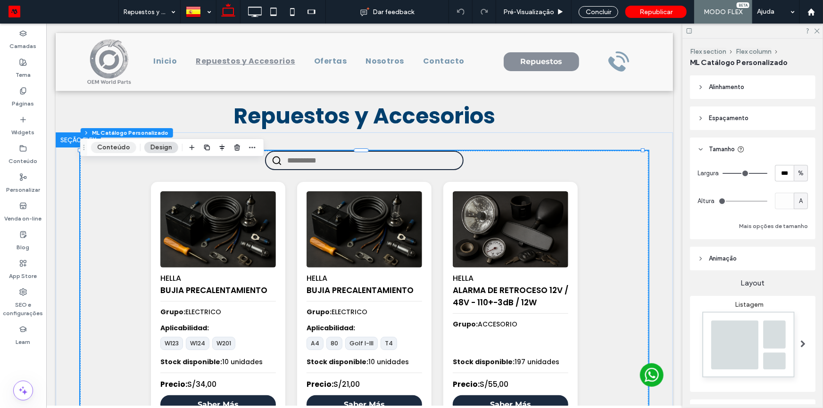
click at [117, 145] on button "Conteúdo" at bounding box center [113, 147] width 45 height 11
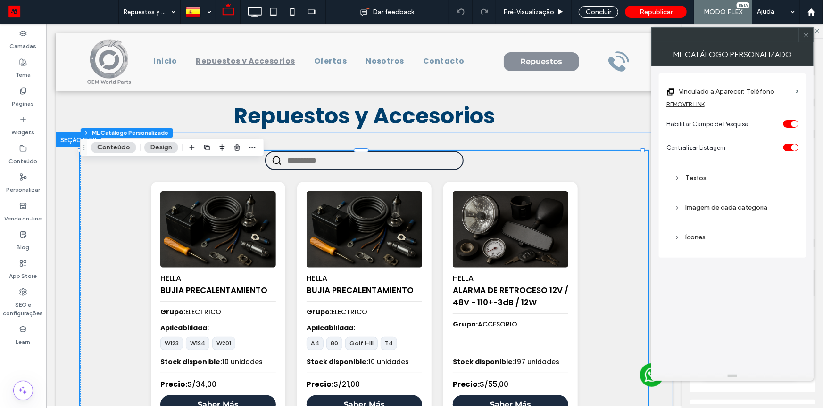
click at [706, 92] on label "Vinculado a Aparecer: Teléfono" at bounding box center [735, 91] width 113 height 17
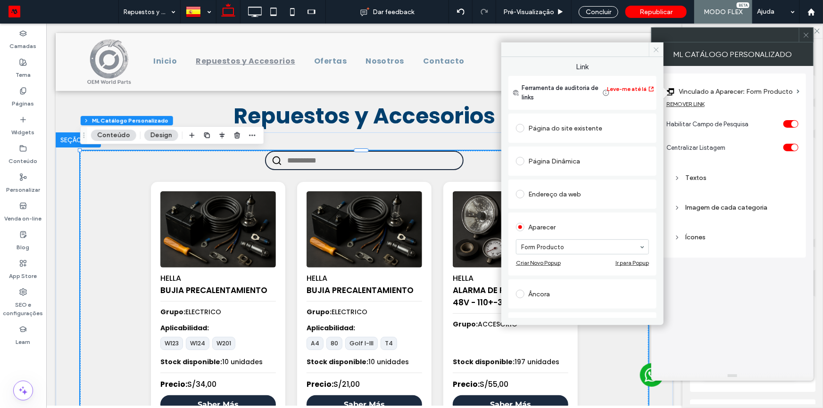
click at [658, 48] on icon at bounding box center [656, 49] width 7 height 7
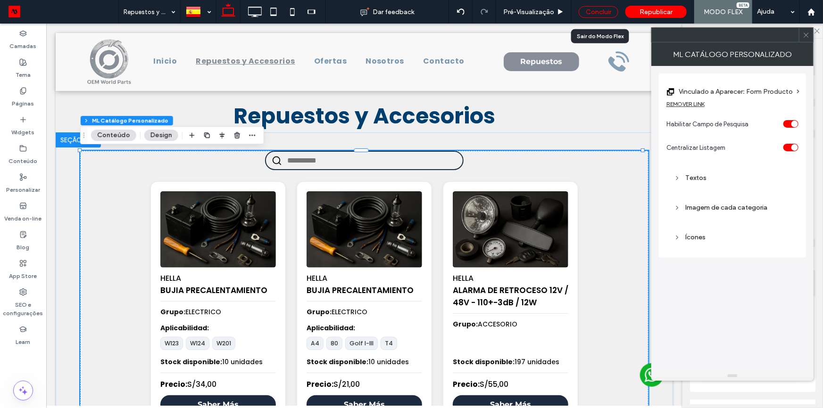
click at [601, 9] on div "Concluir" at bounding box center [599, 12] width 40 height 12
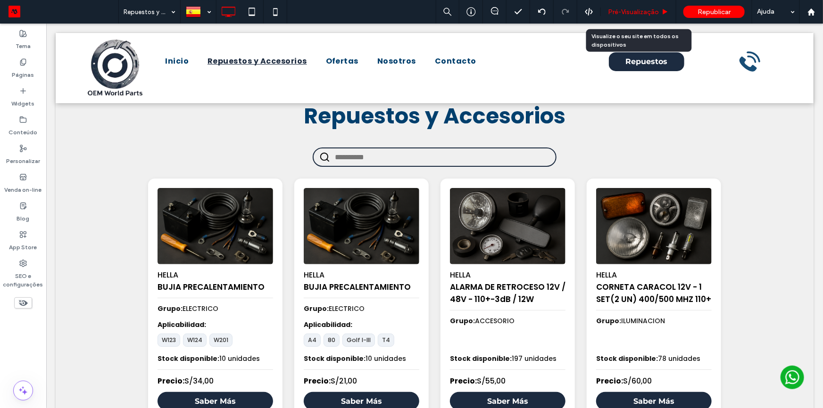
click at [620, 9] on span "Pré-Visualizaçāo" at bounding box center [633, 12] width 51 height 8
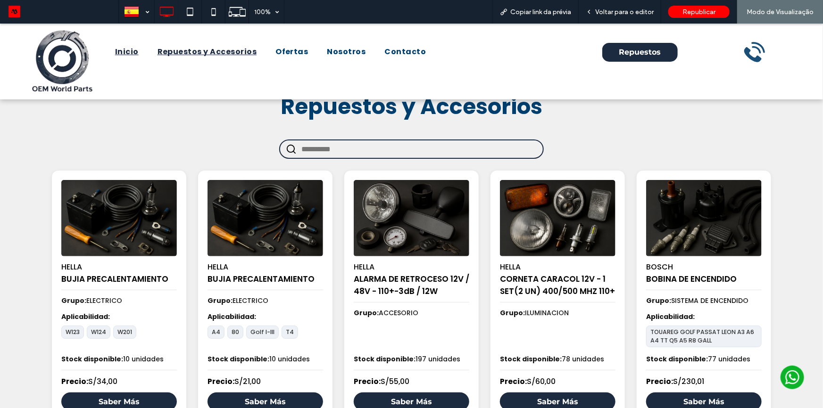
click at [133, 47] on span "Inicio" at bounding box center [127, 51] width 24 height 11
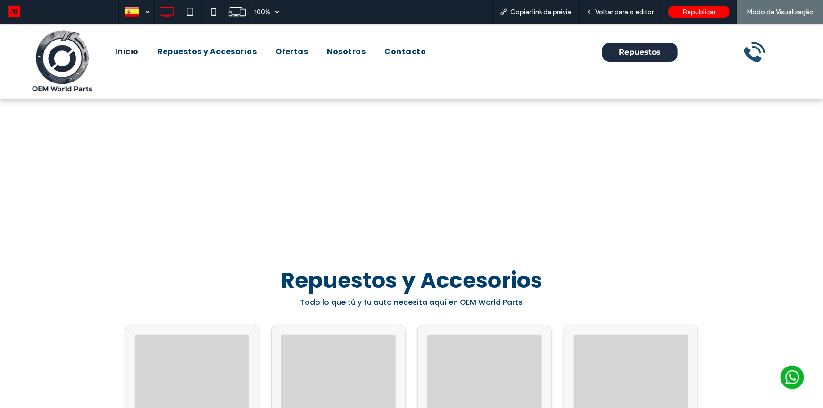
scroll to position [257, 0]
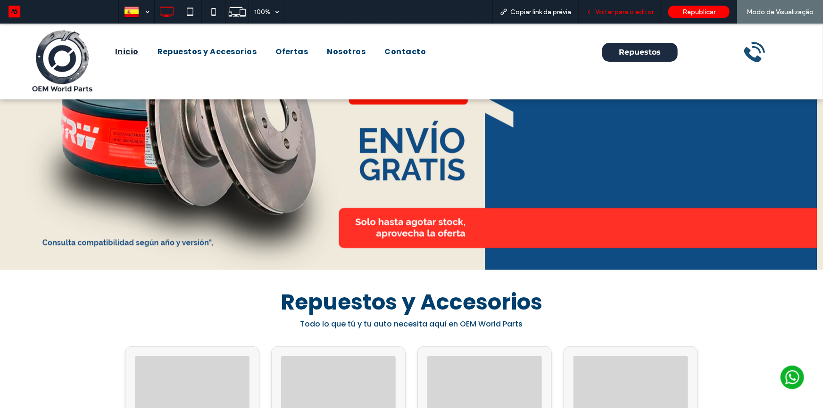
click at [613, 14] on span "Voltar para o editor" at bounding box center [624, 12] width 58 height 8
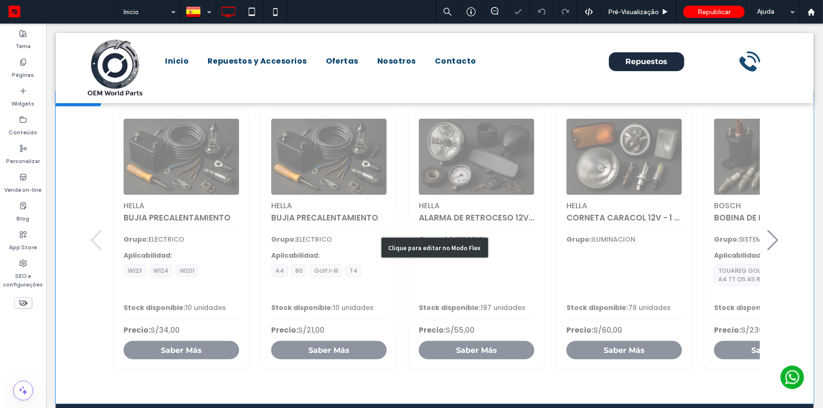
scroll to position [472, 0]
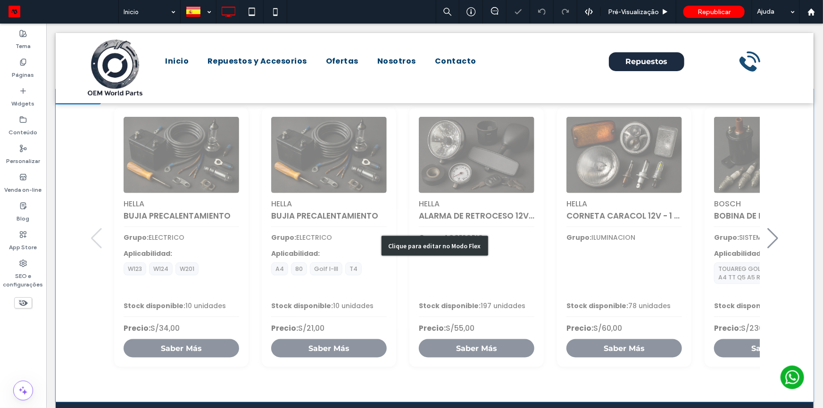
click at [383, 176] on div "Clique para editar no Modo Flex" at bounding box center [434, 245] width 758 height 312
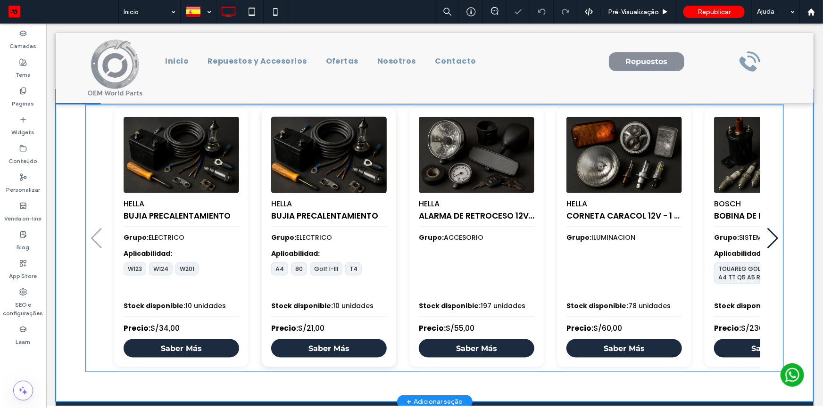
click at [332, 177] on div "HELLA BUJIA PRECALENTAMIENTO Grupo: ELECTRICO Aplicabilidad: A4 80 Golf I-III T…" at bounding box center [328, 237] width 134 height 260
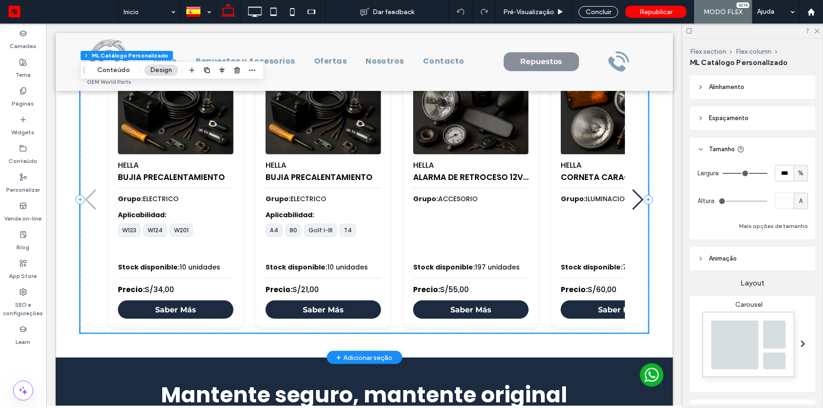
scroll to position [410, 0]
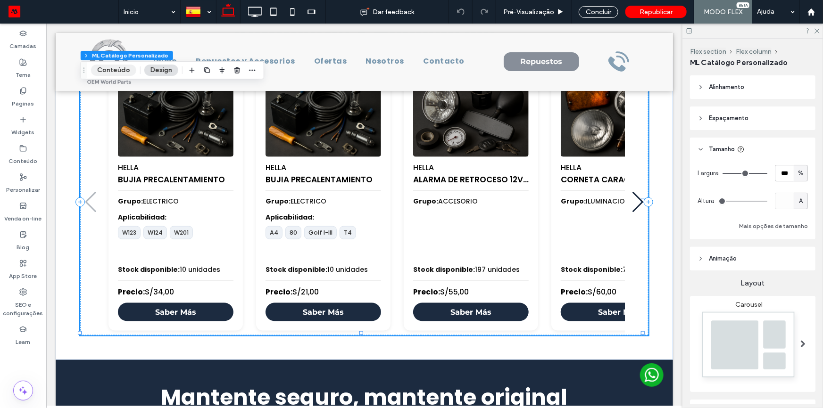
click at [110, 70] on button "Conteúdo" at bounding box center [113, 70] width 45 height 11
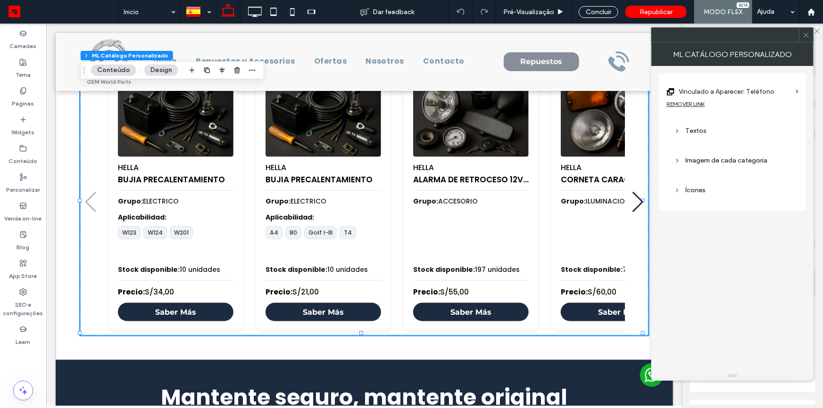
click at [726, 93] on label "Vinculado a Aparecer: Teléfono" at bounding box center [735, 91] width 113 height 17
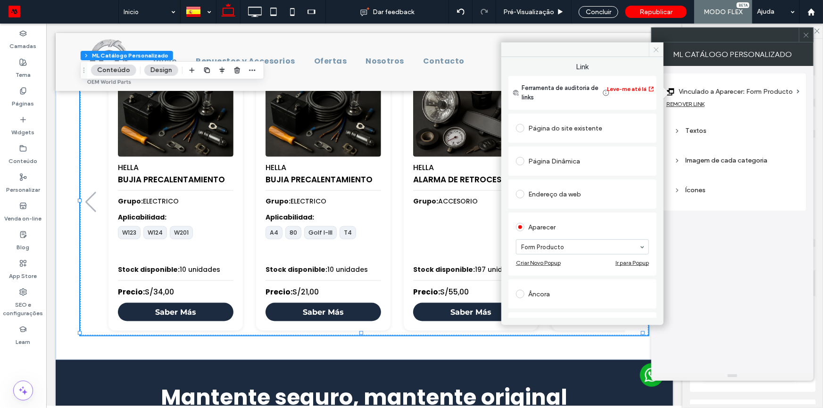
click at [658, 49] on icon at bounding box center [656, 49] width 7 height 7
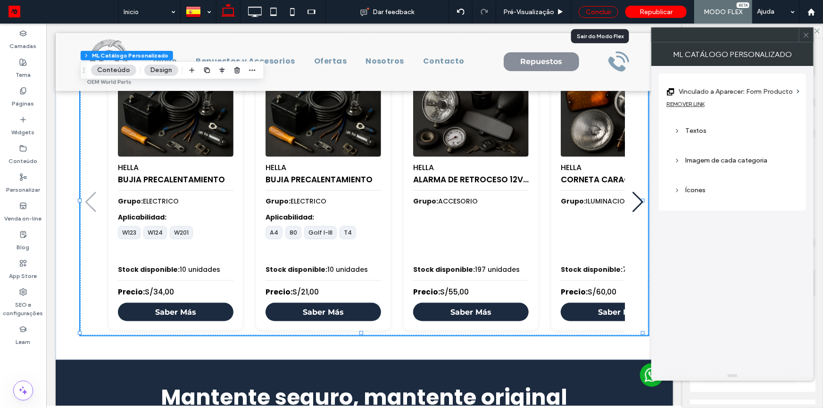
click at [585, 8] on div "Concluir" at bounding box center [599, 12] width 40 height 12
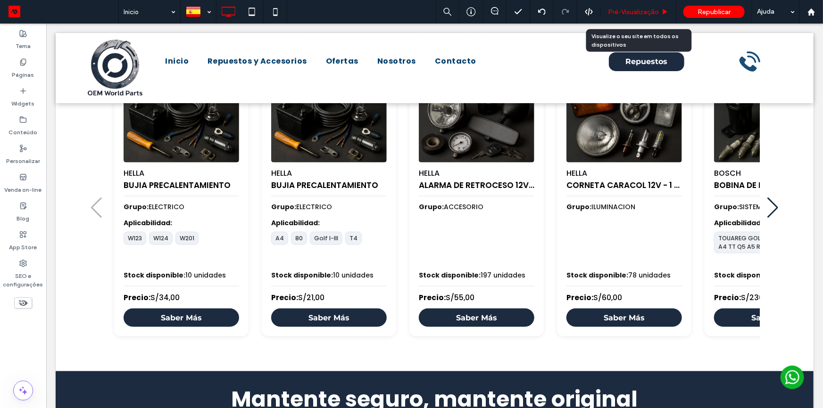
click at [617, 11] on span "Pré-Visualizaçāo" at bounding box center [633, 12] width 51 height 8
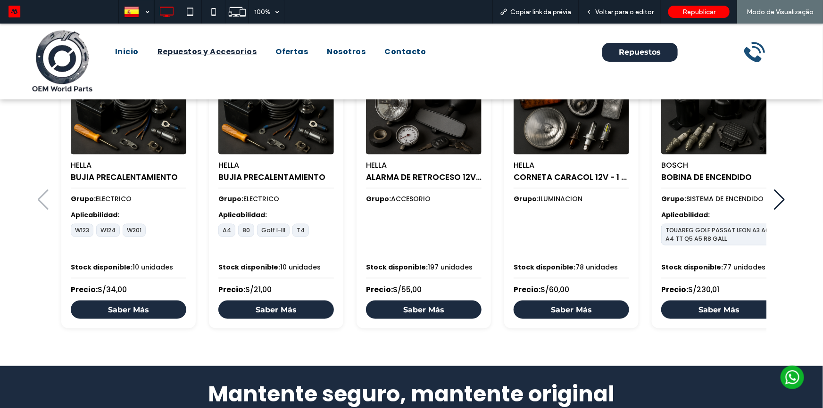
click at [237, 53] on span "Repuestos y Accesorios" at bounding box center [208, 51] width 100 height 11
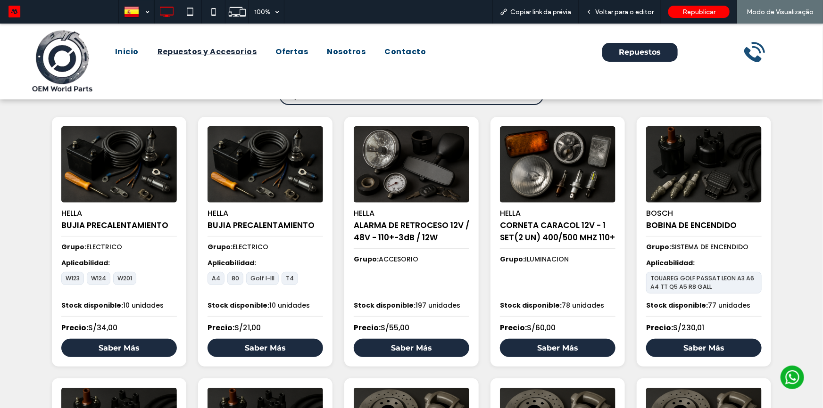
scroll to position [128, 0]
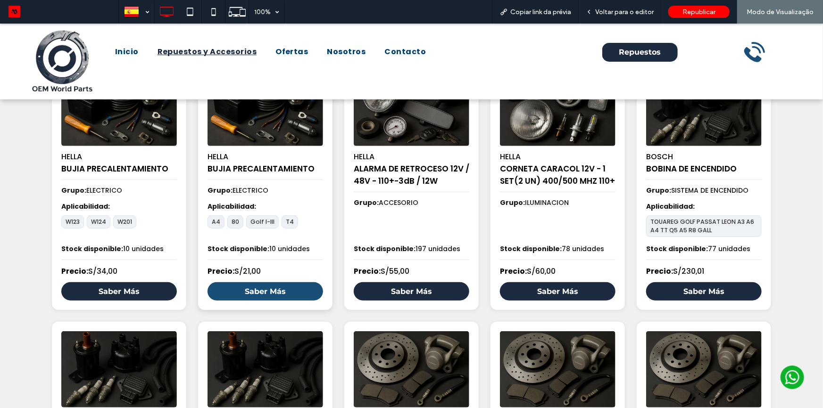
click at [279, 288] on link "Saber Más" at bounding box center [266, 291] width 116 height 18
click at [263, 294] on link "Saber Más" at bounding box center [266, 291] width 116 height 18
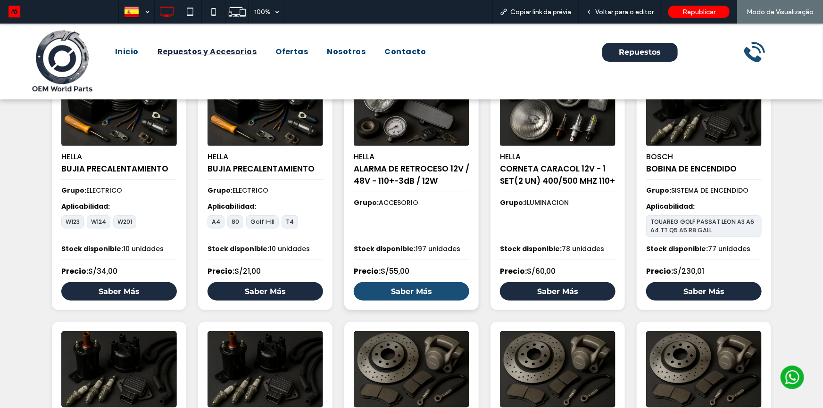
click at [405, 294] on link "Saber Más" at bounding box center [412, 291] width 116 height 18
click at [619, 12] on span "Voltar para o editor" at bounding box center [624, 12] width 58 height 8
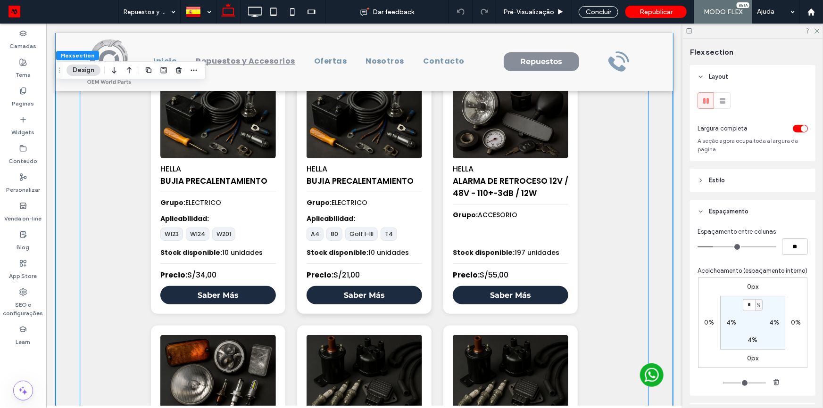
click at [331, 173] on div "HELLA BUJIA PRECALENTAMIENTO" at bounding box center [364, 175] width 116 height 34
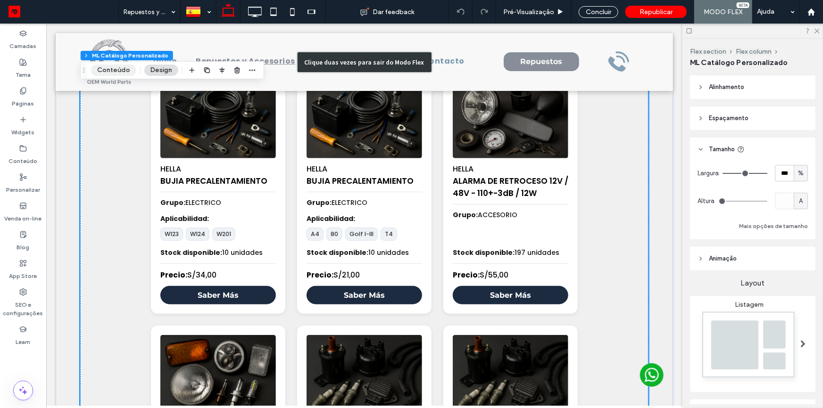
scroll to position [109, 0]
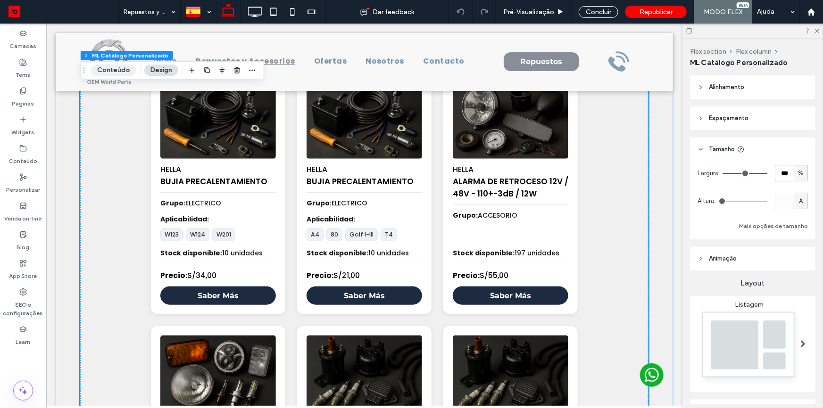
click at [112, 66] on button "Conteúdo" at bounding box center [113, 70] width 45 height 11
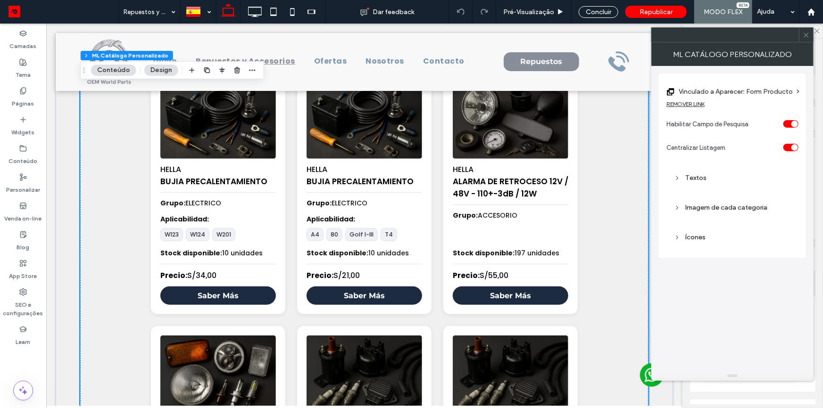
drag, startPoint x: 805, startPoint y: 35, endPoint x: 799, endPoint y: 37, distance: 6.3
click at [804, 35] on icon at bounding box center [806, 35] width 7 height 7
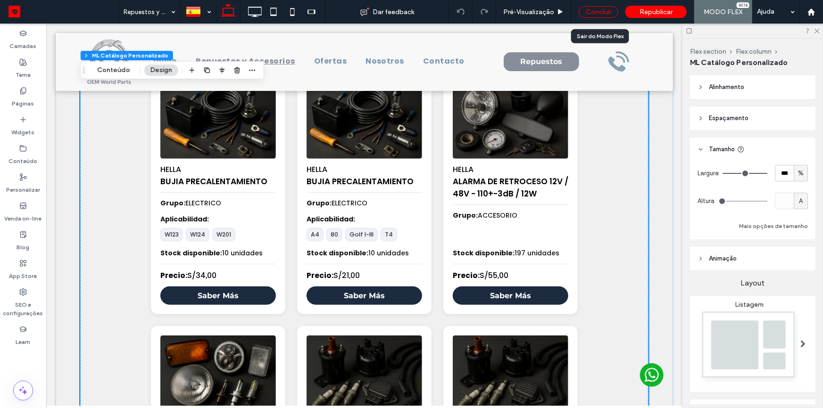
drag, startPoint x: 604, startPoint y: 12, endPoint x: 774, endPoint y: 5, distance: 170.0
click at [604, 12] on div "Concluir" at bounding box center [599, 12] width 40 height 12
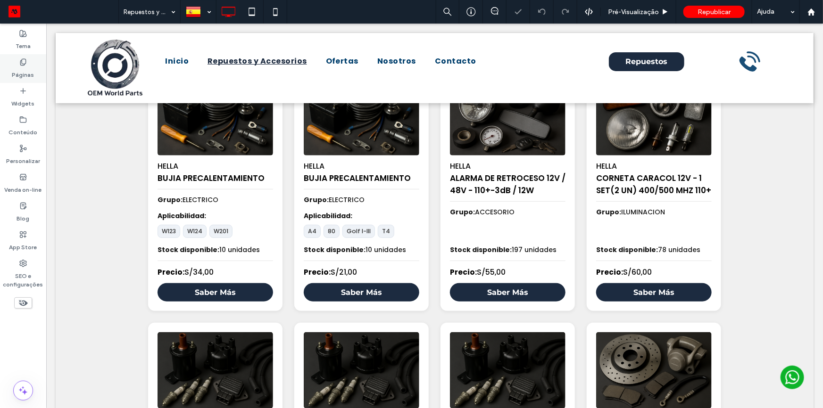
click at [32, 65] on div "Páginas" at bounding box center [23, 68] width 46 height 29
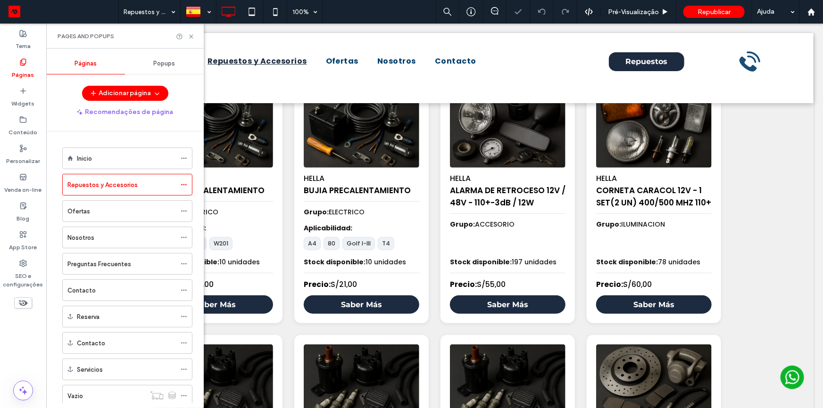
scroll to position [121, 0]
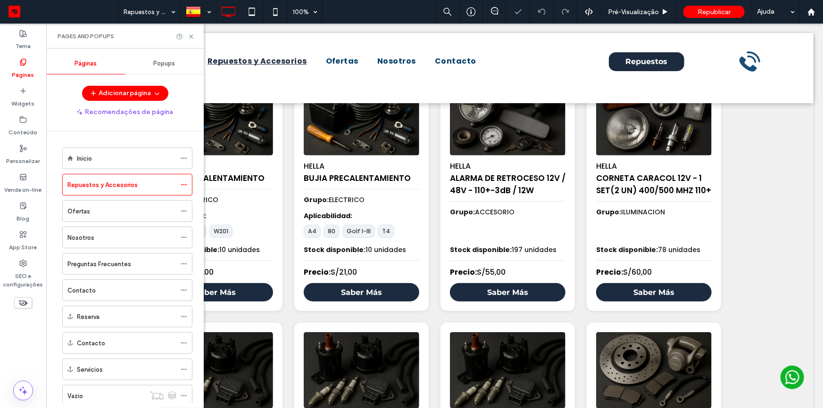
click at [155, 62] on span "Popups" at bounding box center [165, 64] width 22 height 8
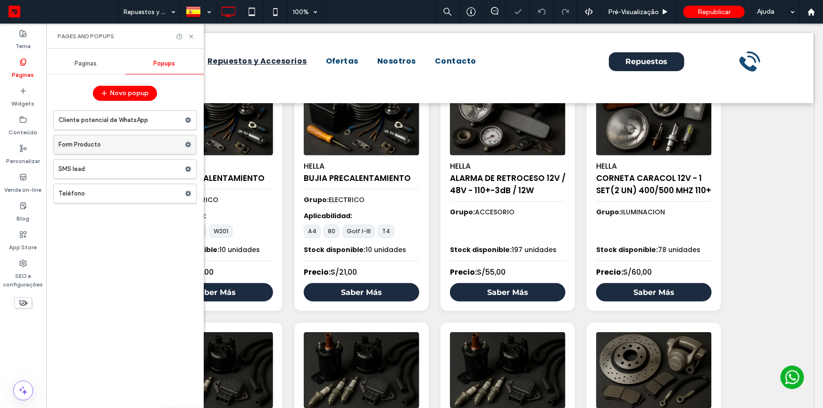
click at [108, 146] on label "Form Producto" at bounding box center [121, 144] width 126 height 19
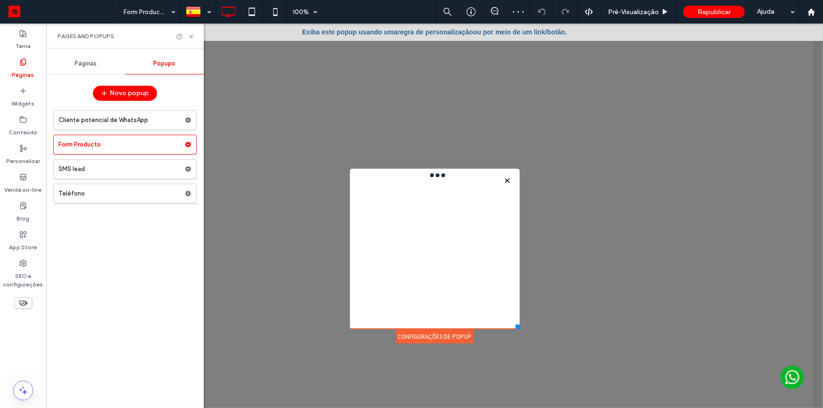
click at [83, 65] on span "Páginas" at bounding box center [86, 64] width 22 height 8
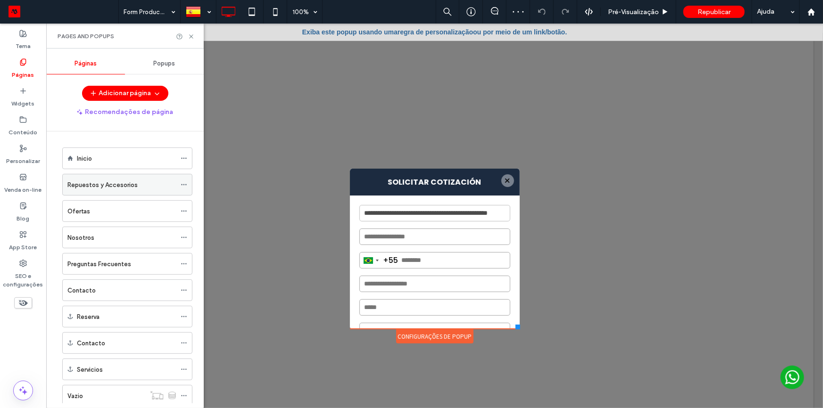
click at [90, 182] on label "Repuestos y Accesorios" at bounding box center [102, 185] width 70 height 17
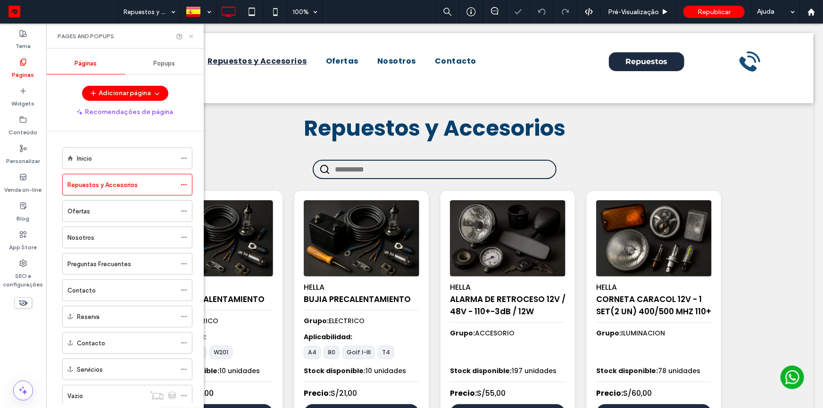
click at [193, 38] on use at bounding box center [191, 36] width 4 height 4
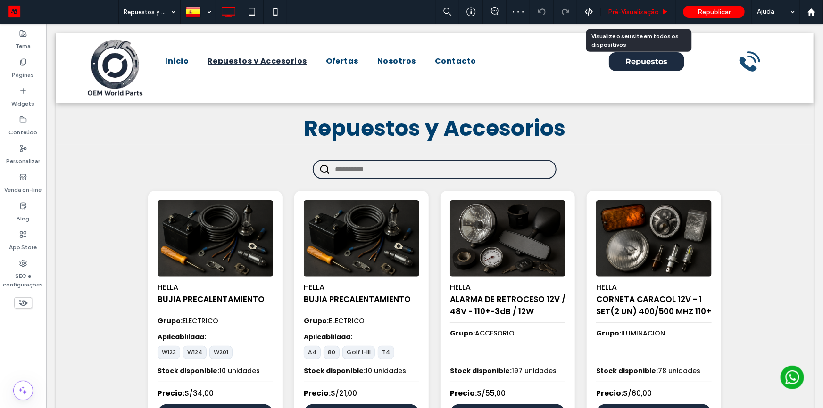
click at [627, 12] on span "Pré-Visualizaçāo" at bounding box center [633, 12] width 51 height 8
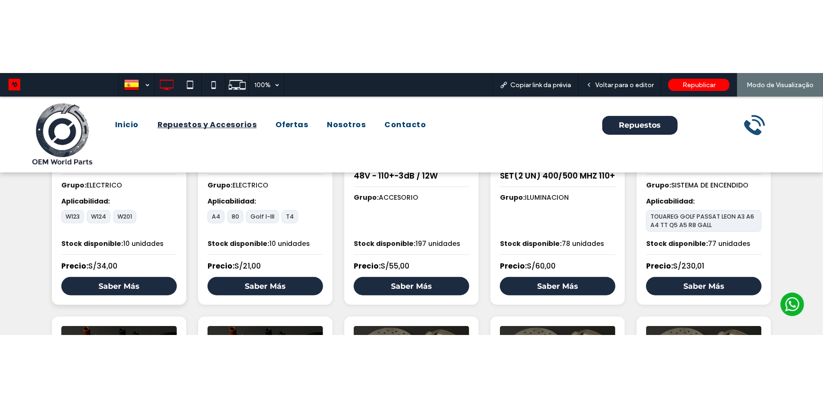
scroll to position [214, 0]
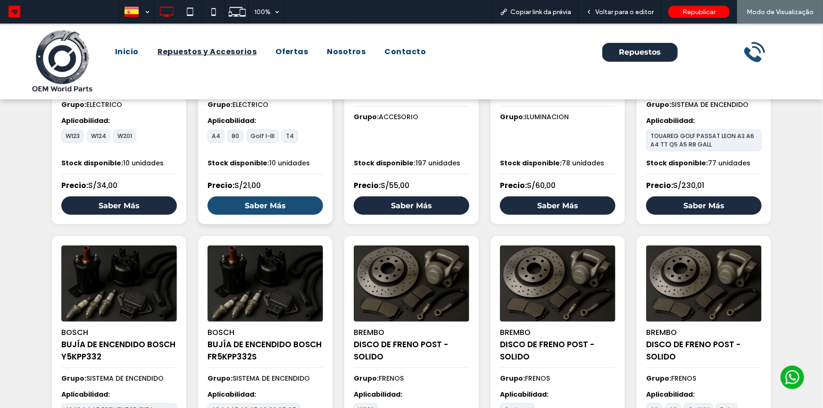
click at [284, 209] on link "Saber Más" at bounding box center [266, 205] width 116 height 18
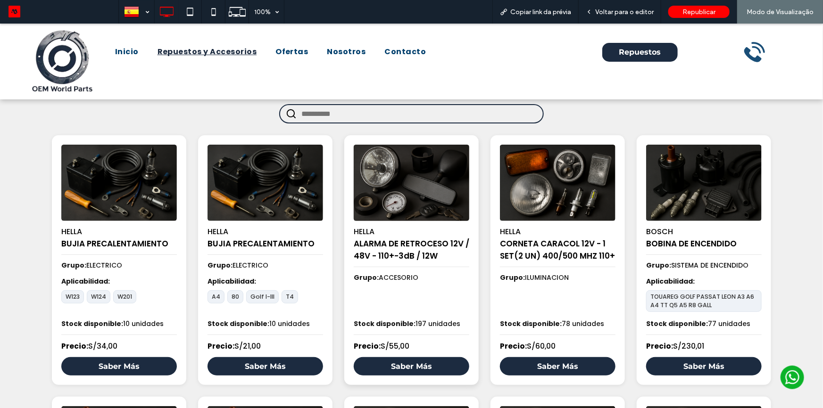
scroll to position [42, 0]
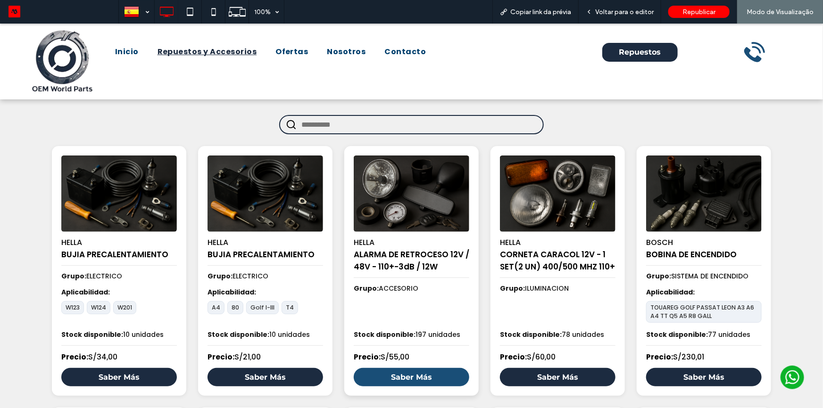
click at [390, 384] on link "Saber Más" at bounding box center [412, 377] width 116 height 18
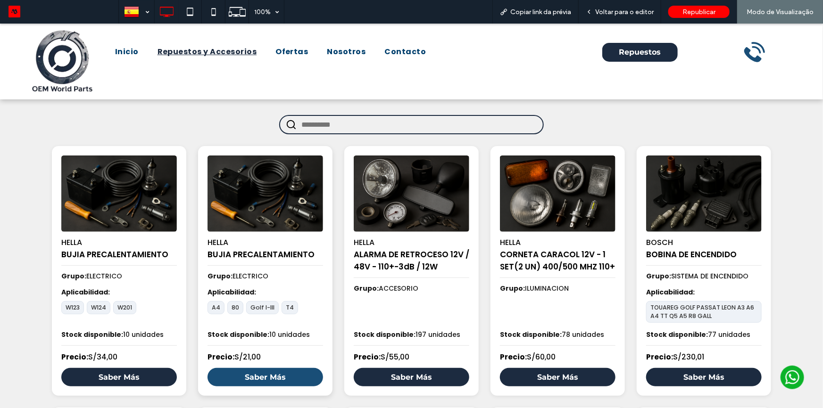
click at [275, 385] on link "Saber Más" at bounding box center [266, 377] width 116 height 18
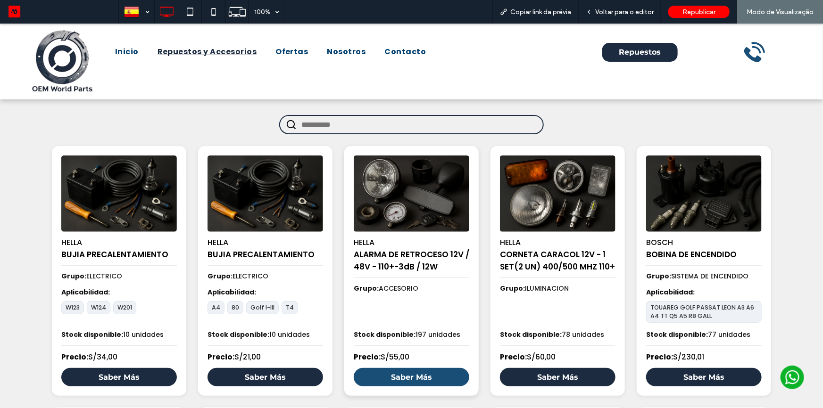
click at [391, 381] on link "Saber Más" at bounding box center [412, 377] width 116 height 18
click at [612, 10] on span "Voltar para o editor" at bounding box center [624, 12] width 58 height 8
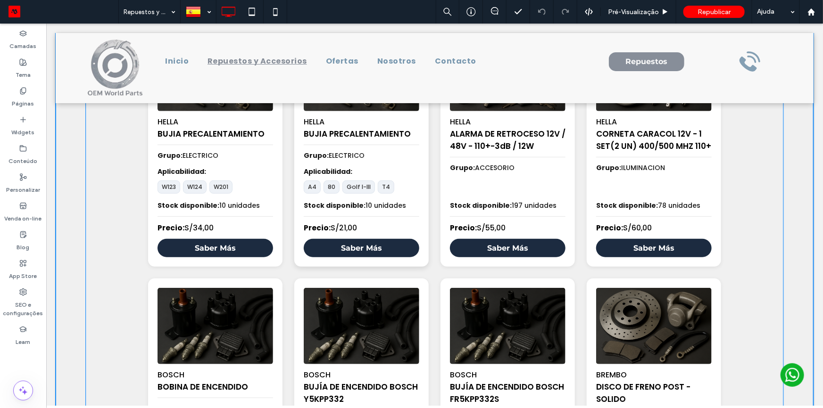
click at [345, 171] on div "HELLA BUJIA PRECALENTAMIENTO Grupo: ELECTRICO Aplicabilidad: A4 80 Golf I-III T…" at bounding box center [361, 146] width 134 height 242
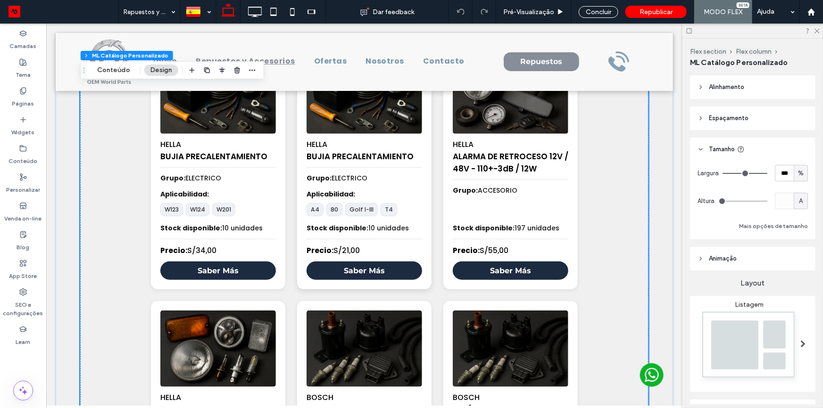
scroll to position [67, 0]
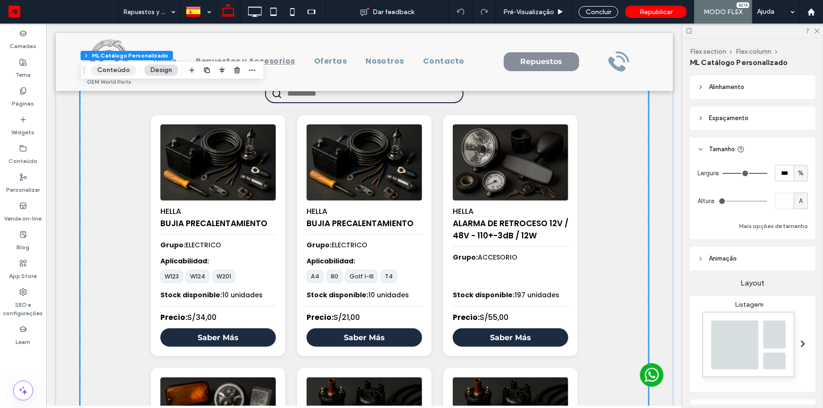
click at [120, 75] on button "Conteúdo" at bounding box center [113, 70] width 45 height 11
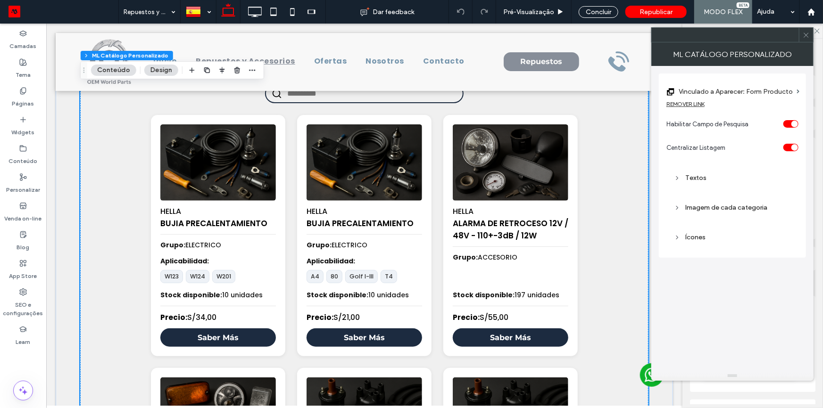
click at [691, 104] on div "REMOVER LINK" at bounding box center [686, 103] width 38 height 7
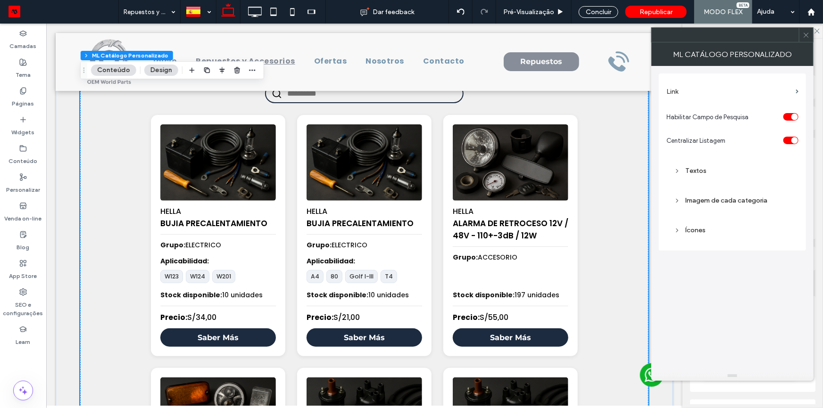
click at [721, 98] on label "Link" at bounding box center [729, 91] width 125 height 17
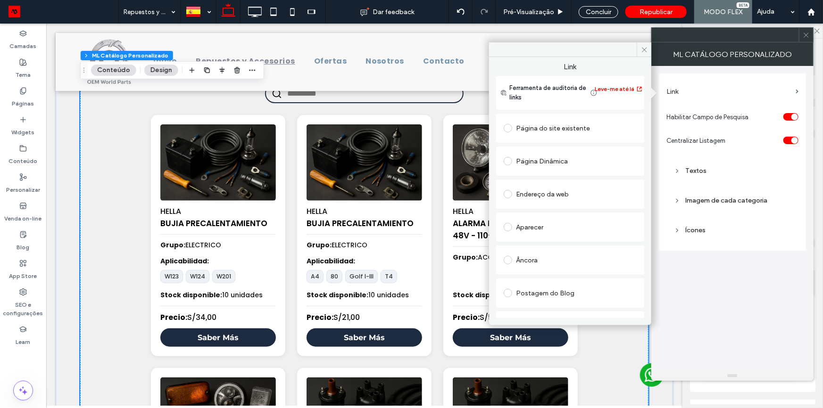
click at [557, 224] on div "Aparecer" at bounding box center [570, 227] width 133 height 15
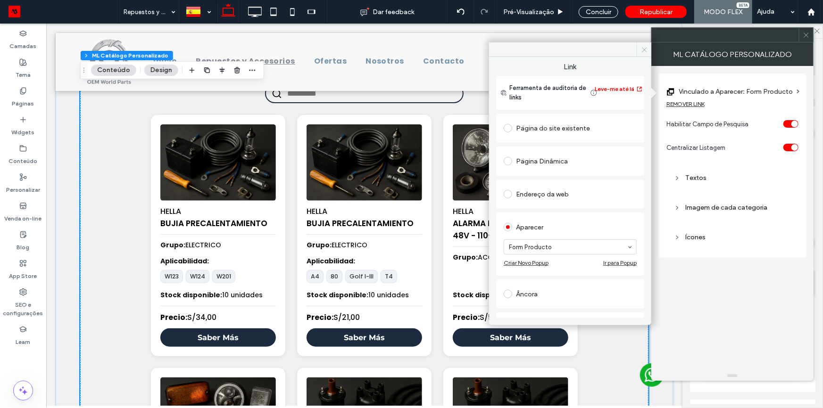
click at [646, 52] on icon at bounding box center [644, 49] width 7 height 7
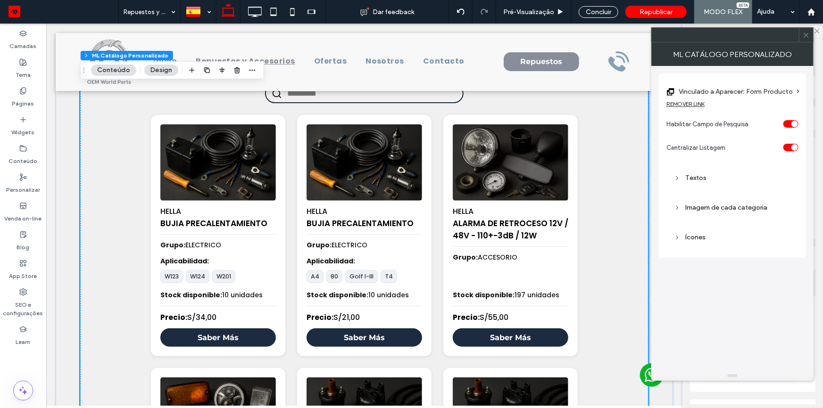
drag, startPoint x: 803, startPoint y: 35, endPoint x: 714, endPoint y: 48, distance: 90.1
click at [803, 34] on icon at bounding box center [806, 35] width 7 height 7
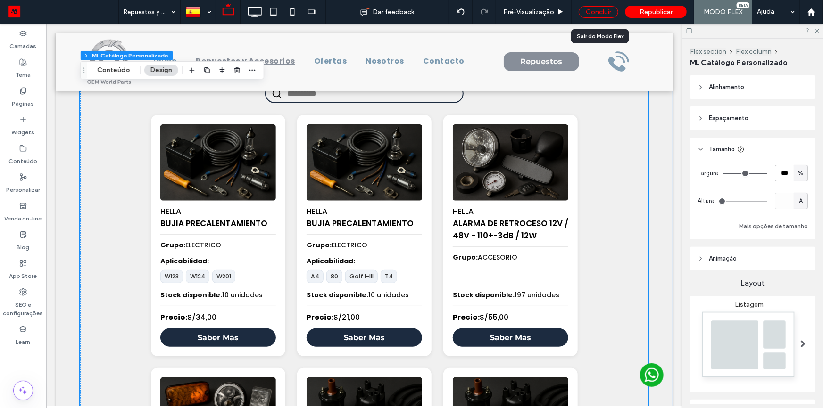
click at [600, 14] on div "Concluir" at bounding box center [599, 12] width 40 height 12
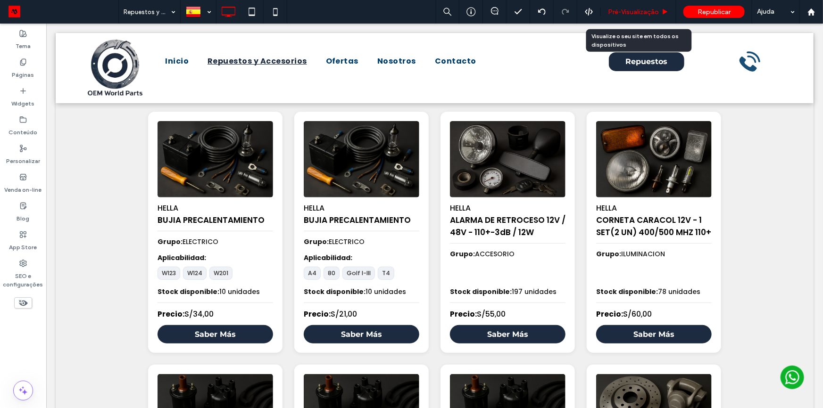
click at [627, 13] on span "Pré-Visualizaçāo" at bounding box center [633, 12] width 51 height 8
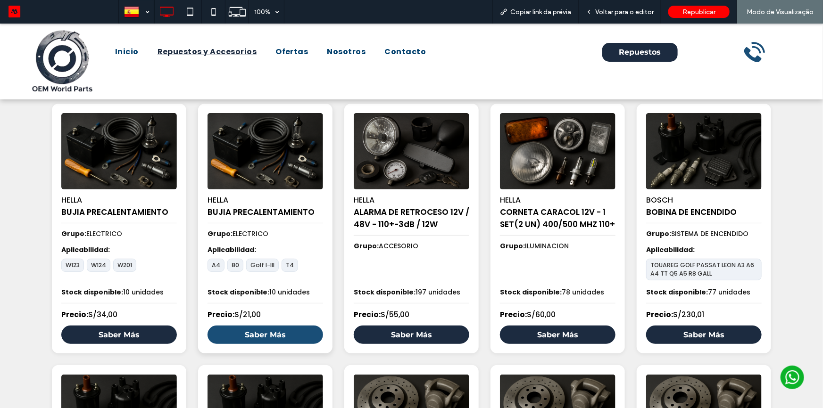
click at [290, 335] on link "Saber Más" at bounding box center [266, 334] width 116 height 18
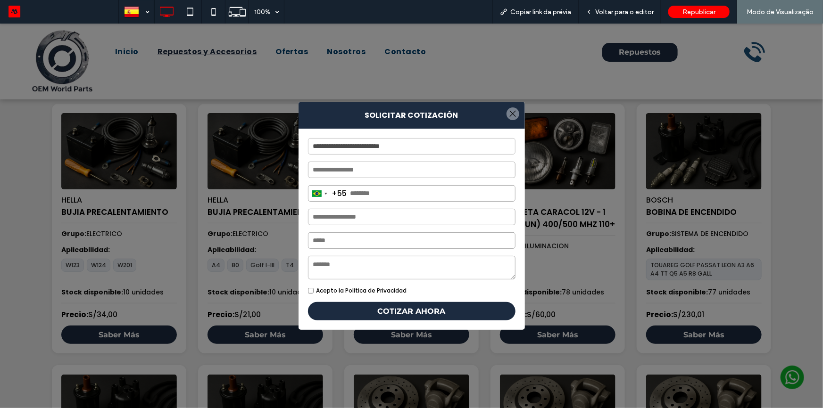
click at [363, 167] on input "text" at bounding box center [412, 169] width 208 height 17
click at [387, 158] on div "**********" at bounding box center [412, 228] width 226 height 201
click at [511, 114] on div at bounding box center [513, 113] width 13 height 13
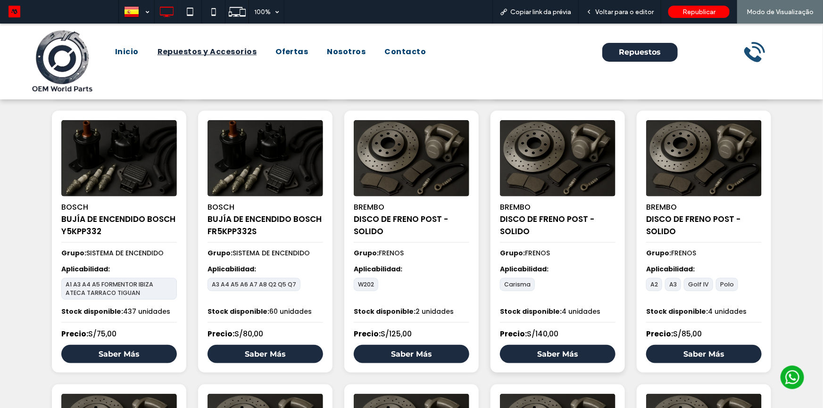
scroll to position [342, 0]
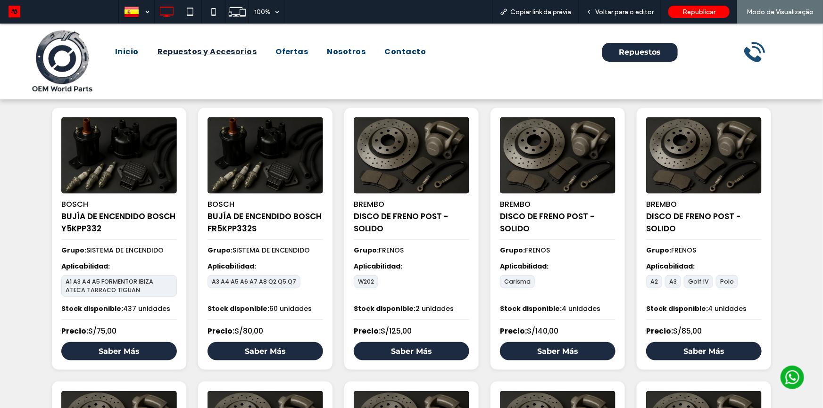
click at [546, 356] on link "Saber Más" at bounding box center [558, 351] width 116 height 18
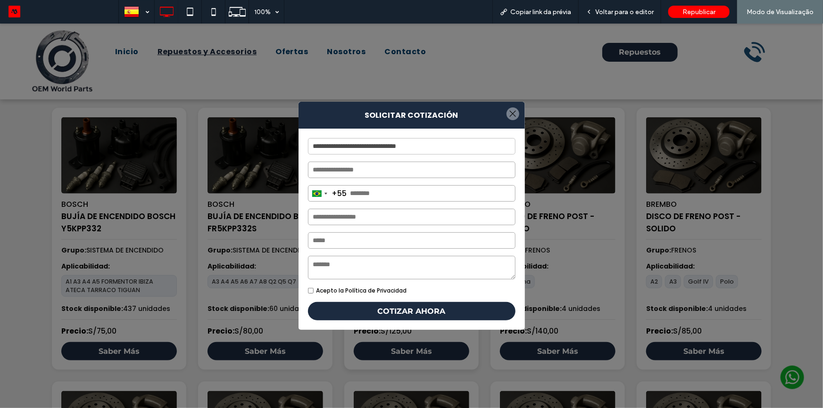
drag, startPoint x: 504, startPoint y: 114, endPoint x: 401, endPoint y: 194, distance: 131.1
click at [507, 113] on div at bounding box center [513, 113] width 13 height 13
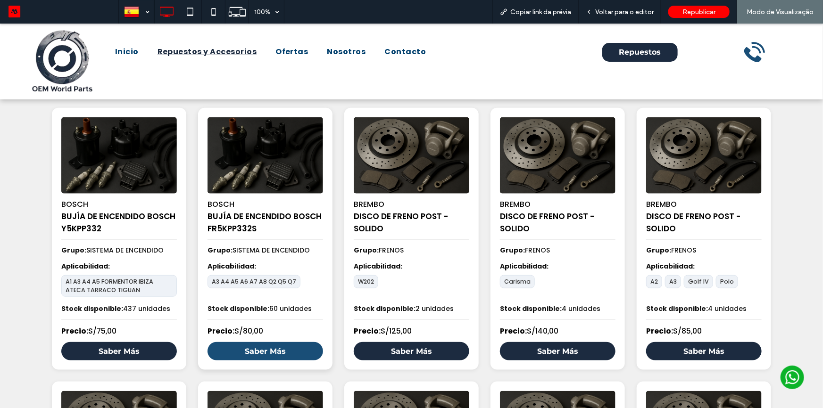
click at [250, 356] on link "Saber Más" at bounding box center [266, 351] width 116 height 18
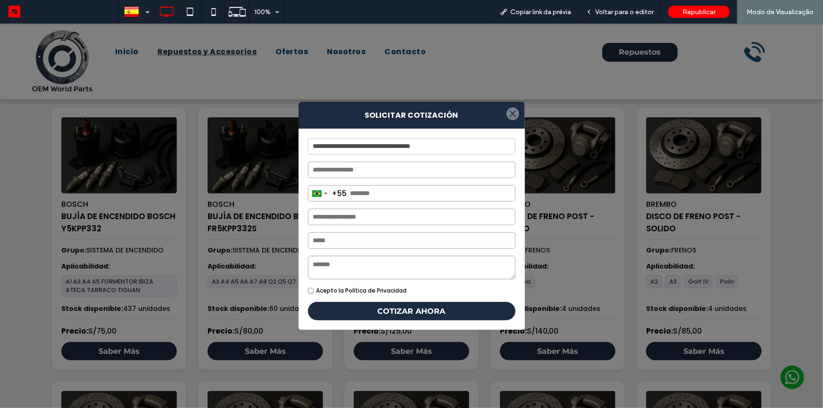
click at [508, 113] on div at bounding box center [513, 113] width 13 height 13
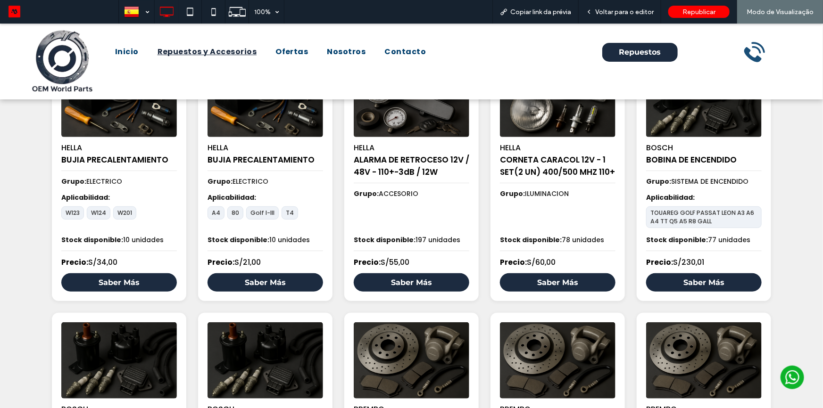
scroll to position [85, 0]
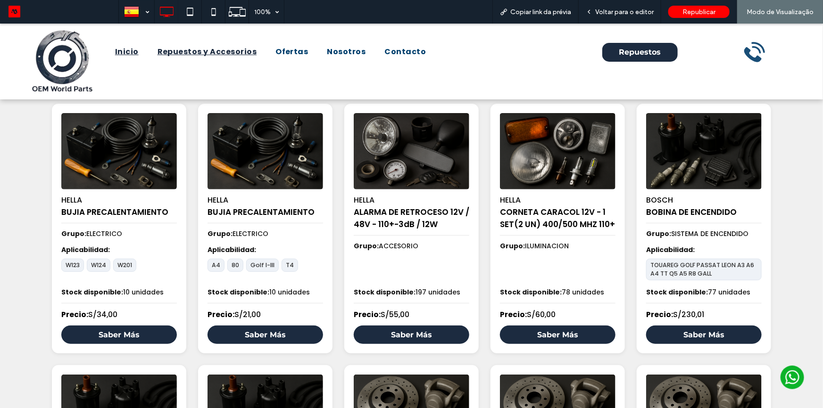
click at [127, 49] on span "Inicio" at bounding box center [127, 51] width 24 height 11
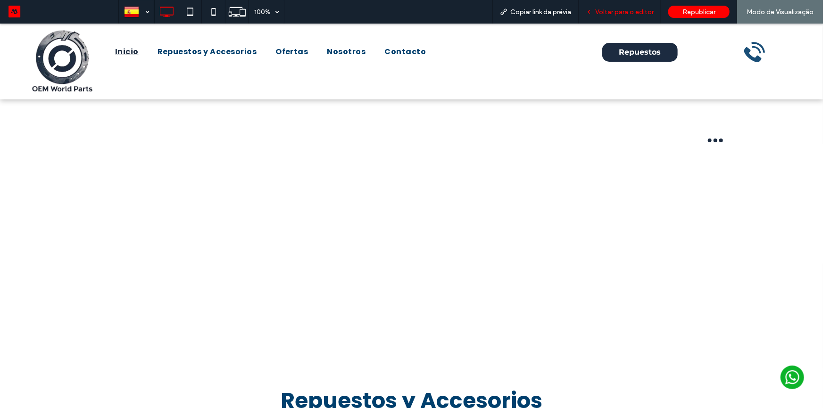
click at [623, 13] on span "Voltar para o editor" at bounding box center [624, 12] width 58 height 8
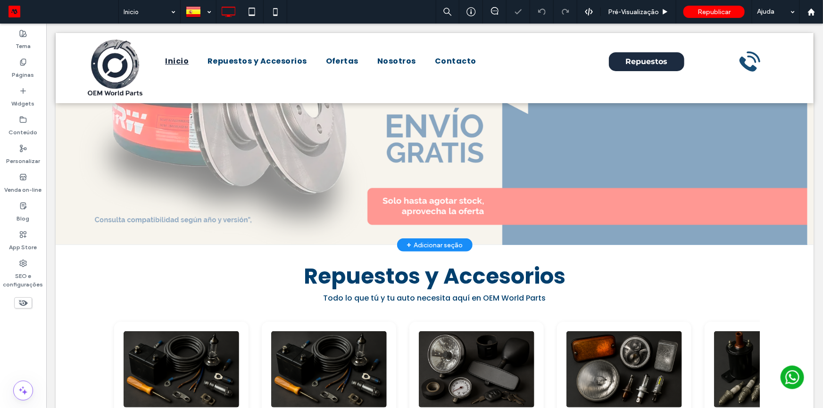
scroll to position [386, 0]
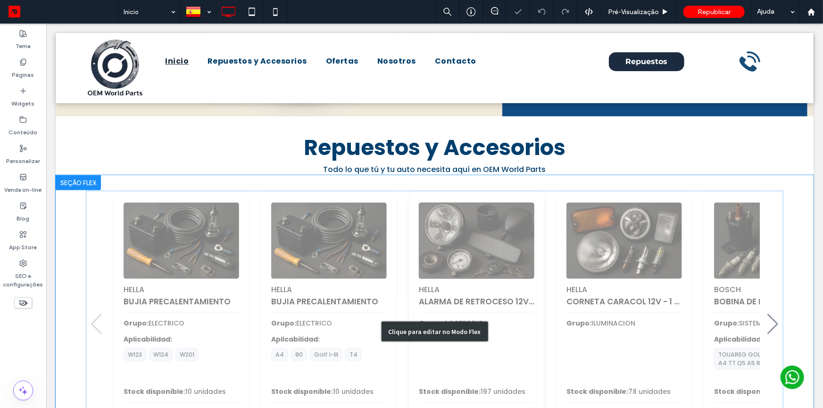
click at [433, 258] on div "Clique para editar no Modo Flex" at bounding box center [434, 331] width 758 height 312
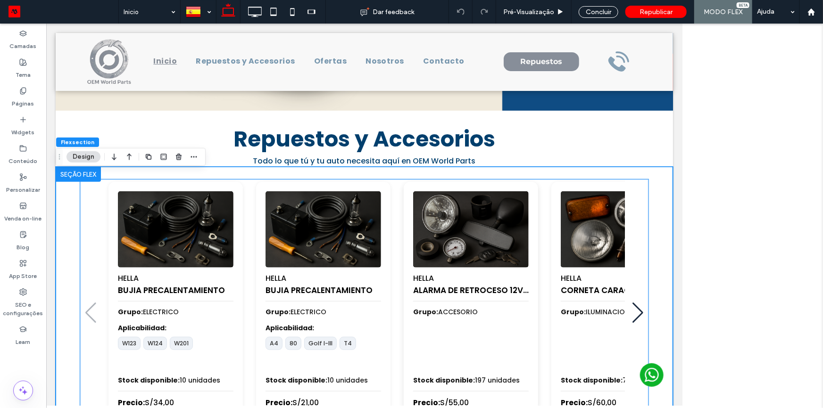
scroll to position [380, 0]
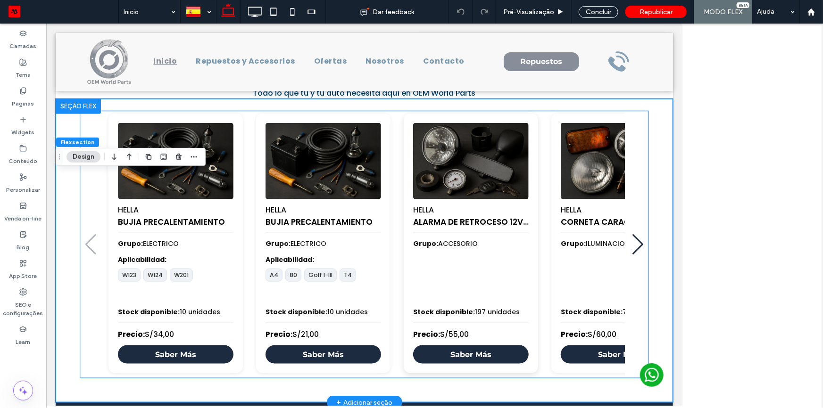
click at [405, 254] on div "HELLA ALARMA DE RETROCESO 12V / 48V - 110+-3dB / 12W Grupo: ACCESORIO Stock dis…" at bounding box center [470, 243] width 134 height 260
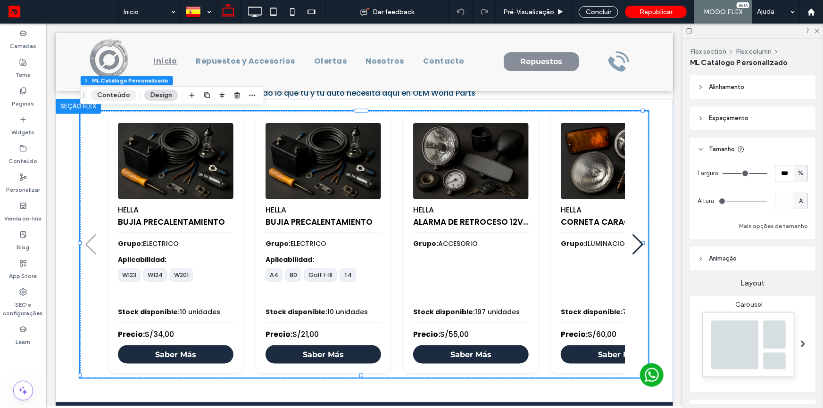
click at [114, 91] on button "Conteúdo" at bounding box center [113, 95] width 45 height 11
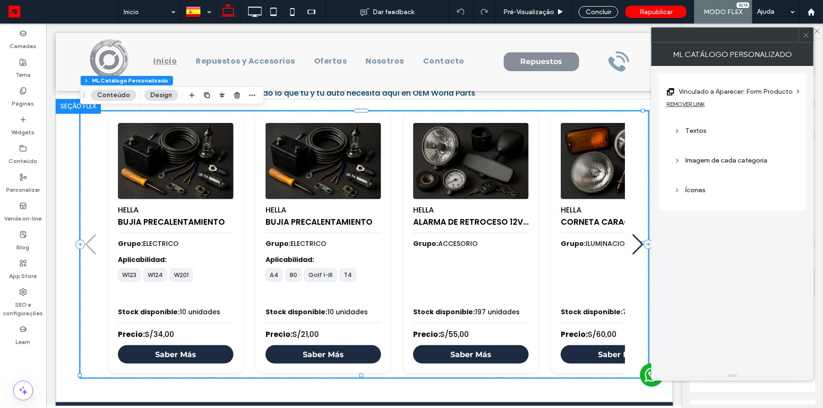
click at [758, 93] on label "Vinculado a Aparecer: Form Producto" at bounding box center [736, 91] width 114 height 17
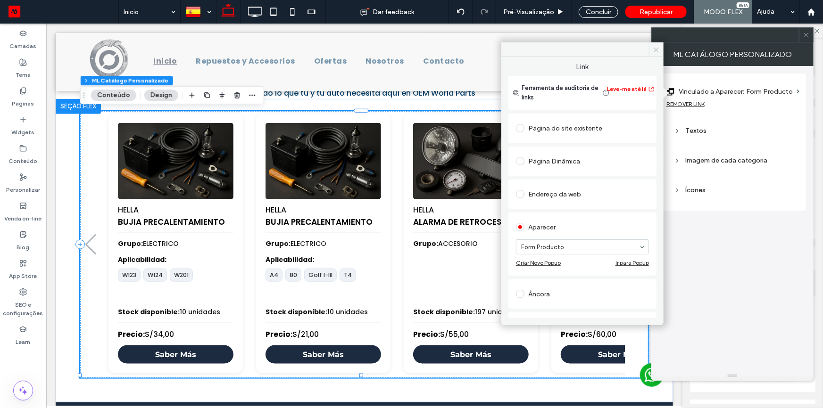
click at [657, 51] on icon at bounding box center [656, 49] width 7 height 7
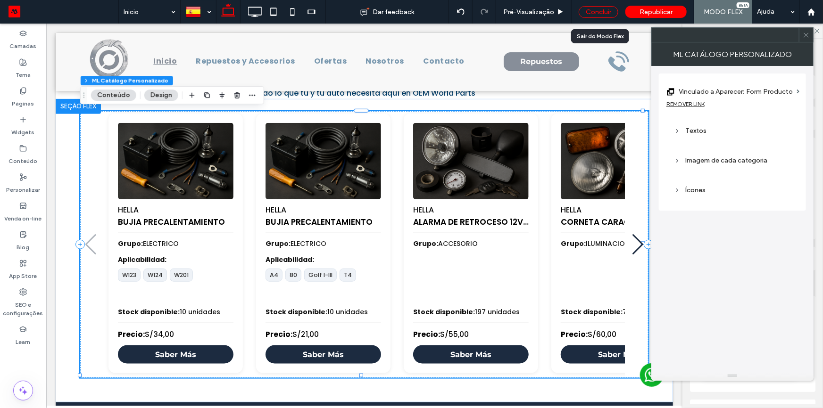
click at [605, 11] on div "Concluir" at bounding box center [599, 12] width 40 height 12
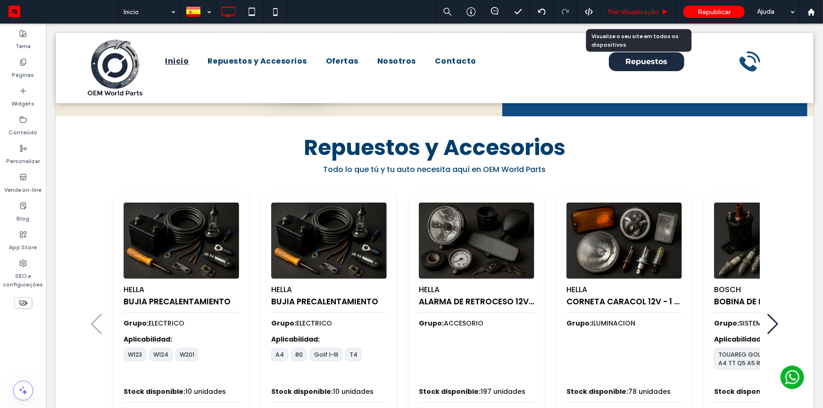
click at [623, 12] on span "Pré-Visualizaçāo" at bounding box center [633, 12] width 51 height 8
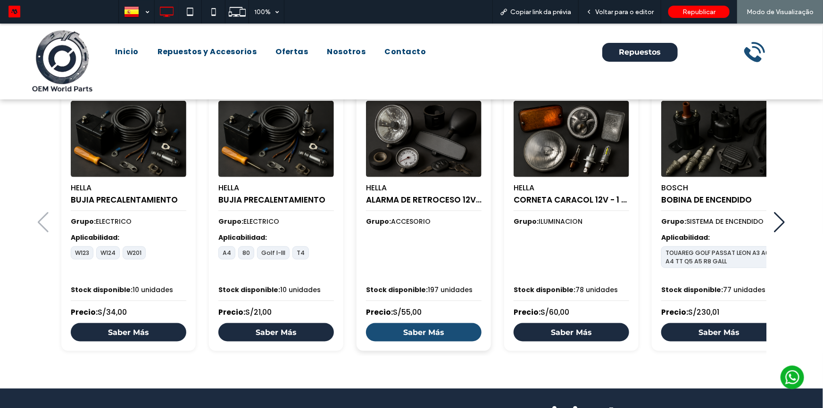
scroll to position [514, 0]
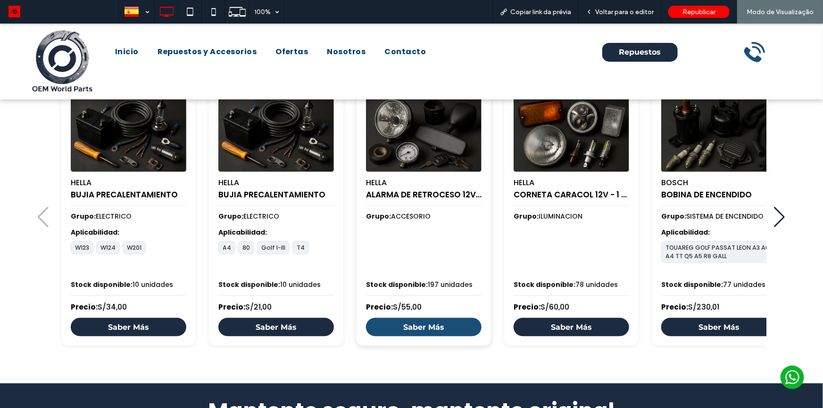
click at [420, 324] on link "Saber Más" at bounding box center [424, 327] width 116 height 18
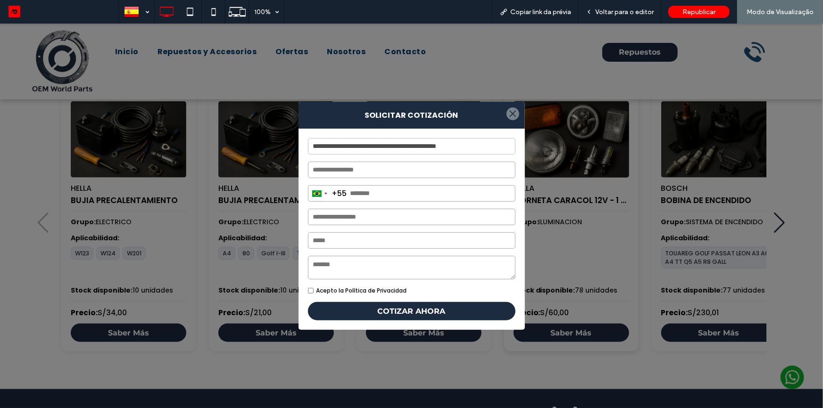
click at [509, 114] on div at bounding box center [513, 113] width 13 height 13
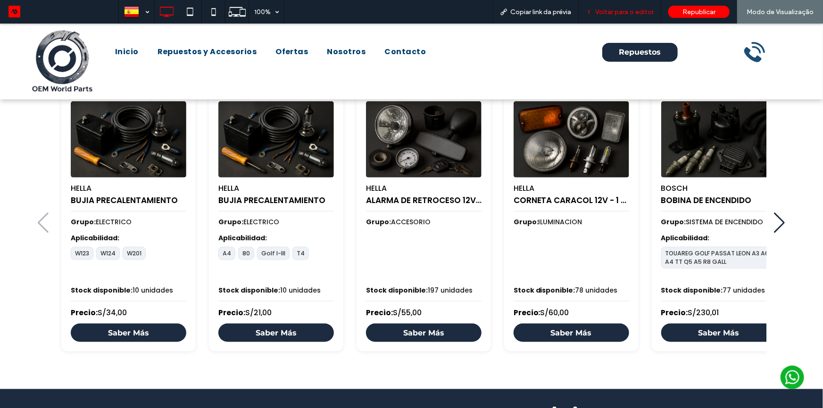
click at [619, 13] on span "Voltar para o editor" at bounding box center [624, 12] width 58 height 8
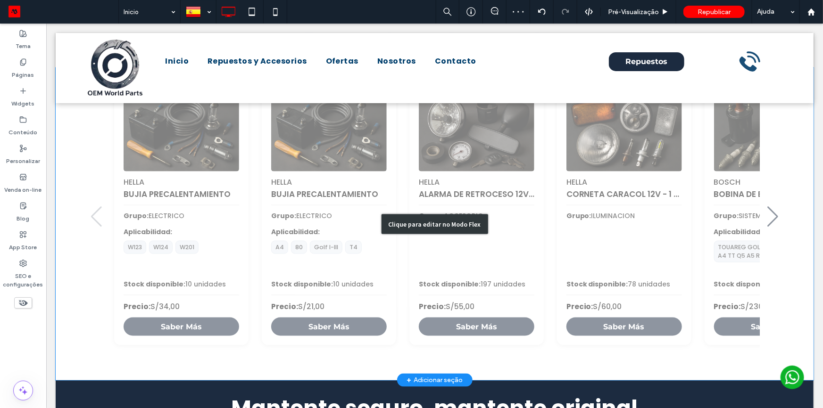
click at [373, 189] on div "Clique para editar no Modo Flex" at bounding box center [434, 223] width 758 height 312
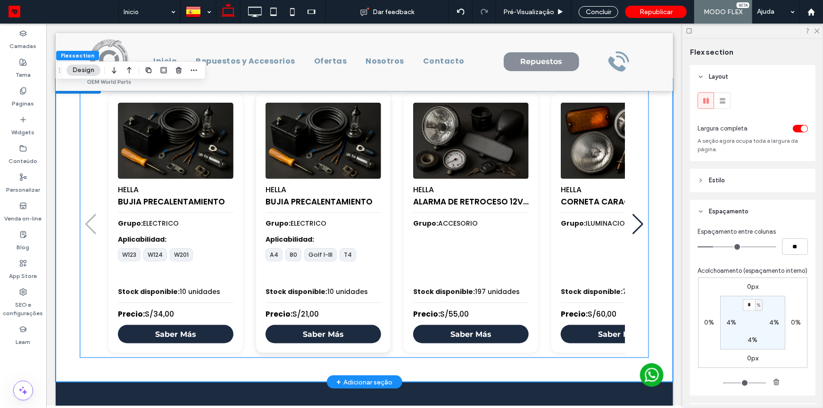
click at [341, 187] on div "HELLA BUJIA PRECALENTAMIENTO" at bounding box center [323, 196] width 116 height 34
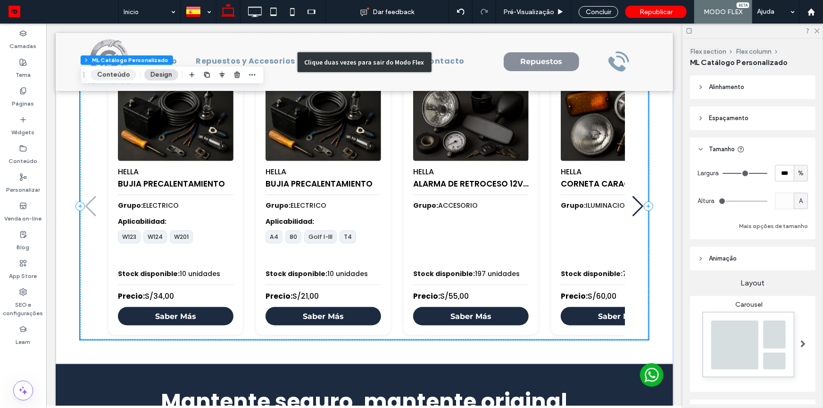
scroll to position [388, 0]
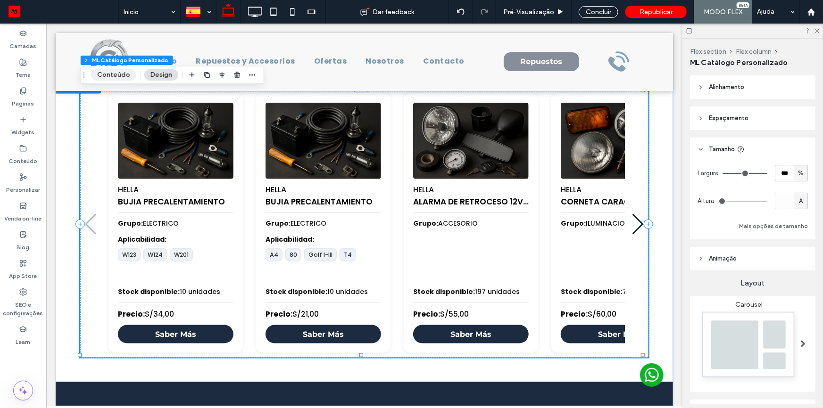
click at [124, 75] on button "Conteúdo" at bounding box center [113, 74] width 45 height 11
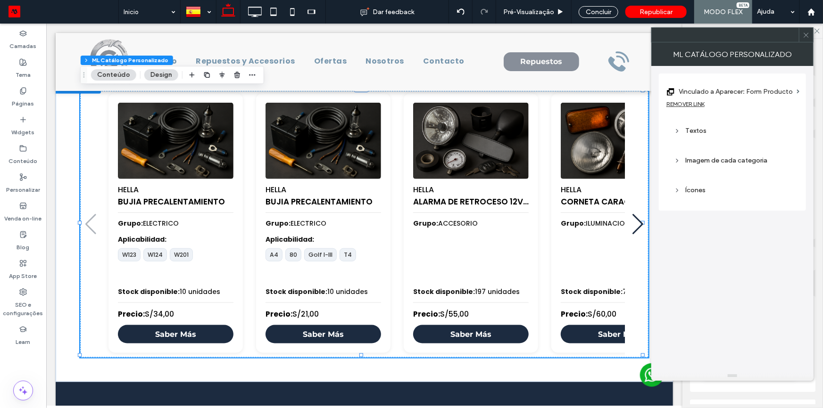
click at [712, 88] on label "Vinculado a Aparecer: Form Producto" at bounding box center [736, 91] width 114 height 17
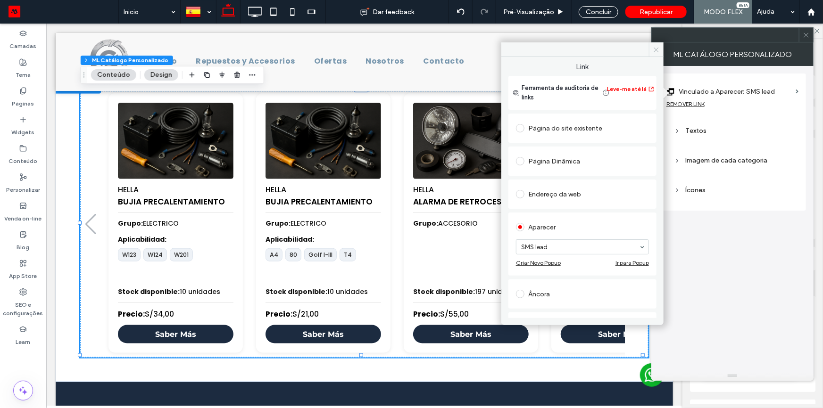
click at [653, 52] on icon at bounding box center [656, 49] width 7 height 7
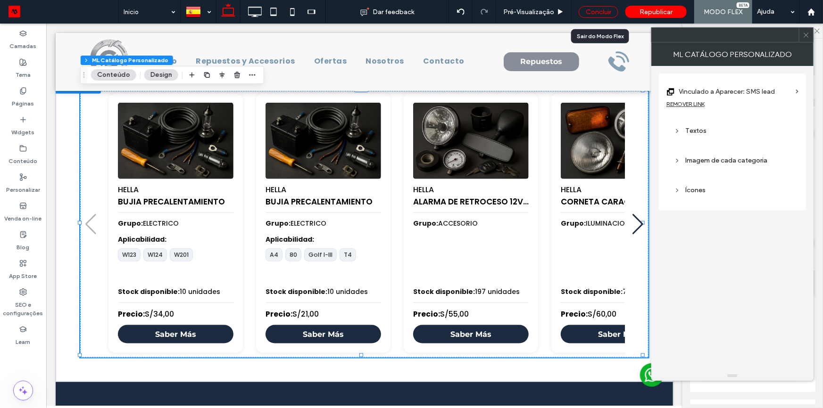
click at [591, 10] on div "Concluir" at bounding box center [599, 12] width 40 height 12
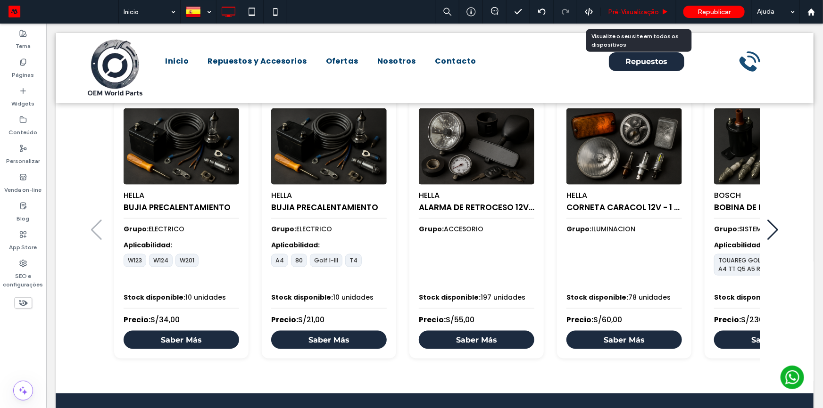
drag, startPoint x: 625, startPoint y: 14, endPoint x: 553, endPoint y: 22, distance: 71.7
click at [625, 14] on span "Pré-Visualizaçāo" at bounding box center [633, 12] width 51 height 8
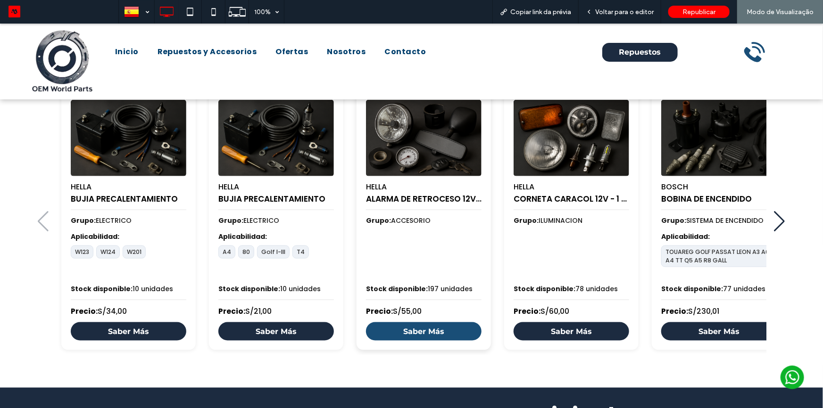
click at [416, 330] on link "Saber Más" at bounding box center [424, 331] width 116 height 18
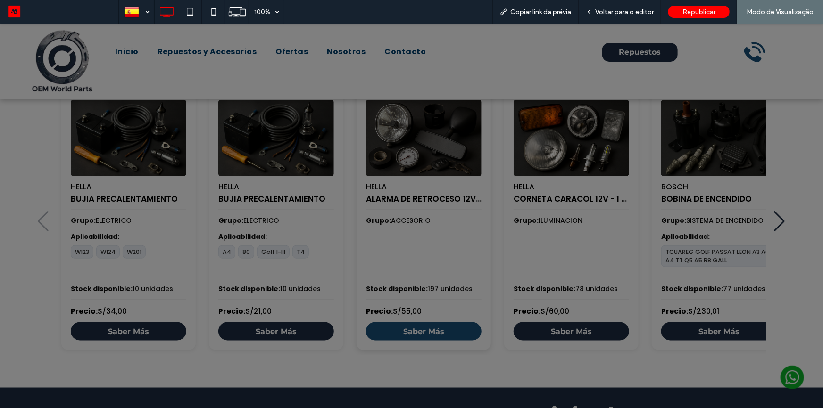
scroll to position [515, 0]
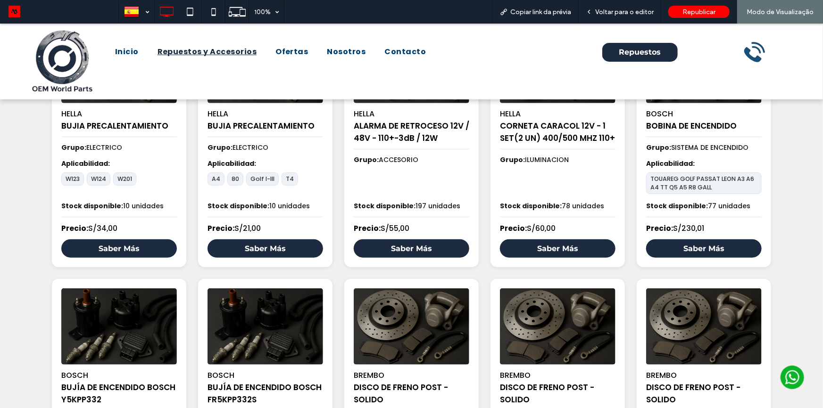
click at [271, 252] on link "Saber Más" at bounding box center [266, 248] width 116 height 18
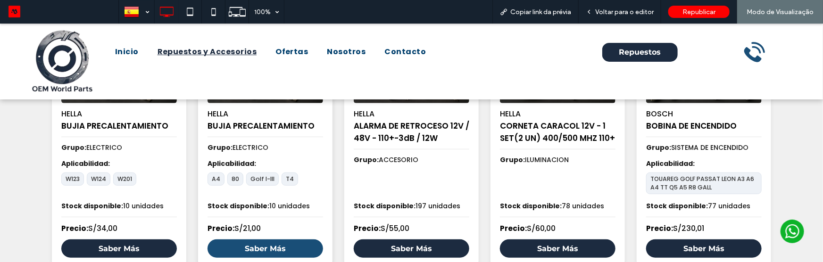
click at [296, 249] on link "Saber Más" at bounding box center [266, 248] width 116 height 18
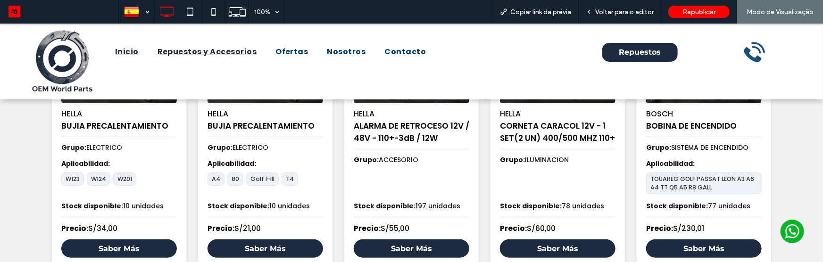
click at [130, 50] on span "Inicio" at bounding box center [127, 51] width 24 height 11
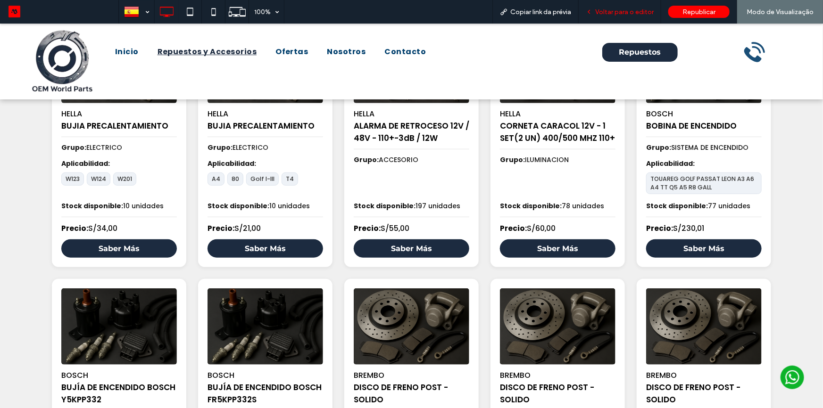
click at [612, 13] on span "Voltar para o editor" at bounding box center [624, 12] width 58 height 8
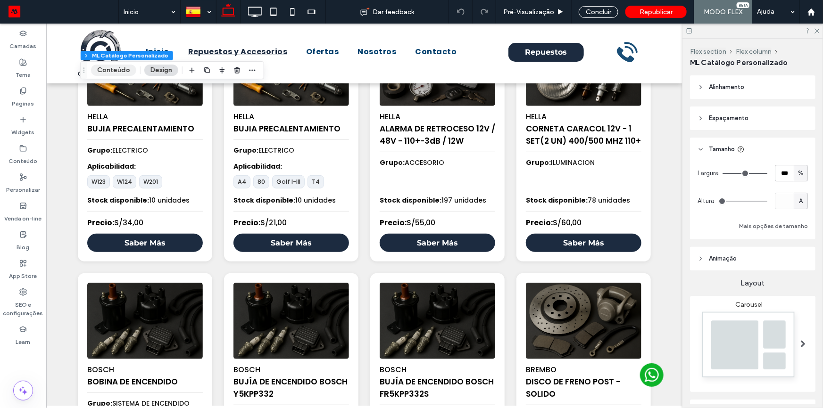
click at [110, 65] on button "Conteúdo" at bounding box center [113, 70] width 45 height 11
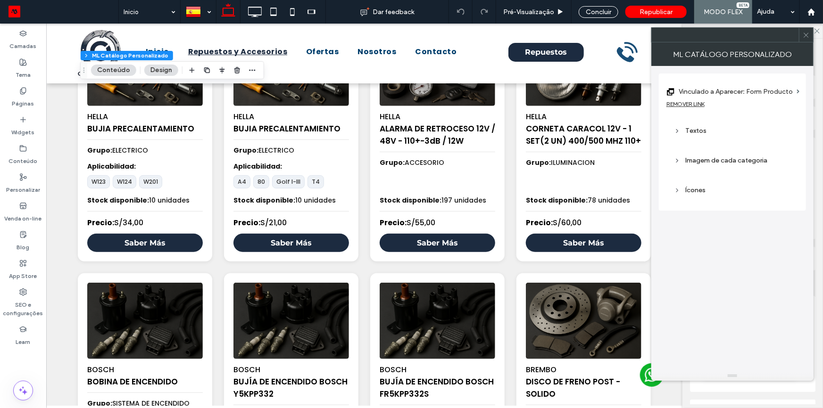
click at [710, 90] on label "Vinculado a Aparecer: Form Producto" at bounding box center [736, 91] width 114 height 17
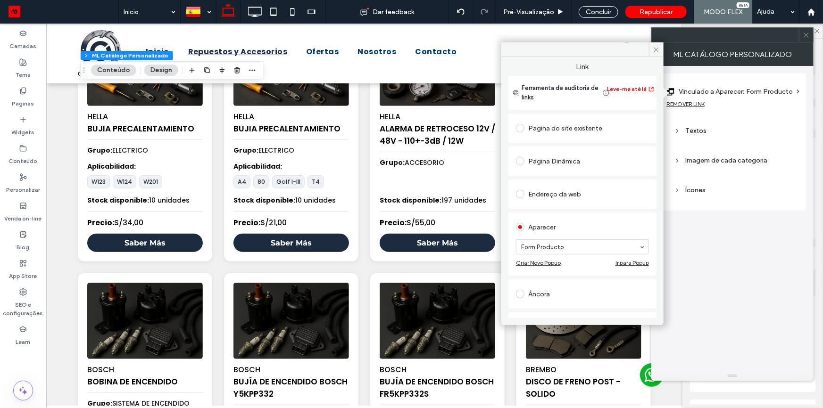
click at [656, 47] on icon at bounding box center [656, 49] width 7 height 7
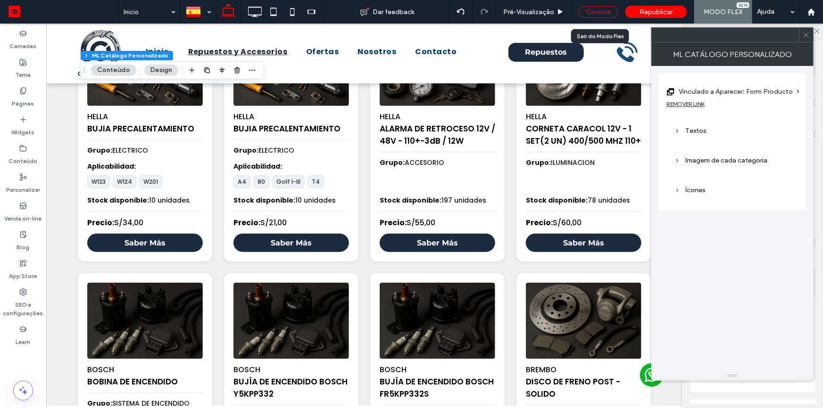
click at [604, 13] on div "Concluir" at bounding box center [599, 12] width 40 height 12
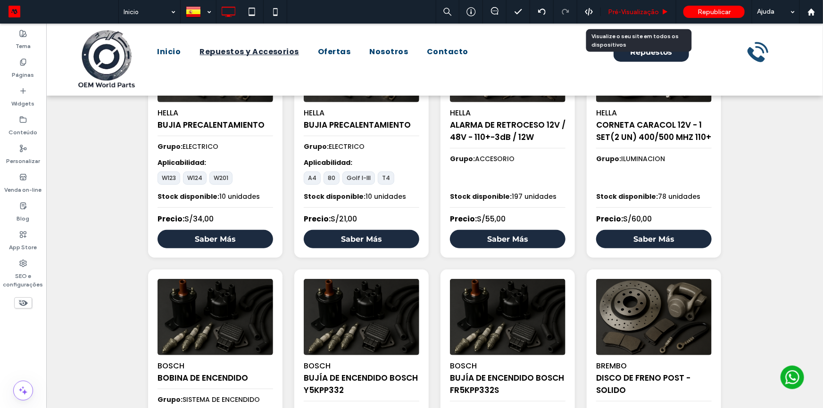
click at [624, 7] on div "Pré-Visualizaçāo" at bounding box center [638, 12] width 75 height 24
click at [620, 10] on span "Pré-Visualizaçāo" at bounding box center [633, 12] width 51 height 8
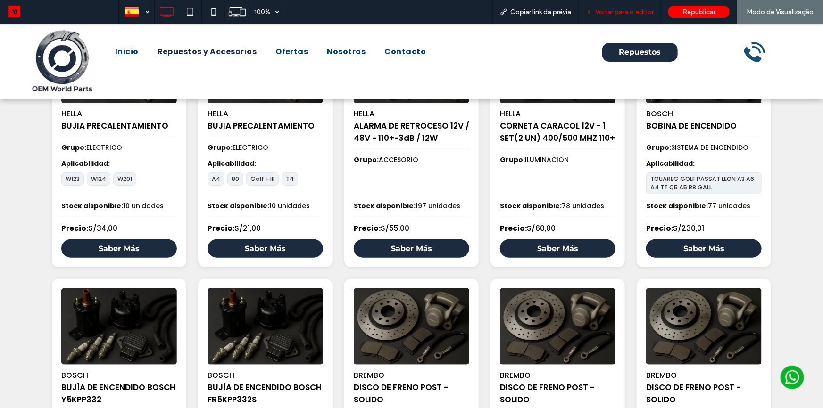
click at [616, 2] on div "Voltar para o editor" at bounding box center [620, 12] width 83 height 24
click at [616, 6] on div "Voltar para o editor" at bounding box center [620, 12] width 83 height 24
click at [610, 11] on span "Voltar para o editor" at bounding box center [624, 12] width 58 height 8
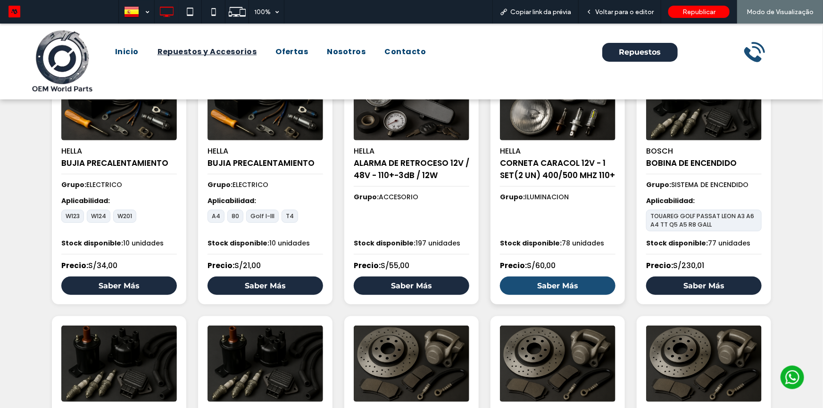
click at [537, 291] on link "Saber Más" at bounding box center [558, 285] width 116 height 18
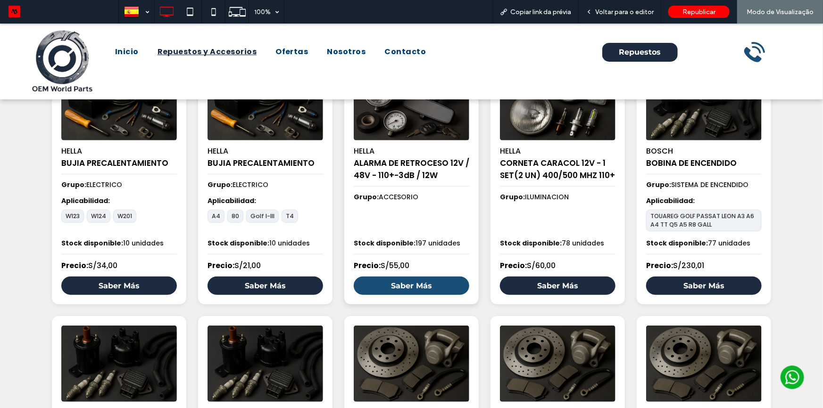
click at [432, 283] on link "Saber Más" at bounding box center [412, 285] width 116 height 18
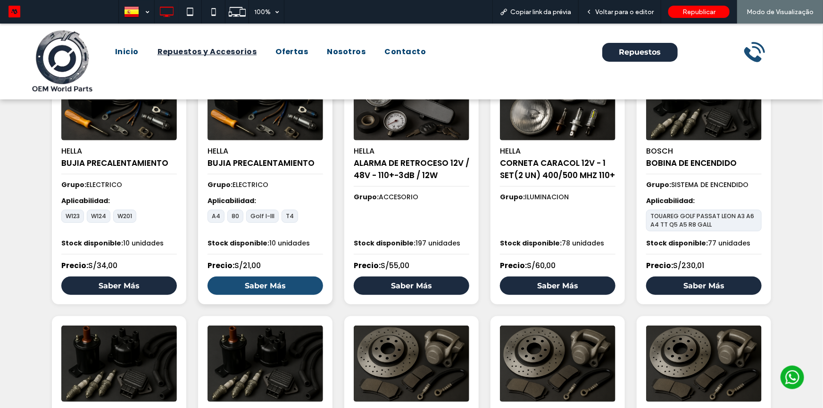
click at [292, 288] on link "Saber Más" at bounding box center [266, 285] width 116 height 18
click at [620, 10] on span "Voltar para o editor" at bounding box center [624, 12] width 58 height 8
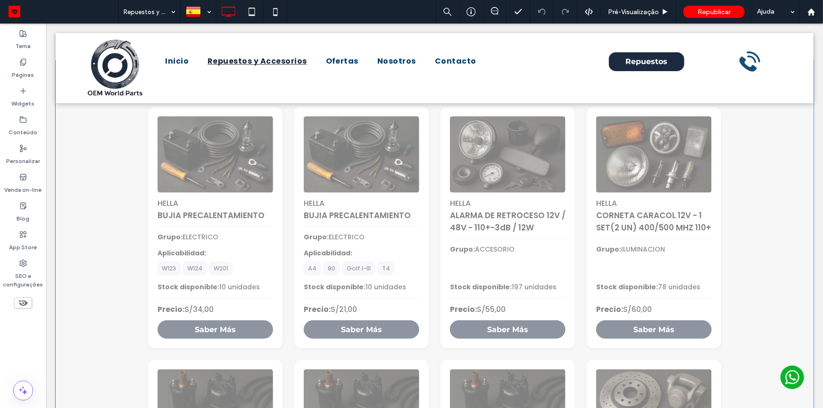
scroll to position [47, 0]
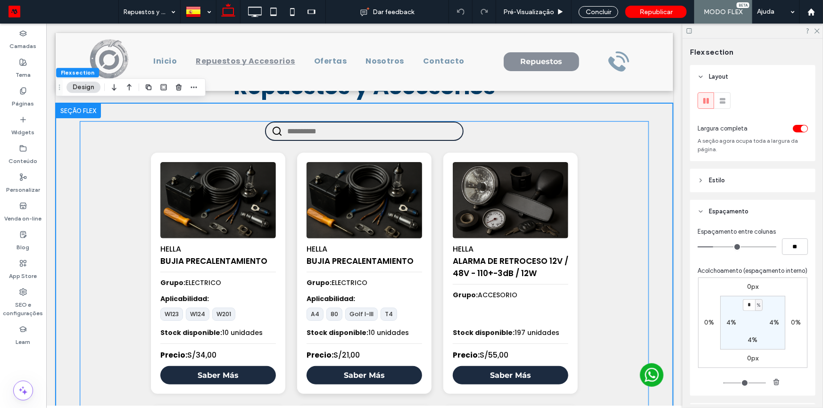
click at [375, 225] on img at bounding box center [363, 200] width 121 height 80
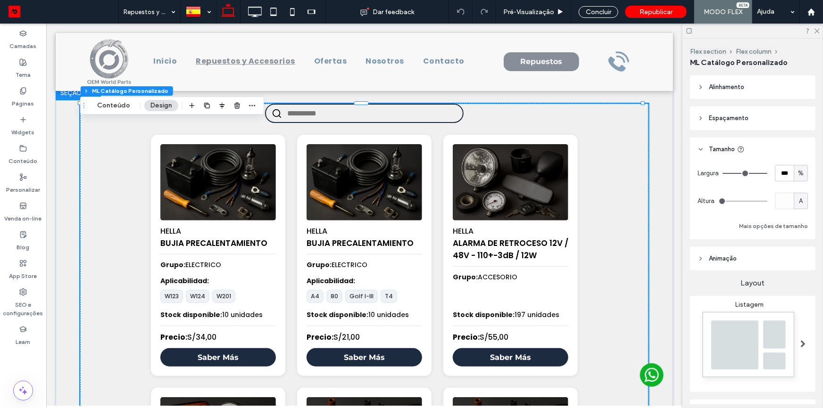
click at [122, 112] on div "Flex section Flex column ML Catálogo Personalizado Conteúdo Design" at bounding box center [172, 106] width 184 height 18
drag, startPoint x: 123, startPoint y: 107, endPoint x: 186, endPoint y: 113, distance: 63.9
click at [123, 107] on button "Conteúdo" at bounding box center [113, 105] width 45 height 11
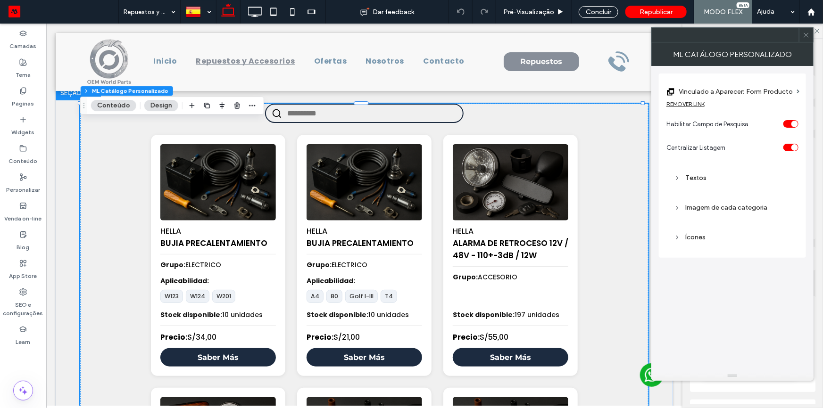
click at [805, 33] on icon at bounding box center [806, 35] width 7 height 7
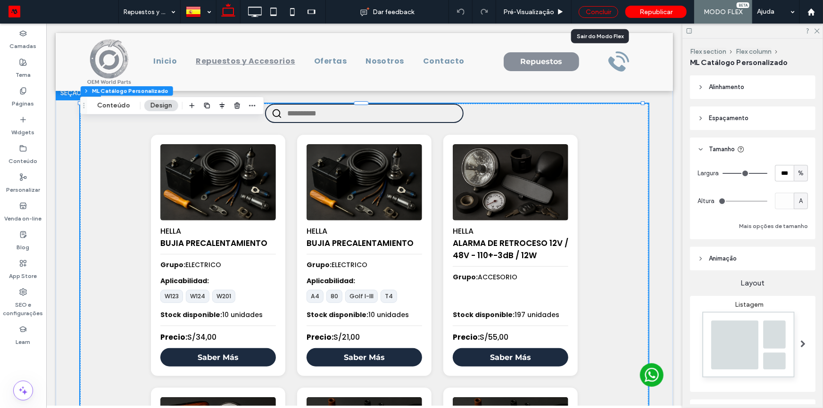
click at [593, 9] on div "Concluir" at bounding box center [599, 12] width 40 height 12
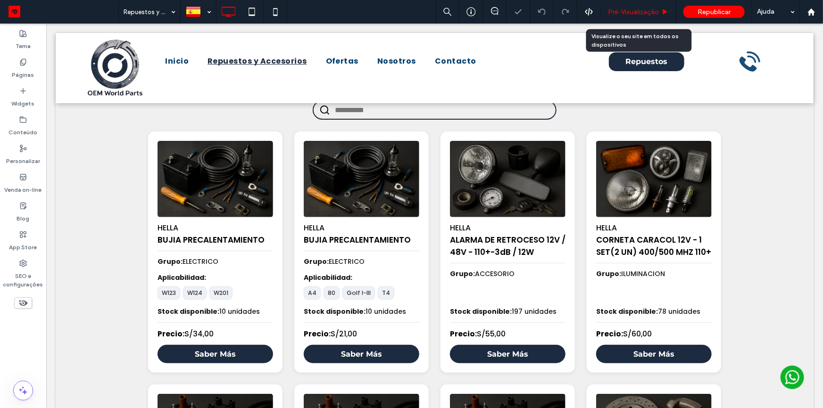
click at [663, 12] on icon at bounding box center [665, 11] width 7 height 7
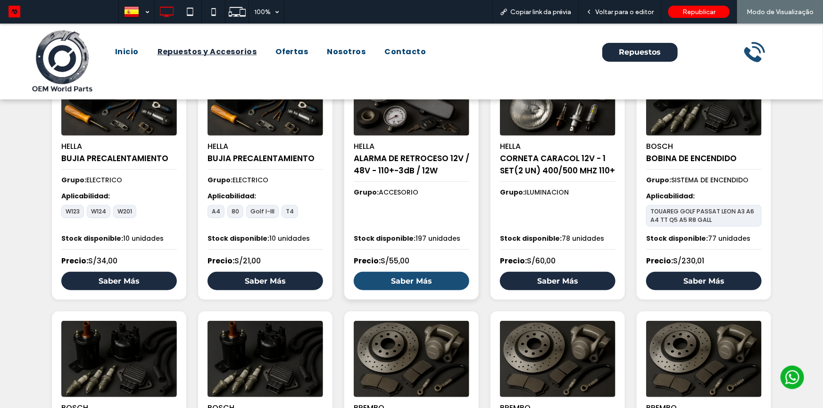
click at [425, 287] on link "Saber Más" at bounding box center [412, 281] width 116 height 18
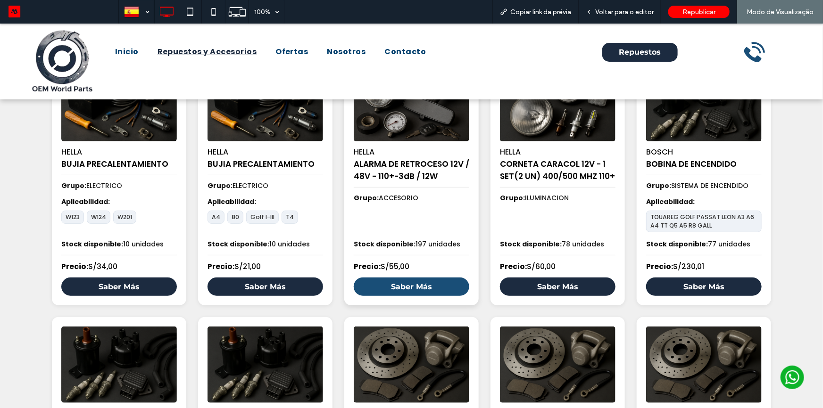
scroll to position [139, 0]
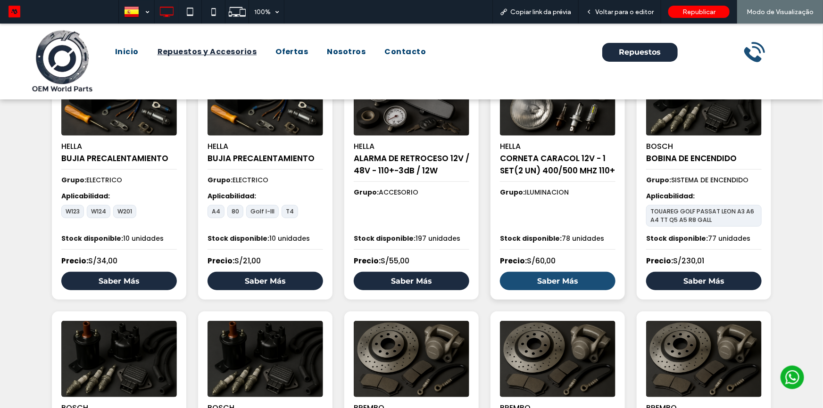
click at [542, 286] on link "Saber Más" at bounding box center [558, 281] width 116 height 18
click at [125, 50] on span "Inicio" at bounding box center [127, 51] width 24 height 11
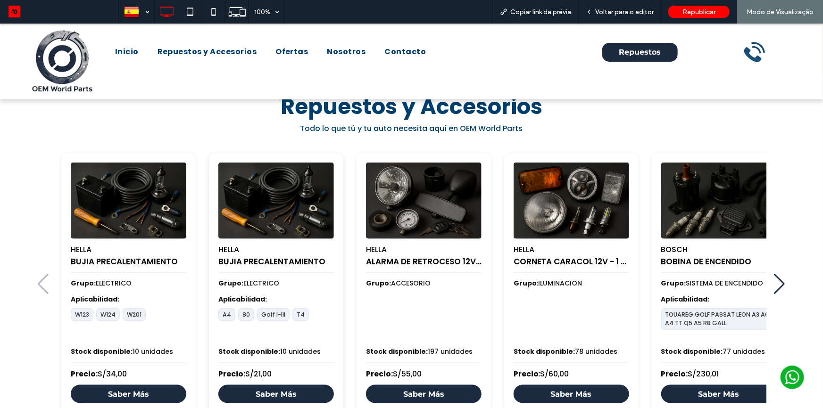
scroll to position [557, 0]
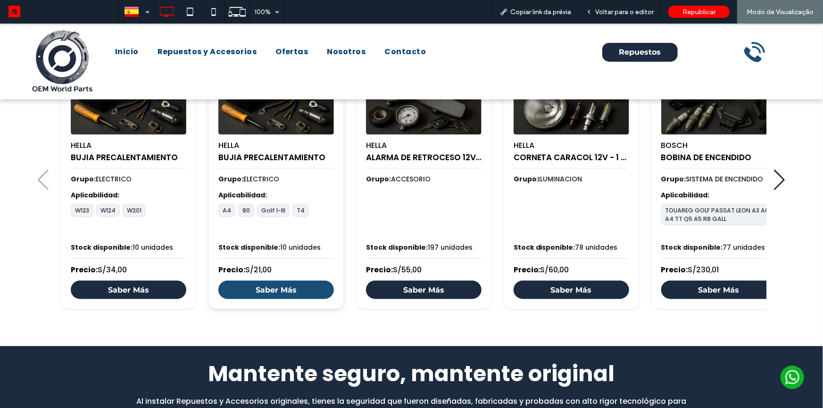
click at [293, 287] on link "Saber Más" at bounding box center [276, 290] width 116 height 18
click at [317, 291] on link "Saber Más" at bounding box center [276, 290] width 116 height 18
click at [302, 291] on link "Saber Más" at bounding box center [276, 290] width 116 height 18
click at [293, 122] on img "2 / 100" at bounding box center [276, 96] width 121 height 80
click at [304, 289] on link "Saber Más" at bounding box center [276, 290] width 116 height 18
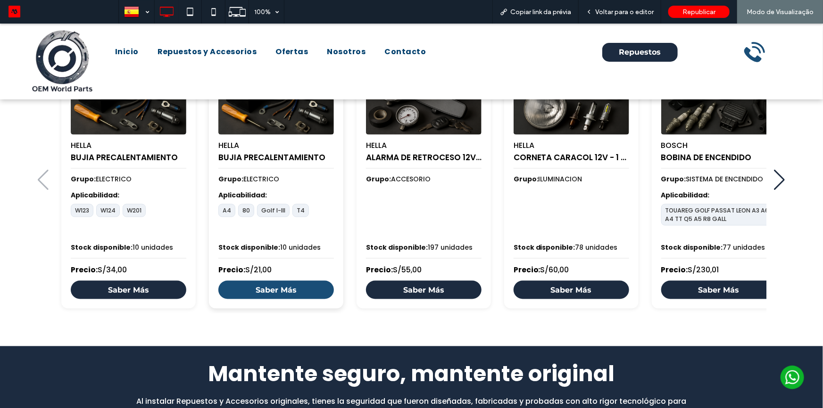
click at [310, 287] on link "Saber Más" at bounding box center [276, 290] width 116 height 18
click at [618, 15] on span "Voltar para o editor" at bounding box center [624, 12] width 58 height 8
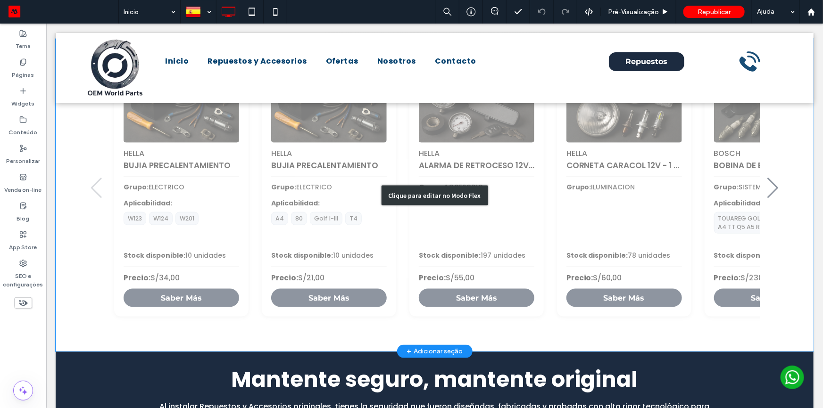
click at [487, 197] on div "Clique para editar no Modo Flex" at bounding box center [434, 195] width 758 height 312
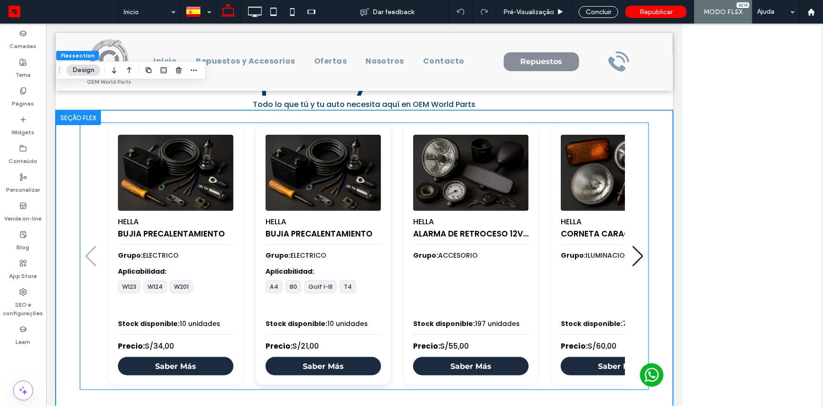
click at [386, 189] on div "HELLA BUJIA PRECALENTAMIENTO Grupo: ELECTRICO Aplicabilidad: A4 80 Golf I-III T…" at bounding box center [323, 255] width 134 height 260
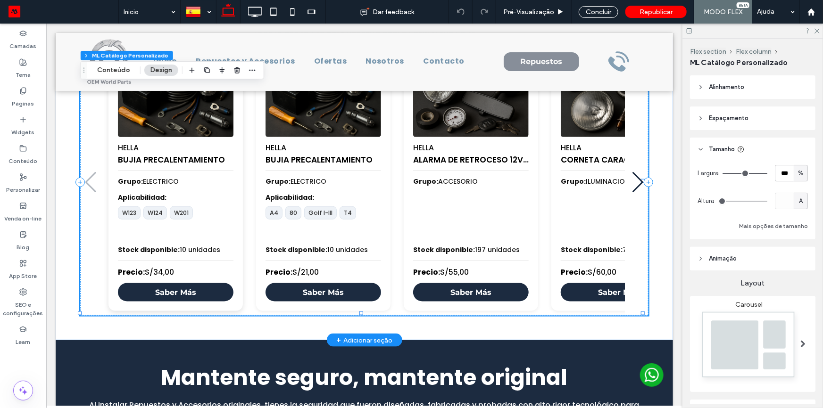
scroll to position [430, 0]
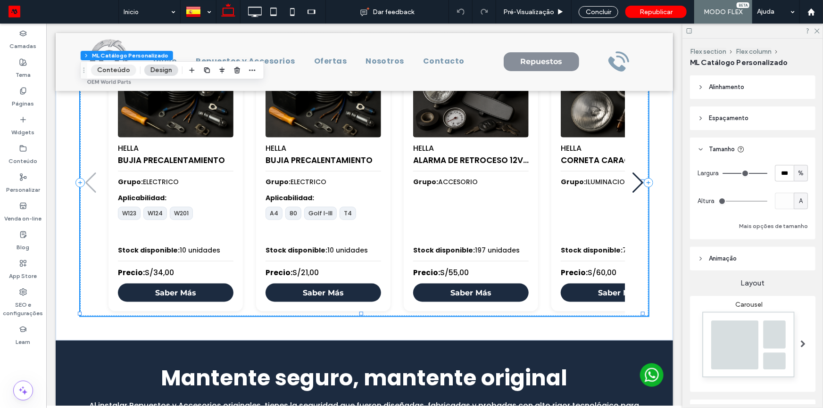
click at [115, 67] on button "Conteúdo" at bounding box center [113, 70] width 45 height 11
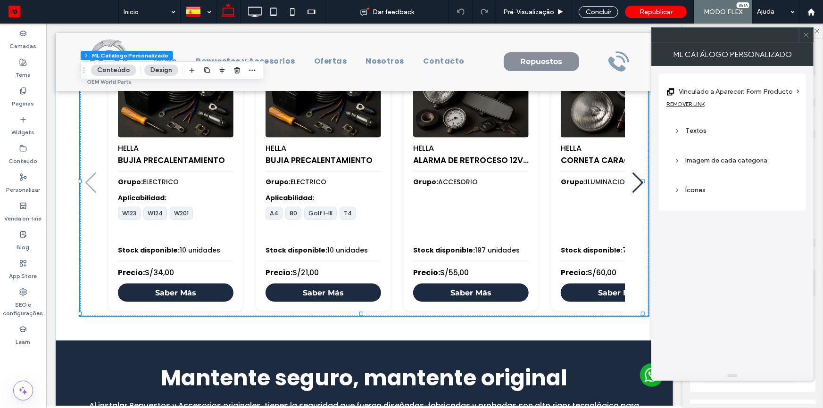
click at [720, 96] on label "Vinculado a Aparecer: Form Producto" at bounding box center [736, 91] width 114 height 17
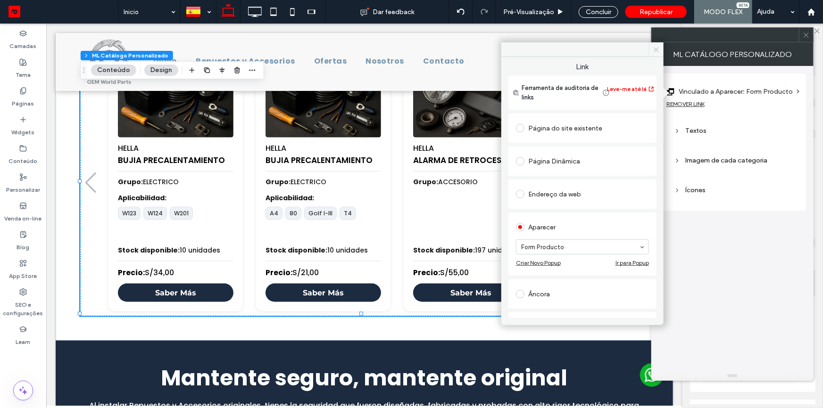
click at [656, 54] on span at bounding box center [656, 49] width 15 height 14
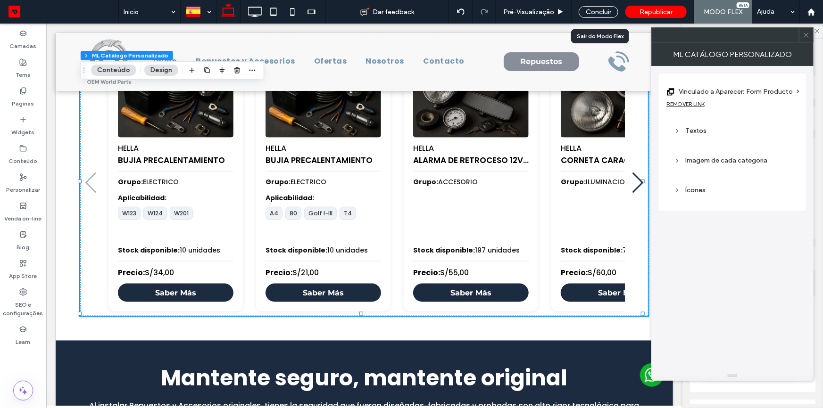
click at [606, 18] on div "Concluir" at bounding box center [599, 12] width 54 height 24
click at [605, 12] on div "Concluir" at bounding box center [599, 12] width 40 height 12
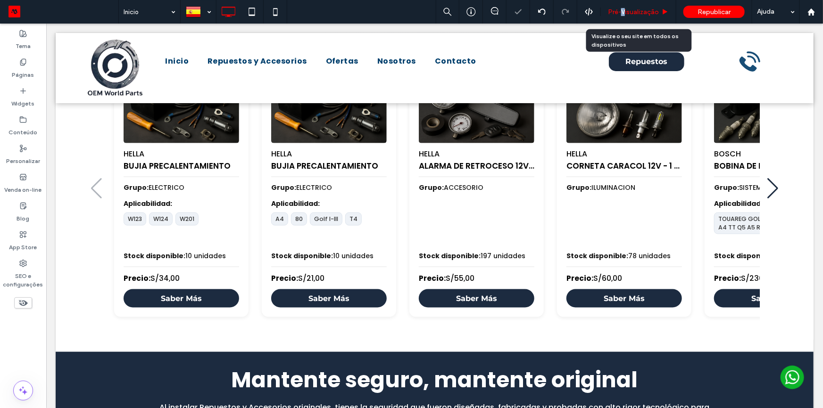
click at [624, 10] on span "Pré-Visualizaçāo" at bounding box center [633, 12] width 51 height 8
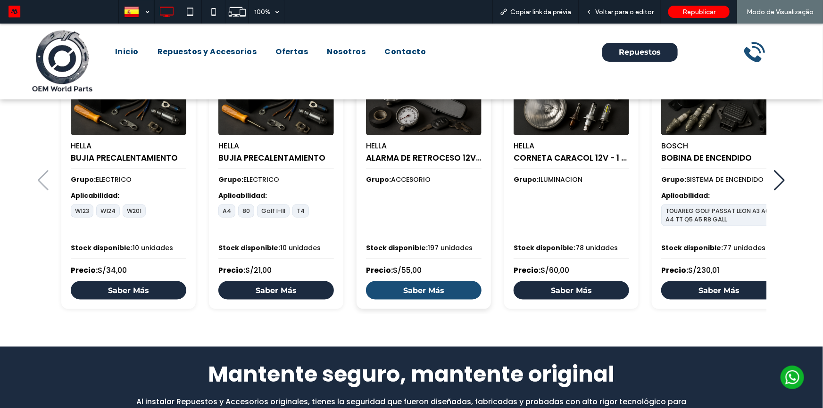
scroll to position [557, 0]
click at [460, 321] on div "HELLA BUJIA PRECALENTAMIENTO Grupo: ELECTRICO Aplicabilidad: W123 W124 W201 Sto…" at bounding box center [411, 188] width 823 height 317
click at [444, 292] on link "Saber Más" at bounding box center [424, 290] width 116 height 18
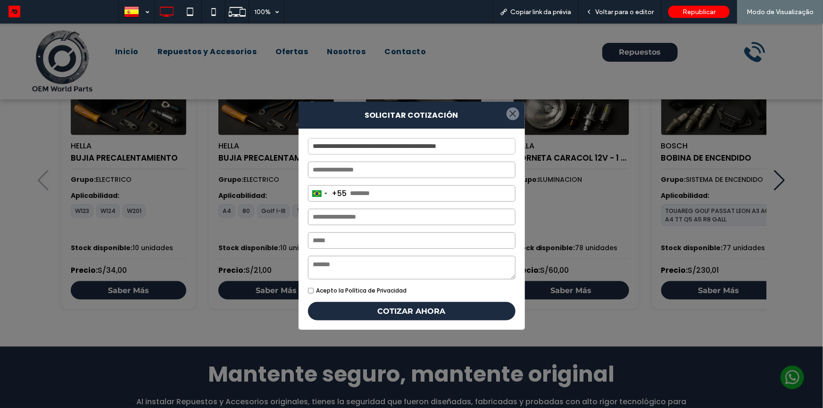
click at [507, 109] on div at bounding box center [513, 113] width 13 height 13
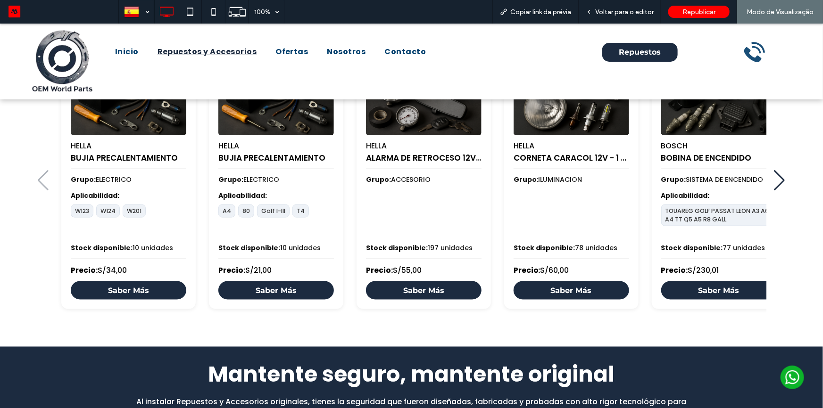
click at [217, 51] on span "Repuestos y Accesorios" at bounding box center [208, 51] width 100 height 11
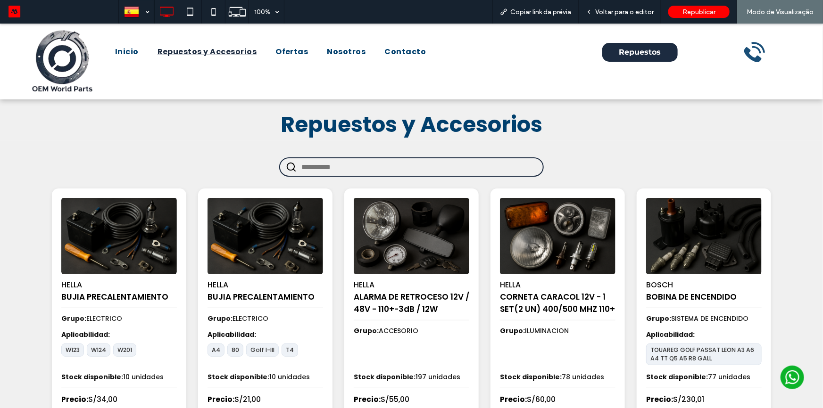
scroll to position [128, 0]
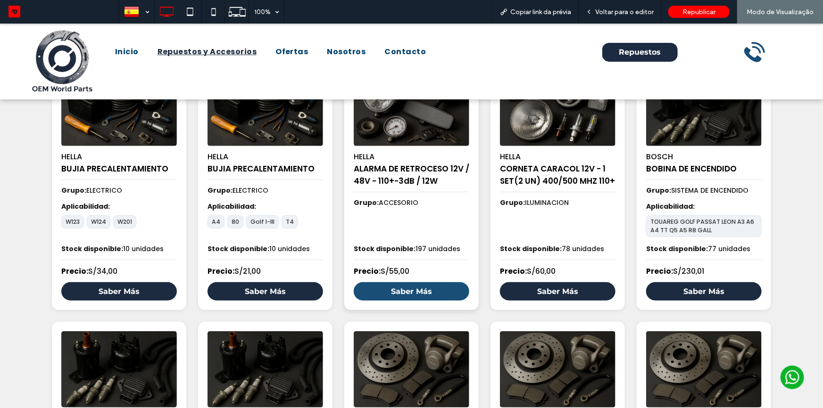
click at [424, 292] on link "Saber Más" at bounding box center [412, 291] width 116 height 18
click at [611, 9] on span "Voltar para o editor" at bounding box center [624, 12] width 58 height 8
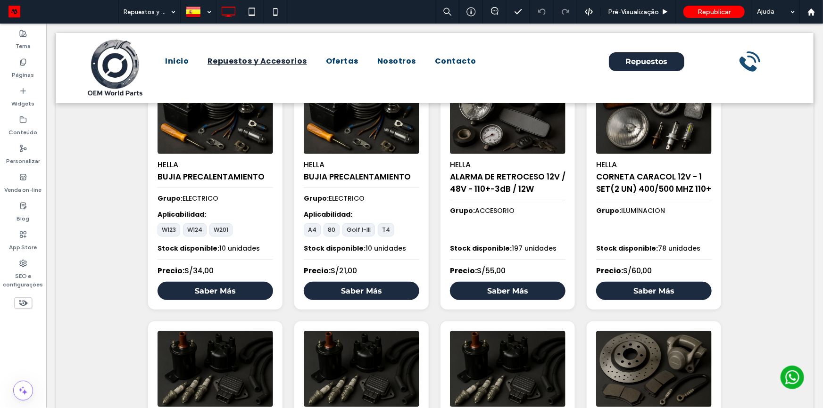
scroll to position [127, 0]
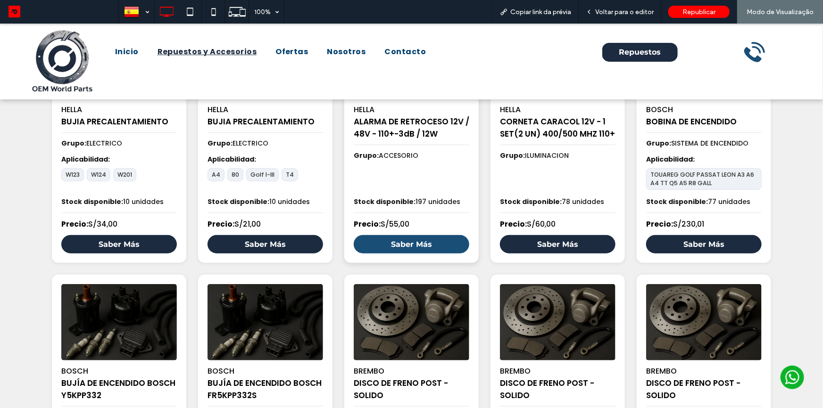
click at [400, 249] on link "Saber Más" at bounding box center [412, 244] width 116 height 18
drag, startPoint x: 129, startPoint y: 70, endPoint x: 129, endPoint y: 46, distance: 24.5
click at [129, 46] on span "Inicio" at bounding box center [127, 51] width 24 height 11
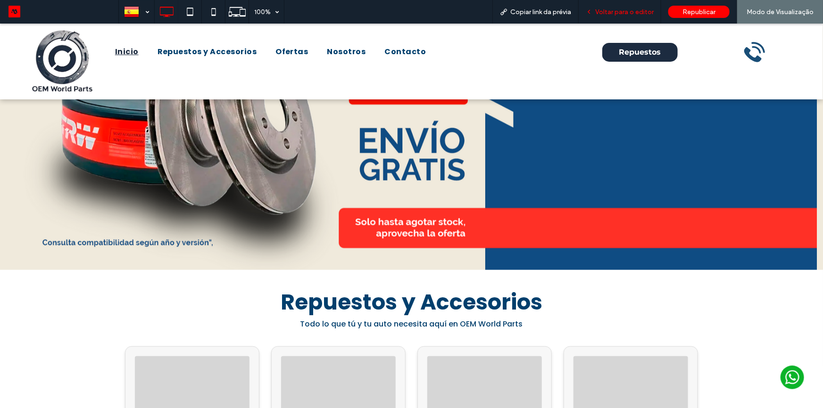
click at [620, 15] on span "Voltar para o editor" at bounding box center [624, 12] width 58 height 8
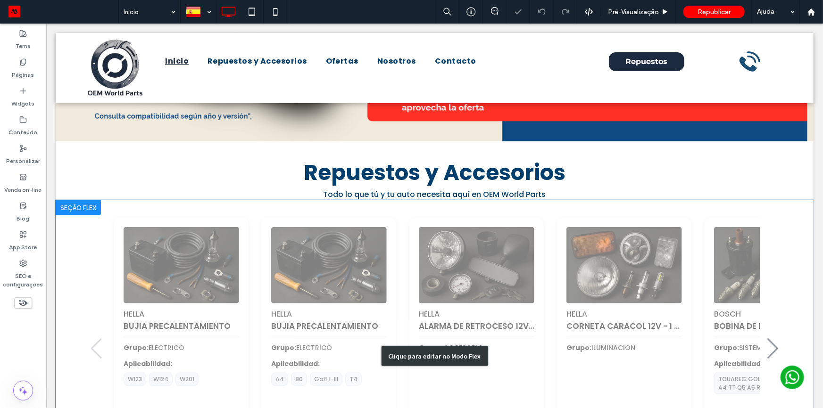
click at [443, 221] on div "Clique para editar no Modo Flex" at bounding box center [434, 356] width 758 height 312
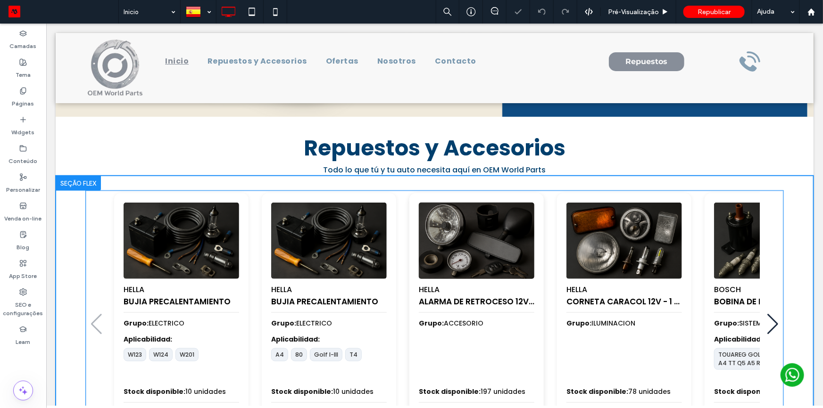
click at [418, 279] on div "HELLA ALARMA DE RETROCESO 12V / 48V - 110+-3dB / 12W" at bounding box center [476, 296] width 116 height 34
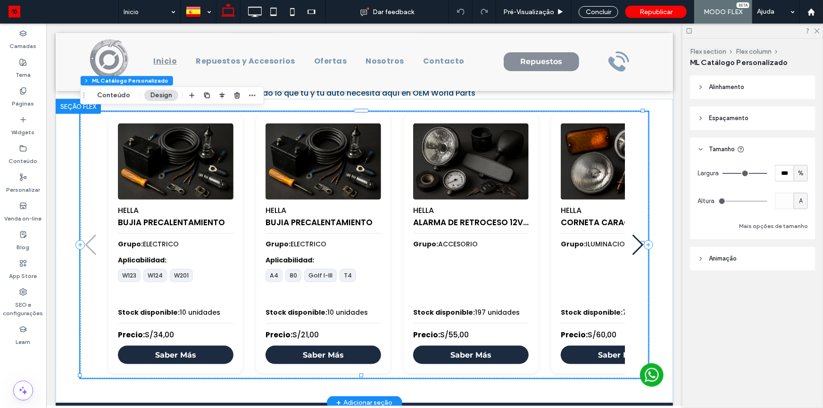
scroll to position [368, 0]
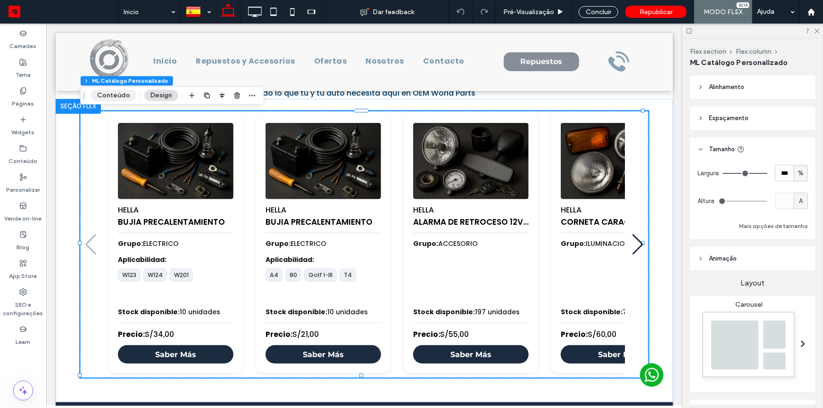
click at [106, 99] on button "Conteúdo" at bounding box center [113, 95] width 45 height 11
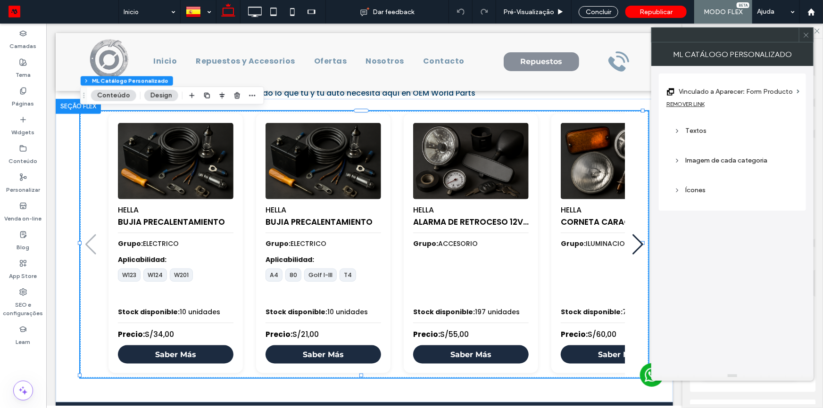
click at [694, 105] on div "REMOVER LINK" at bounding box center [686, 103] width 38 height 7
click at [732, 97] on label "Link" at bounding box center [729, 91] width 125 height 17
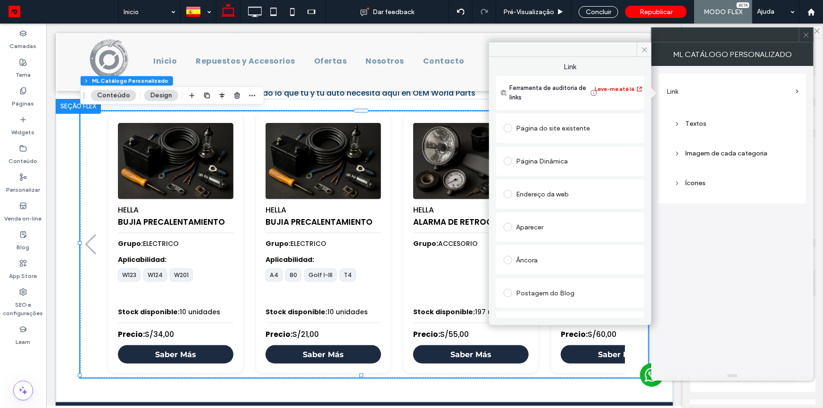
click at [557, 226] on div "Aparecer" at bounding box center [570, 227] width 133 height 15
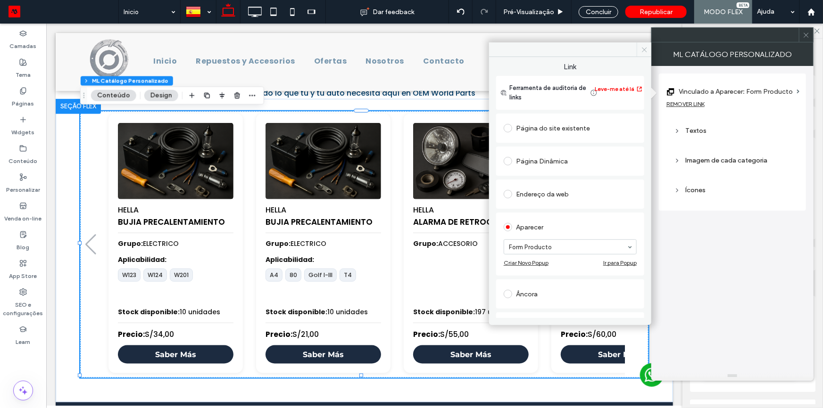
click at [646, 51] on icon at bounding box center [644, 49] width 7 height 7
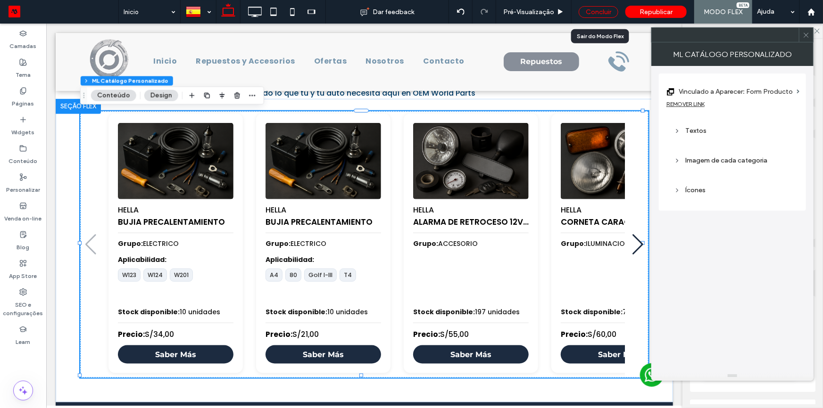
click at [597, 8] on div "Concluir" at bounding box center [599, 12] width 40 height 12
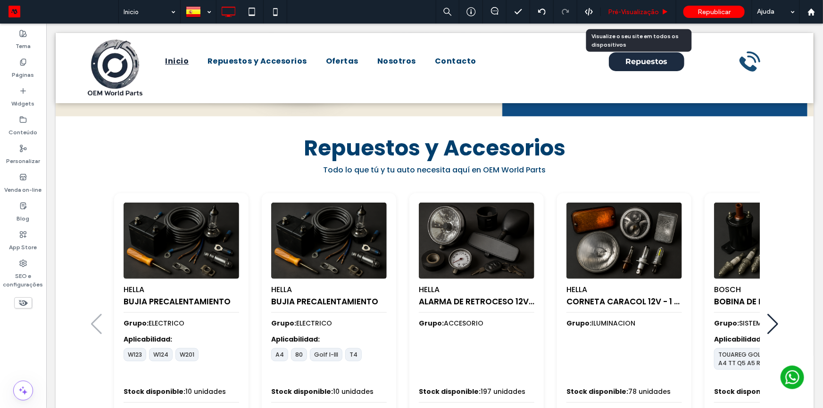
click at [626, 11] on span "Pré-Visualizaçāo" at bounding box center [633, 12] width 51 height 8
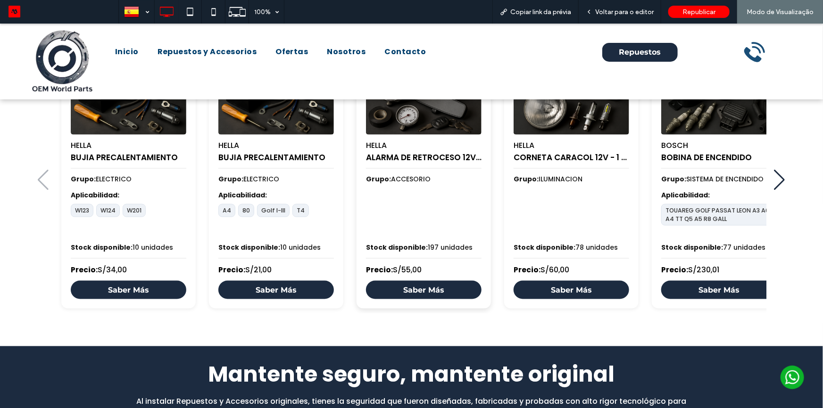
scroll to position [557, 0]
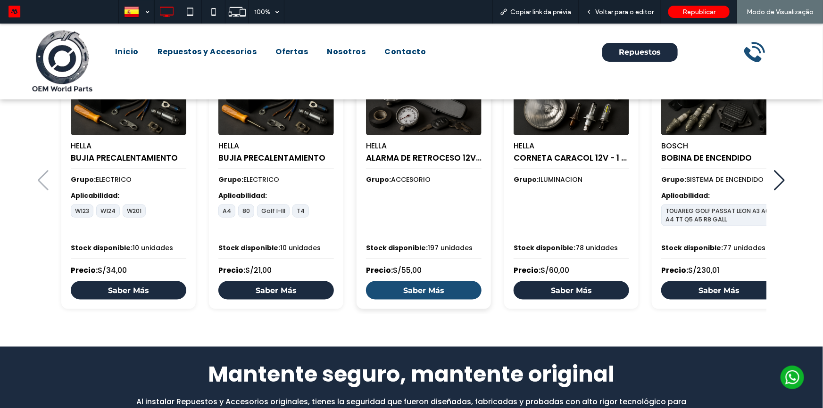
click at [404, 286] on link "Saber Más" at bounding box center [424, 290] width 116 height 18
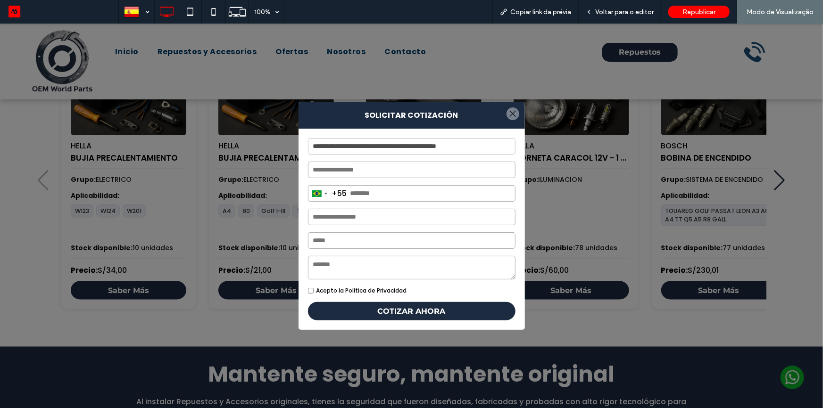
drag, startPoint x: 506, startPoint y: 113, endPoint x: 181, endPoint y: 75, distance: 327.2
click at [507, 113] on div at bounding box center [513, 113] width 13 height 13
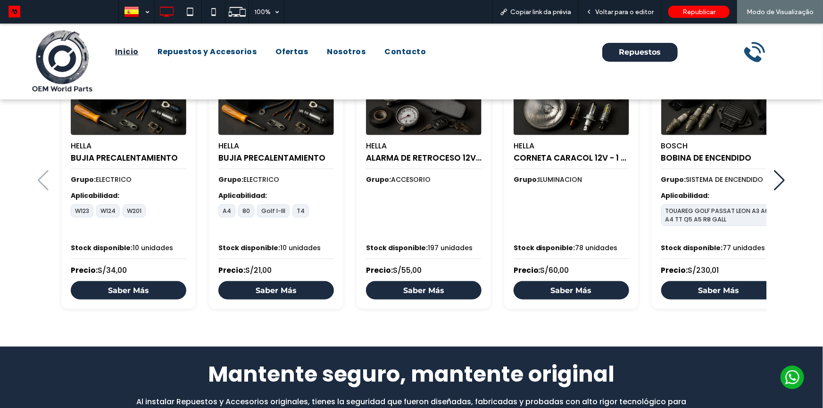
drag, startPoint x: 129, startPoint y: 51, endPoint x: 138, endPoint y: 82, distance: 32.5
click at [129, 51] on span "Inicio" at bounding box center [127, 51] width 24 height 11
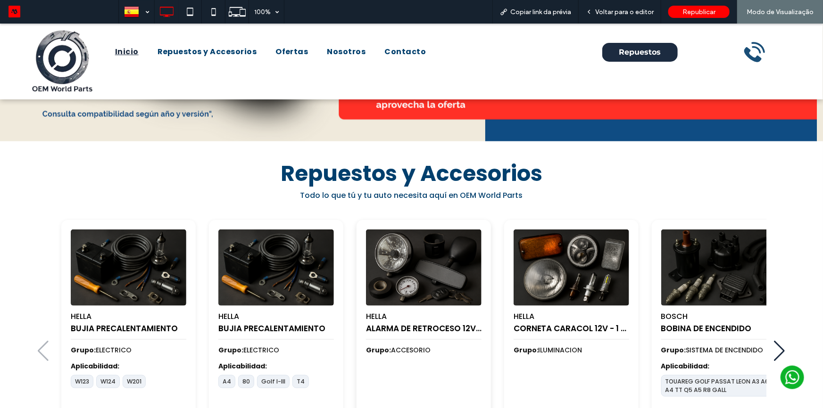
scroll to position [514, 0]
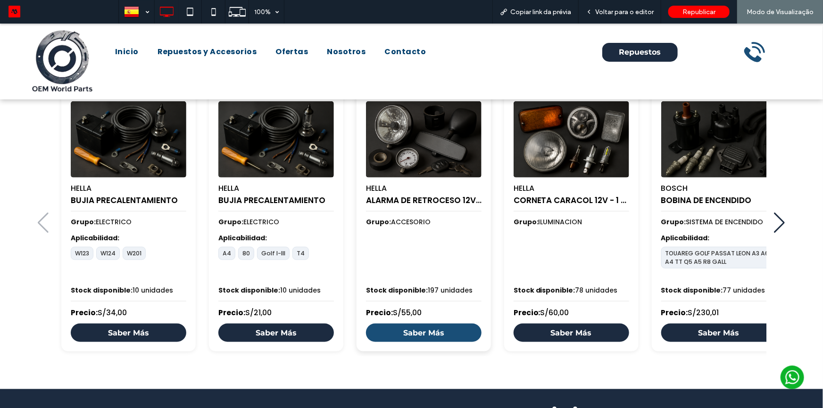
click at [437, 329] on link "Saber Más" at bounding box center [424, 333] width 116 height 18
click at [433, 333] on link "Saber Más" at bounding box center [424, 333] width 116 height 18
click at [296, 340] on div "HELLA BUJIA PRECALENTAMIENTO Grupo: ELECTRICO Aplicabilidad: A4 80 Golf I-III T…" at bounding box center [276, 222] width 134 height 260
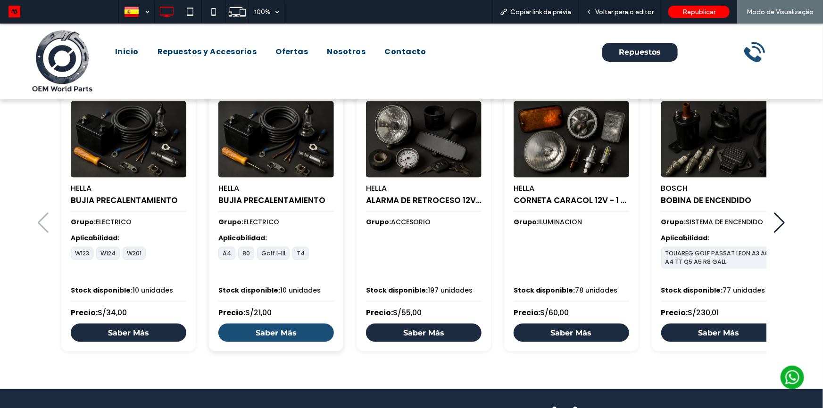
click at [298, 332] on link "Saber Más" at bounding box center [276, 333] width 116 height 18
click at [608, 10] on span "Voltar para o editor" at bounding box center [624, 12] width 58 height 8
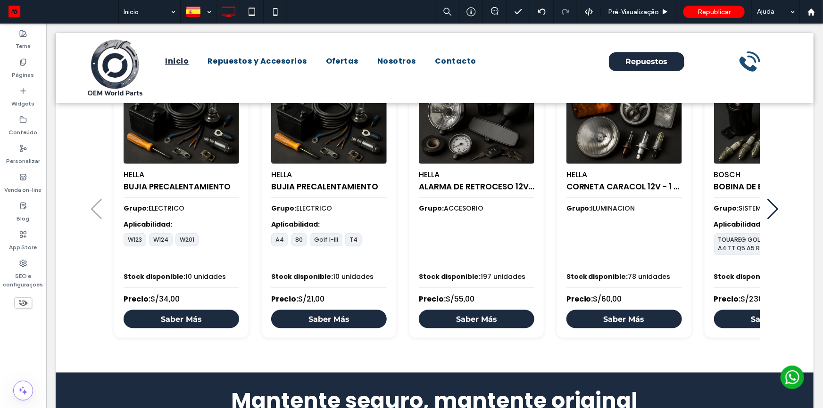
scroll to position [480, 0]
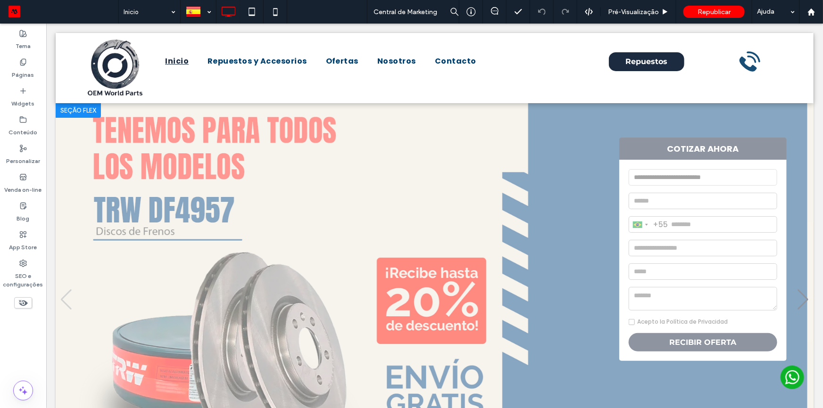
drag, startPoint x: 51, startPoint y: 260, endPoint x: 152, endPoint y: 244, distance: 102.2
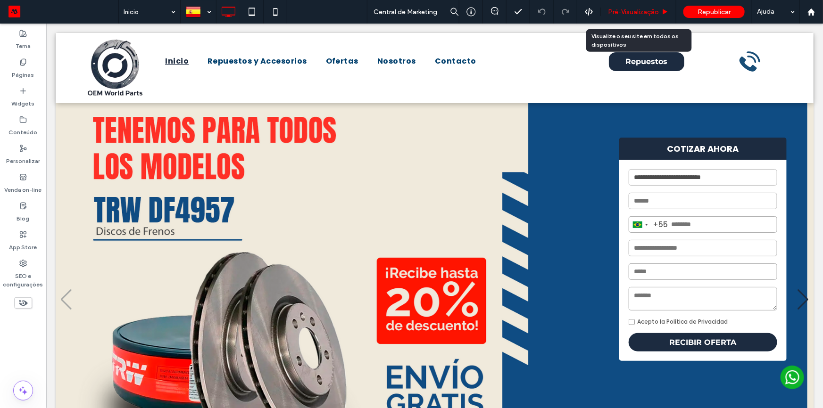
click at [620, 11] on span "Pré-Visualizaçāo" at bounding box center [633, 12] width 51 height 8
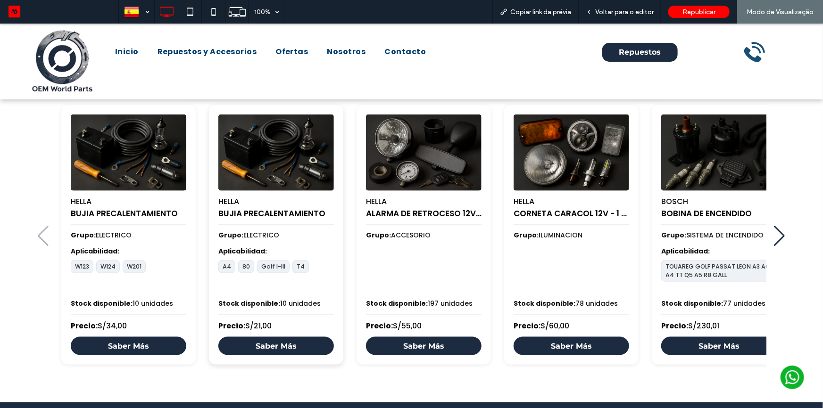
scroll to position [477, 0]
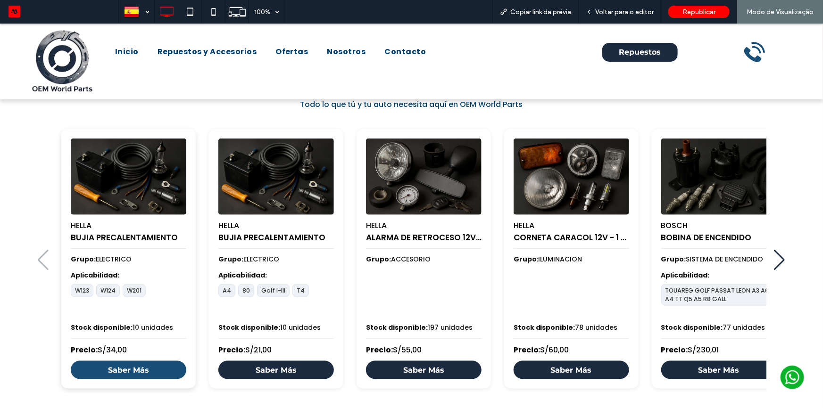
click at [151, 367] on link "Saber Más" at bounding box center [129, 370] width 116 height 18
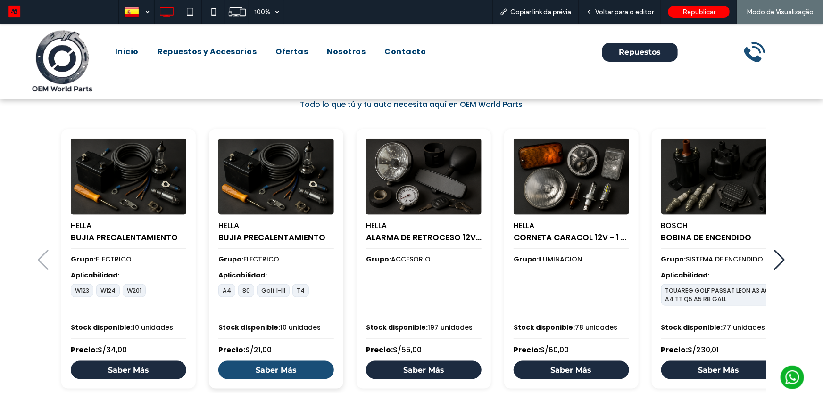
click at [248, 364] on link "Saber Más" at bounding box center [276, 370] width 116 height 18
click at [221, 54] on span "Repuestos y Accesorios" at bounding box center [208, 51] width 100 height 11
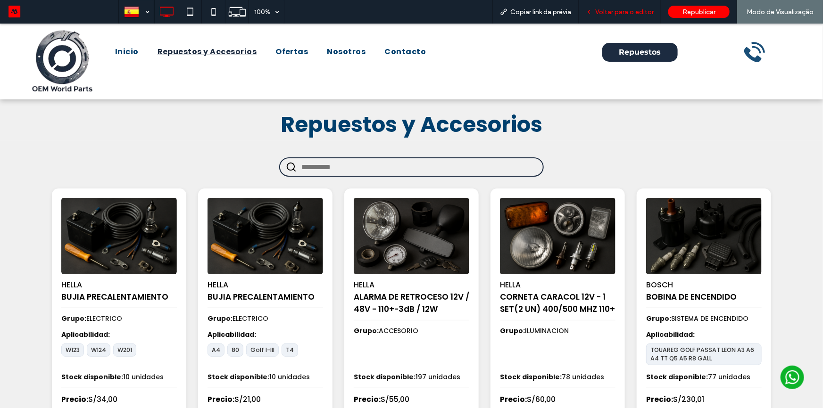
click at [607, 6] on div "Voltar para o editor" at bounding box center [620, 12] width 83 height 24
click at [608, 8] on span "Voltar para o editor" at bounding box center [624, 12] width 58 height 8
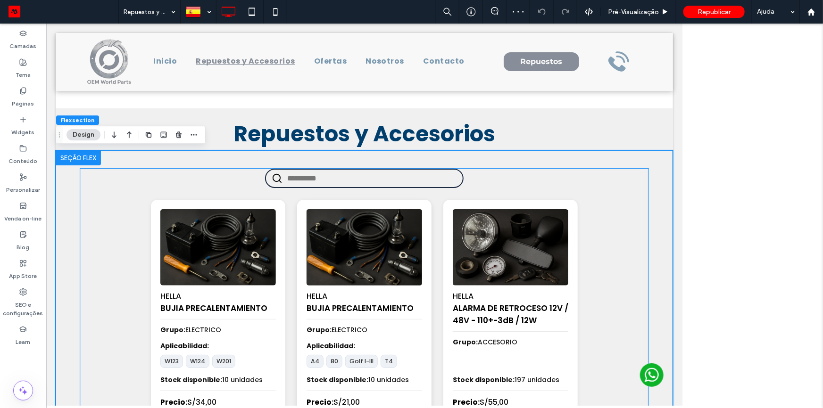
click at [310, 233] on img at bounding box center [363, 247] width 121 height 80
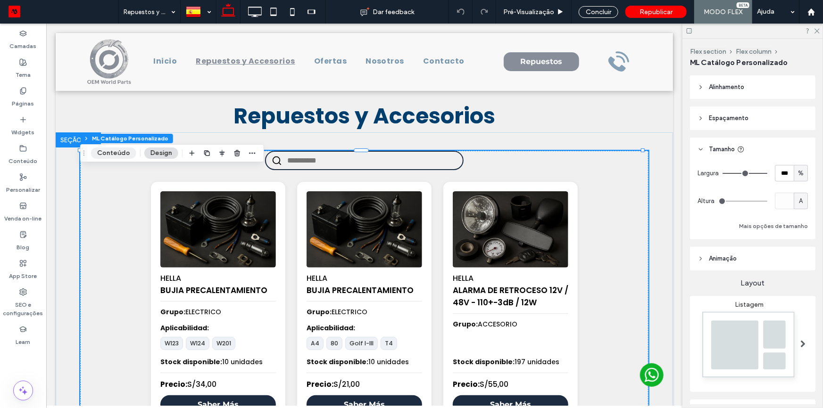
click at [104, 156] on button "Conteúdo" at bounding box center [113, 153] width 45 height 11
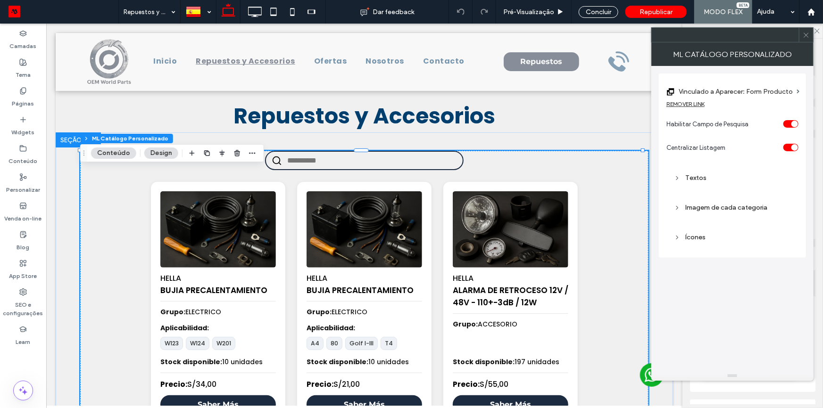
click at [690, 105] on div "REMOVER LINK" at bounding box center [686, 103] width 38 height 7
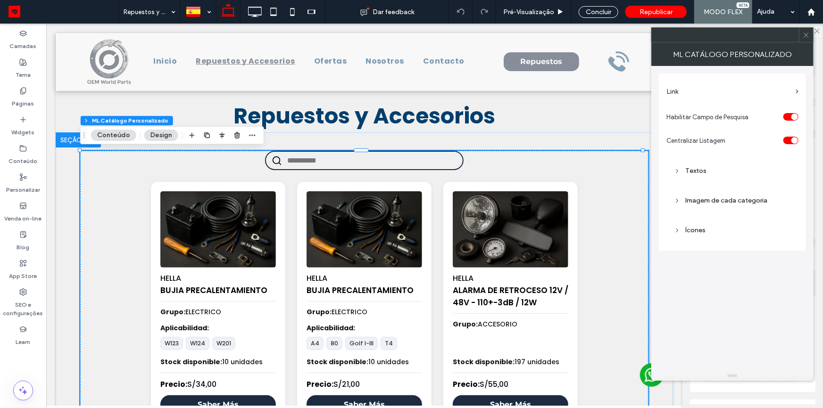
click at [733, 95] on label "Link" at bounding box center [729, 91] width 125 height 17
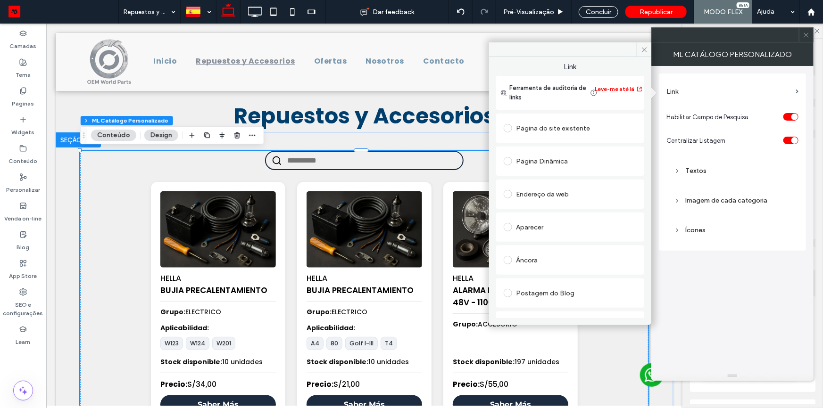
click at [553, 232] on div "Aparecer" at bounding box center [570, 227] width 133 height 15
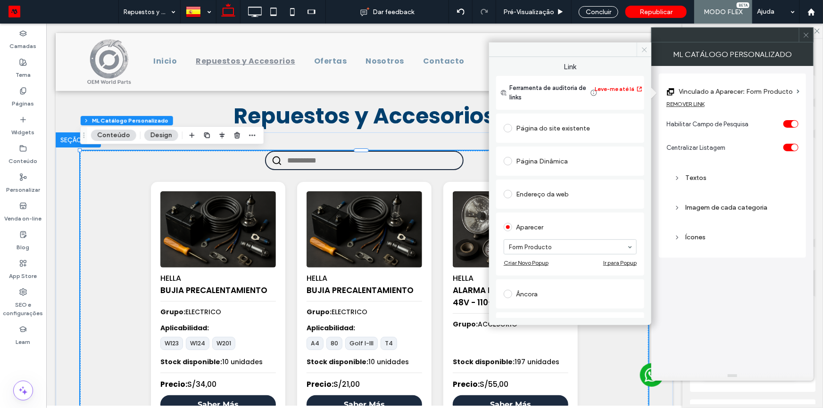
click at [642, 51] on icon at bounding box center [644, 49] width 7 height 7
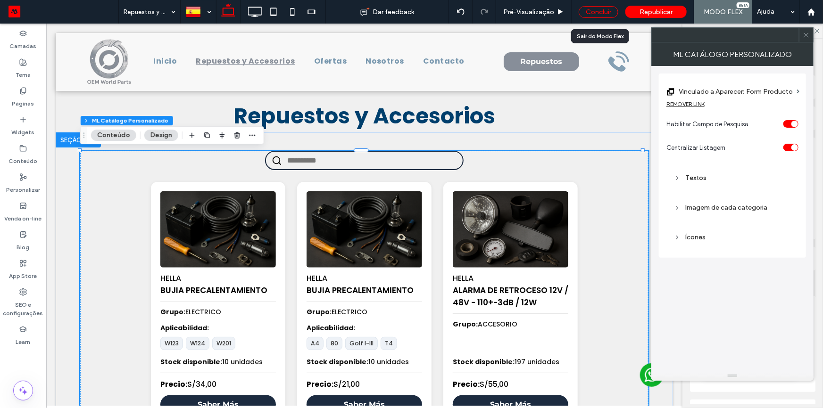
click at [605, 13] on div "Concluir" at bounding box center [599, 12] width 40 height 12
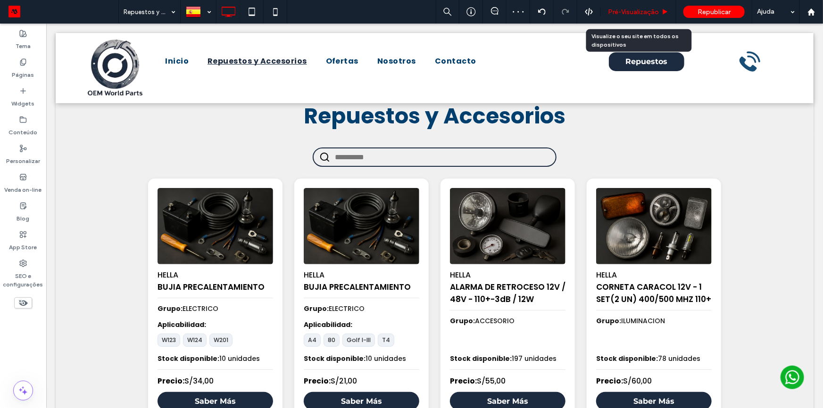
click at [623, 11] on span "Pré-Visualizaçāo" at bounding box center [633, 12] width 51 height 8
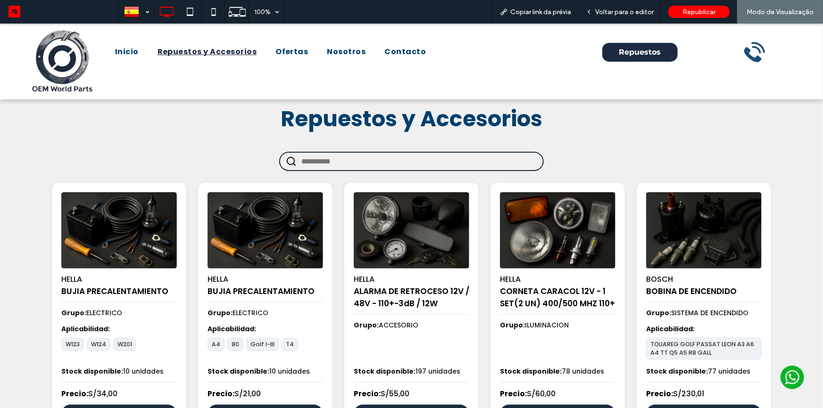
drag, startPoint x: 233, startPoint y: 48, endPoint x: 234, endPoint y: 75, distance: 27.0
click at [233, 48] on span "Repuestos y Accesorios" at bounding box center [208, 51] width 100 height 11
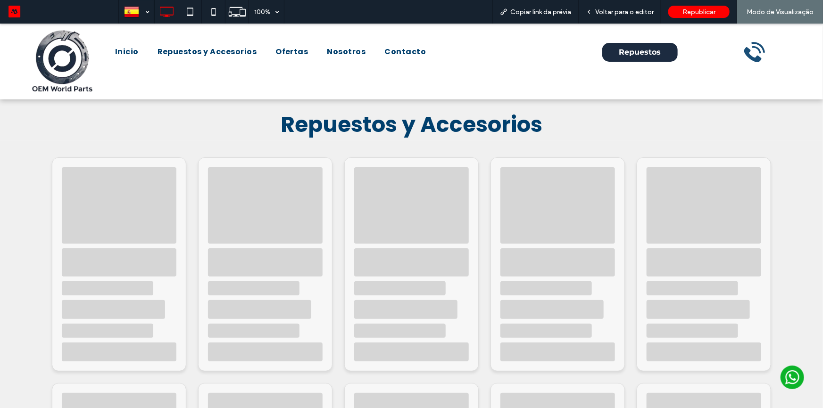
scroll to position [171, 0]
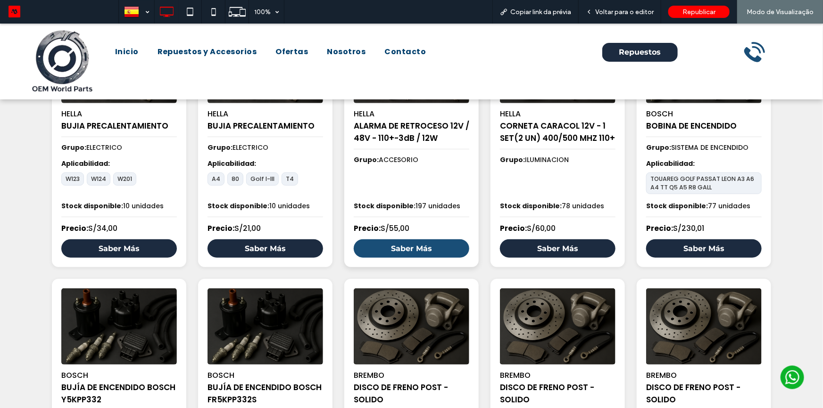
click at [385, 252] on link "Saber Más" at bounding box center [412, 248] width 116 height 18
click at [423, 249] on link "Saber Más" at bounding box center [412, 248] width 116 height 18
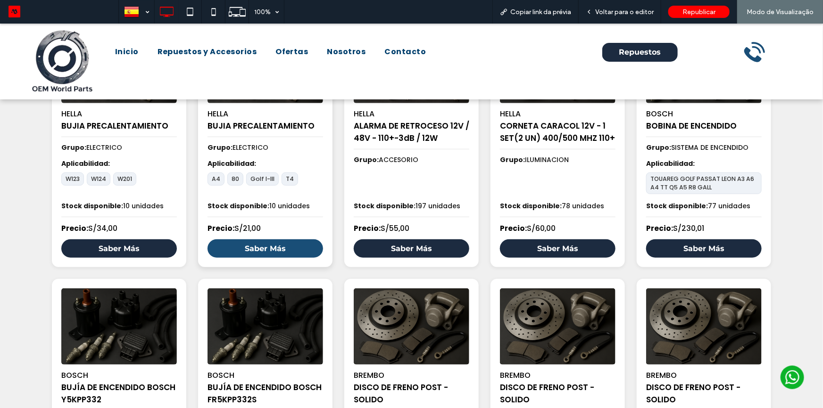
click at [267, 251] on link "Saber Más" at bounding box center [266, 248] width 116 height 18
click at [125, 51] on span "Inicio" at bounding box center [127, 51] width 24 height 11
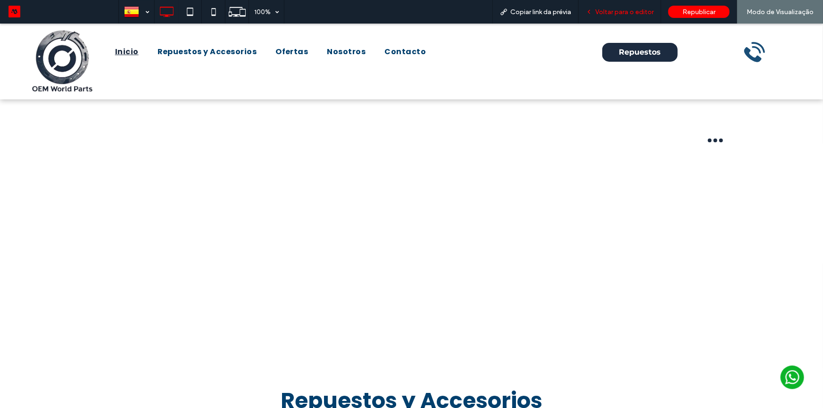
click at [618, 10] on span "Voltar para o editor" at bounding box center [624, 12] width 58 height 8
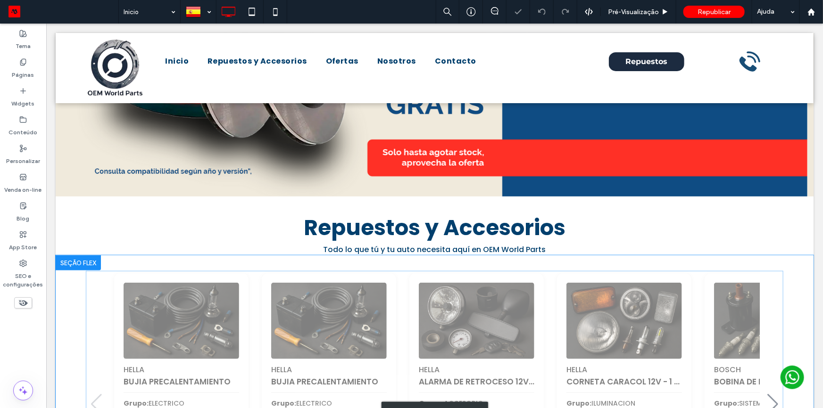
scroll to position [423, 0]
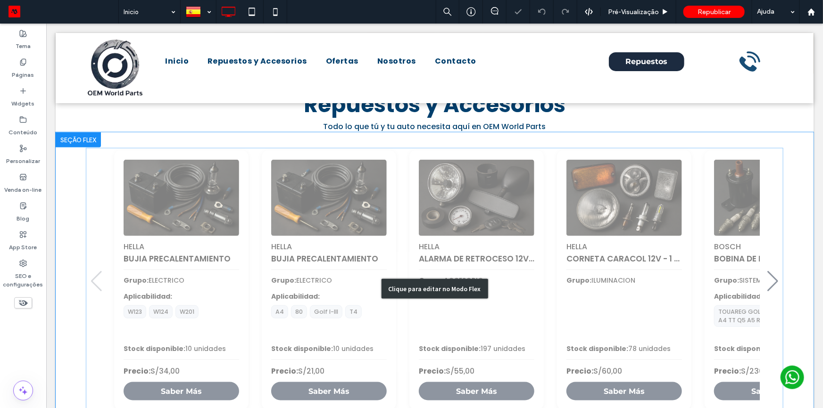
click at [475, 217] on div "Clique para editar no Modo Flex" at bounding box center [434, 288] width 758 height 312
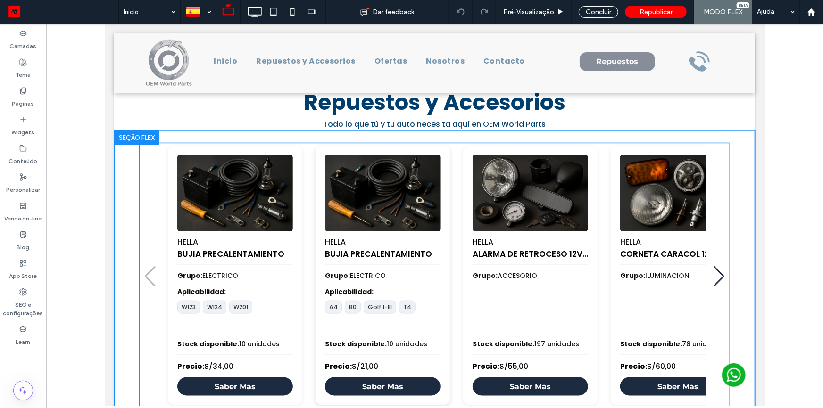
click at [393, 217] on div "HELLA BUJIA PRECALENTAMIENTO Grupo: ELECTRICO Aplicabilidad: A4 80 Golf I-III T…" at bounding box center [382, 275] width 134 height 260
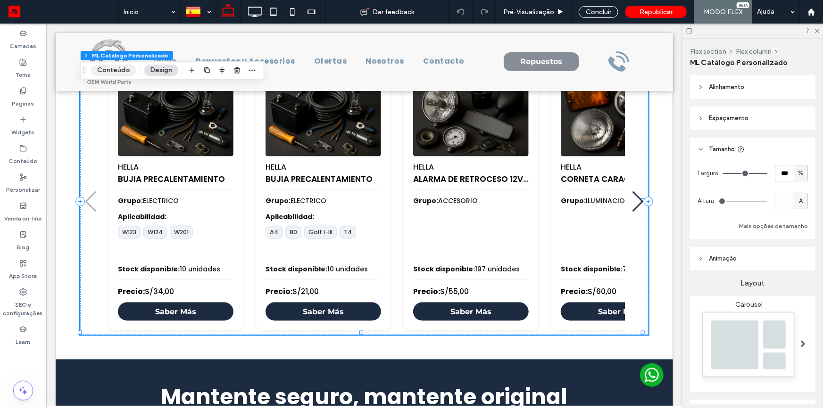
click at [118, 71] on button "Conteúdo" at bounding box center [113, 70] width 45 height 11
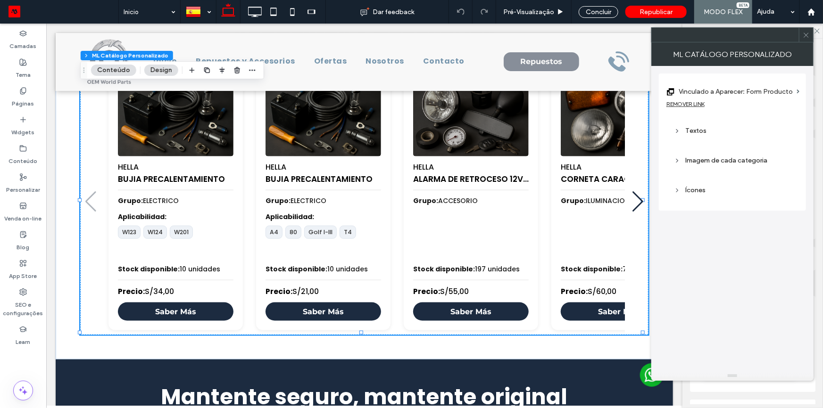
click at [694, 103] on div "REMOVER LINK" at bounding box center [686, 103] width 38 height 7
click at [730, 98] on label "Link" at bounding box center [729, 91] width 125 height 17
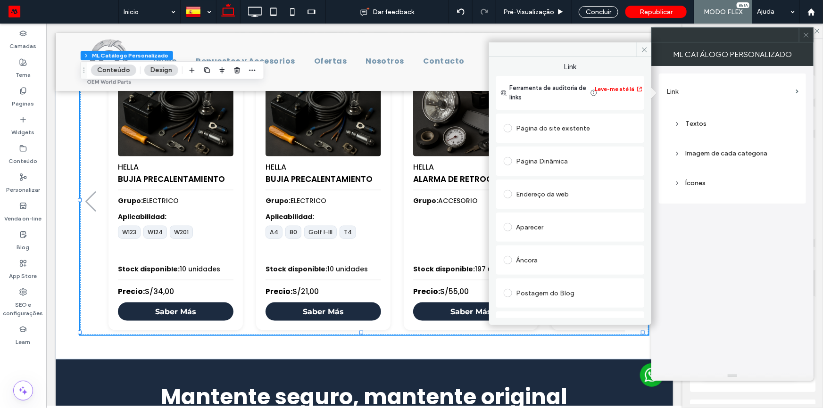
click at [554, 225] on div "Aparecer" at bounding box center [570, 227] width 133 height 15
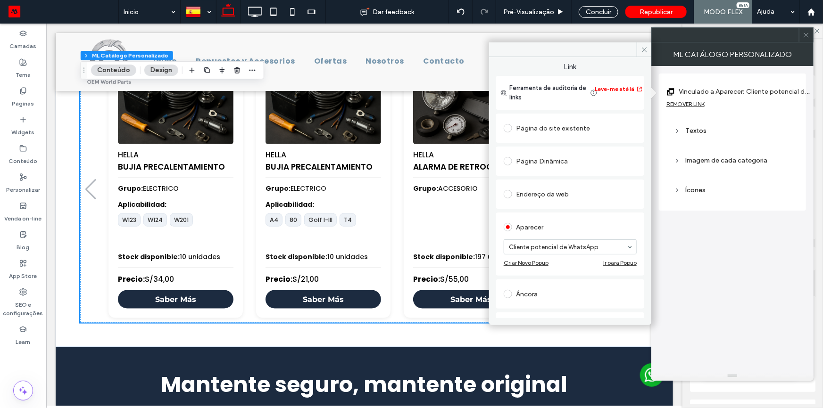
scroll to position [410, 0]
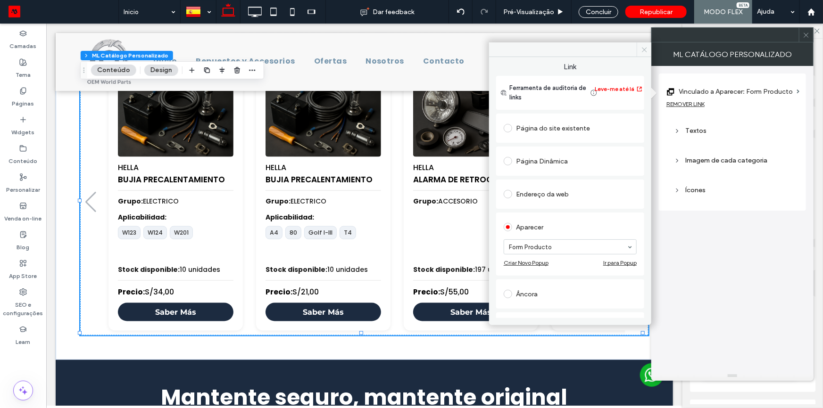
click at [642, 50] on icon at bounding box center [644, 49] width 7 height 7
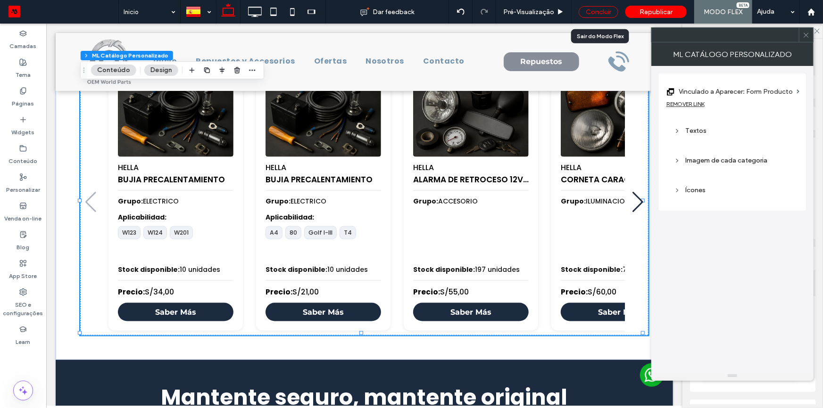
click at [592, 8] on div "Concluir" at bounding box center [599, 12] width 40 height 12
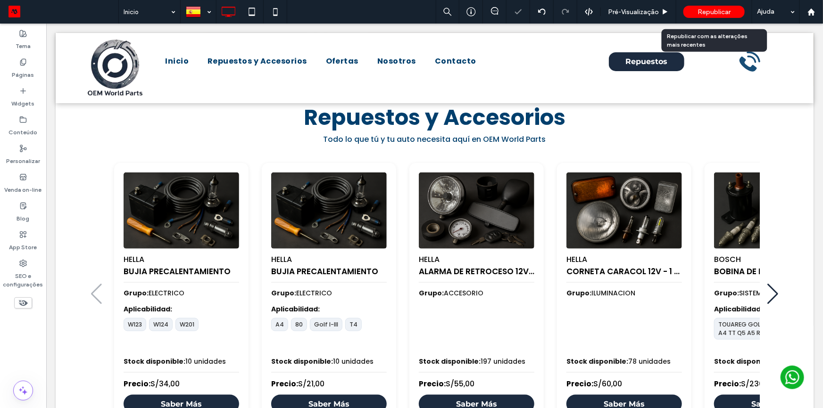
scroll to position [423, 0]
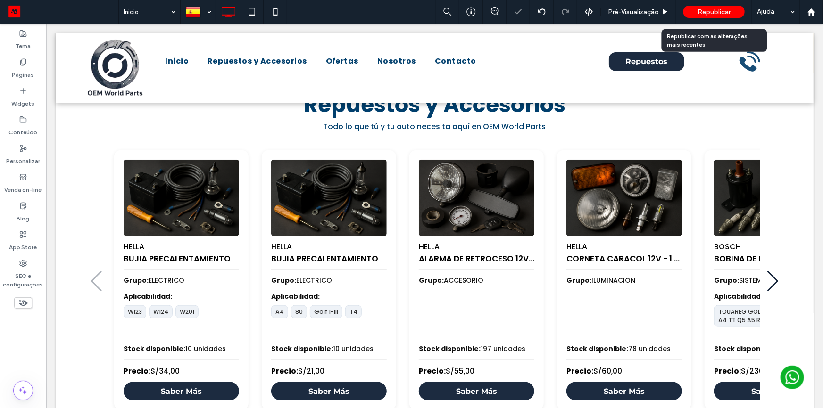
click at [696, 9] on div "Republicar" at bounding box center [714, 12] width 61 height 12
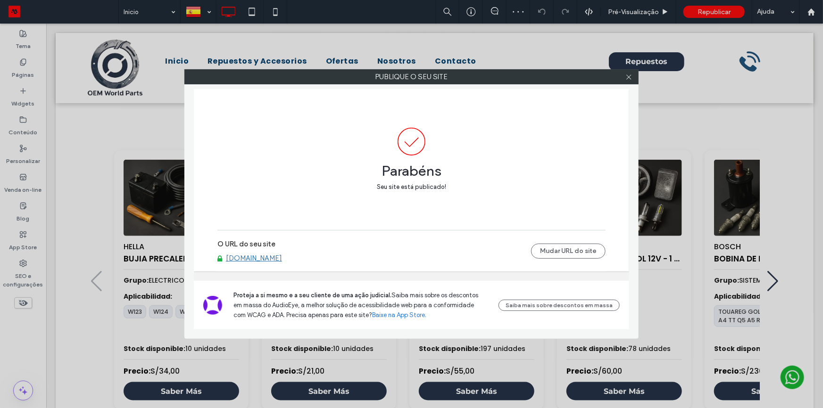
click at [282, 256] on link "oemworldparts.motorleads.co" at bounding box center [254, 258] width 56 height 8
click at [631, 75] on icon at bounding box center [628, 77] width 7 height 7
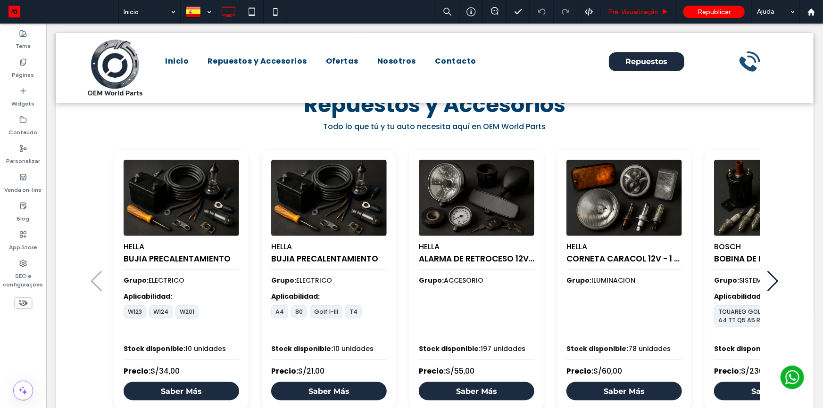
click at [640, 14] on span "Pré-Visualizaçāo" at bounding box center [633, 12] width 51 height 8
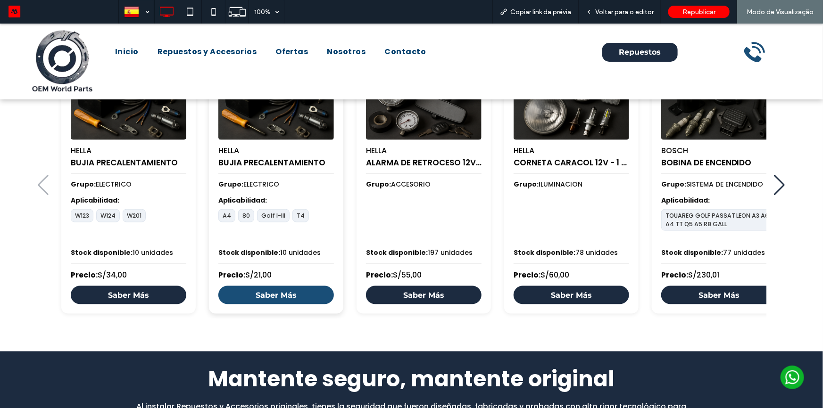
scroll to position [557, 0]
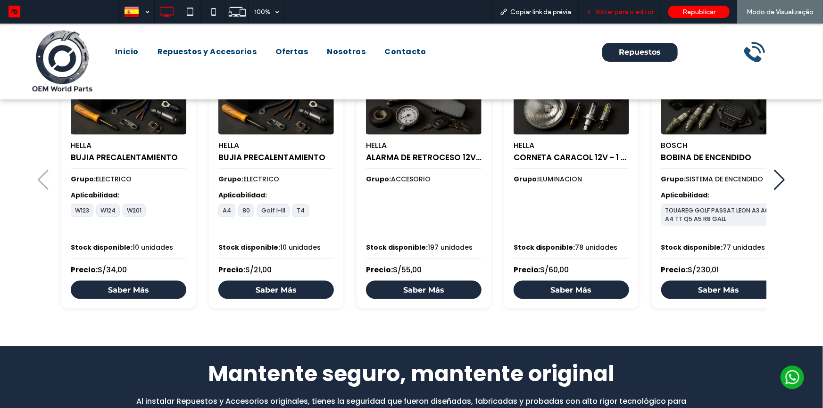
click at [621, 14] on span "Voltar para o editor" at bounding box center [624, 12] width 58 height 8
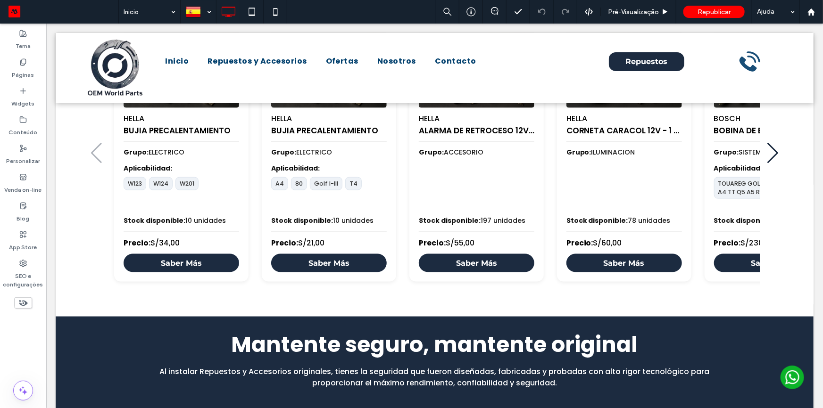
scroll to position [522, 0]
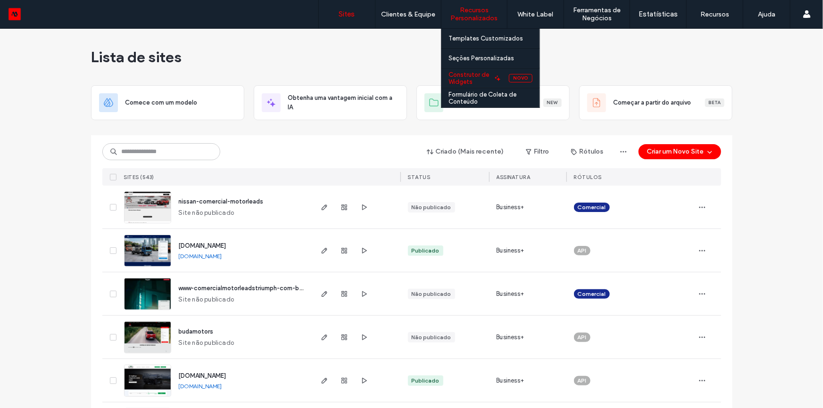
click at [476, 75] on label "Construtor de Widgets" at bounding box center [470, 78] width 42 height 14
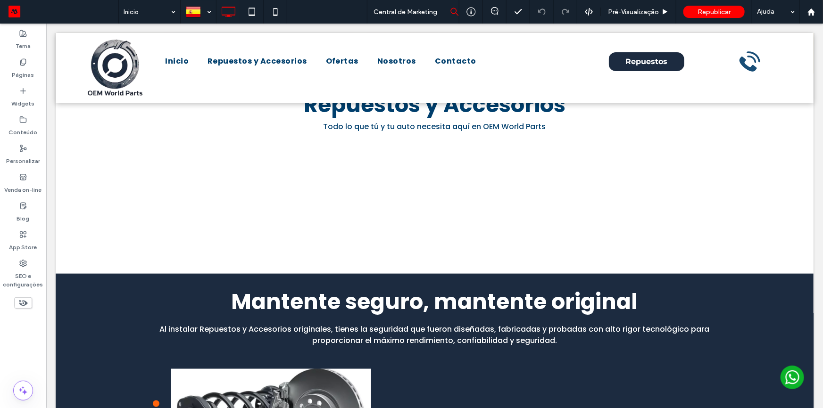
scroll to position [423, 0]
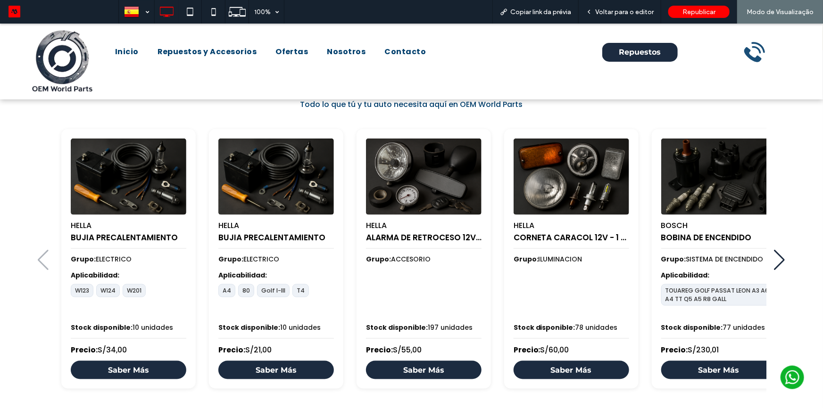
scroll to position [477, 0]
click at [610, 15] on span "Voltar para o editor" at bounding box center [624, 12] width 58 height 8
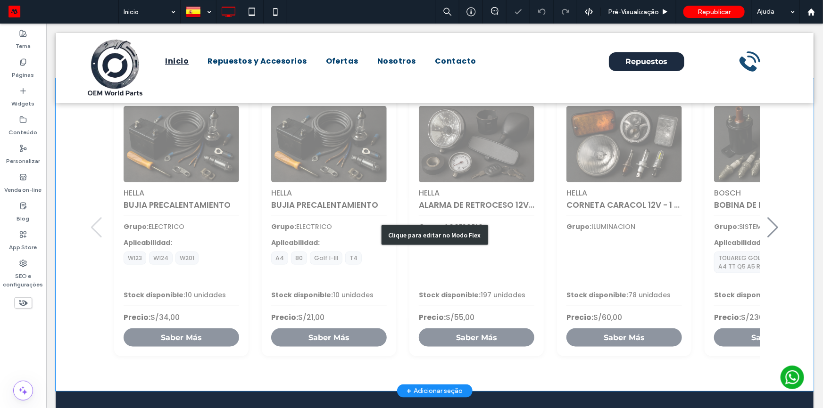
scroll to position [472, 0]
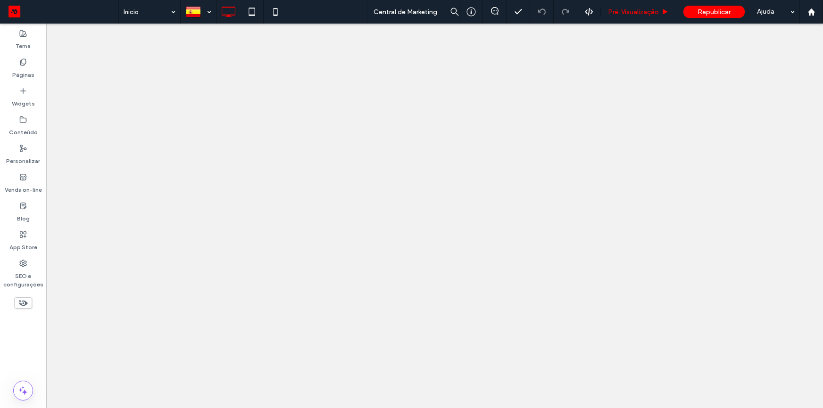
click at [632, 11] on span "Pré-Visualizaçāo" at bounding box center [633, 12] width 51 height 8
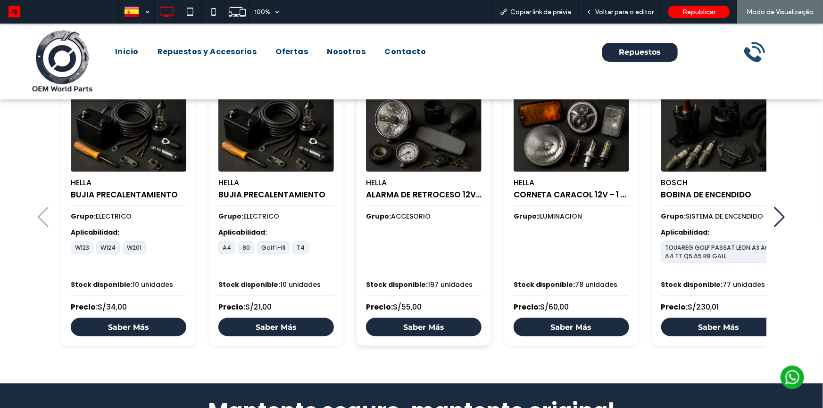
scroll to position [514, 0]
click at [442, 327] on link "Saber Más" at bounding box center [424, 327] width 116 height 18
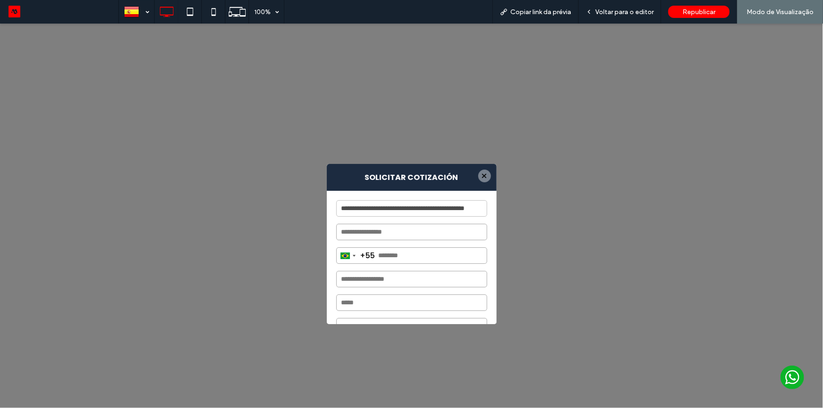
click at [485, 173] on div at bounding box center [484, 175] width 13 height 13
click at [614, 5] on div "Voltar para o editor" at bounding box center [620, 12] width 83 height 24
click at [614, 13] on span "Voltar para o editor" at bounding box center [624, 12] width 58 height 8
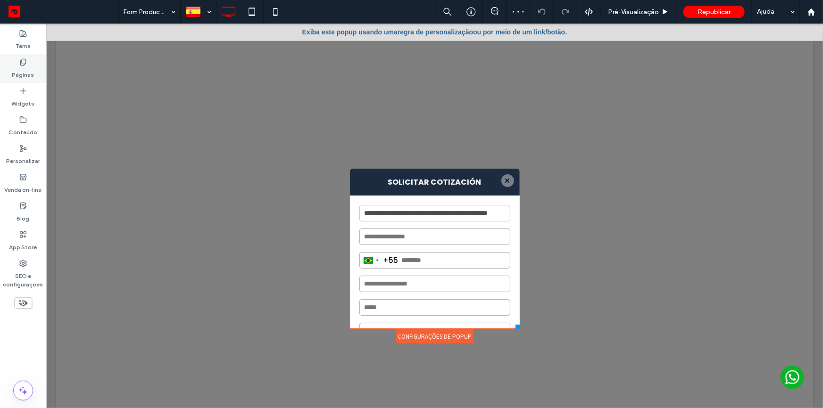
click at [4, 67] on div "Páginas" at bounding box center [23, 68] width 46 height 29
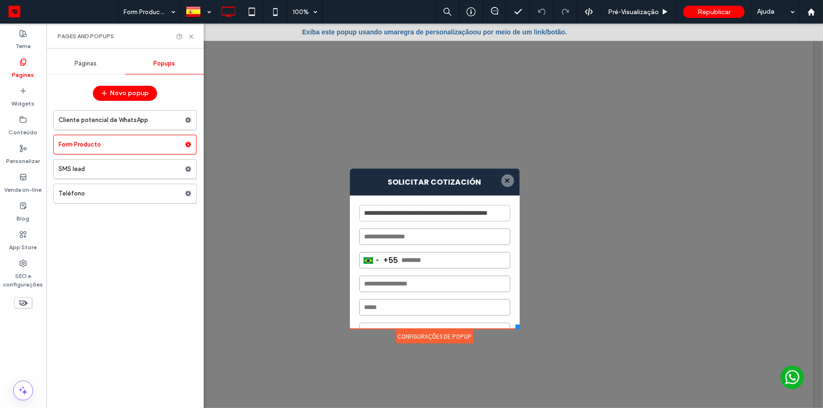
click at [71, 59] on div "Páginas" at bounding box center [85, 63] width 79 height 21
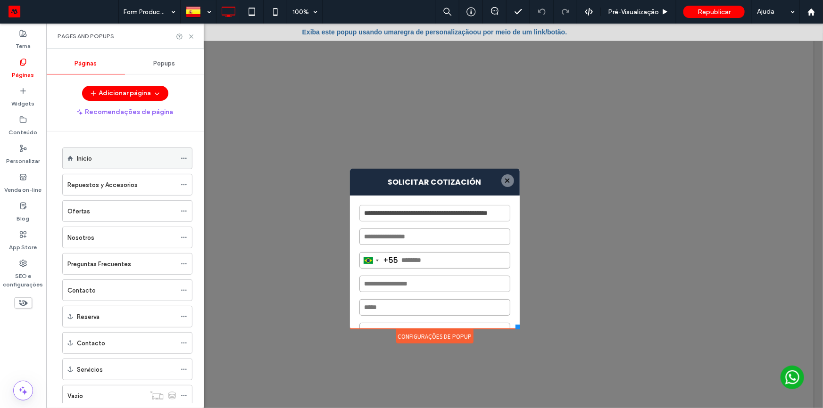
click at [105, 167] on div "Inicio" at bounding box center [126, 158] width 99 height 21
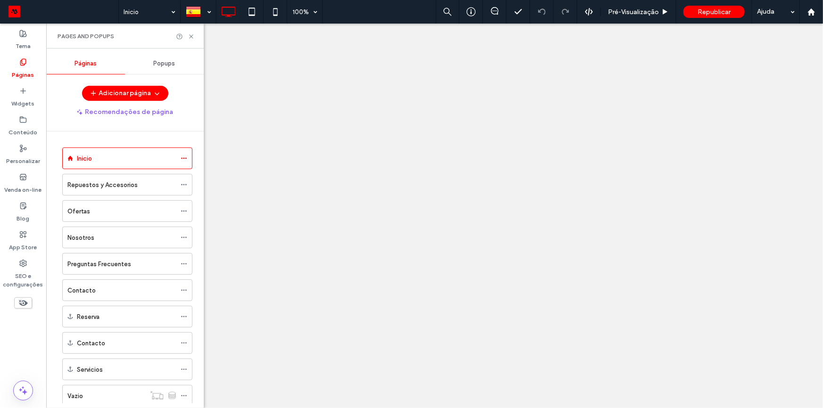
click at [188, 34] on icon at bounding box center [191, 36] width 7 height 7
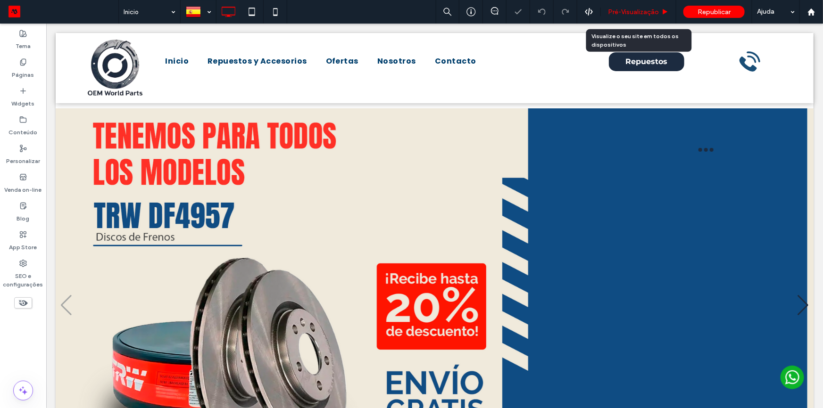
click at [630, 16] on div "Pré-Visualizaçāo" at bounding box center [638, 12] width 75 height 24
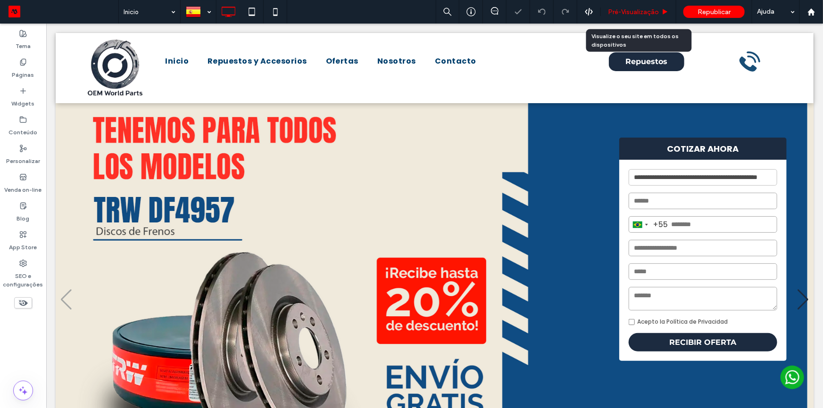
click at [633, 13] on span "Pré-Visualizaçāo" at bounding box center [633, 12] width 51 height 8
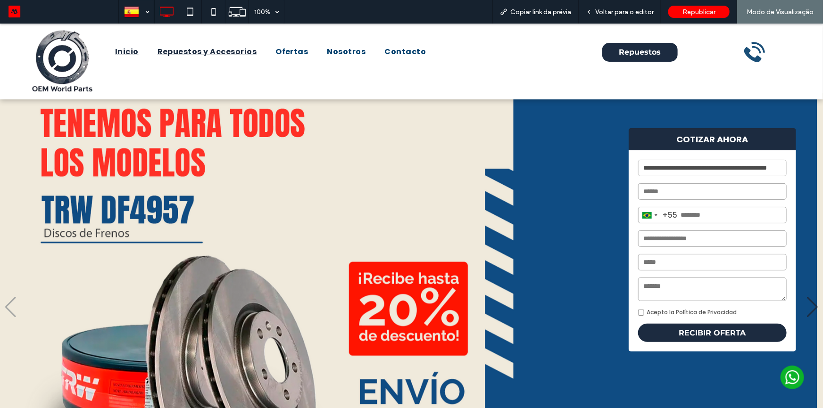
click at [225, 51] on span "Repuestos y Accesorios" at bounding box center [208, 51] width 100 height 11
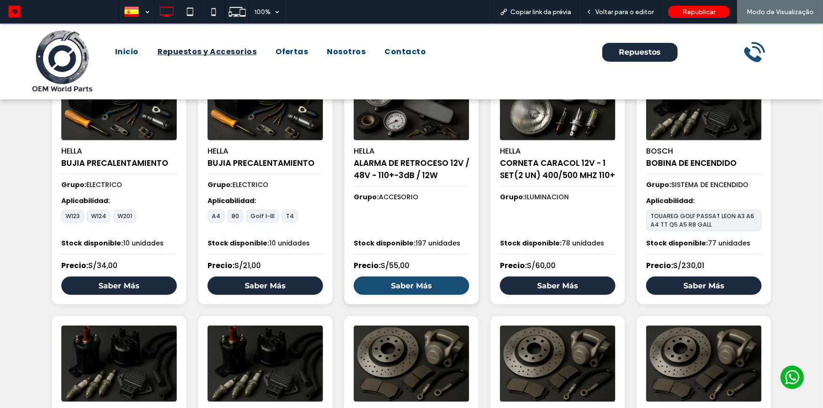
click at [395, 283] on link "Saber Más" at bounding box center [412, 285] width 116 height 18
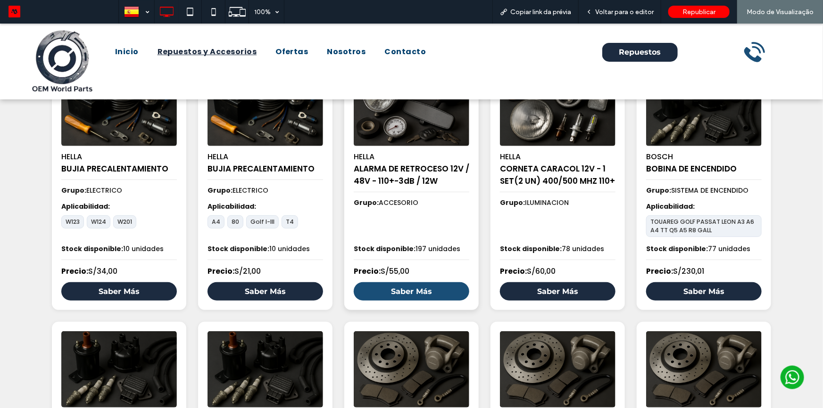
scroll to position [134, 0]
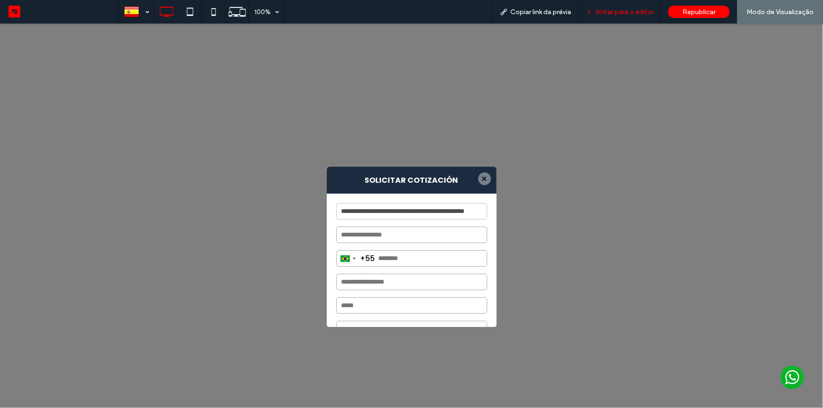
click at [612, 13] on span "Voltar para o editor" at bounding box center [624, 12] width 58 height 8
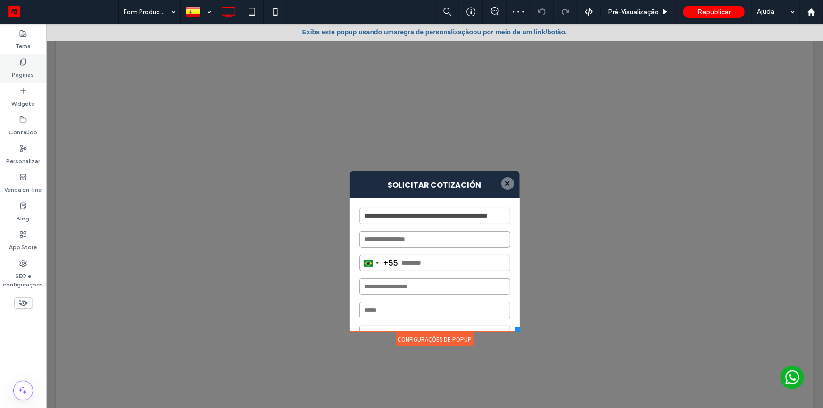
click at [0, 62] on div "Páginas" at bounding box center [23, 68] width 46 height 29
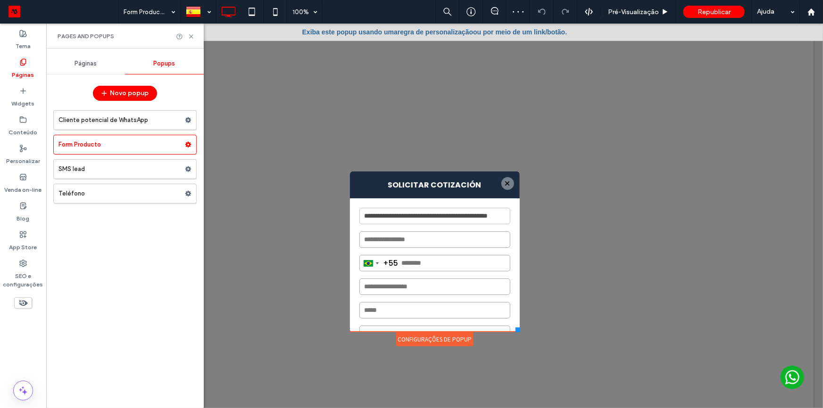
click at [87, 65] on span "Páginas" at bounding box center [86, 64] width 22 height 8
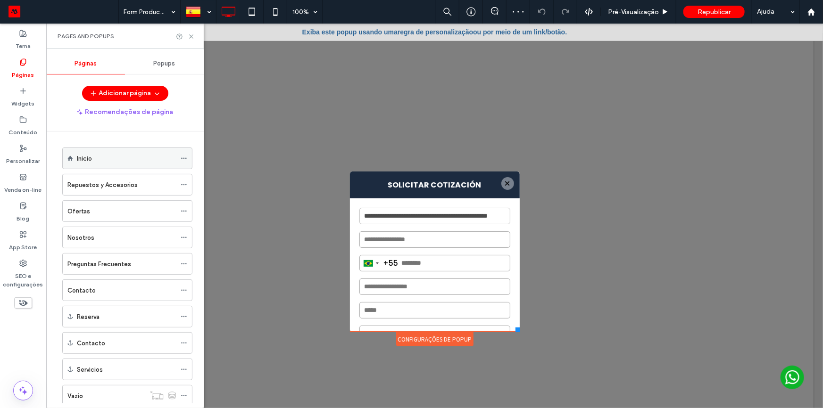
click at [118, 154] on div "Inicio" at bounding box center [126, 159] width 99 height 10
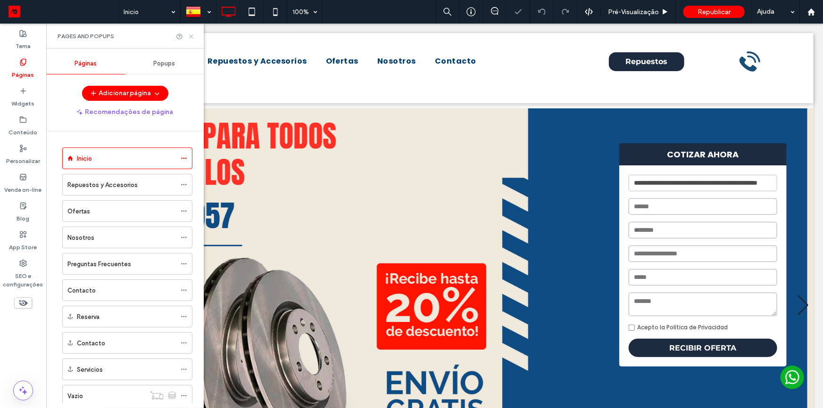
click at [192, 37] on use at bounding box center [191, 36] width 4 height 4
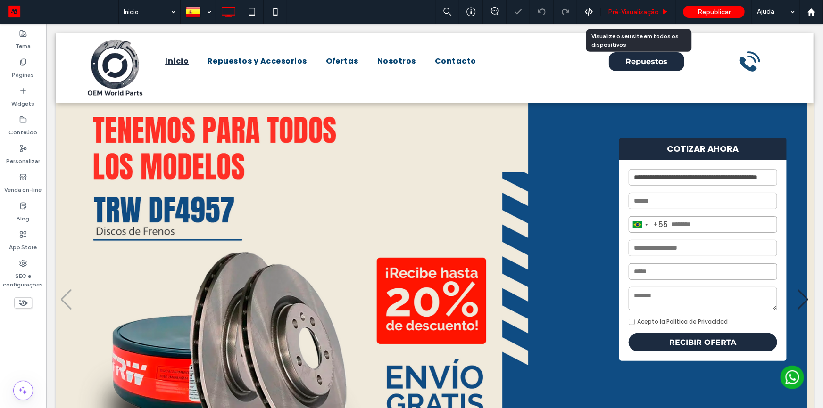
click at [656, 11] on span "Pré-Visualizaçāo" at bounding box center [633, 12] width 51 height 8
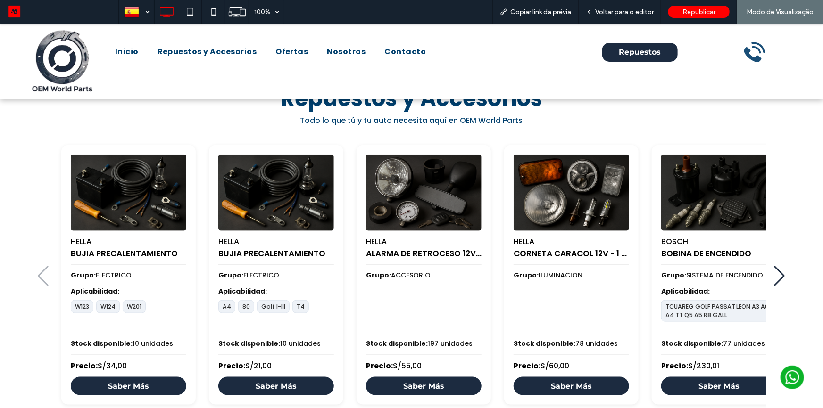
scroll to position [563, 0]
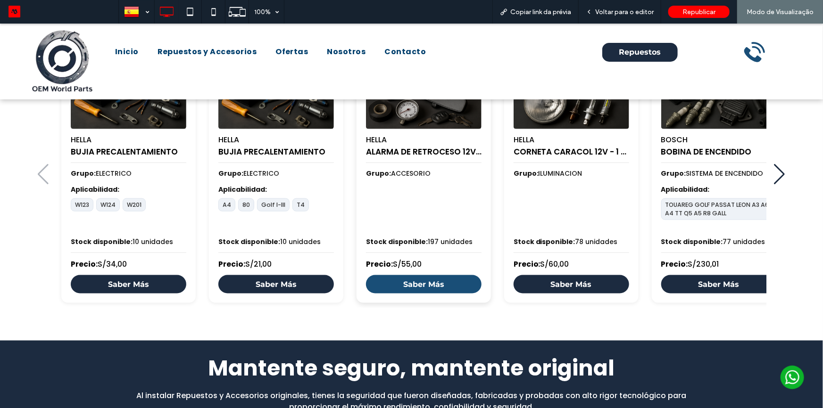
click at [444, 283] on link "Saber Más" at bounding box center [424, 284] width 116 height 18
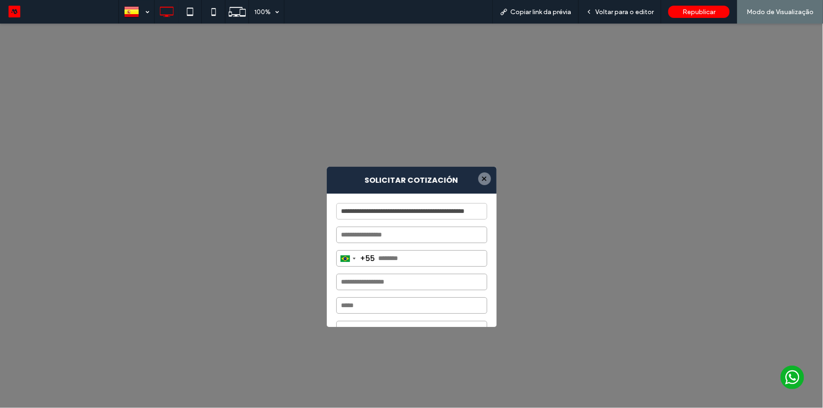
click at [483, 183] on div at bounding box center [484, 178] width 13 height 13
click at [603, 14] on span "Voltar para o editor" at bounding box center [624, 12] width 58 height 8
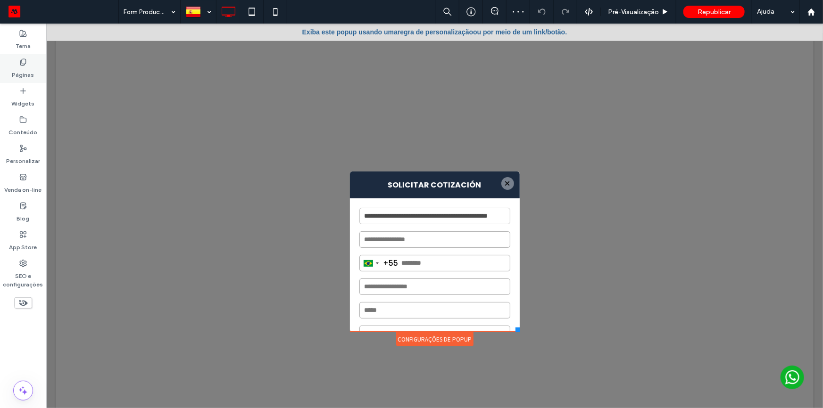
click at [11, 67] on div "Páginas" at bounding box center [23, 68] width 46 height 29
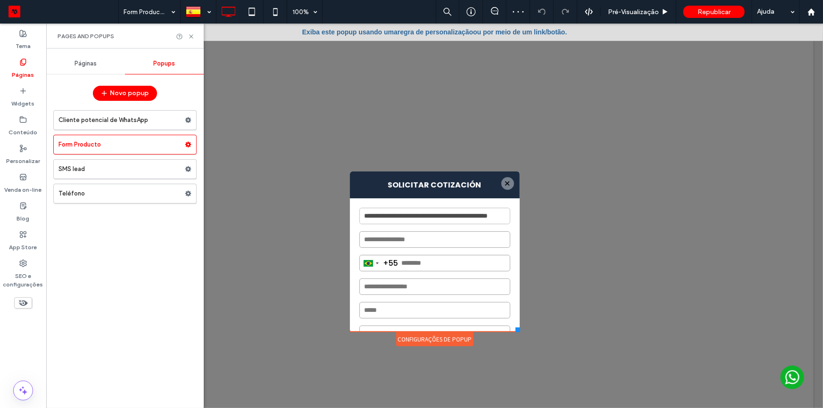
click at [94, 65] on span "Páginas" at bounding box center [86, 64] width 22 height 8
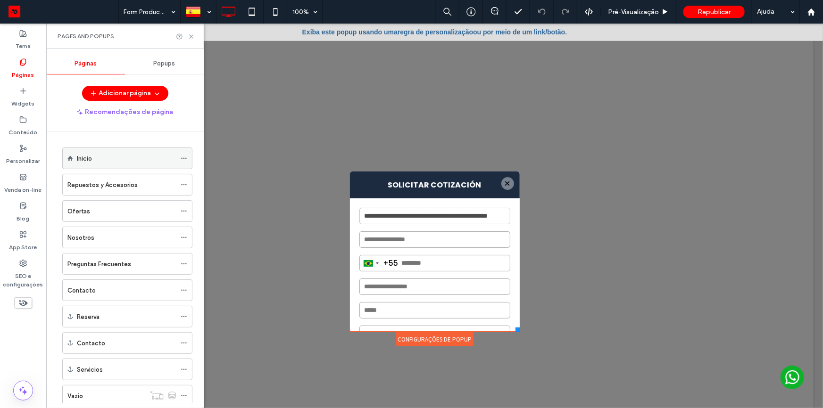
click at [135, 164] on div "Inicio" at bounding box center [126, 158] width 99 height 21
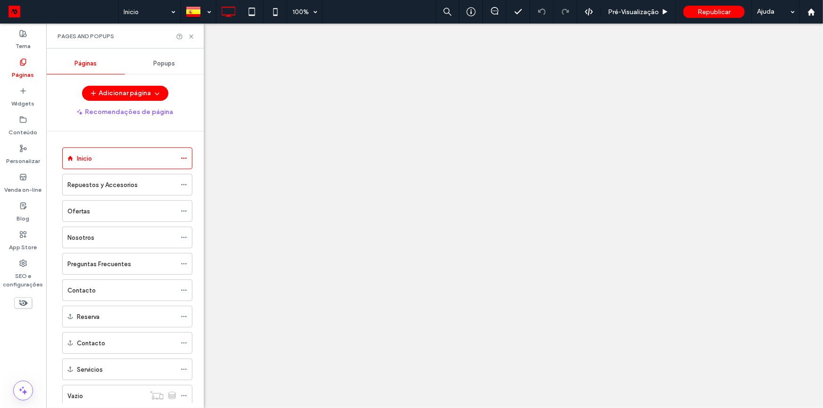
click at [193, 34] on div at bounding box center [411, 204] width 823 height 408
click at [191, 34] on icon at bounding box center [191, 36] width 7 height 7
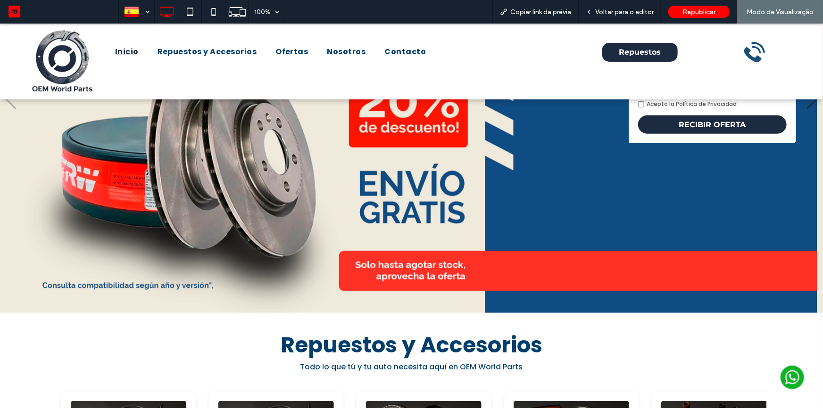
scroll to position [472, 0]
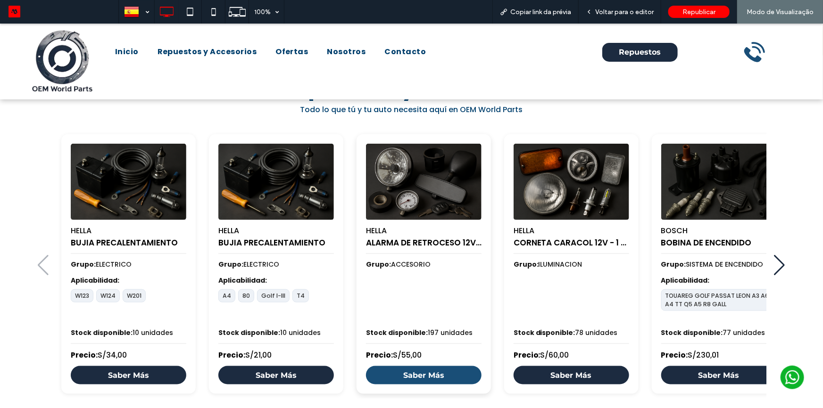
click at [441, 375] on link "Saber Más" at bounding box center [424, 375] width 116 height 18
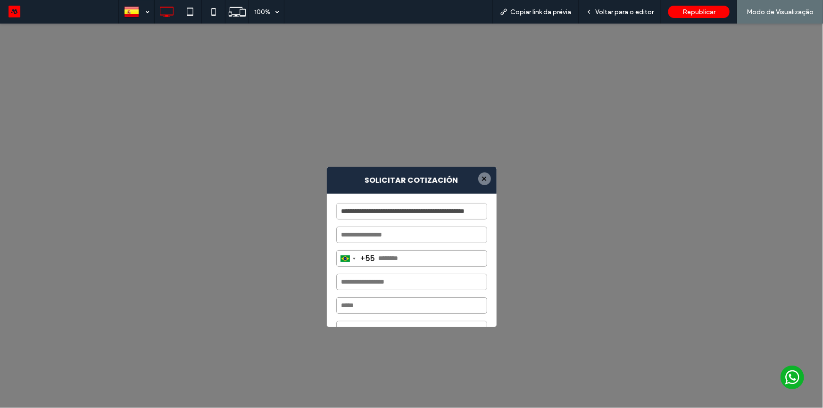
click at [483, 176] on div at bounding box center [484, 178] width 13 height 13
click at [634, 11] on span "Voltar para o editor" at bounding box center [624, 12] width 58 height 8
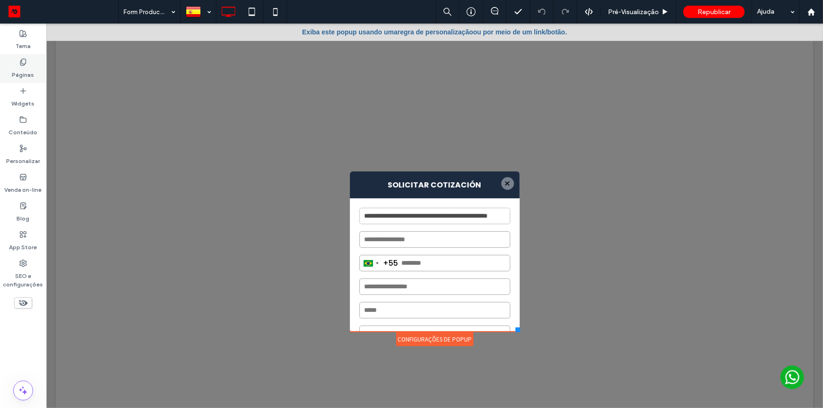
click at [13, 71] on label "Páginas" at bounding box center [23, 72] width 22 height 13
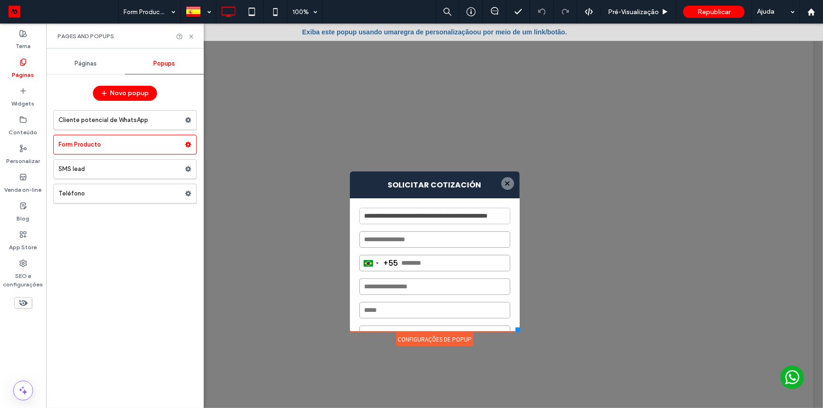
click at [96, 61] on span "Páginas" at bounding box center [86, 64] width 22 height 8
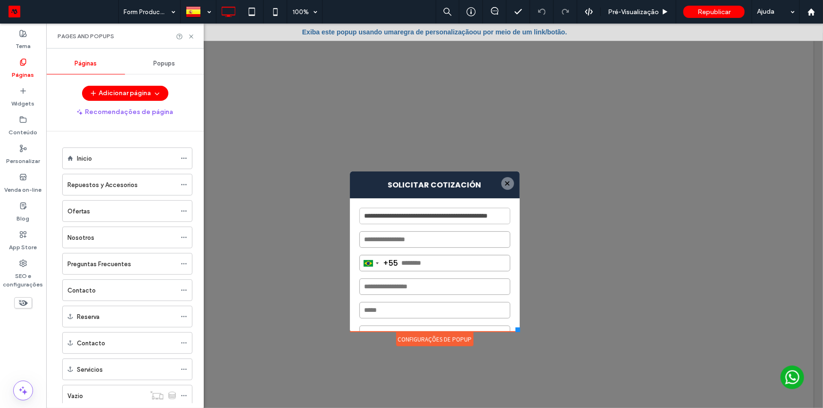
click at [103, 156] on div "Inicio" at bounding box center [126, 159] width 99 height 10
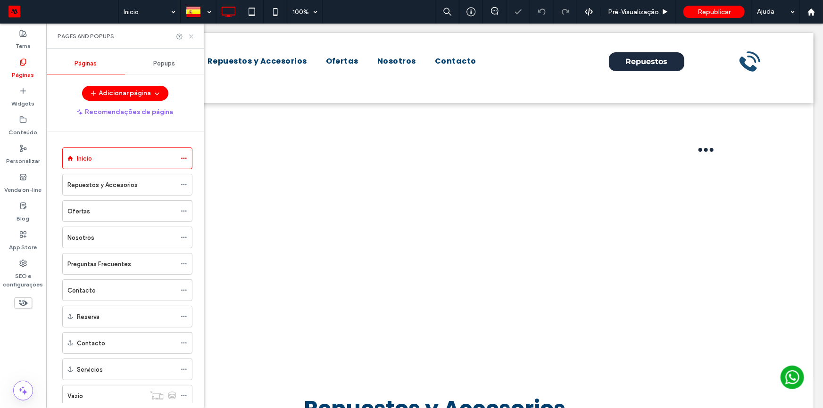
click at [192, 38] on icon at bounding box center [191, 36] width 7 height 7
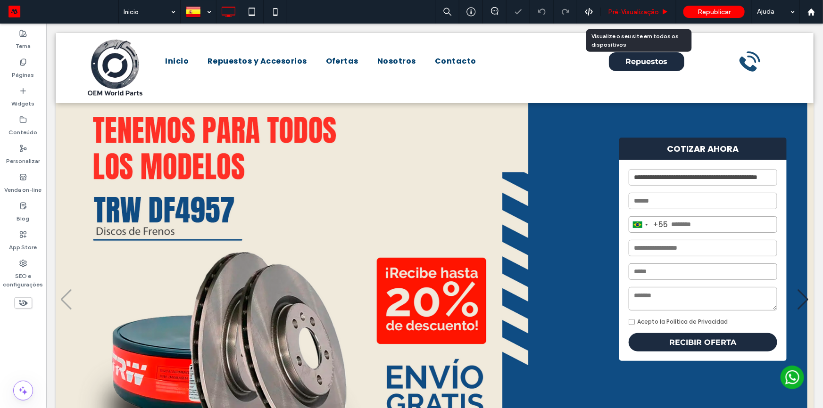
click at [651, 12] on span "Pré-Visualizaçāo" at bounding box center [633, 12] width 51 height 8
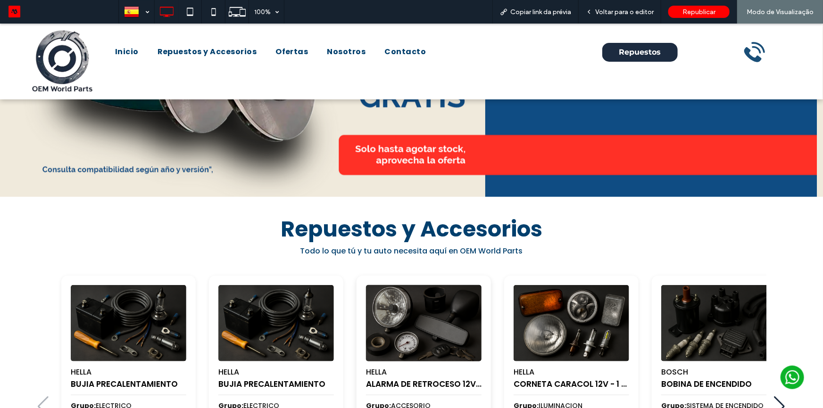
scroll to position [434, 0]
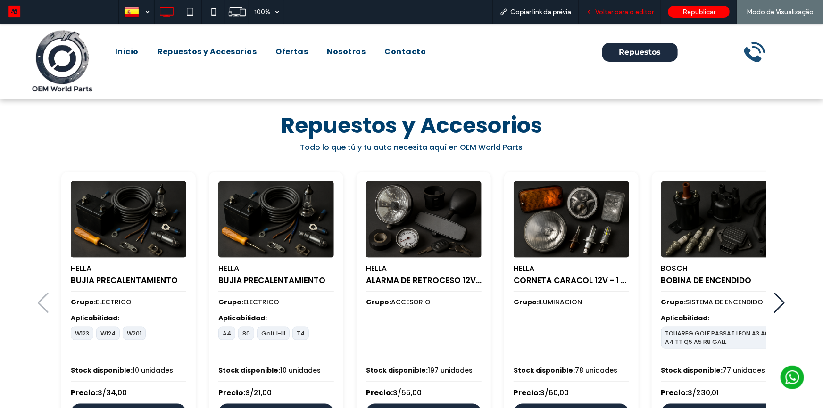
drag, startPoint x: 623, startPoint y: 9, endPoint x: 496, endPoint y: 0, distance: 126.7
click at [623, 9] on span "Voltar para o editor" at bounding box center [624, 12] width 58 height 8
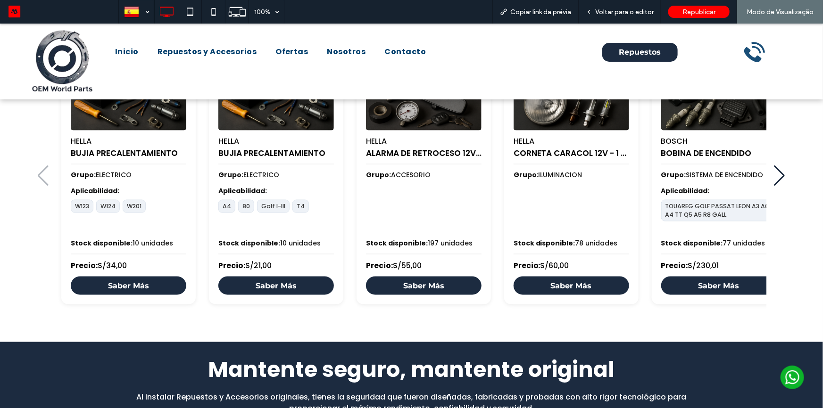
click at [439, 286] on link "Saber Más" at bounding box center [424, 285] width 116 height 18
click at [219, 53] on span "Repuestos y Accesorios" at bounding box center [208, 51] width 100 height 11
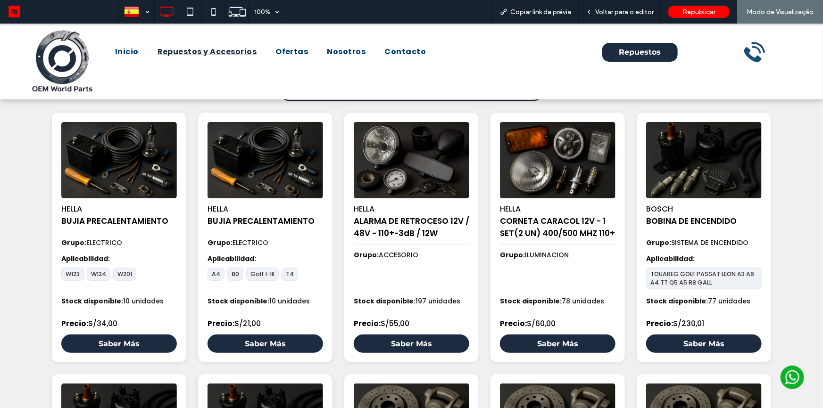
scroll to position [171, 0]
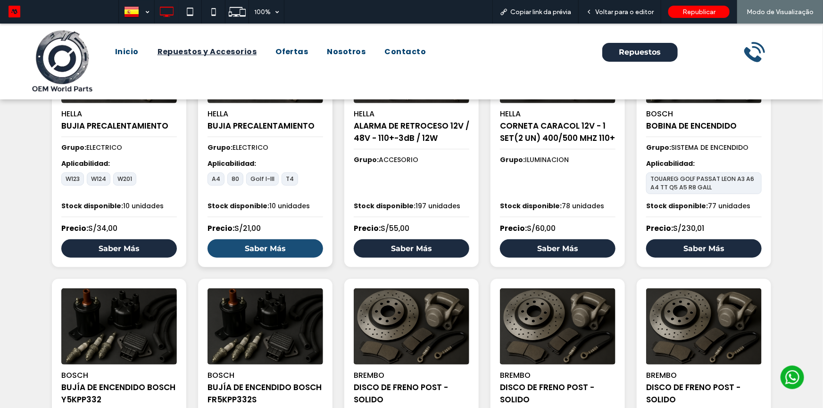
click at [283, 250] on link "Saber Más" at bounding box center [266, 248] width 116 height 18
click at [134, 51] on span "Inicio" at bounding box center [127, 51] width 24 height 11
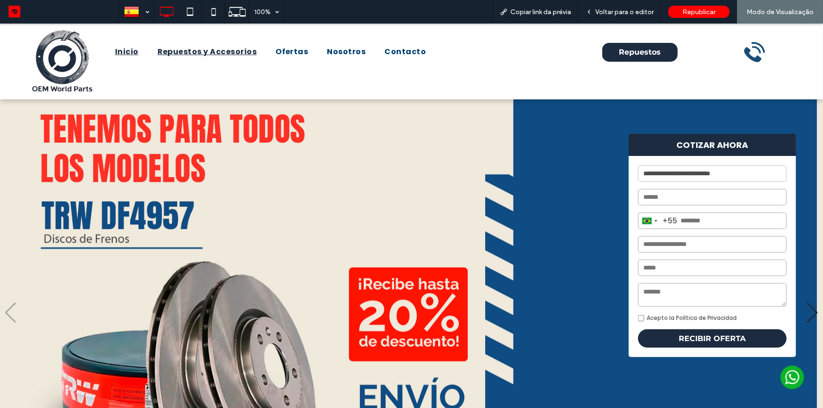
click at [228, 52] on span "Repuestos y Accesorios" at bounding box center [208, 51] width 100 height 11
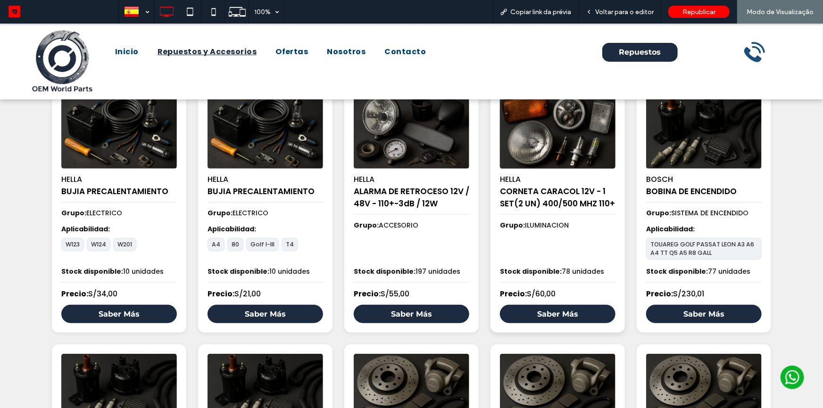
scroll to position [171, 0]
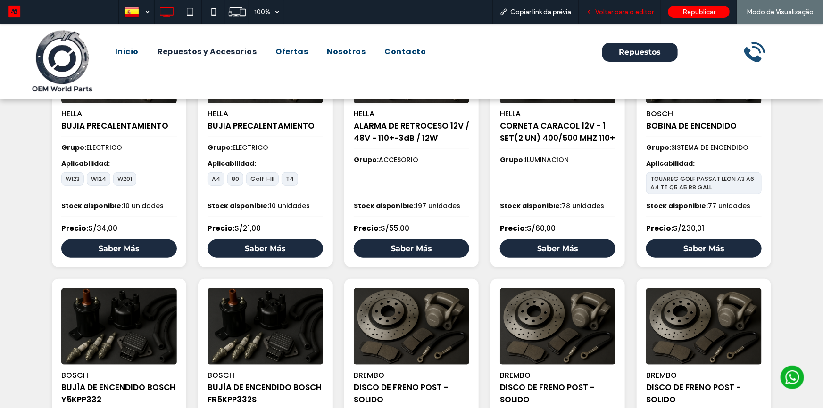
click at [610, 17] on div "Voltar para o editor" at bounding box center [620, 12] width 83 height 24
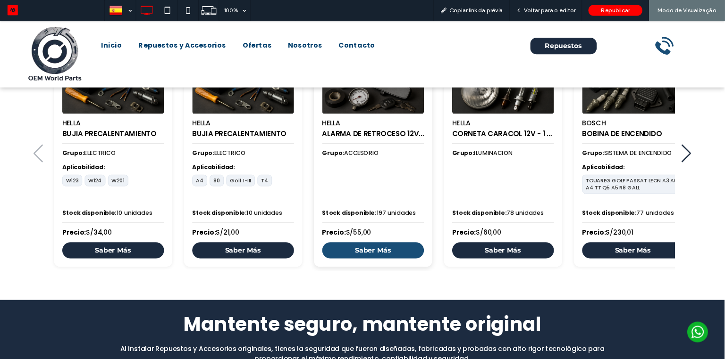
scroll to position [563, 0]
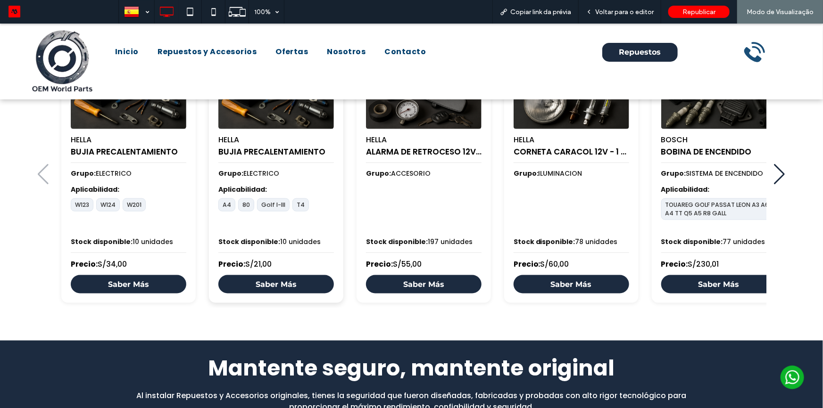
click at [298, 237] on div "Stock disponible: 10 unidades" at bounding box center [276, 242] width 116 height 10
click at [300, 240] on div "Stock disponible: 10 unidades" at bounding box center [276, 242] width 116 height 10
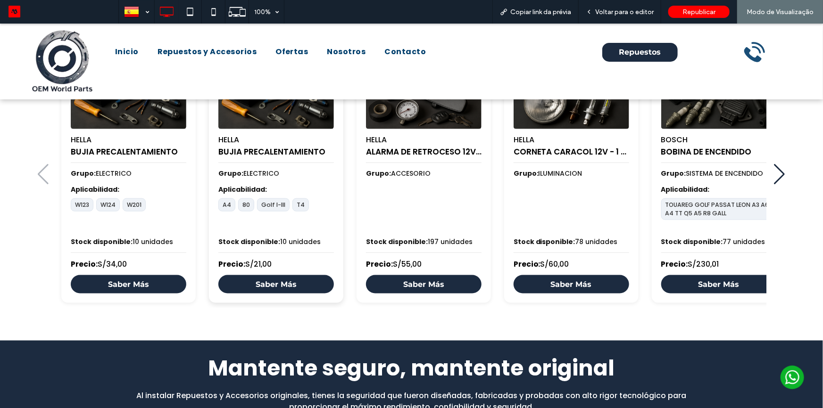
click at [257, 238] on strong "Stock disponible:" at bounding box center [249, 241] width 62 height 9
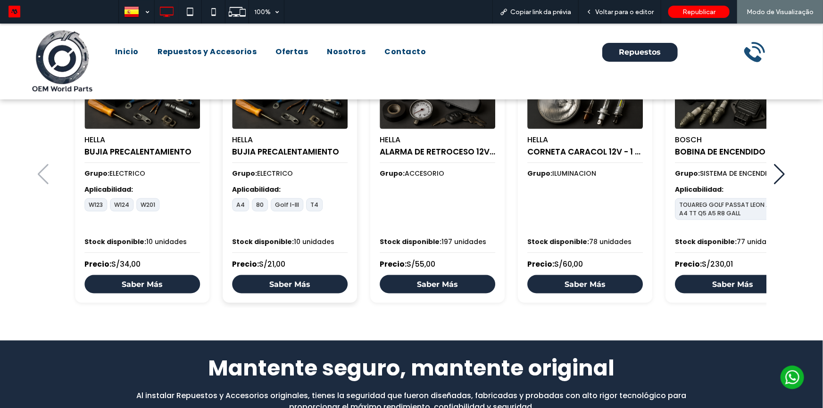
click at [278, 241] on strong "Stock disponible:" at bounding box center [263, 241] width 62 height 9
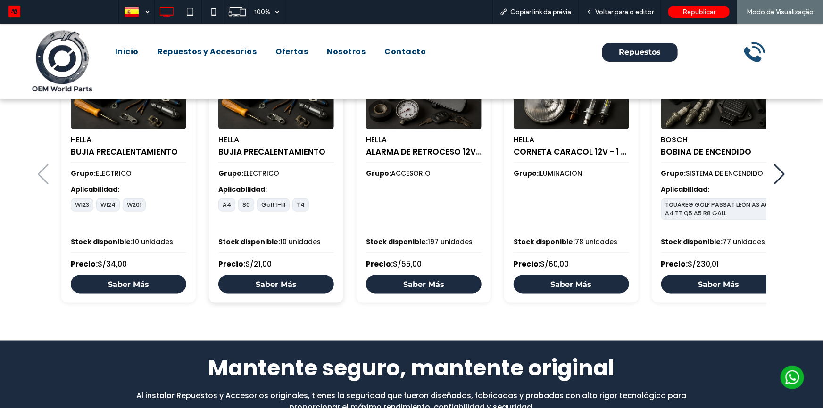
click at [233, 238] on div "Stock disponible: 10 unidades" at bounding box center [276, 242] width 116 height 10
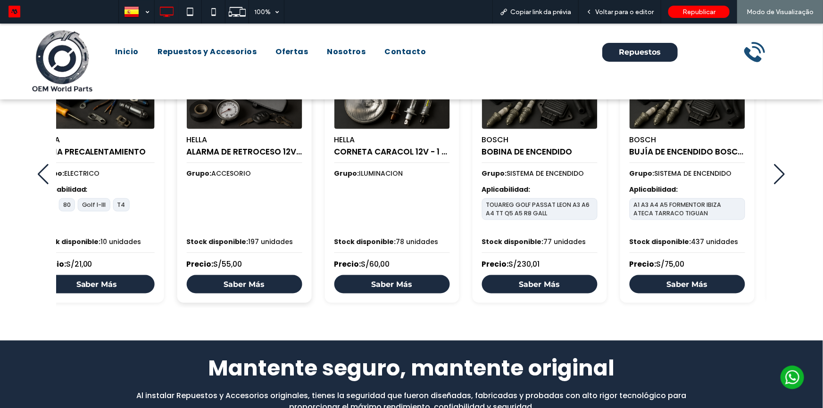
click at [312, 224] on div "HELLA ALARMA DE RETROCESO 12V / 48V - 110+-3dB / 12W Grupo: ACCESORIO Stock dis…" at bounding box center [244, 173] width 134 height 260
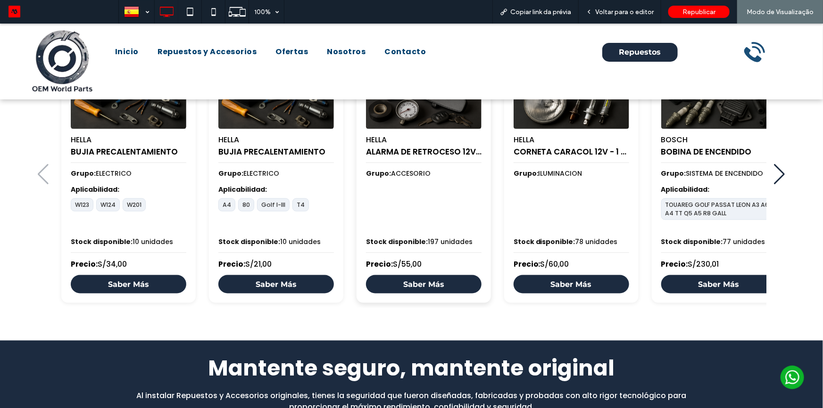
click at [392, 153] on h4 "ALARMA DE RETROCESO 12V / 48V - 110+-3dB / 12W" at bounding box center [424, 151] width 116 height 12
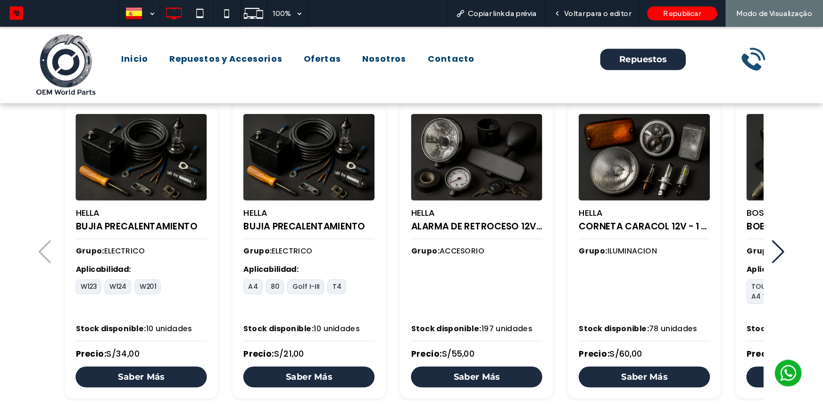
scroll to position [562, 0]
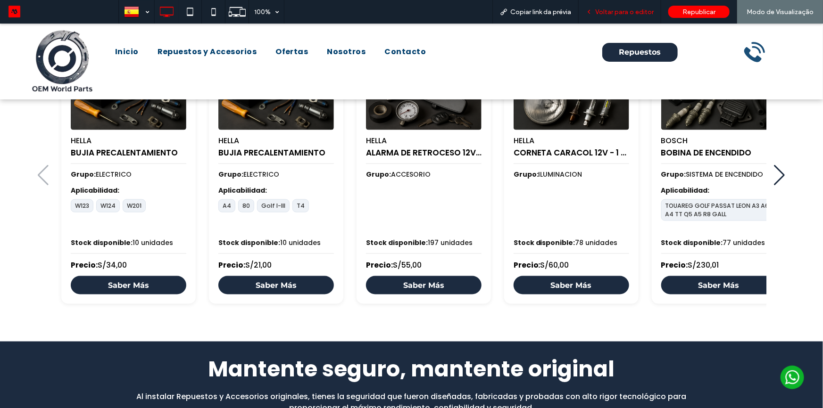
click at [601, 8] on span "Voltar para o editor" at bounding box center [624, 12] width 58 height 8
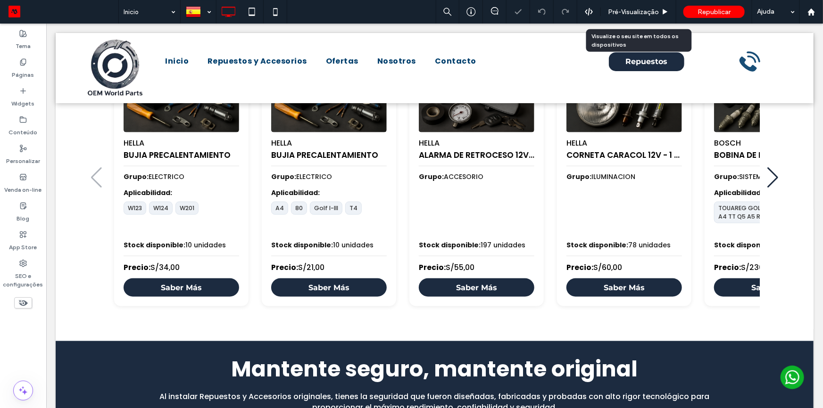
scroll to position [521, 0]
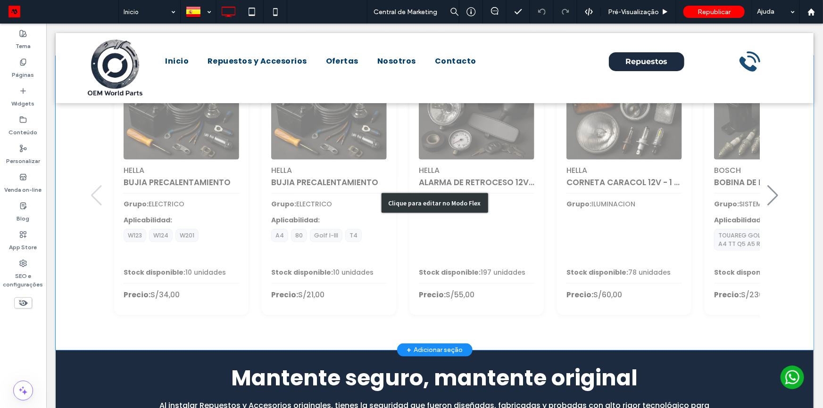
scroll to position [514, 0]
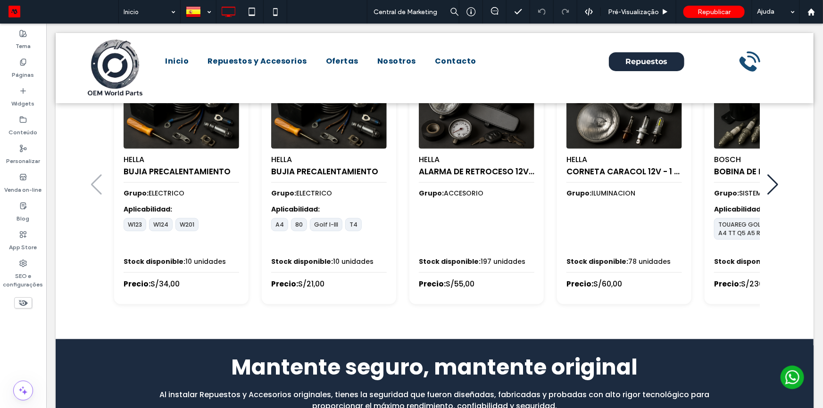
scroll to position [510, 0]
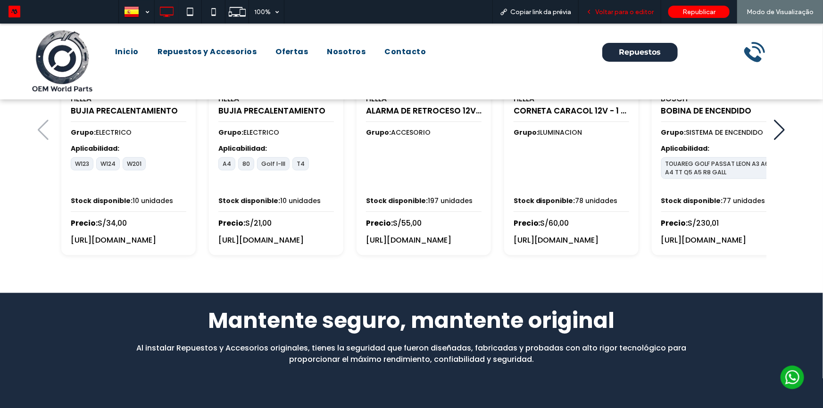
click at [626, 10] on span "Voltar para o editor" at bounding box center [624, 12] width 58 height 8
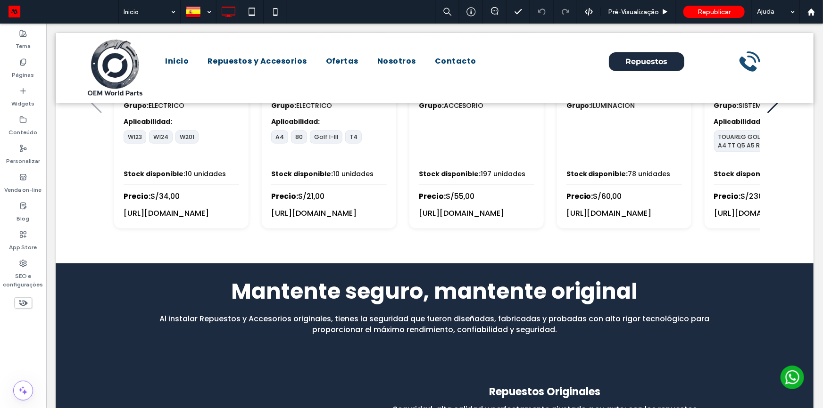
scroll to position [568, 0]
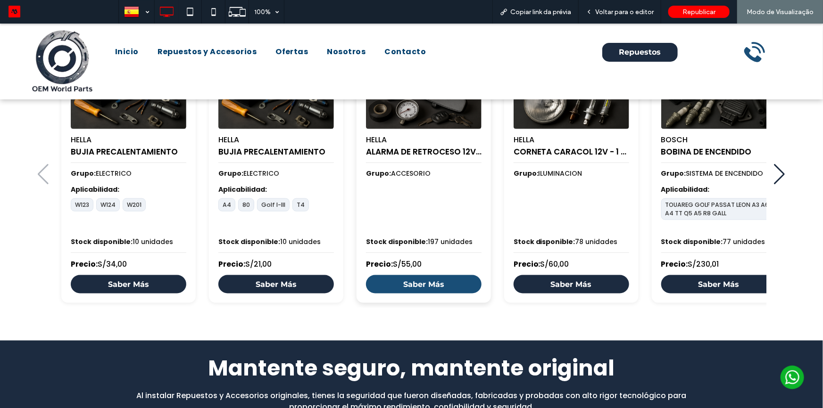
scroll to position [563, 0]
click at [429, 282] on link "Saber Más" at bounding box center [424, 284] width 116 height 18
click at [434, 283] on link "Saber Más" at bounding box center [424, 284] width 116 height 18
click at [431, 278] on link "Saber Más" at bounding box center [424, 284] width 116 height 18
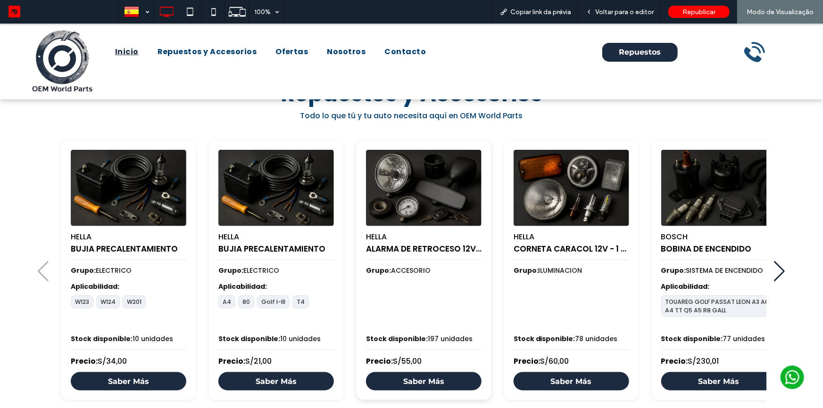
scroll to position [472, 0]
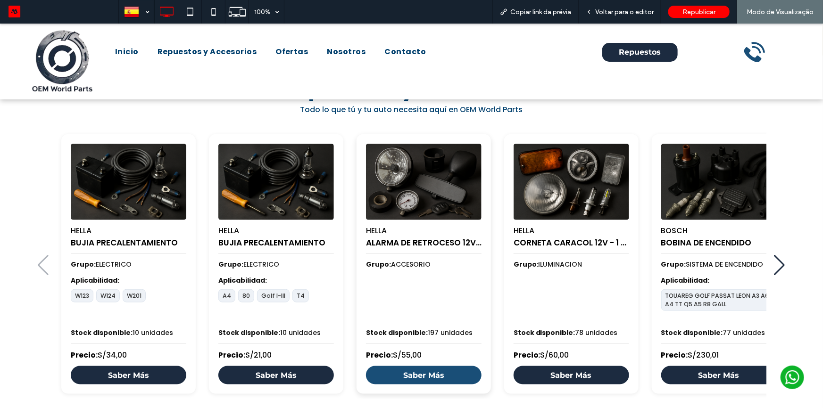
click at [421, 369] on link "Saber Más" at bounding box center [424, 375] width 116 height 18
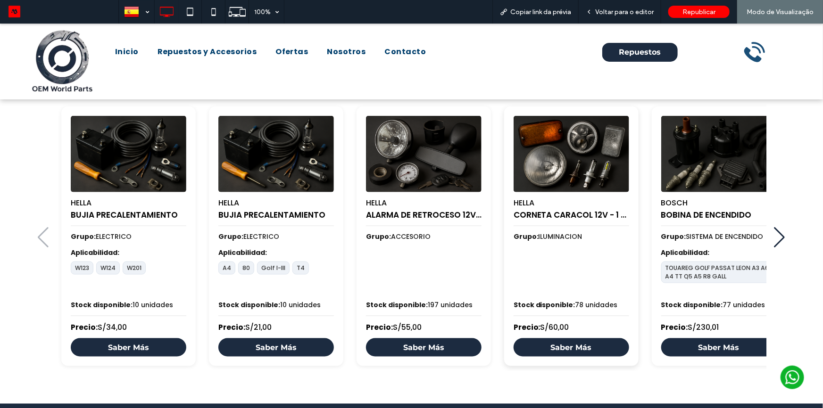
scroll to position [600, 0]
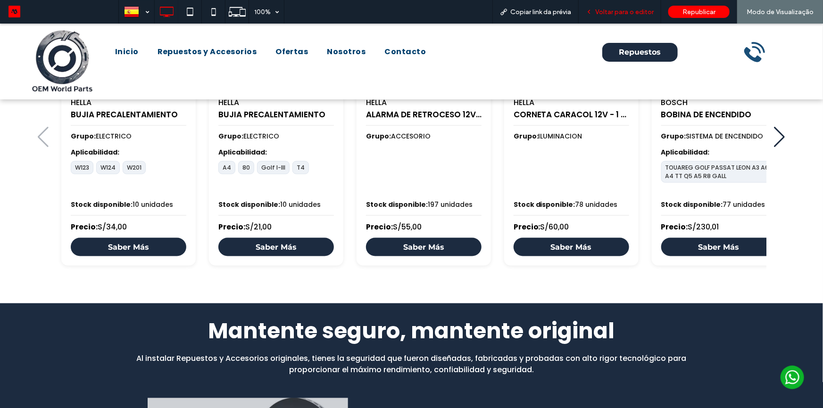
drag, startPoint x: 639, startPoint y: 11, endPoint x: 613, endPoint y: 2, distance: 28.0
click at [639, 11] on span "Voltar para o editor" at bounding box center [624, 12] width 58 height 8
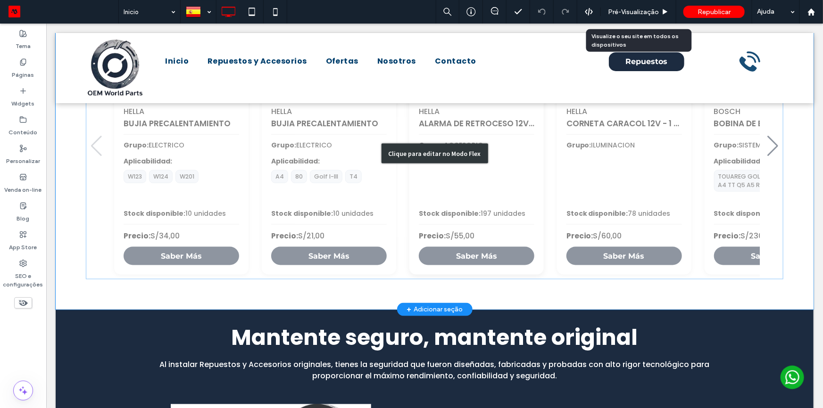
click at [477, 160] on div "Clique para editar no Modo Flex" at bounding box center [434, 153] width 107 height 20
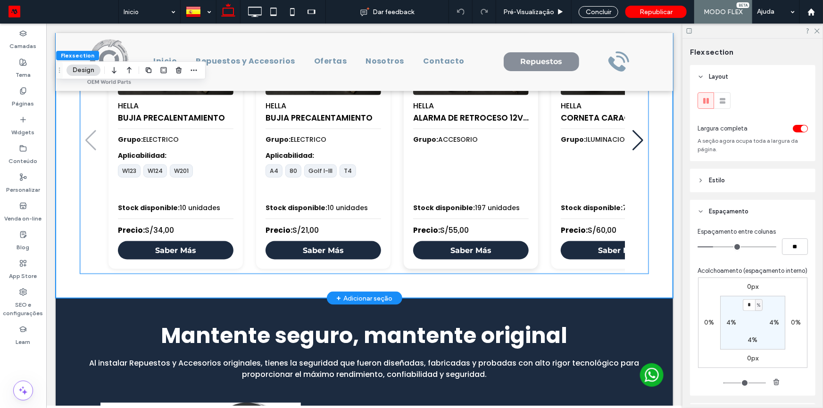
click at [473, 162] on div "3 / 100" at bounding box center [471, 172] width 116 height 45
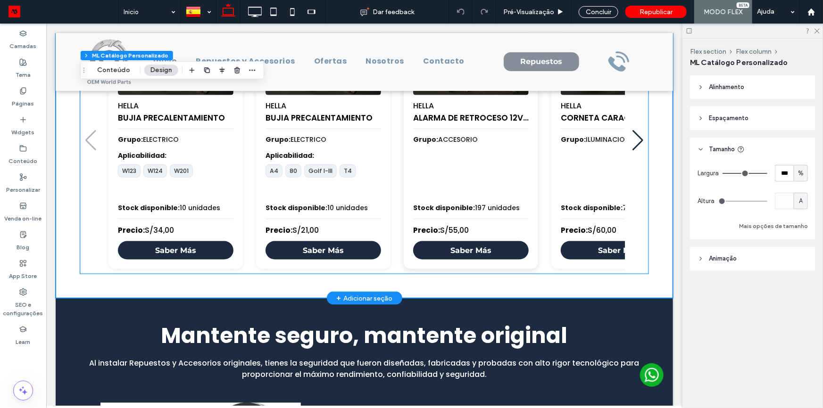
scroll to position [472, 0]
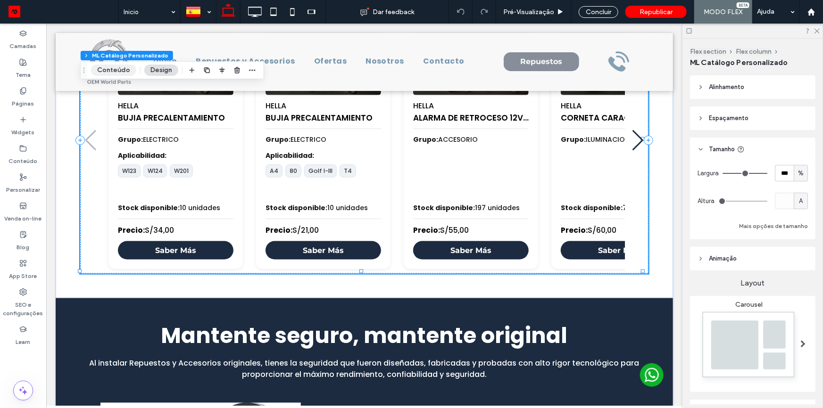
click at [108, 69] on button "Conteúdo" at bounding box center [113, 70] width 45 height 11
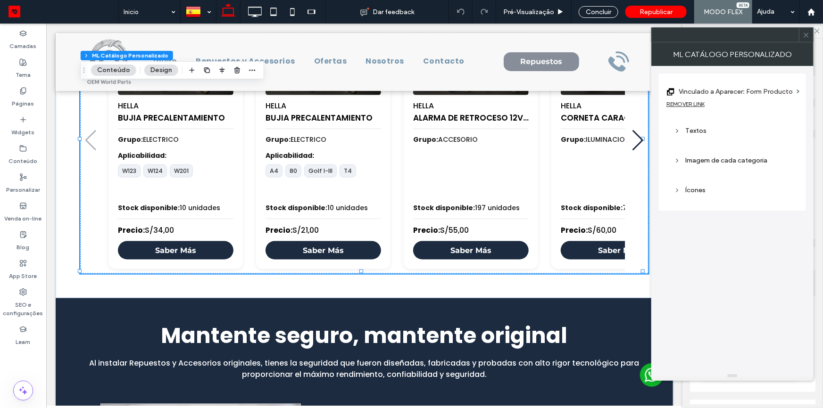
click at [698, 104] on div "REMOVER LINK" at bounding box center [686, 103] width 38 height 7
click at [725, 94] on label "Link" at bounding box center [729, 91] width 125 height 17
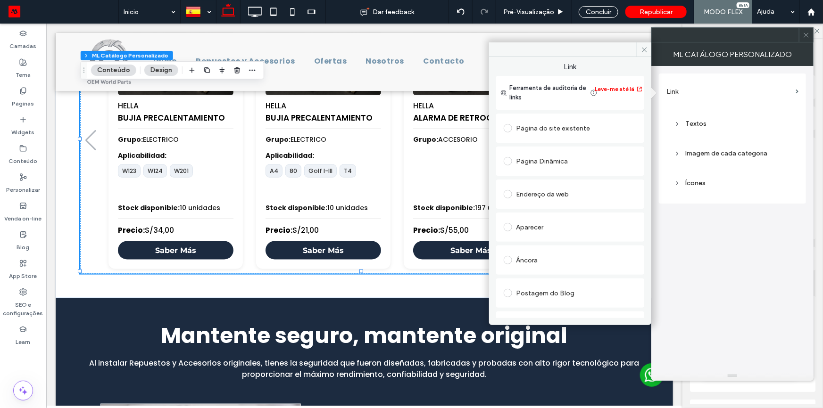
click at [550, 222] on div "Aparecer" at bounding box center [570, 227] width 133 height 15
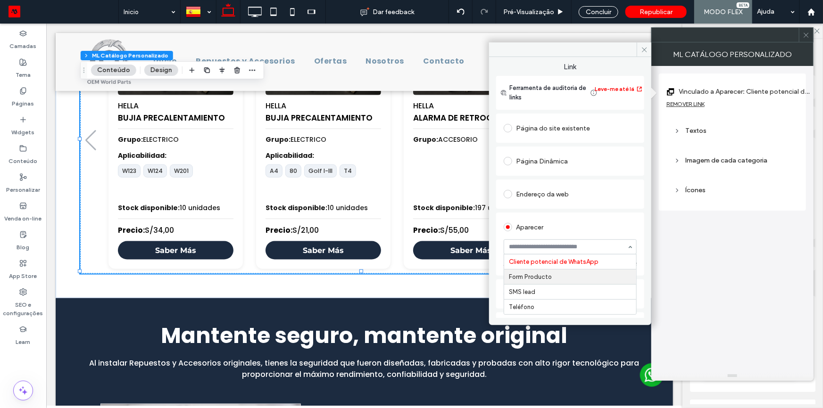
drag, startPoint x: 548, startPoint y: 282, endPoint x: 576, endPoint y: 225, distance: 63.3
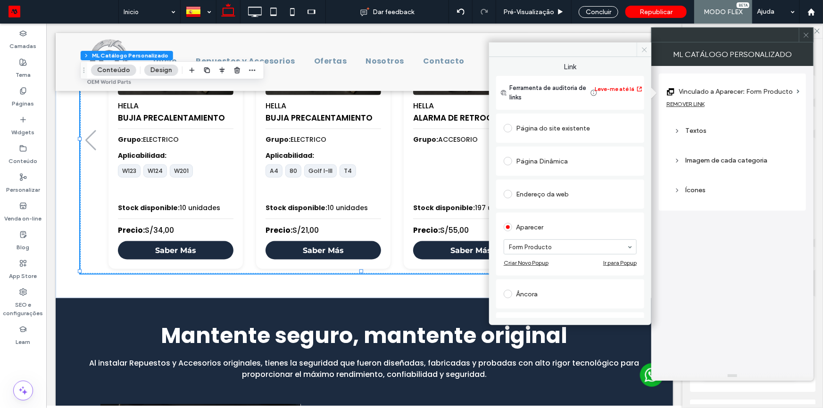
drag, startPoint x: 645, startPoint y: 49, endPoint x: 568, endPoint y: 0, distance: 91.2
click at [645, 49] on icon at bounding box center [644, 49] width 7 height 7
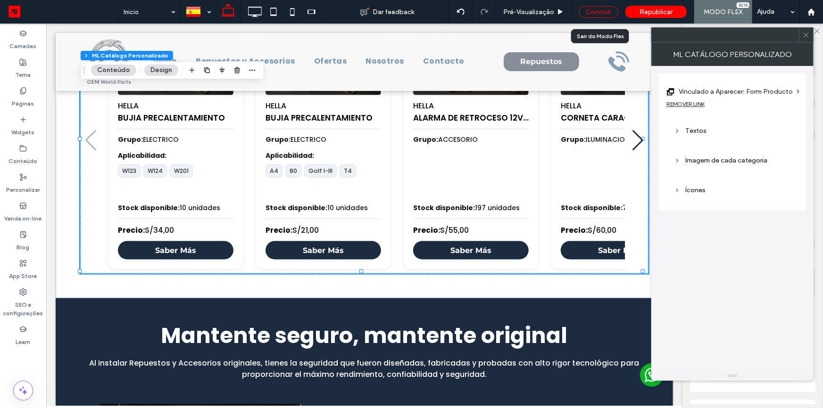
click at [603, 11] on div "Concluir" at bounding box center [599, 12] width 40 height 12
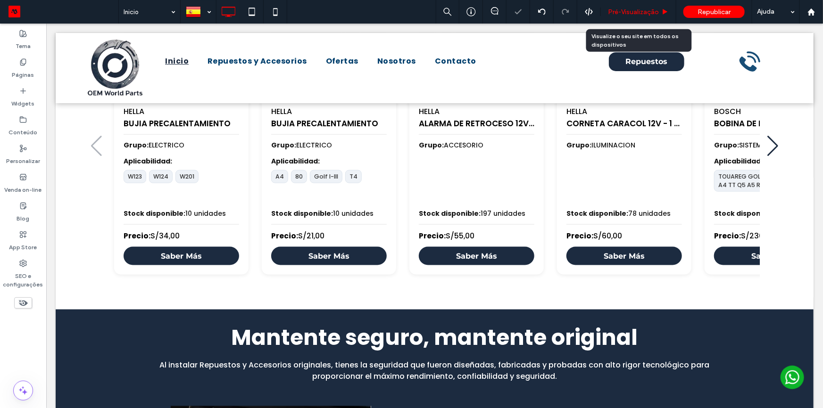
drag, startPoint x: 619, startPoint y: 12, endPoint x: 414, endPoint y: 193, distance: 273.4
click at [619, 12] on span "Pré-Visualizaçāo" at bounding box center [633, 12] width 51 height 8
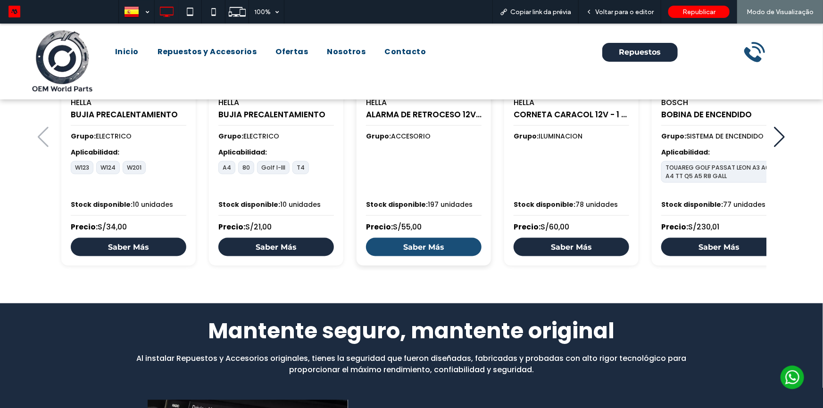
click at [427, 246] on link "Saber Más" at bounding box center [424, 247] width 116 height 18
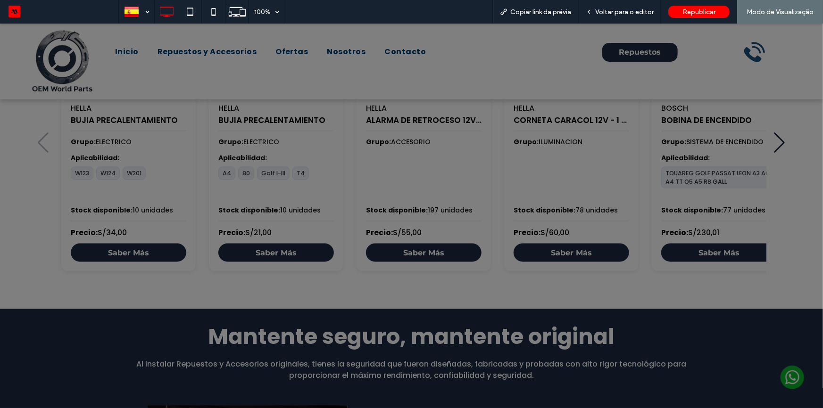
scroll to position [600, 0]
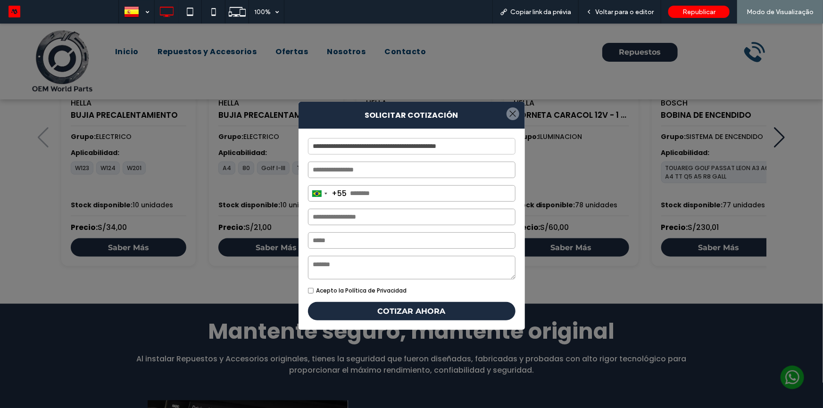
click at [507, 115] on div at bounding box center [513, 113] width 13 height 13
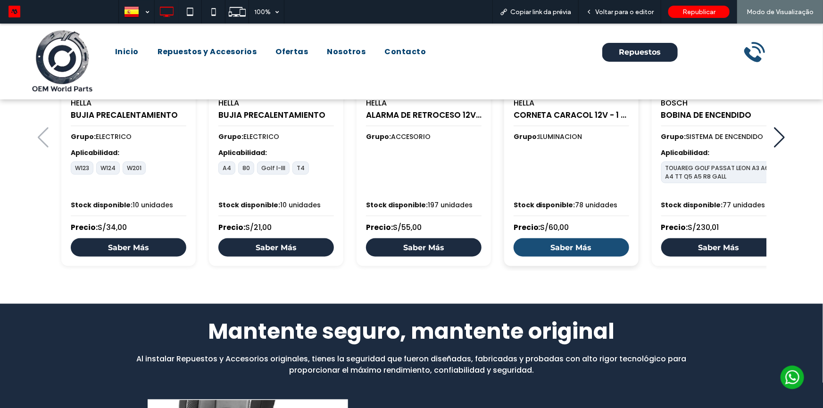
click at [535, 243] on link "Saber Más" at bounding box center [572, 247] width 116 height 18
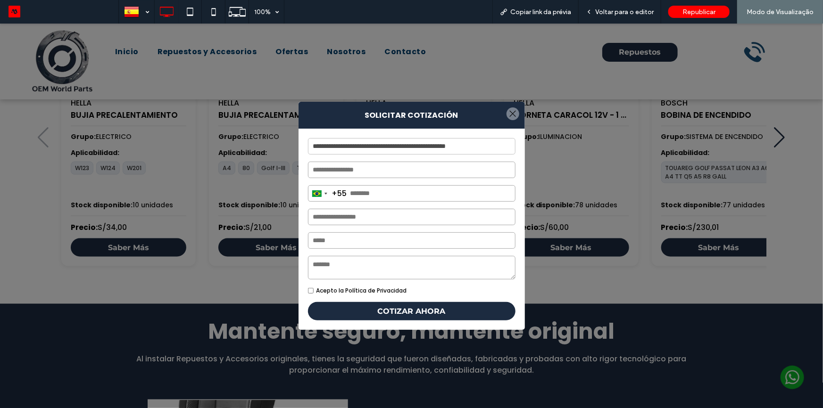
click at [507, 113] on div at bounding box center [513, 113] width 13 height 13
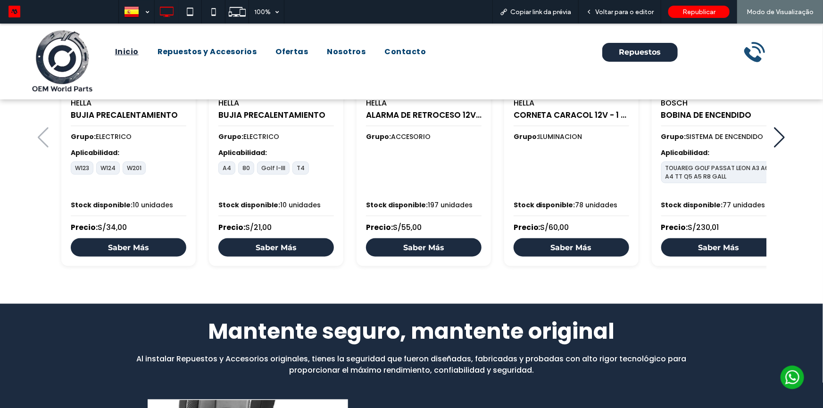
click at [132, 51] on span "Inicio" at bounding box center [127, 51] width 24 height 11
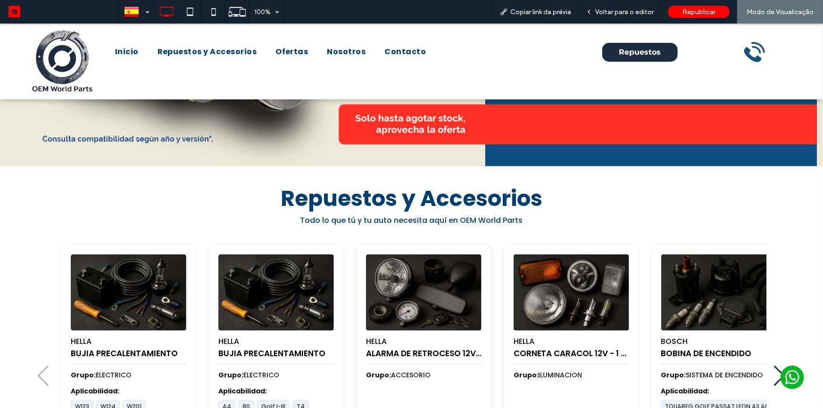
scroll to position [472, 0]
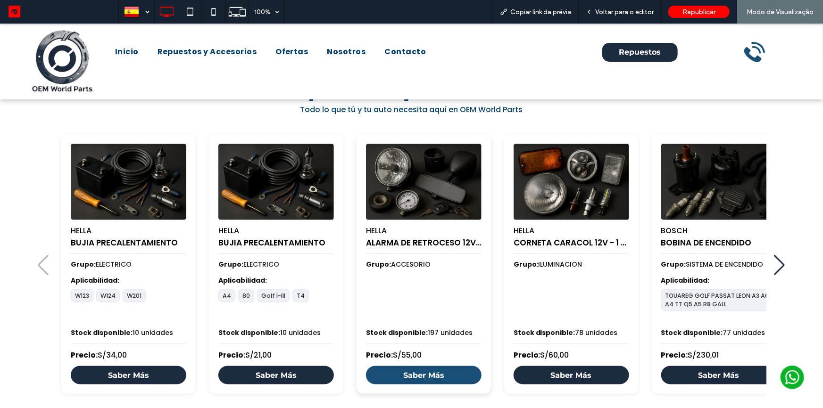
click at [405, 374] on link "Saber Más" at bounding box center [424, 375] width 116 height 18
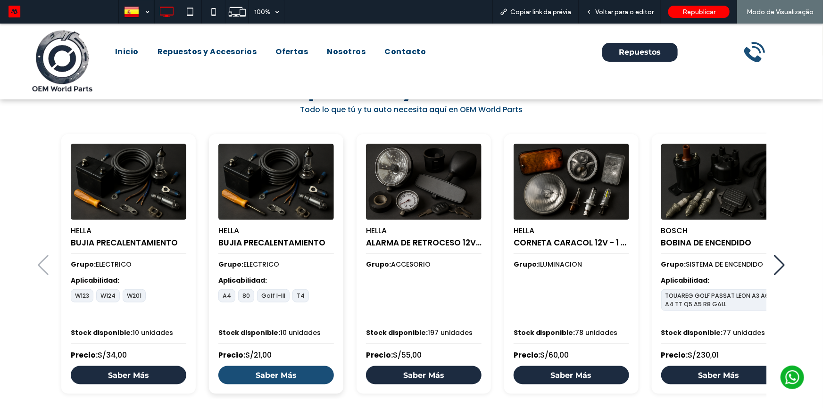
click at [289, 374] on link "Saber Más" at bounding box center [276, 375] width 116 height 18
click at [617, 9] on span "Voltar para o editor" at bounding box center [624, 12] width 58 height 8
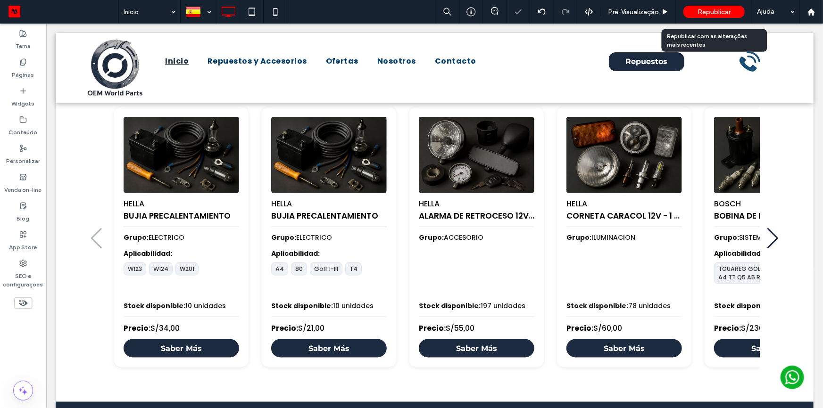
click at [701, 12] on span "Republicar" at bounding box center [714, 12] width 33 height 8
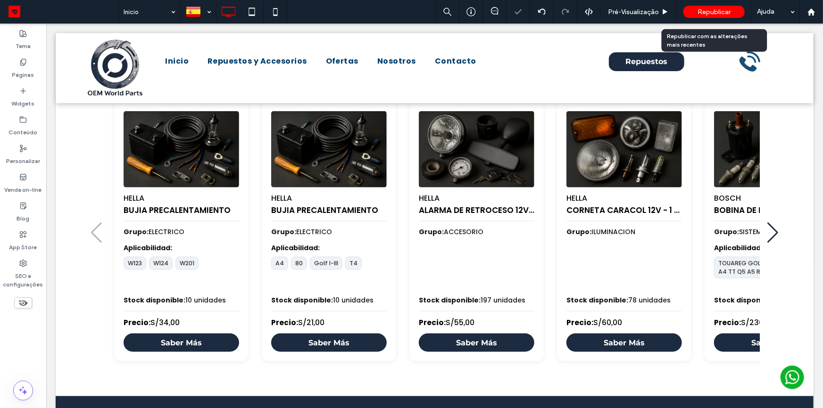
scroll to position [466, 0]
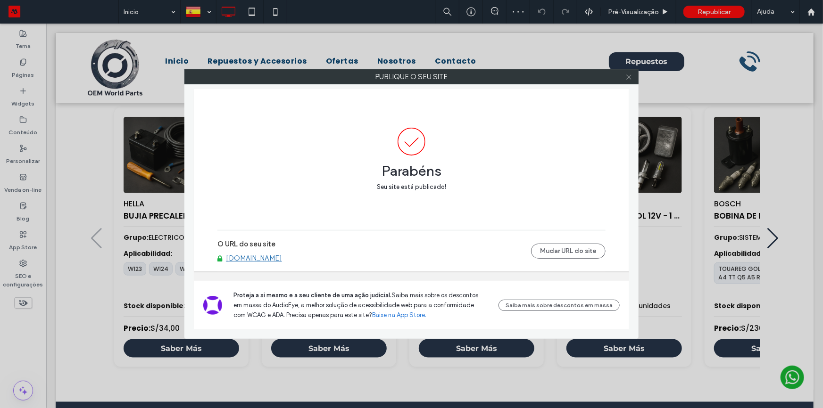
click at [628, 76] on use at bounding box center [628, 77] width 5 height 5
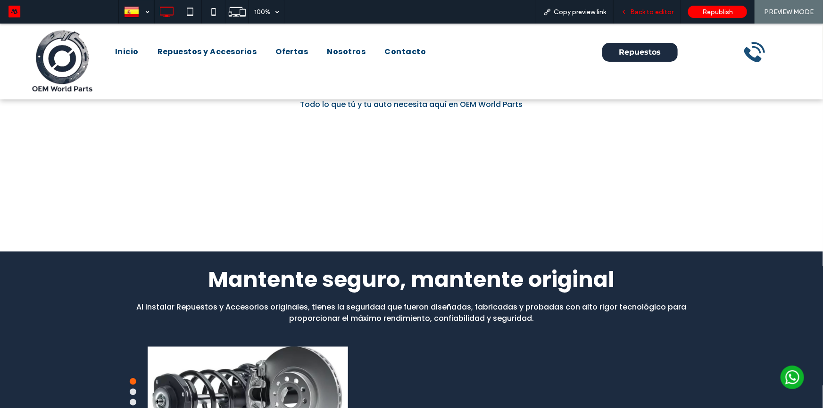
click at [638, 9] on span "Back to editor" at bounding box center [651, 12] width 43 height 8
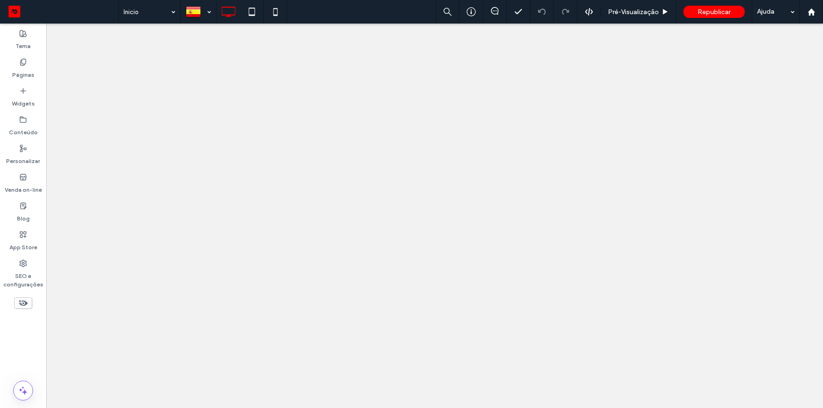
click at [618, 11] on span "Pré-Visualizaçāo" at bounding box center [633, 12] width 51 height 8
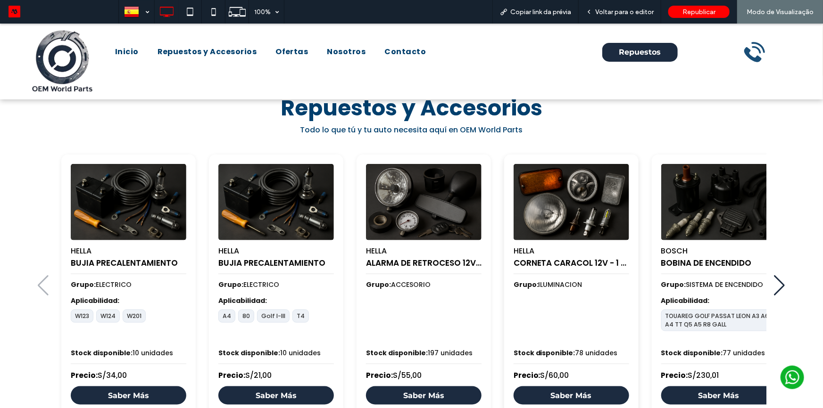
scroll to position [557, 0]
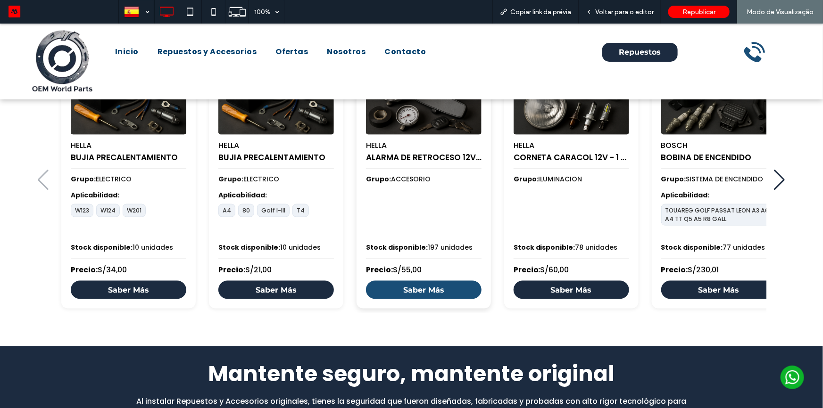
click at [420, 287] on link "Saber Más" at bounding box center [424, 290] width 116 height 18
drag, startPoint x: 626, startPoint y: 0, endPoint x: 623, endPoint y: 14, distance: 14.0
click at [623, 14] on span "Voltar para o editor" at bounding box center [624, 12] width 58 height 8
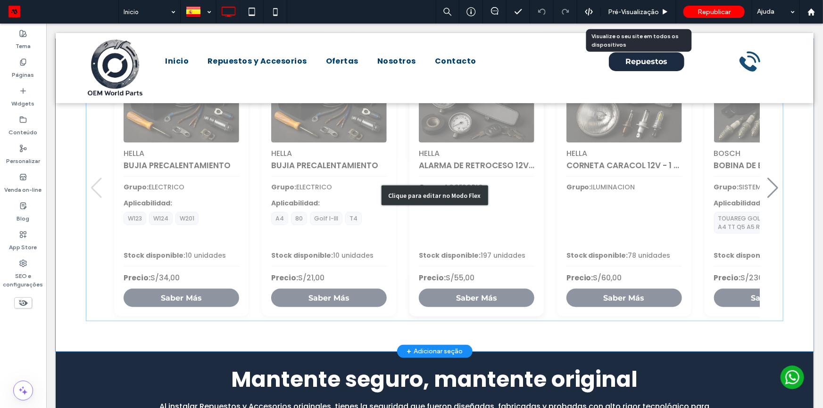
click at [461, 182] on div "Clique para editar no Modo Flex" at bounding box center [434, 195] width 758 height 312
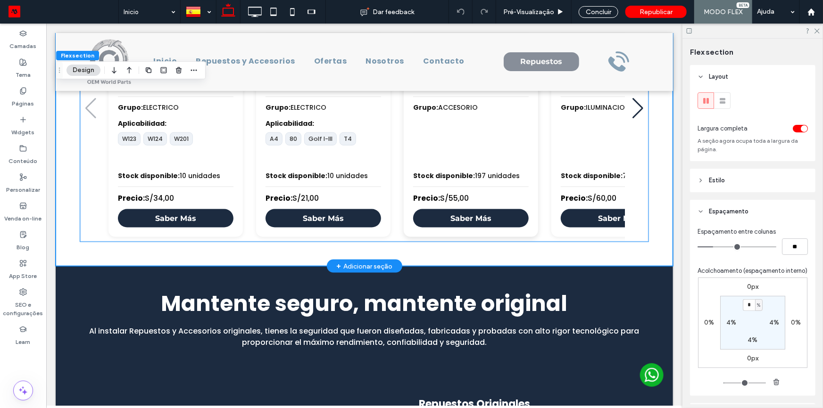
click at [456, 112] on span "Grupo: ACCESORIO" at bounding box center [471, 107] width 116 height 10
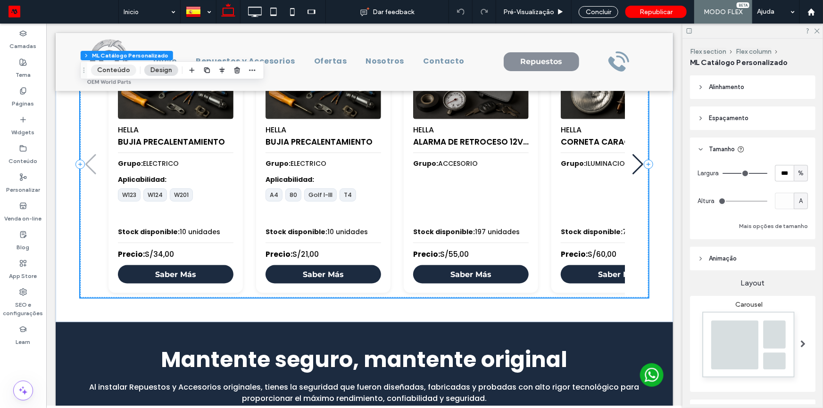
scroll to position [430, 0]
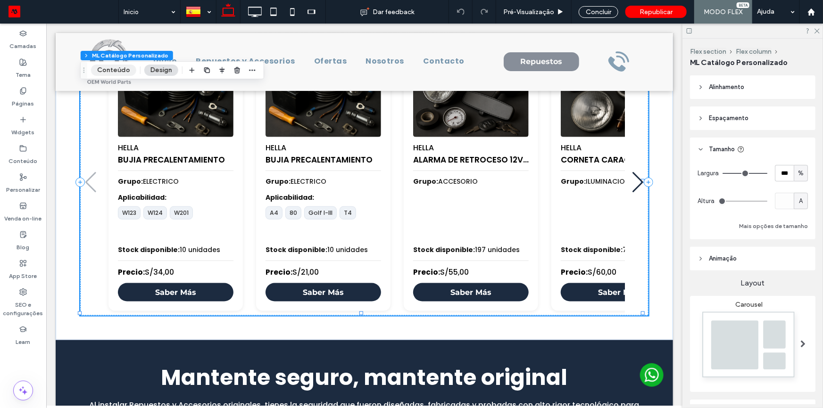
click at [101, 72] on button "Conteúdo" at bounding box center [113, 70] width 45 height 11
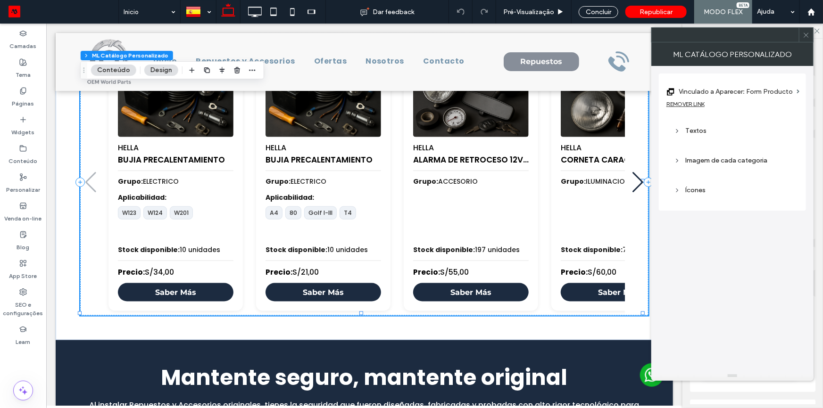
click at [700, 104] on div "REMOVER LINK" at bounding box center [686, 103] width 38 height 7
click at [722, 94] on label "Link" at bounding box center [729, 91] width 125 height 17
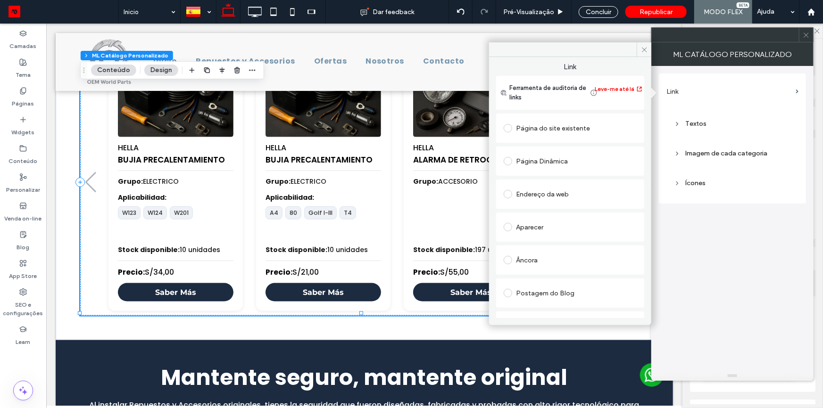
click at [581, 128] on div "Página do site existente" at bounding box center [570, 128] width 133 height 15
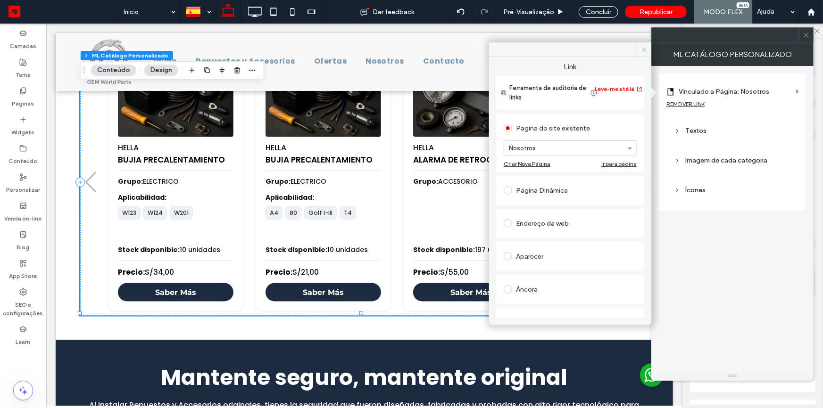
click at [642, 53] on span at bounding box center [644, 49] width 15 height 14
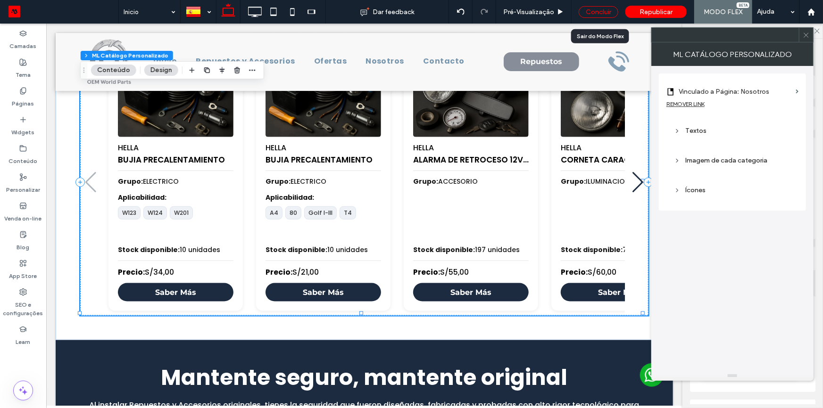
click at [604, 13] on div "Concluir" at bounding box center [599, 12] width 40 height 12
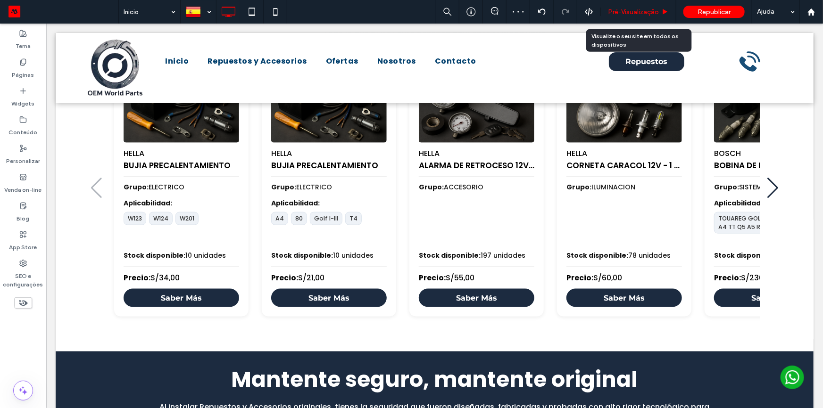
click at [619, 11] on span "Pré-Visualizaçāo" at bounding box center [633, 12] width 51 height 8
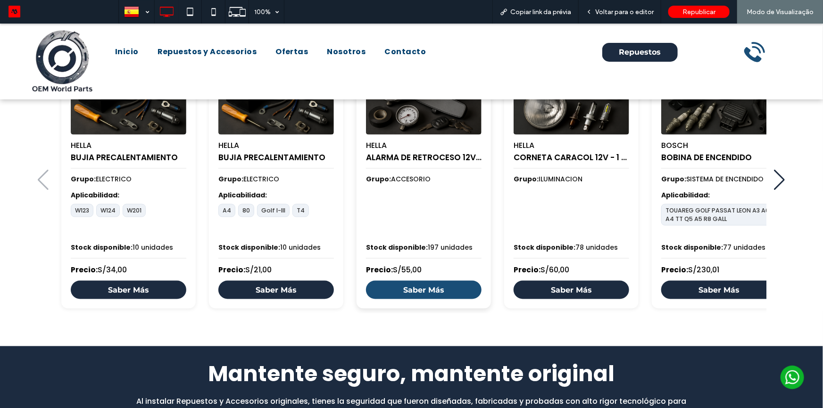
click at [440, 283] on link "Saber Más" at bounding box center [424, 290] width 116 height 18
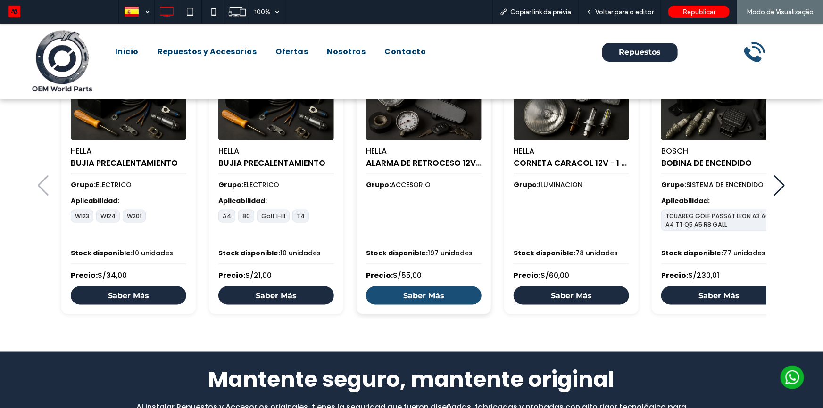
scroll to position [557, 0]
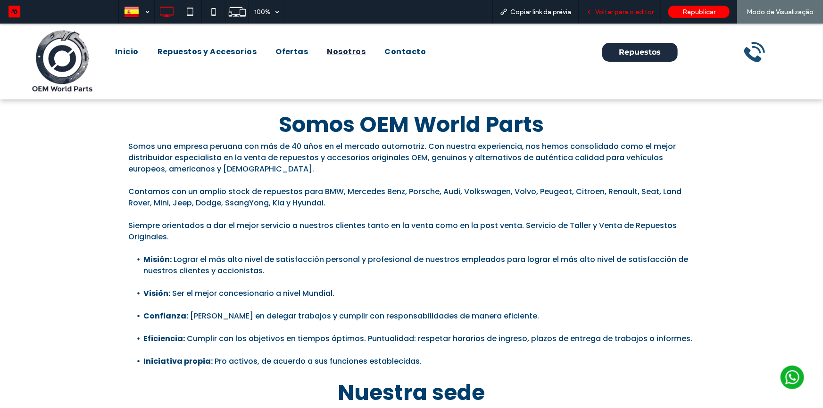
click at [613, 10] on span "Voltar para o editor" at bounding box center [624, 12] width 58 height 8
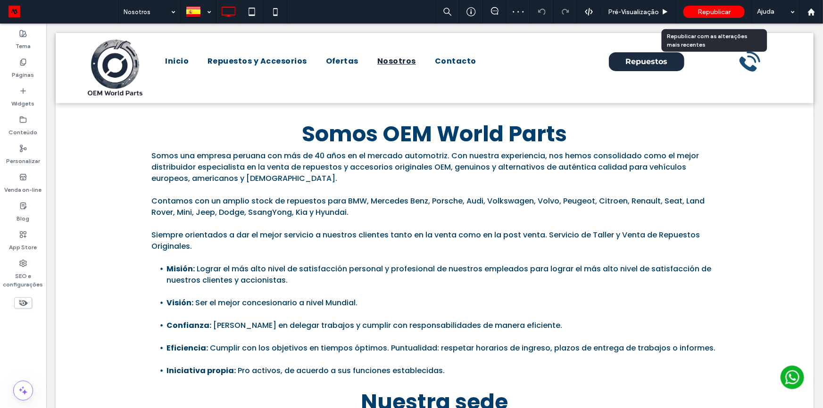
click at [717, 13] on span "Republicar" at bounding box center [714, 12] width 33 height 8
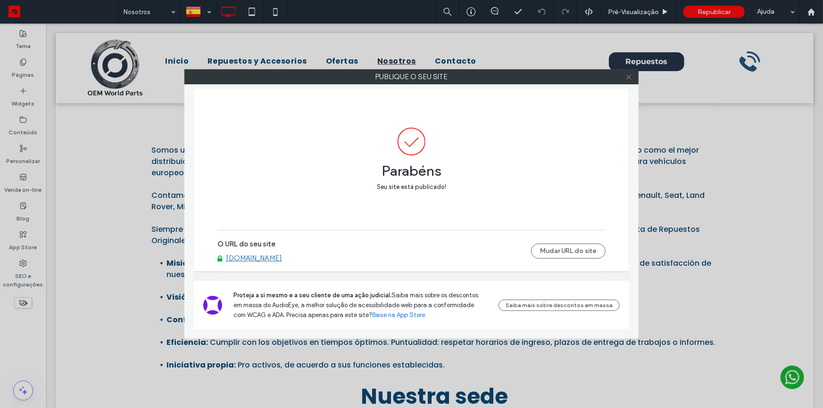
click at [632, 75] on icon at bounding box center [628, 77] width 7 height 7
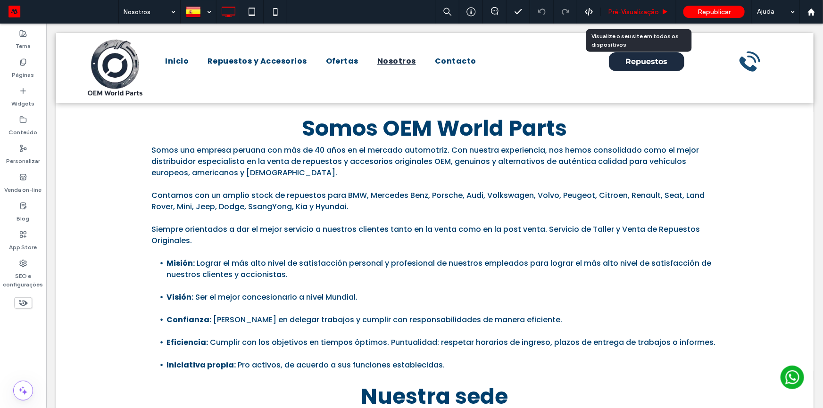
drag, startPoint x: 651, startPoint y: 11, endPoint x: 157, endPoint y: 20, distance: 494.4
click at [651, 11] on span "Pré-Visualizaçāo" at bounding box center [633, 12] width 51 height 8
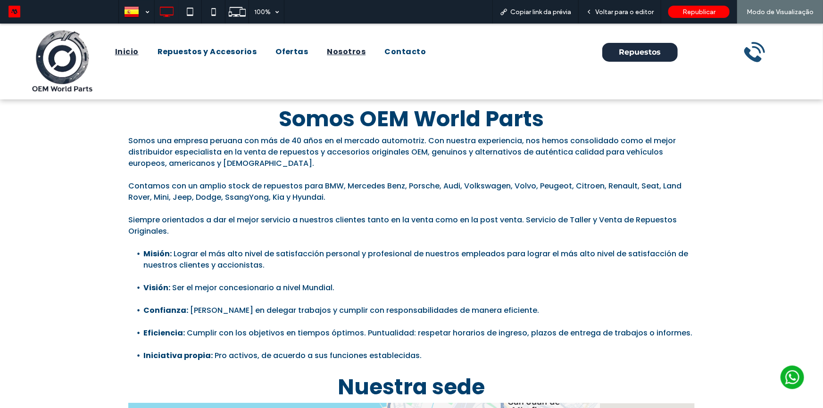
click at [132, 47] on span "Inicio" at bounding box center [127, 51] width 24 height 11
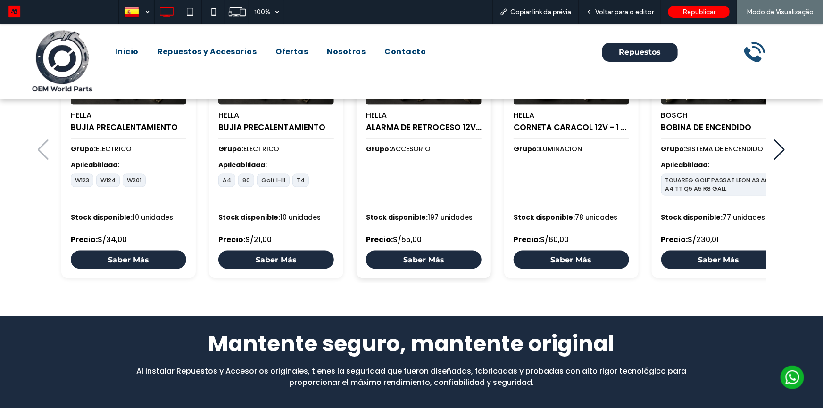
scroll to position [593, 0]
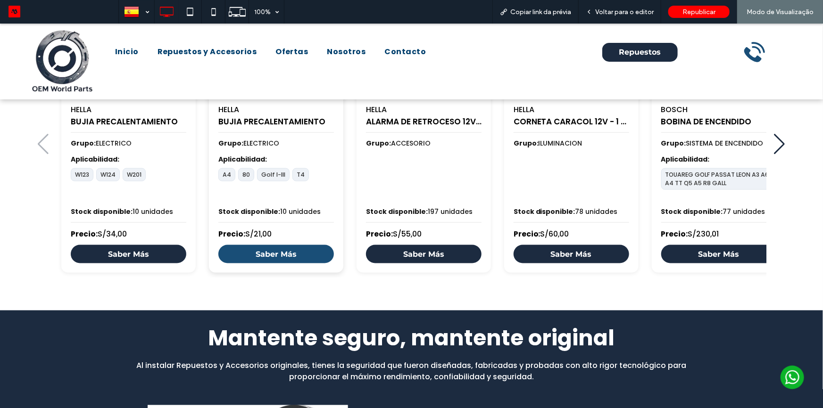
click at [280, 250] on link "Saber Más" at bounding box center [276, 254] width 116 height 18
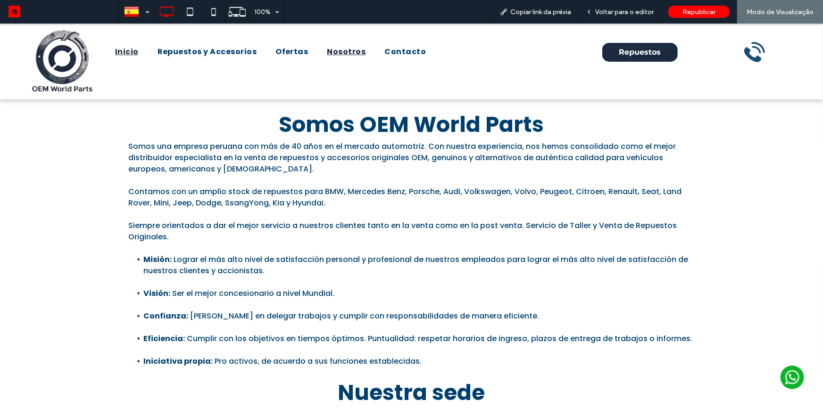
click at [129, 57] on link "Inicio" at bounding box center [127, 51] width 42 height 23
click at [612, 11] on span "Voltar para o editor" at bounding box center [624, 12] width 58 height 8
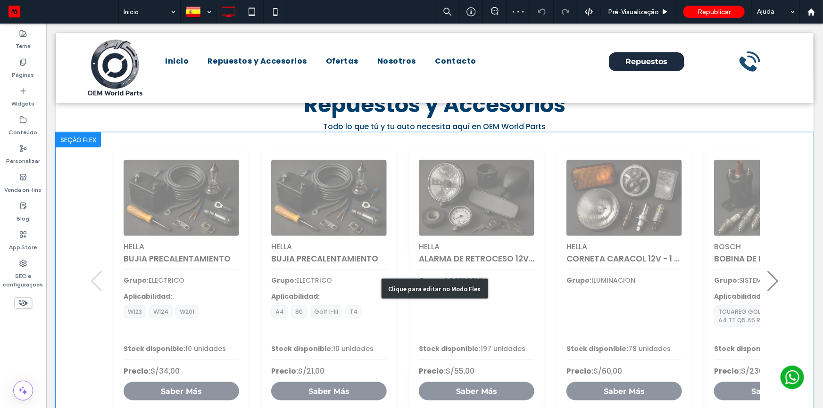
click at [405, 279] on div "Clique para editar no Modo Flex" at bounding box center [434, 289] width 107 height 20
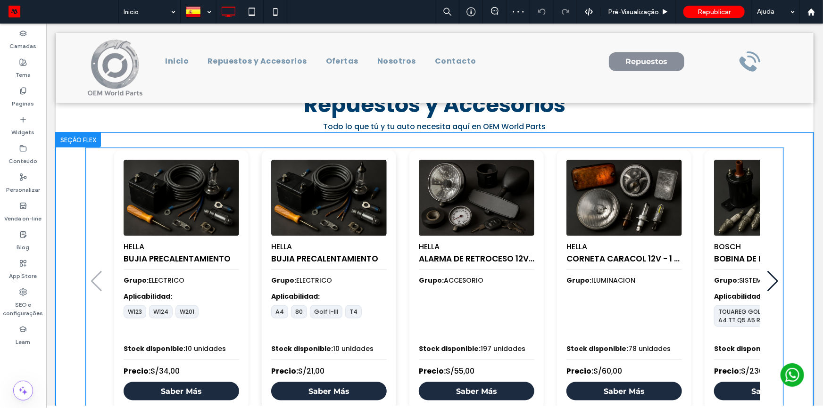
click at [367, 305] on div "A4 80 Golf I-III T4" at bounding box center [329, 321] width 116 height 32
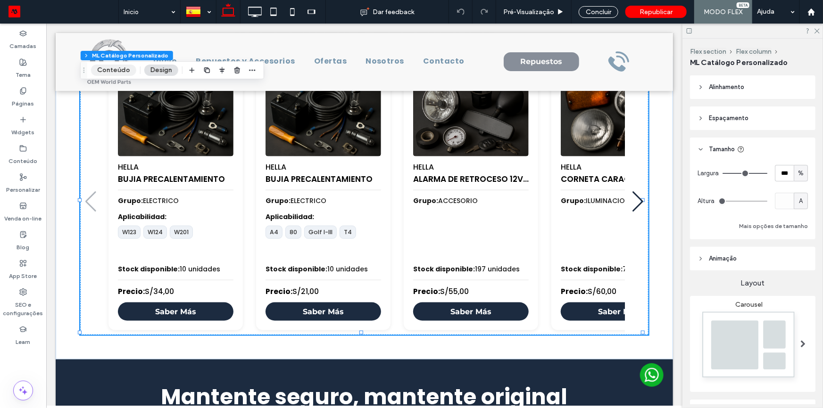
click at [114, 66] on button "Conteúdo" at bounding box center [113, 70] width 45 height 11
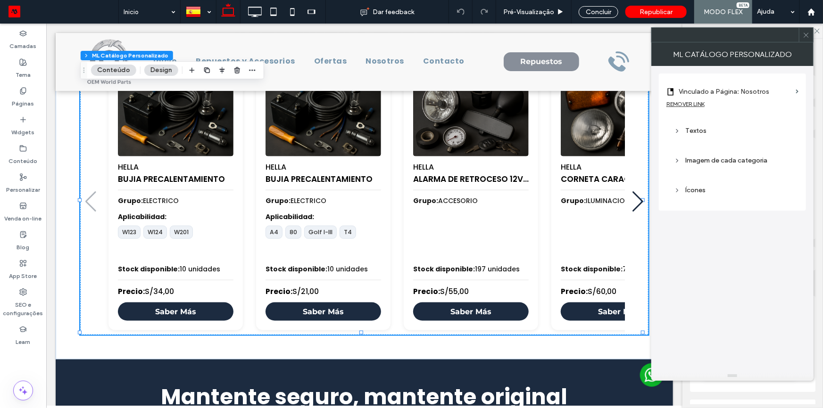
click at [698, 100] on div "REMOVER LINK" at bounding box center [686, 103] width 38 height 7
click at [708, 93] on label "Link" at bounding box center [729, 91] width 125 height 17
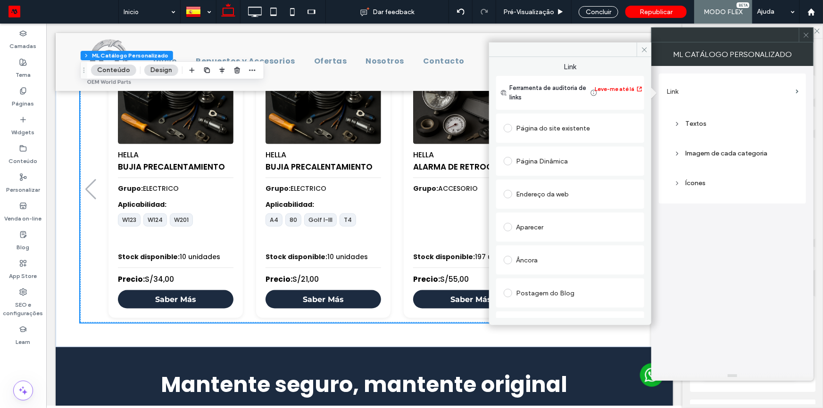
scroll to position [410, 0]
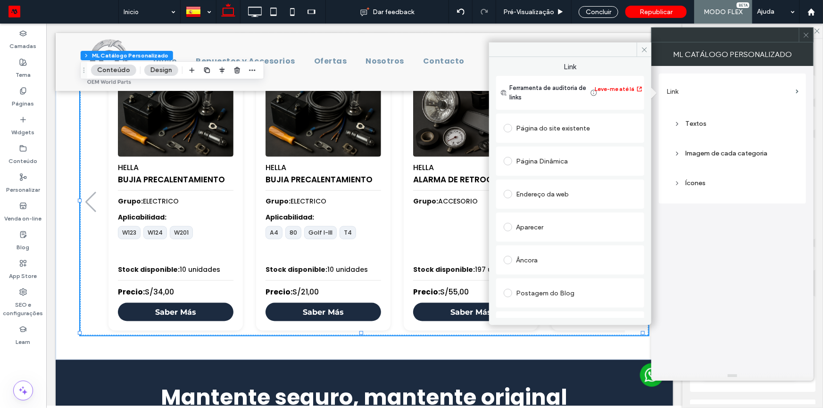
click at [547, 229] on div "Aparecer" at bounding box center [570, 227] width 133 height 15
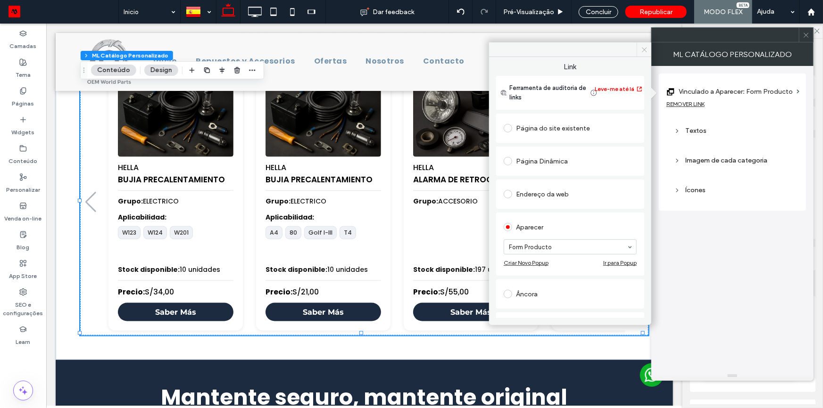
click at [644, 51] on icon at bounding box center [644, 49] width 7 height 7
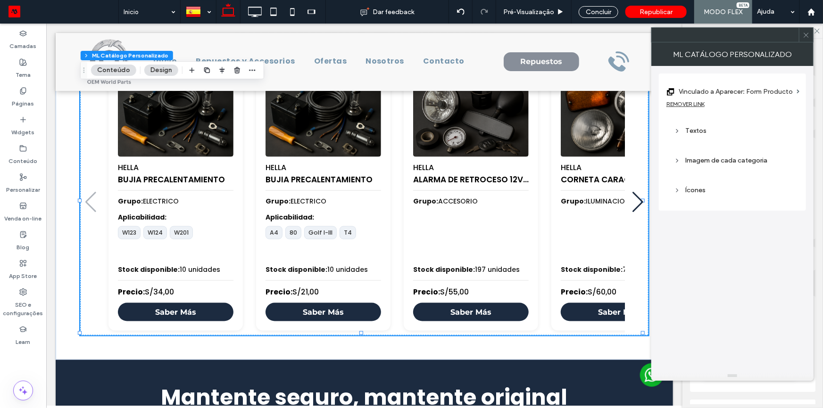
click at [800, 34] on div at bounding box center [806, 35] width 14 height 14
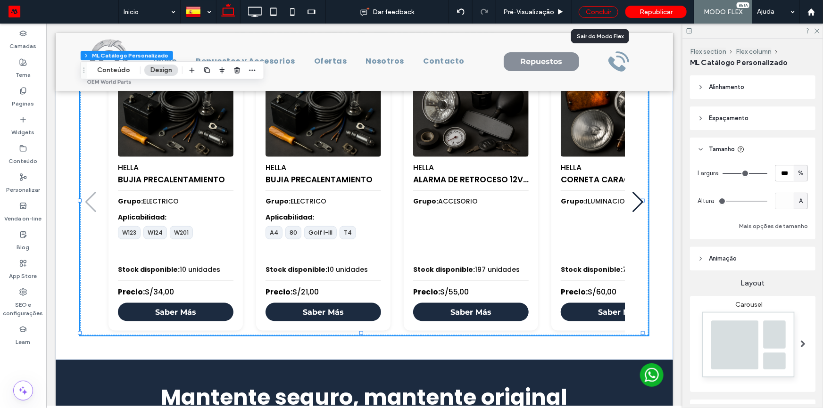
click at [597, 10] on div "Concluir" at bounding box center [599, 12] width 40 height 12
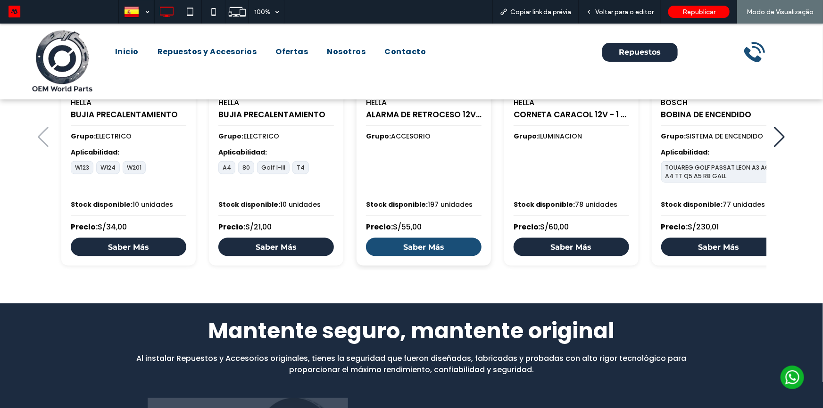
scroll to position [600, 0]
click at [438, 246] on link "Saber Más" at bounding box center [424, 247] width 116 height 18
click at [442, 244] on link "Saber Más" at bounding box center [424, 247] width 116 height 18
click at [436, 244] on link "Saber Más" at bounding box center [424, 247] width 116 height 18
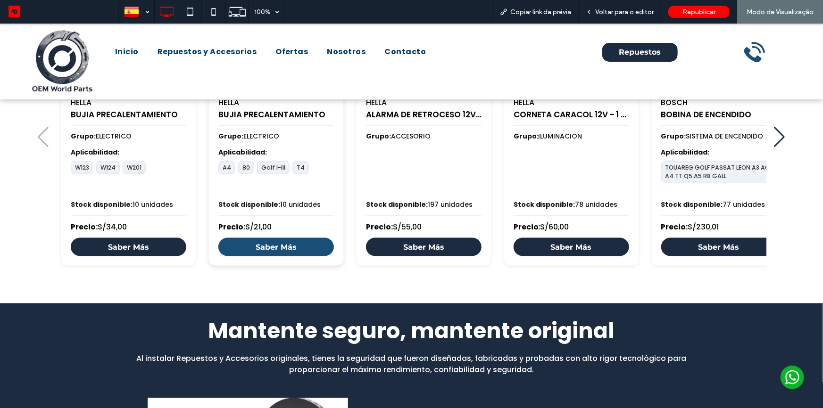
click at [294, 242] on link "Saber Más" at bounding box center [276, 247] width 116 height 18
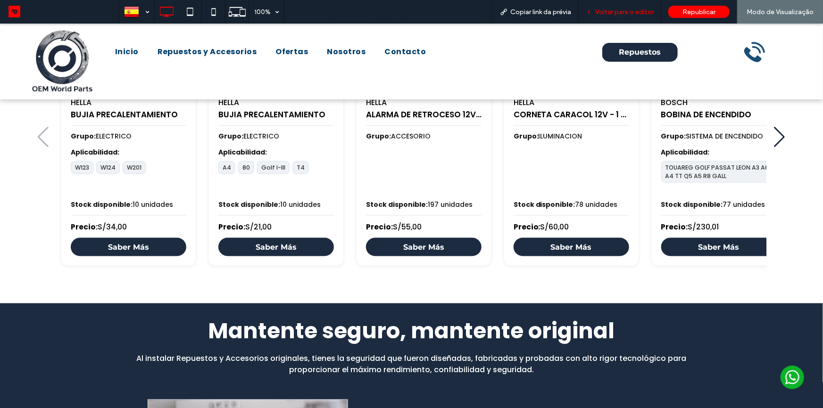
click at [592, 13] on icon at bounding box center [589, 11] width 7 height 7
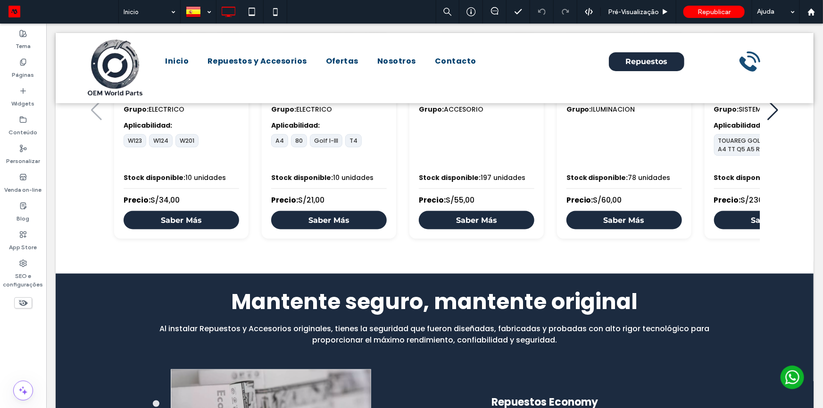
scroll to position [564, 0]
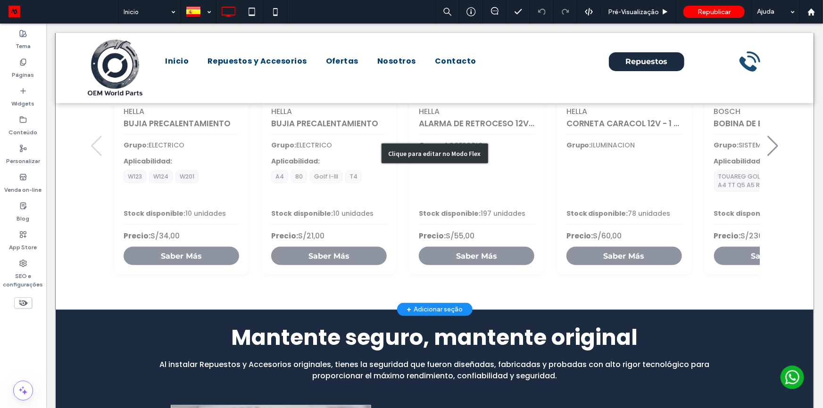
click at [414, 165] on div "Clique para editar no Modo Flex" at bounding box center [434, 153] width 758 height 312
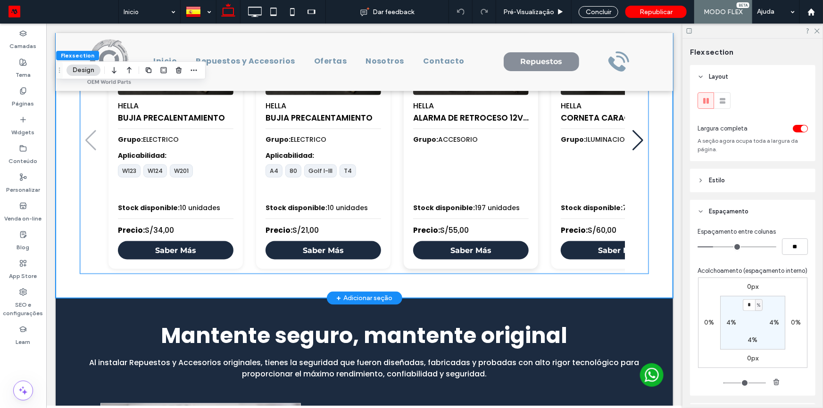
click at [413, 165] on div "3 / 100" at bounding box center [471, 172] width 116 height 45
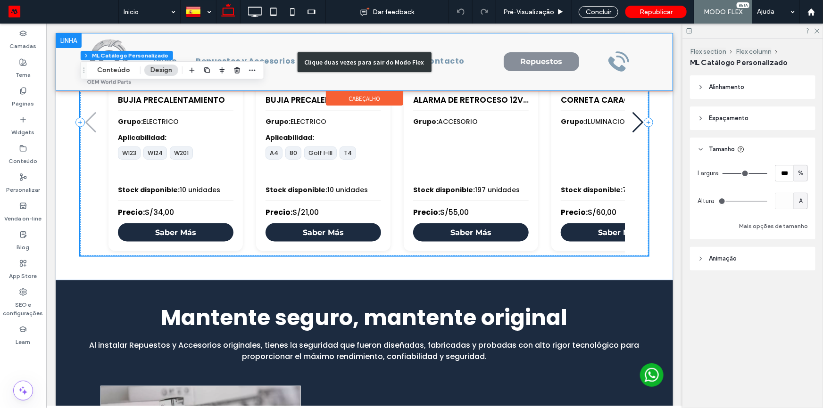
scroll to position [472, 0]
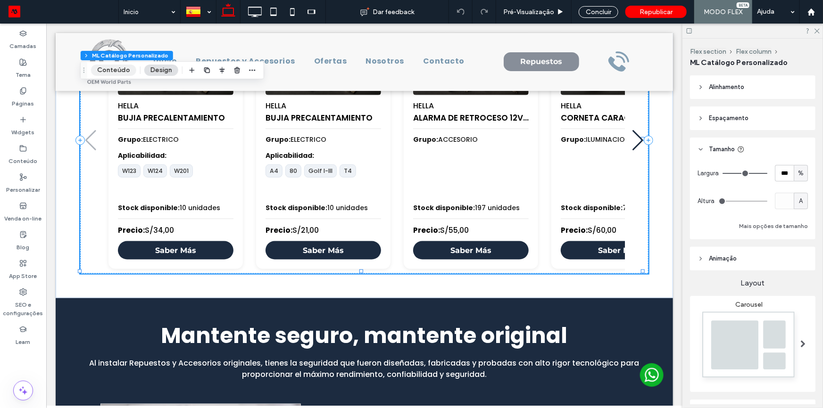
click at [122, 68] on button "Conteúdo" at bounding box center [113, 70] width 45 height 11
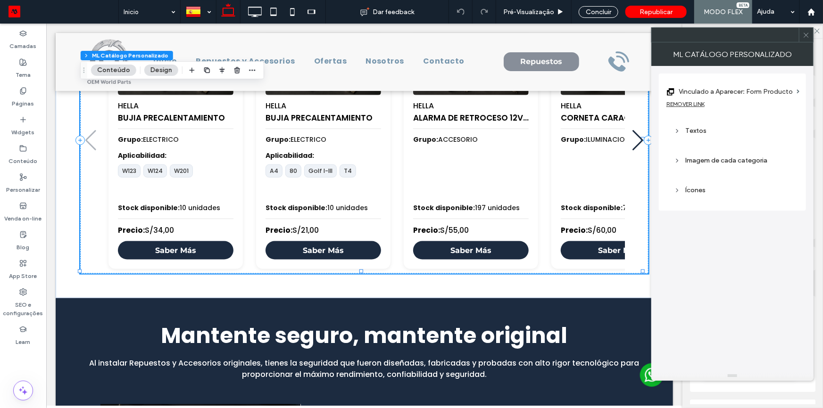
click at [723, 90] on label "Vinculado a Aparecer: Form Producto" at bounding box center [736, 91] width 114 height 17
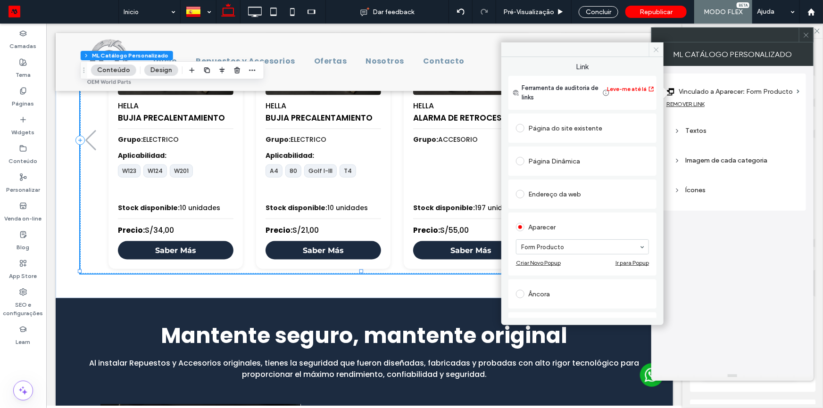
click at [655, 53] on span at bounding box center [656, 49] width 15 height 14
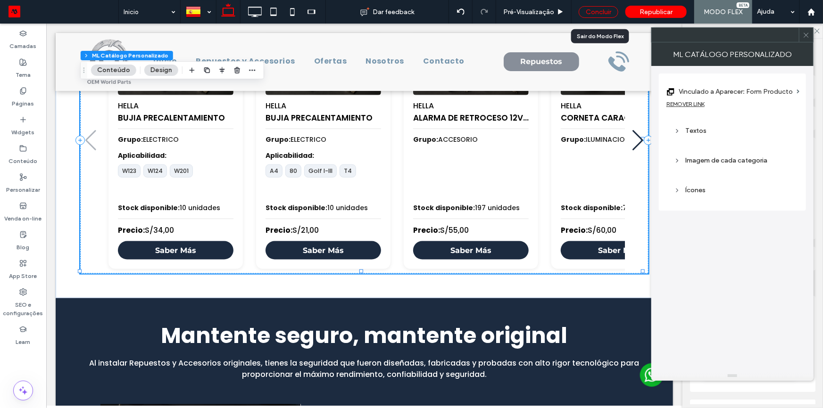
click at [599, 8] on div "Concluir" at bounding box center [599, 12] width 40 height 12
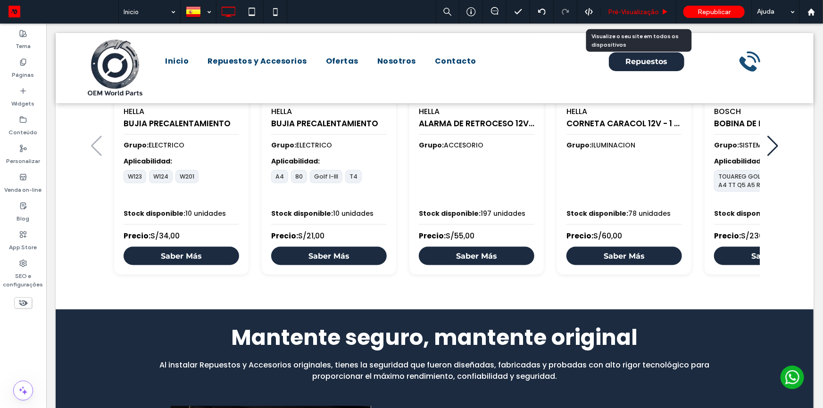
drag, startPoint x: 622, startPoint y: 11, endPoint x: 423, endPoint y: 172, distance: 255.6
click at [622, 11] on span "Pré-Visualizaçāo" at bounding box center [633, 12] width 51 height 8
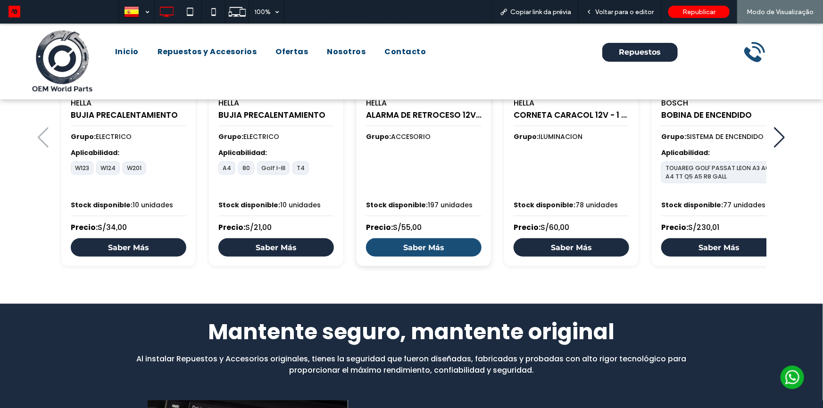
click at [430, 248] on link "Saber Más" at bounding box center [424, 247] width 116 height 18
click at [414, 244] on link "Saber Más" at bounding box center [424, 247] width 116 height 18
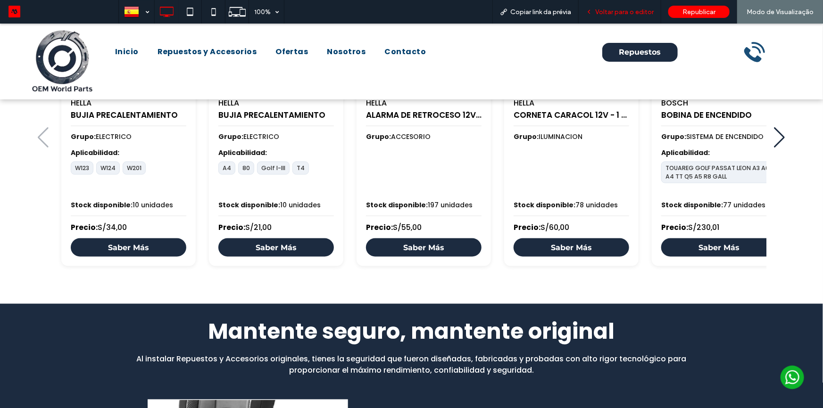
click at [646, 12] on span "Voltar para o editor" at bounding box center [624, 12] width 58 height 8
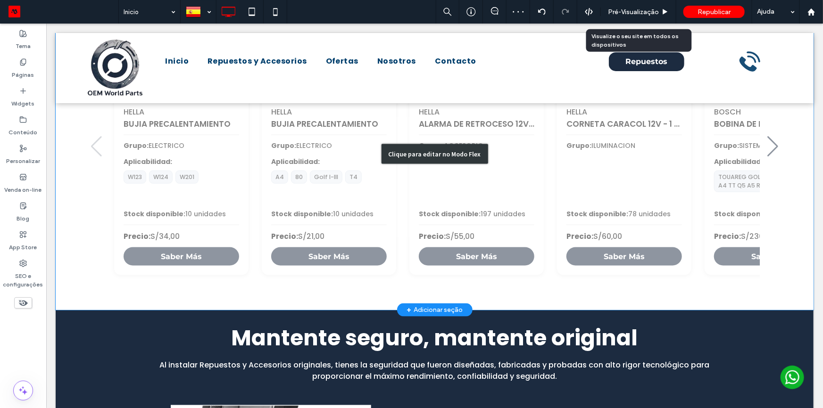
click at [403, 164] on div "Clique para editar no Modo Flex" at bounding box center [434, 153] width 758 height 312
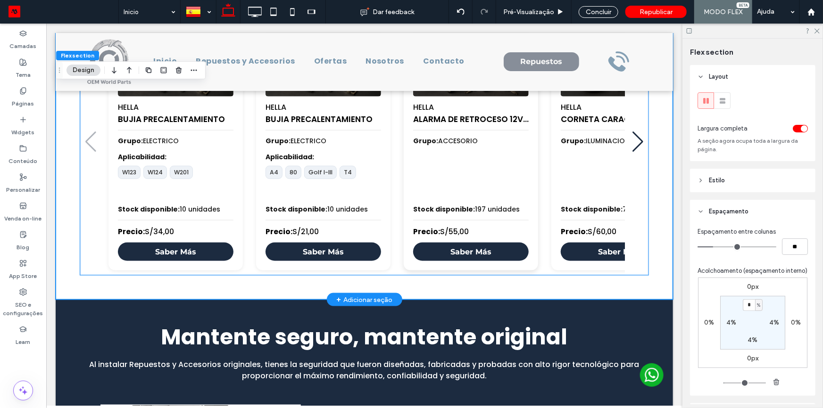
click at [405, 164] on div "HELLA ALARMA DE RETROCESO 12V / 48V - 110+-3dB / 12W Grupo: ACCESORIO Stock dis…" at bounding box center [470, 140] width 134 height 260
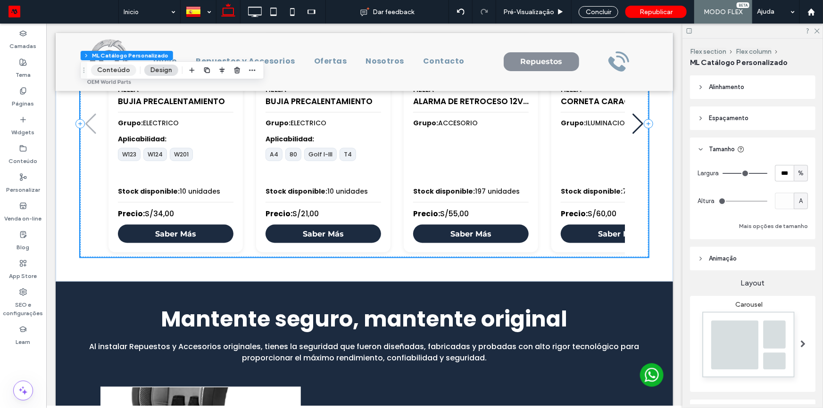
scroll to position [471, 0]
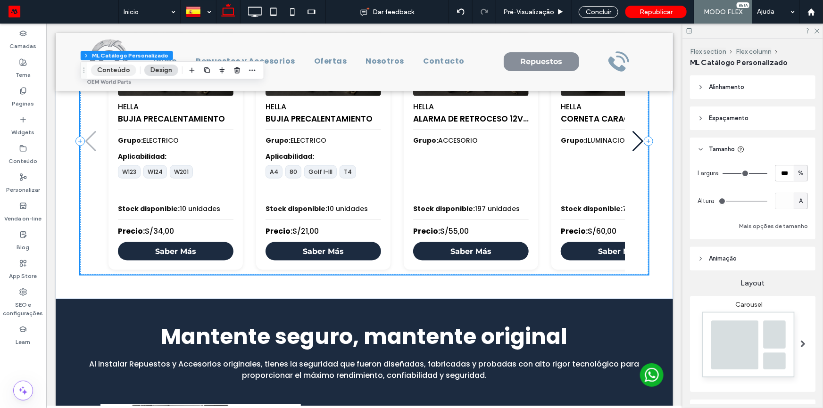
click at [110, 68] on button "Conteúdo" at bounding box center [113, 70] width 45 height 11
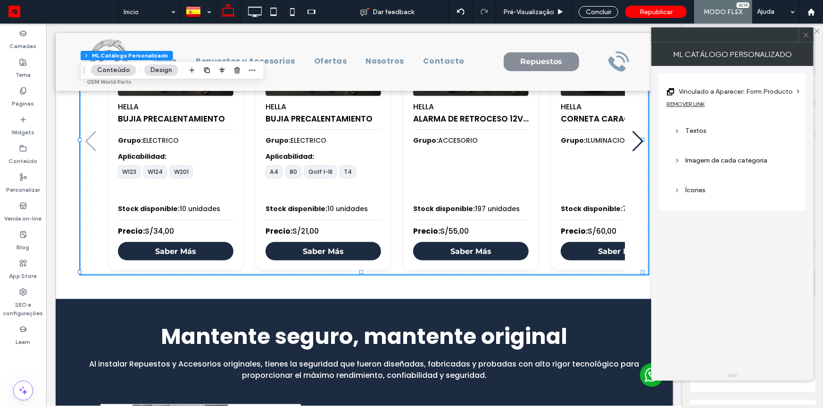
click at [699, 103] on div "REMOVER LINK" at bounding box center [686, 103] width 38 height 7
click at [728, 95] on label "Link" at bounding box center [729, 91] width 125 height 17
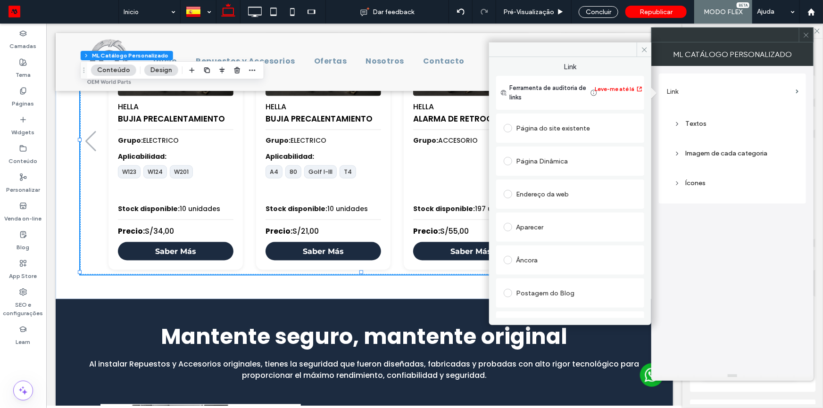
click at [568, 161] on div "Página Dinâmica" at bounding box center [570, 161] width 133 height 15
click at [538, 275] on div "Aparecer" at bounding box center [570, 274] width 133 height 15
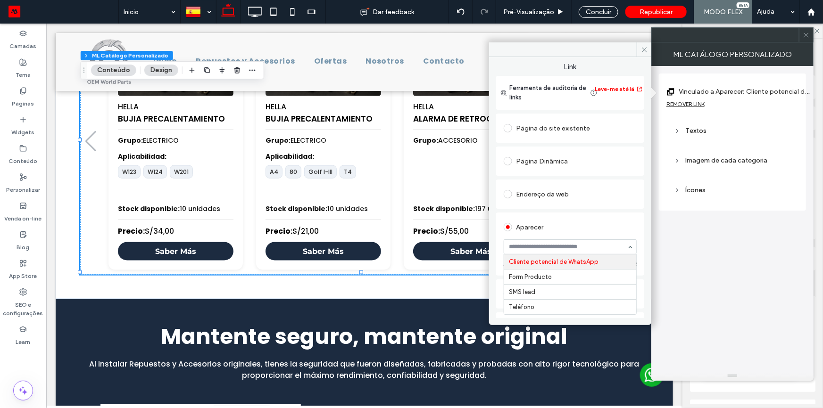
click at [574, 251] on div at bounding box center [570, 247] width 132 height 14
click at [642, 52] on icon at bounding box center [644, 49] width 7 height 7
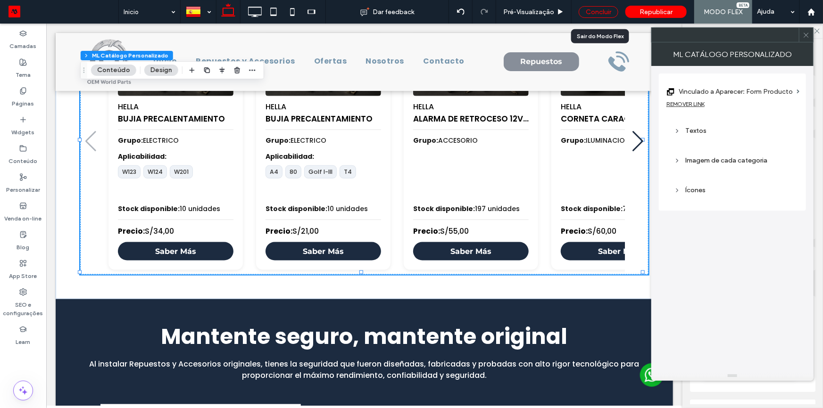
click at [599, 11] on div "Concluir" at bounding box center [599, 12] width 40 height 12
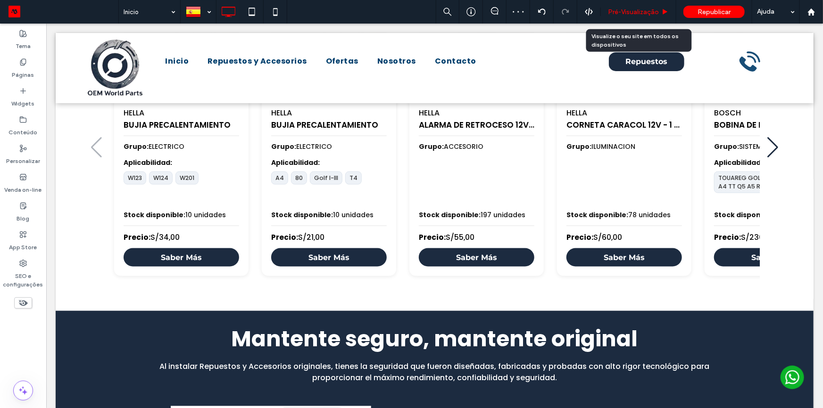
click at [618, 12] on span "Pré-Visualizaçāo" at bounding box center [633, 12] width 51 height 8
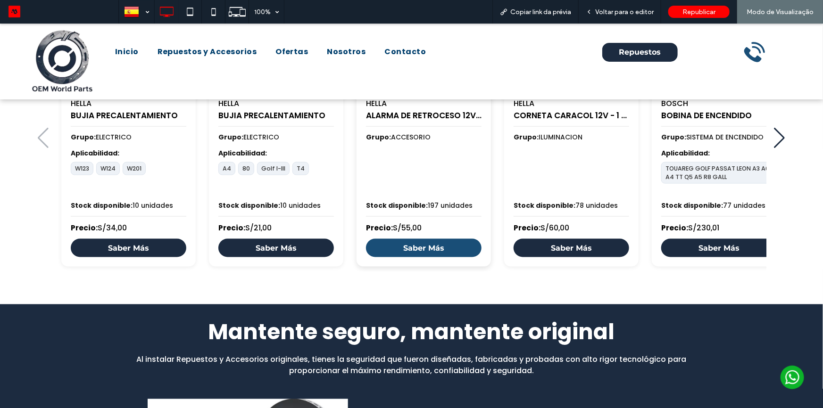
click at [443, 244] on link "Saber Más" at bounding box center [424, 248] width 116 height 18
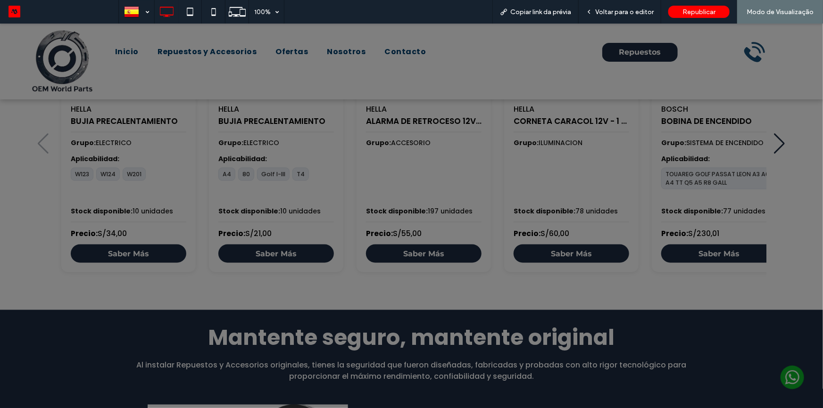
scroll to position [599, 0]
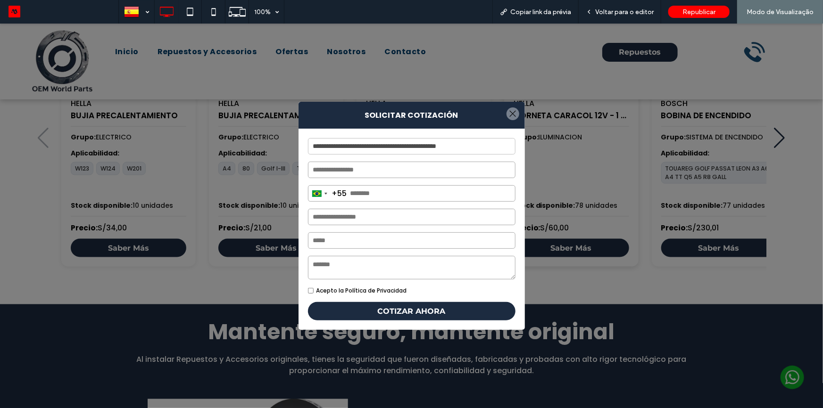
click at [510, 112] on div at bounding box center [513, 113] width 13 height 13
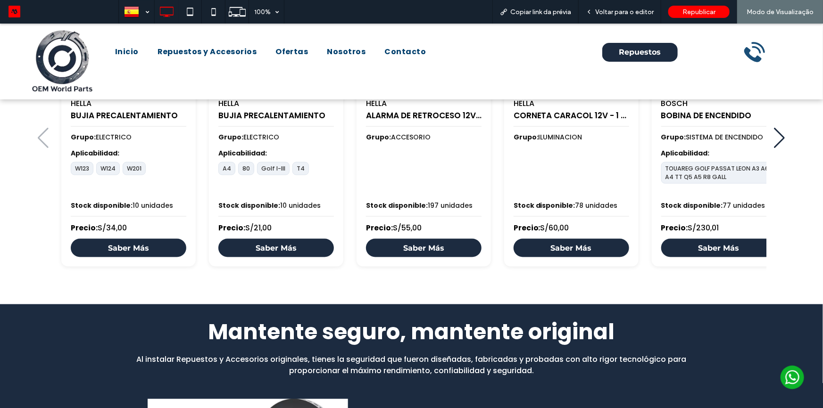
click at [569, 241] on link "Saber Más" at bounding box center [572, 248] width 116 height 18
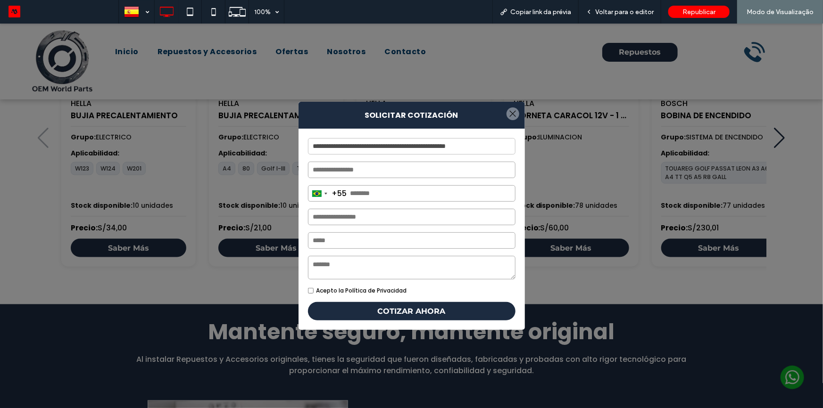
click at [507, 111] on div at bounding box center [513, 113] width 13 height 13
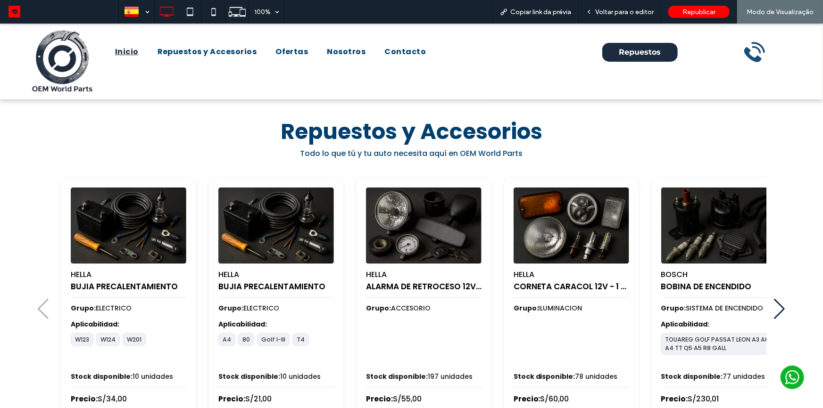
scroll to position [514, 0]
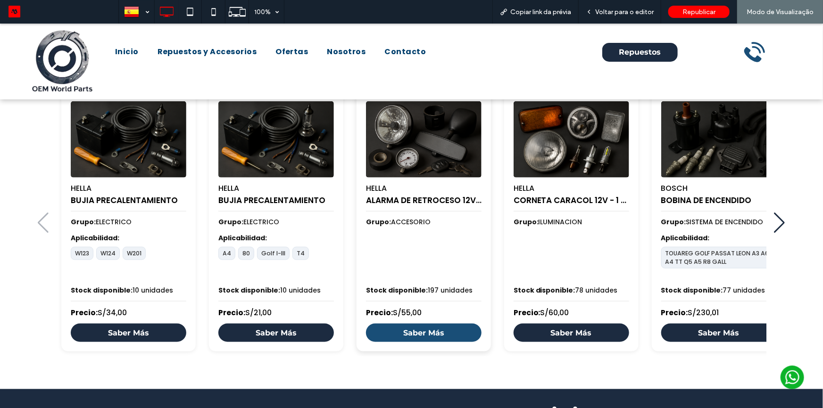
click at [448, 328] on link "Saber Más" at bounding box center [424, 333] width 116 height 18
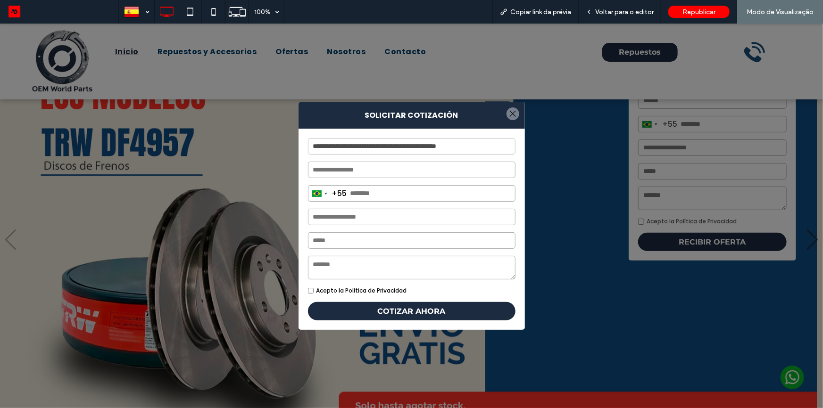
scroll to position [0, 0]
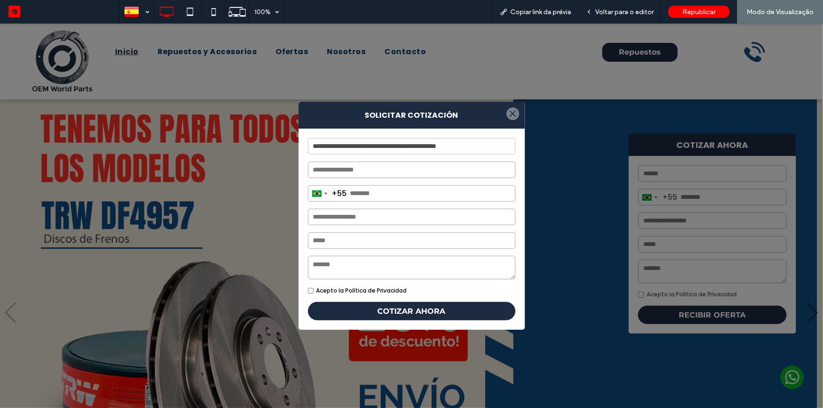
click at [508, 114] on div at bounding box center [513, 113] width 13 height 13
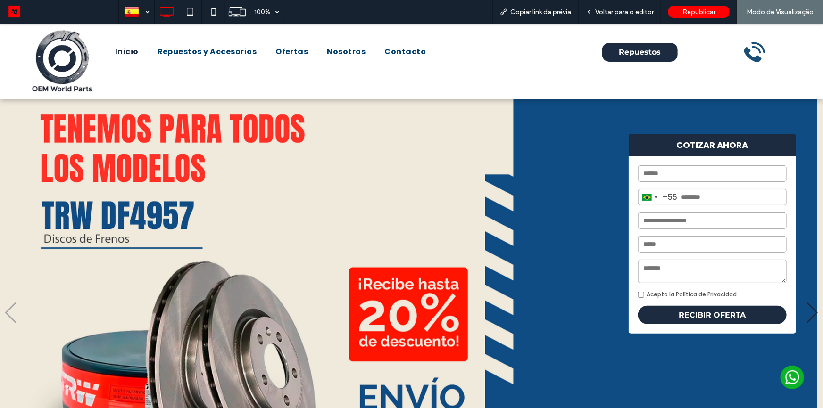
drag, startPoint x: 112, startPoint y: 47, endPoint x: 120, endPoint y: 75, distance: 29.4
click at [112, 47] on link "Inicio" at bounding box center [127, 51] width 42 height 23
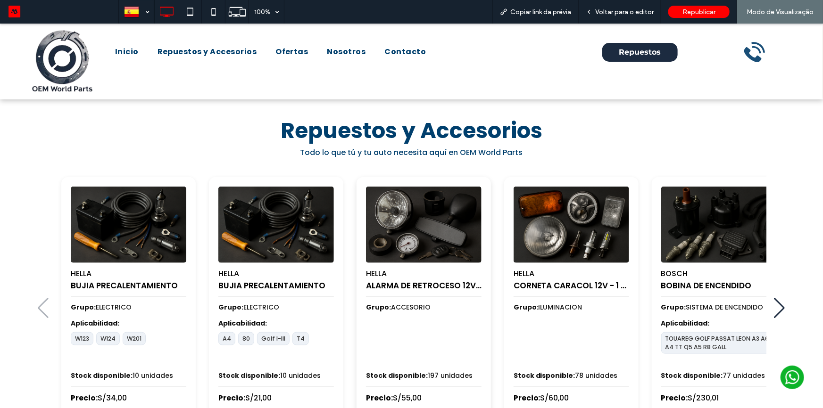
scroll to position [472, 0]
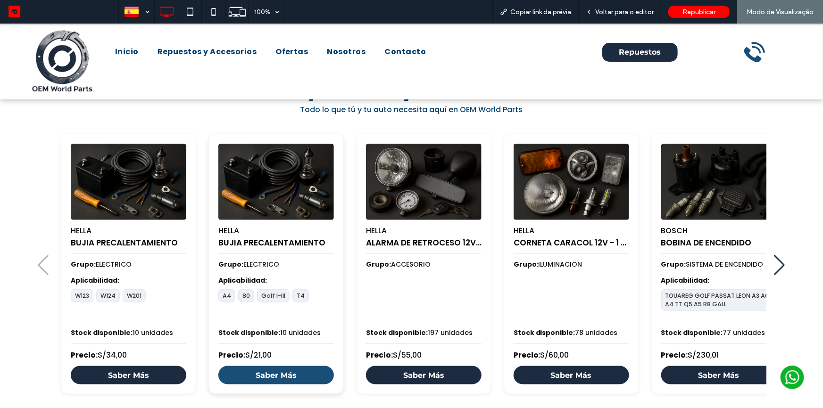
click at [288, 376] on link "Saber Más" at bounding box center [276, 375] width 116 height 18
